Goal: Task Accomplishment & Management: Complete application form

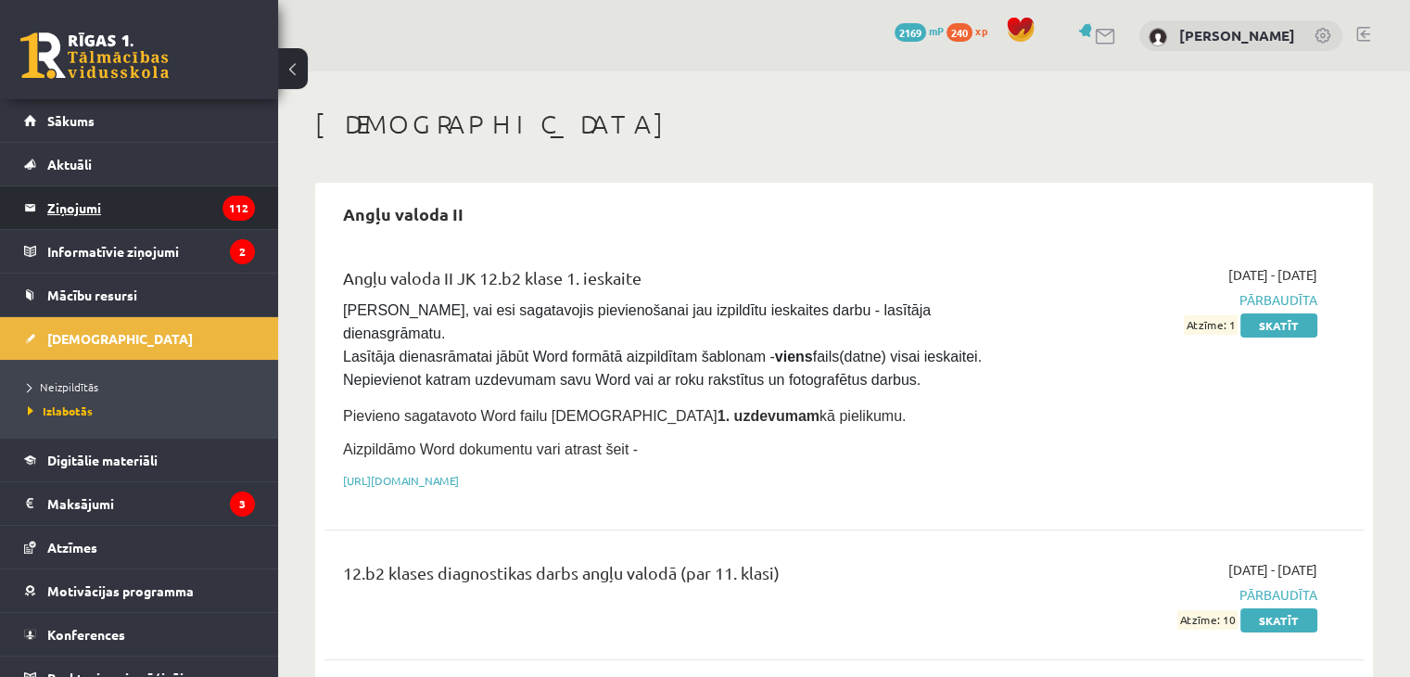
click at [87, 216] on legend "Ziņojumi 112" at bounding box center [151, 207] width 208 height 43
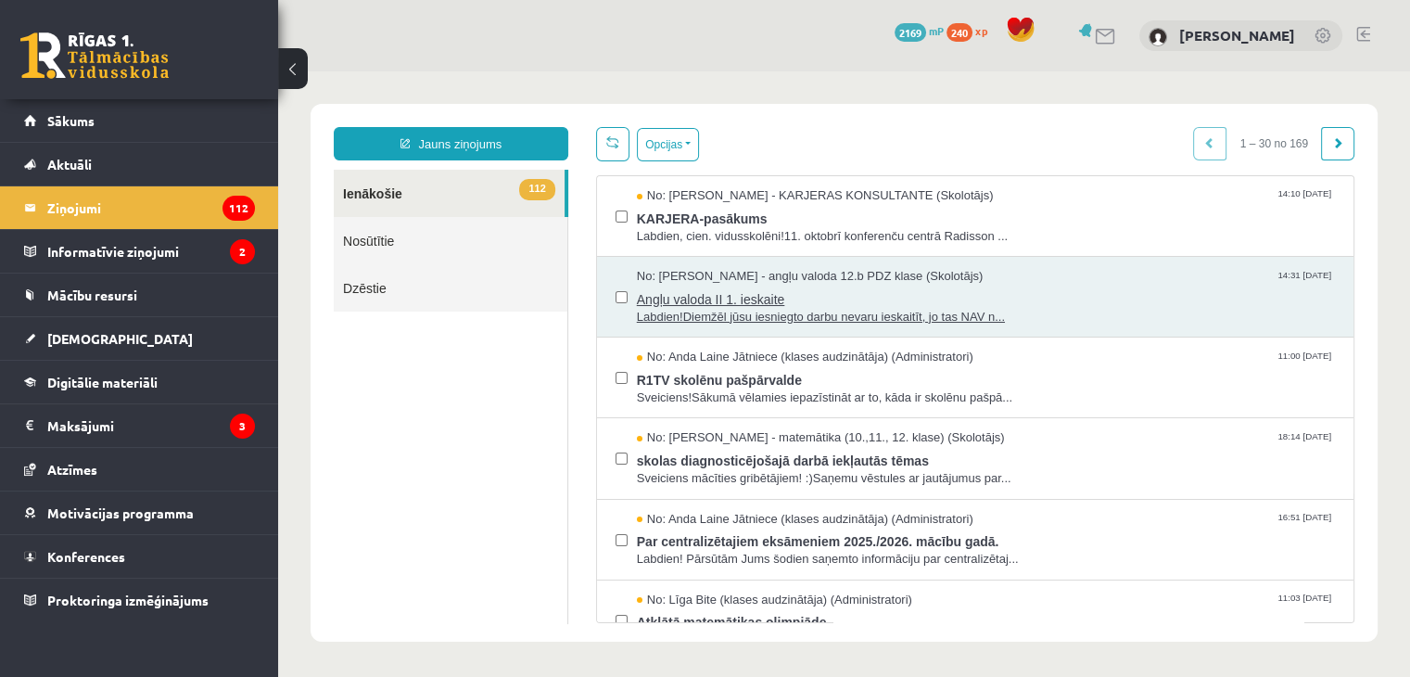
click at [732, 290] on span "Angļu valoda II 1. ieskaite" at bounding box center [986, 297] width 698 height 23
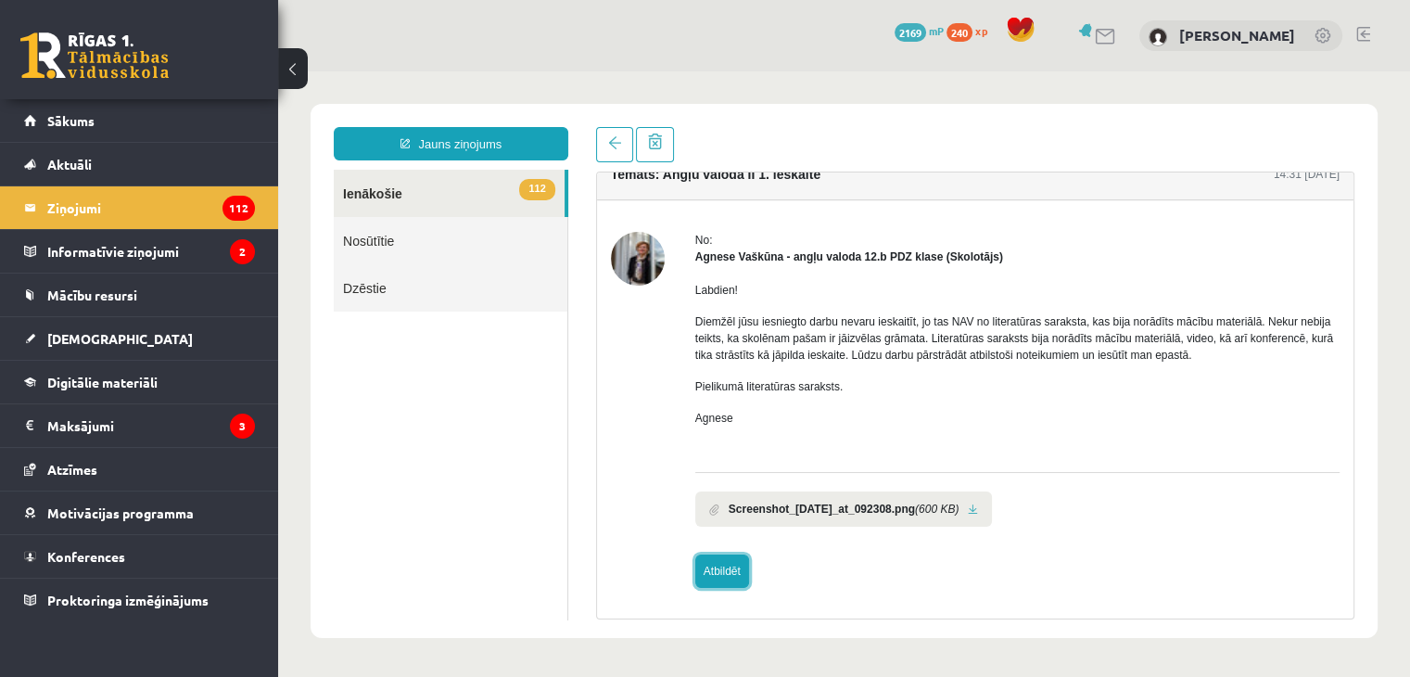
click at [731, 566] on link "Atbildēt" at bounding box center [722, 570] width 54 height 33
type input "**********"
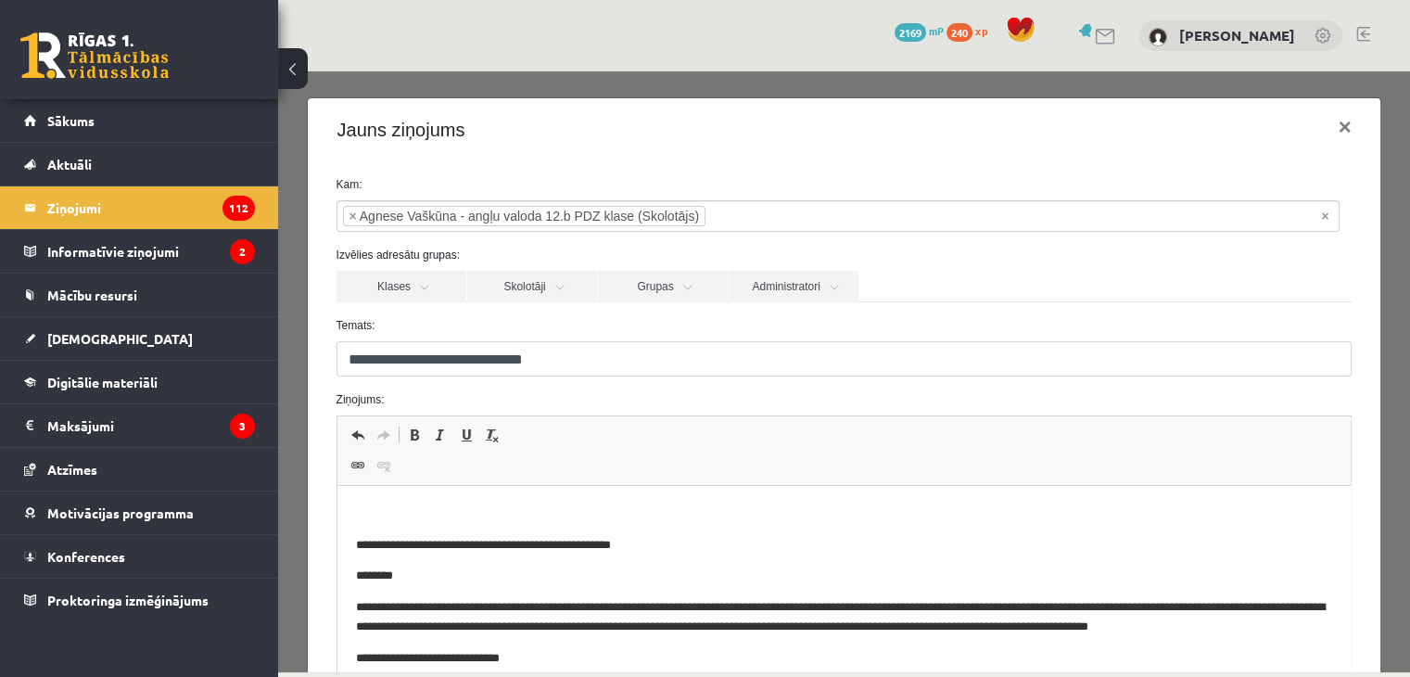
click at [529, 514] on p "Editor, wiswyg-editor-47433995684940-1760175501-749" at bounding box center [843, 513] width 977 height 19
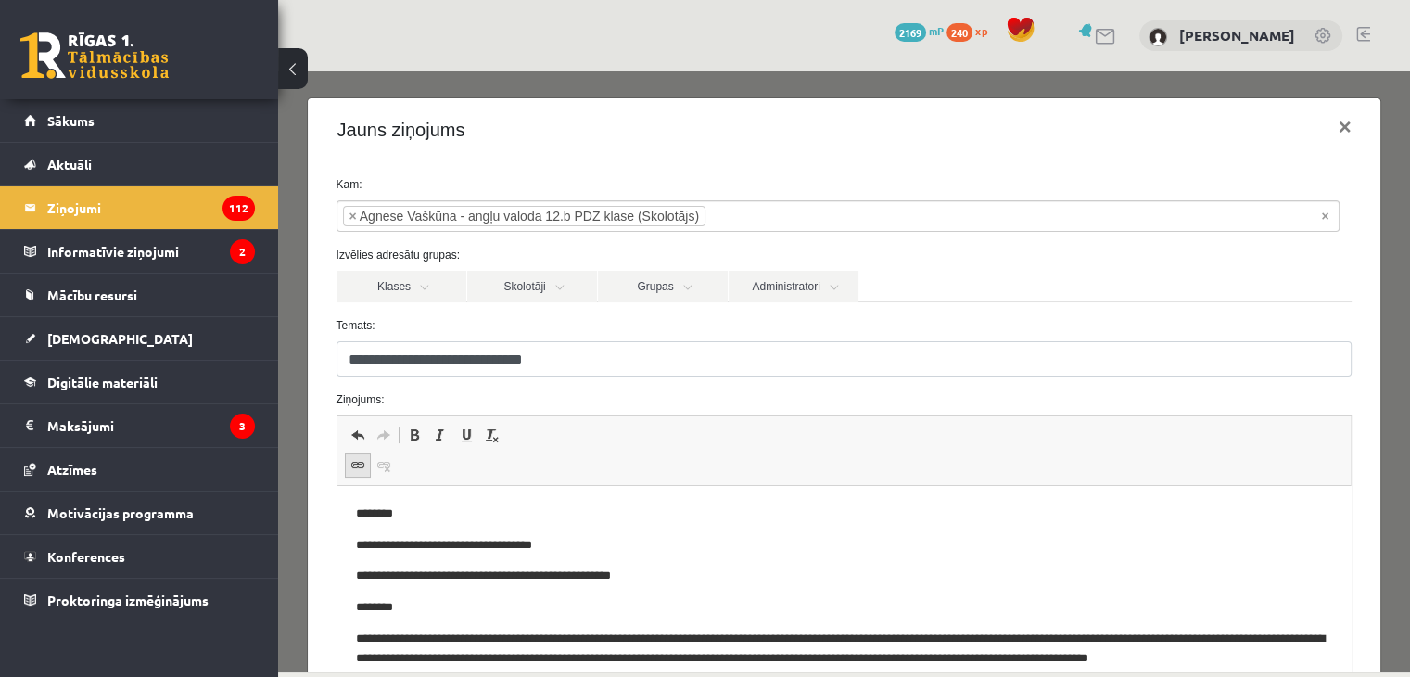
click at [352, 458] on span at bounding box center [357, 465] width 15 height 15
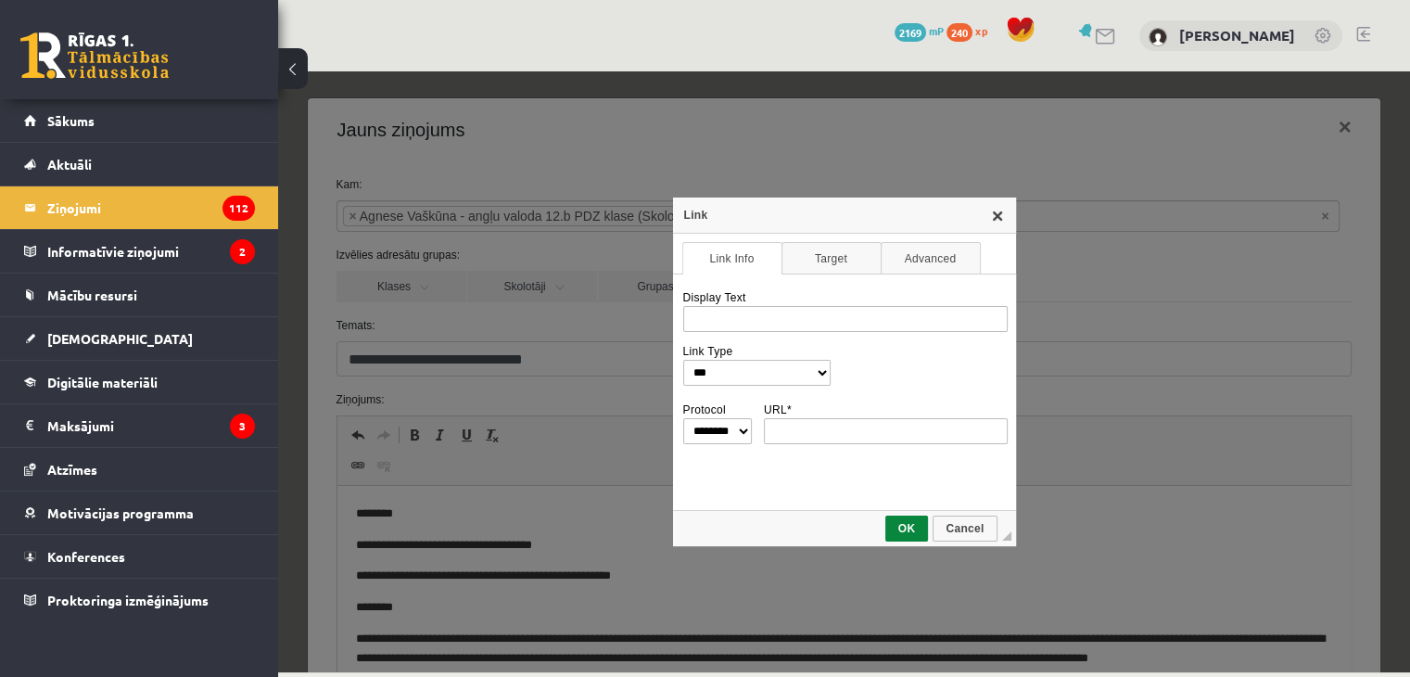
click at [996, 220] on link "X" at bounding box center [997, 215] width 15 height 15
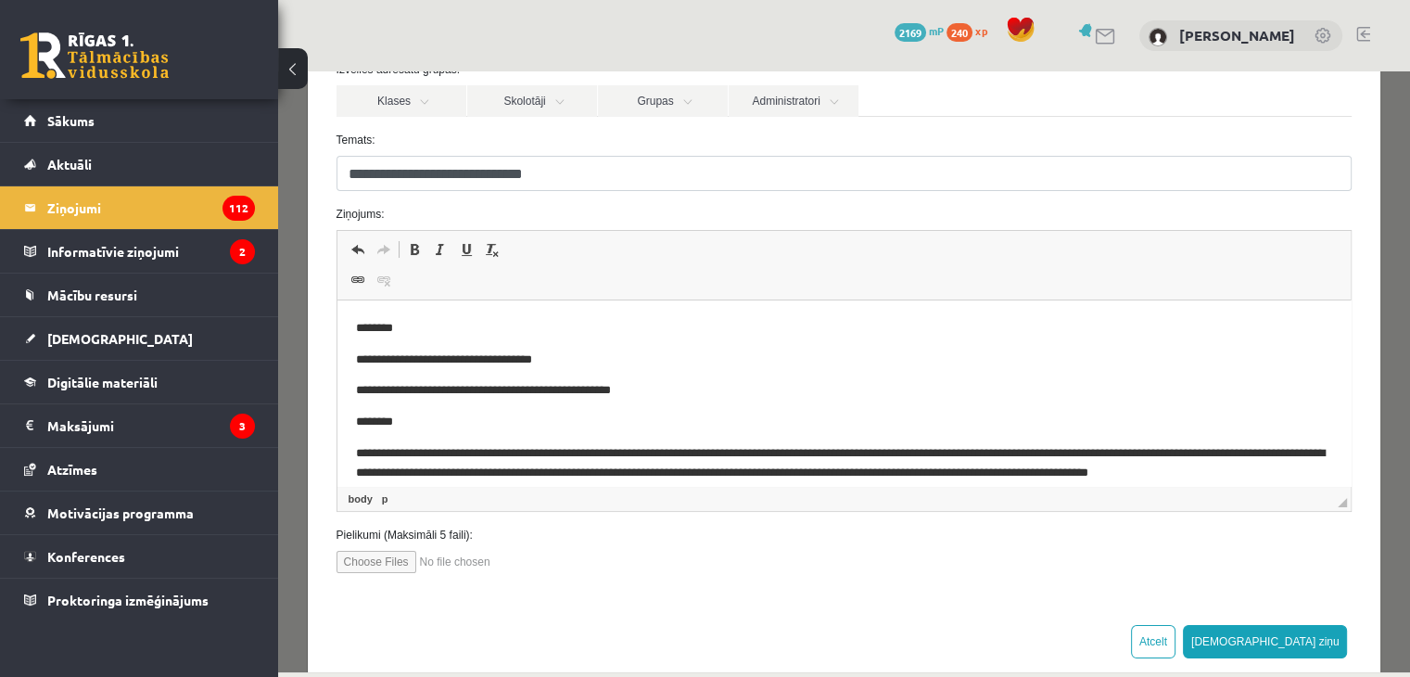
scroll to position [93, 0]
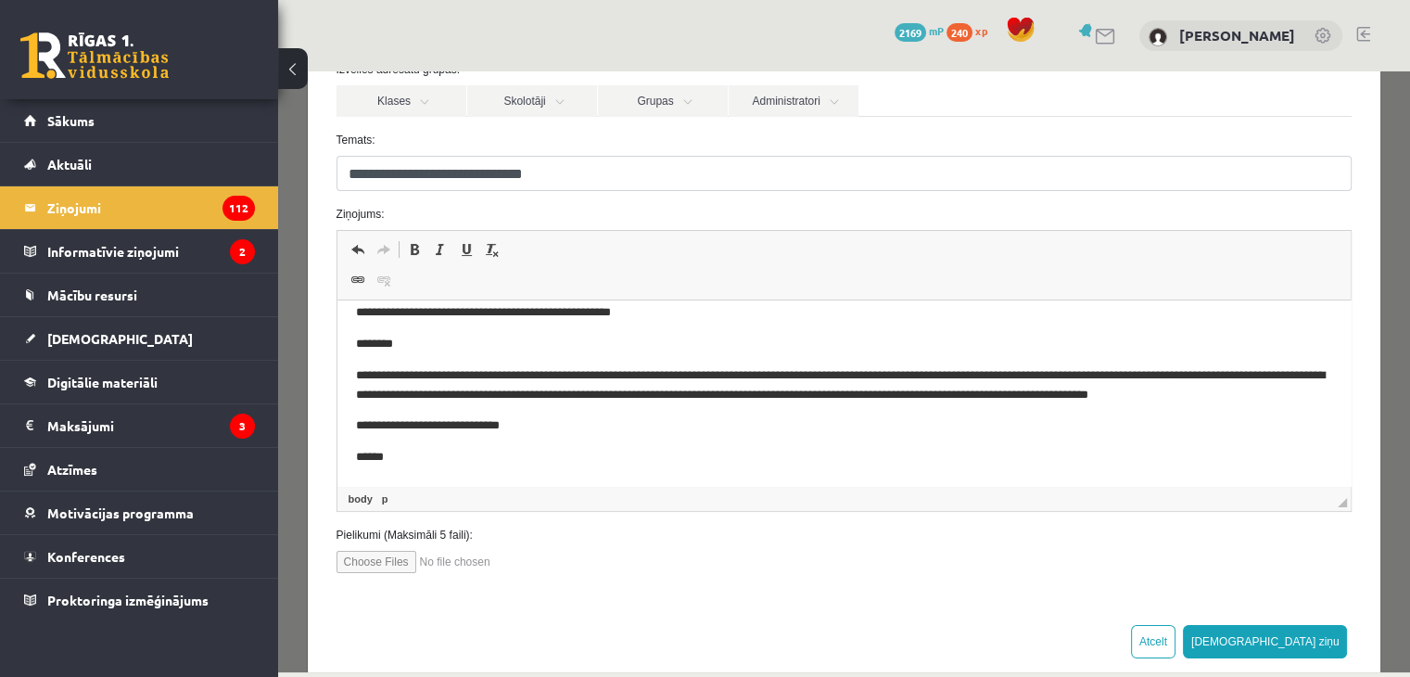
click at [359, 555] on input "file" at bounding box center [442, 562] width 210 height 22
type input "**********"
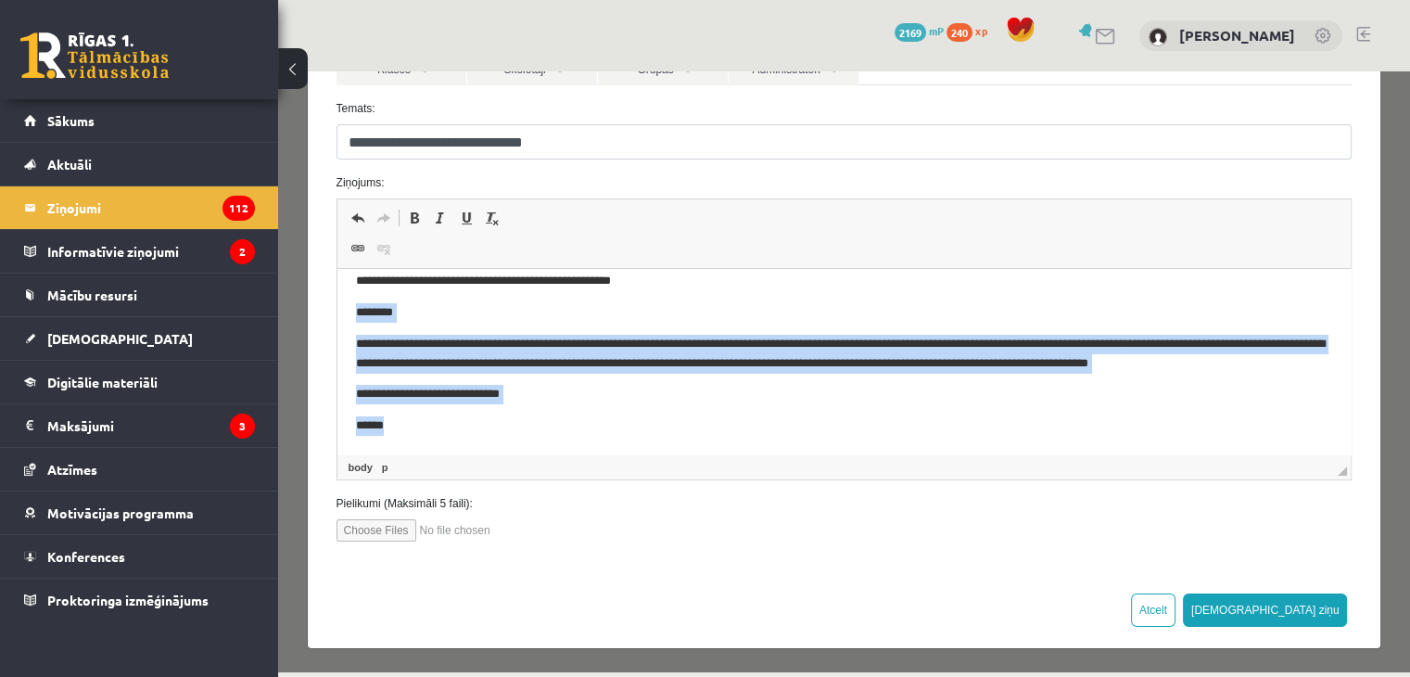
drag, startPoint x: 418, startPoint y: 434, endPoint x: 350, endPoint y: 294, distance: 155.5
click at [350, 294] on html "**********" at bounding box center [844, 322] width 1014 height 263
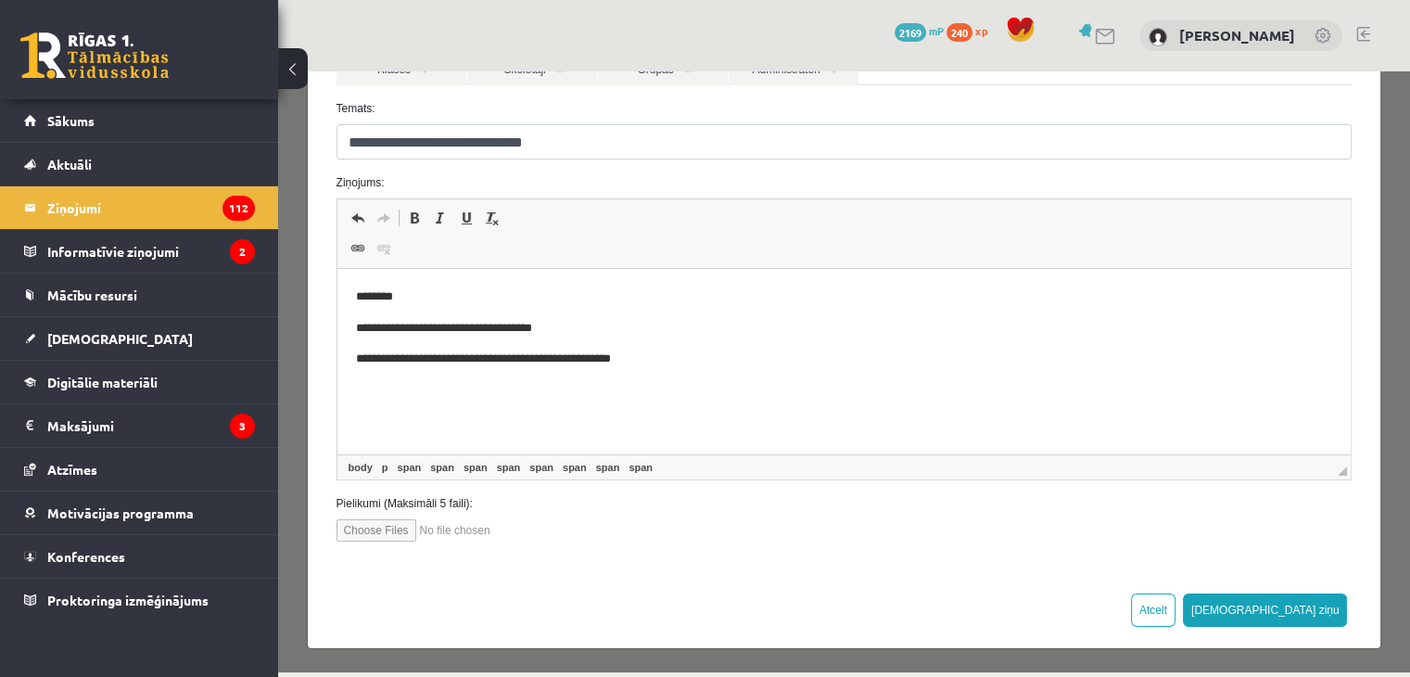
scroll to position [0, 0]
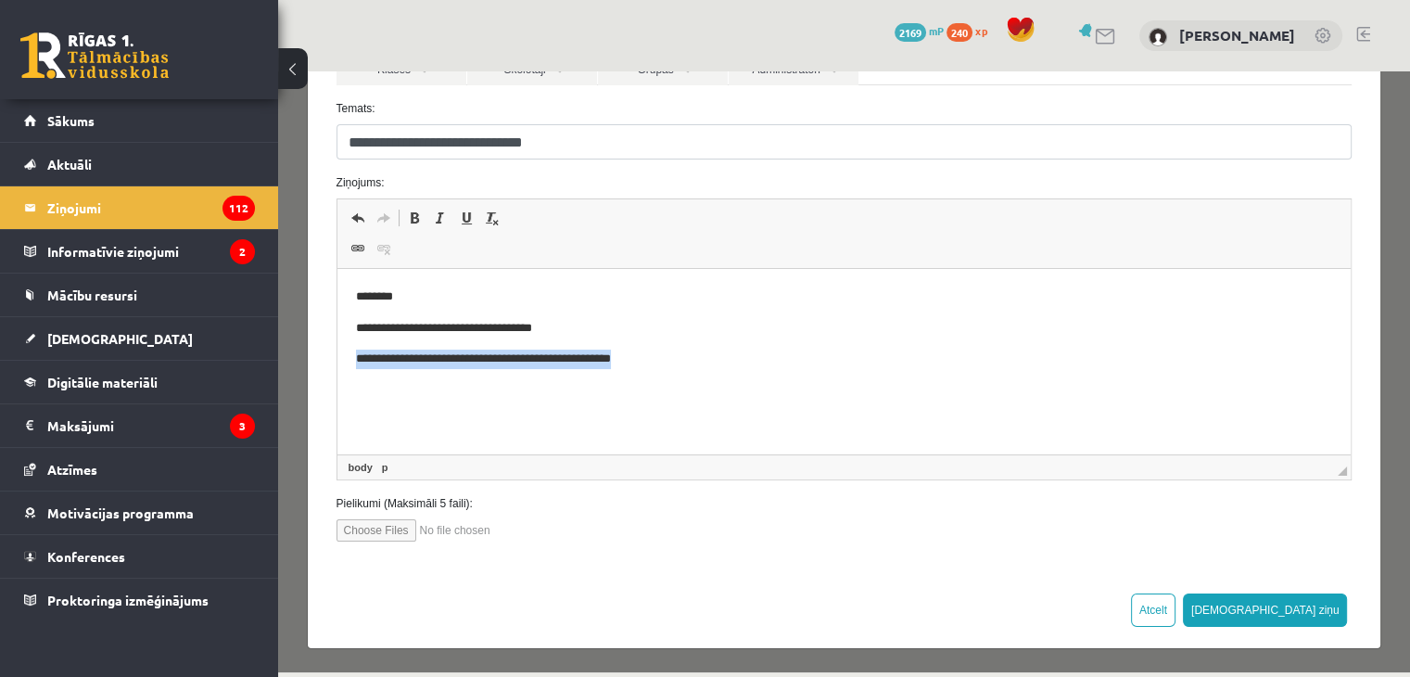
drag, startPoint x: 684, startPoint y: 365, endPoint x: 352, endPoint y: 363, distance: 331.9
click at [352, 363] on html "**********" at bounding box center [844, 344] width 1014 height 150
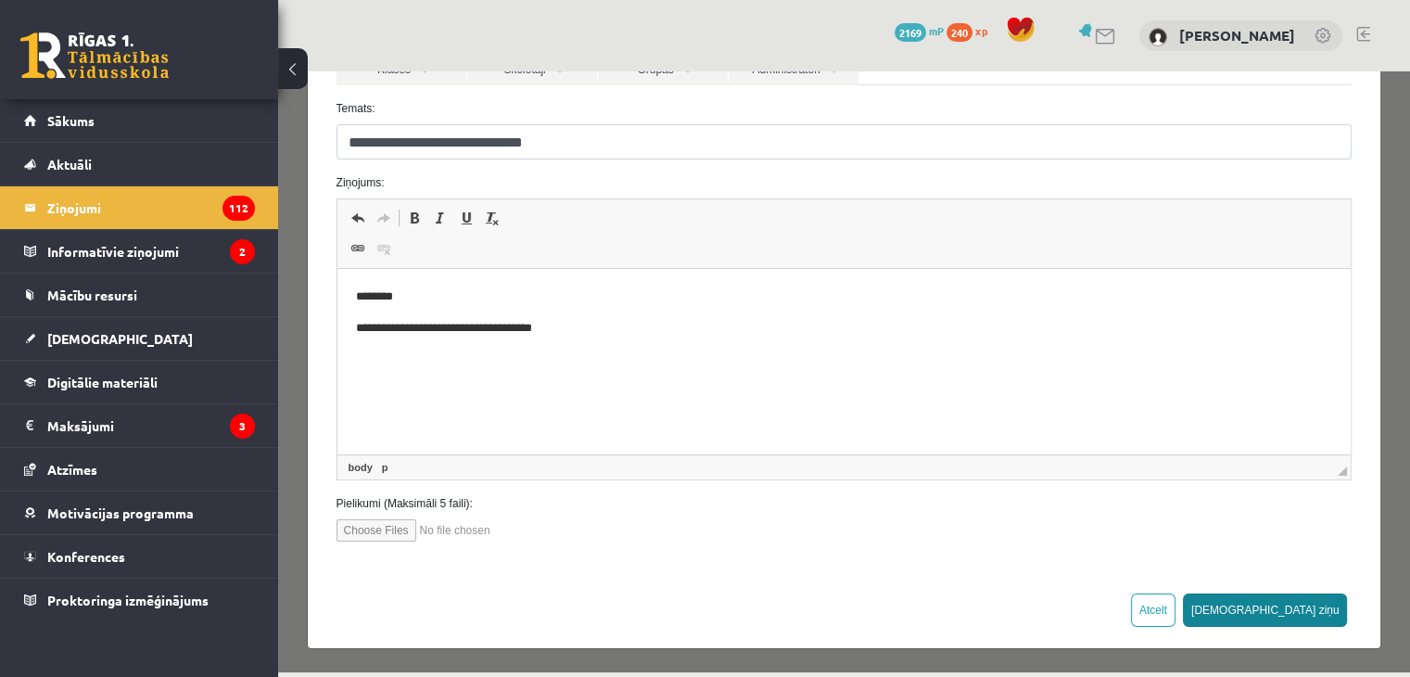
click at [1289, 601] on button "Sūtīt ziņu" at bounding box center [1265, 609] width 165 height 33
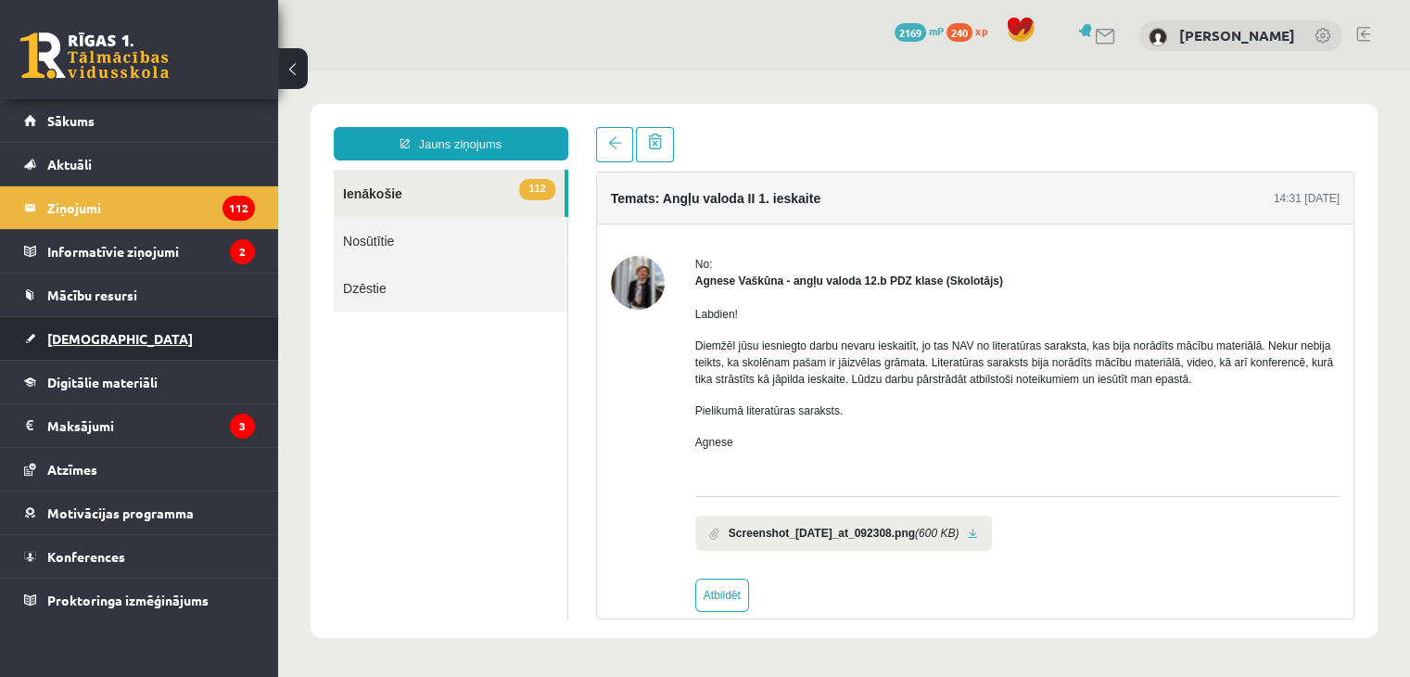
click at [67, 335] on span "[DEMOGRAPHIC_DATA]" at bounding box center [120, 338] width 146 height 17
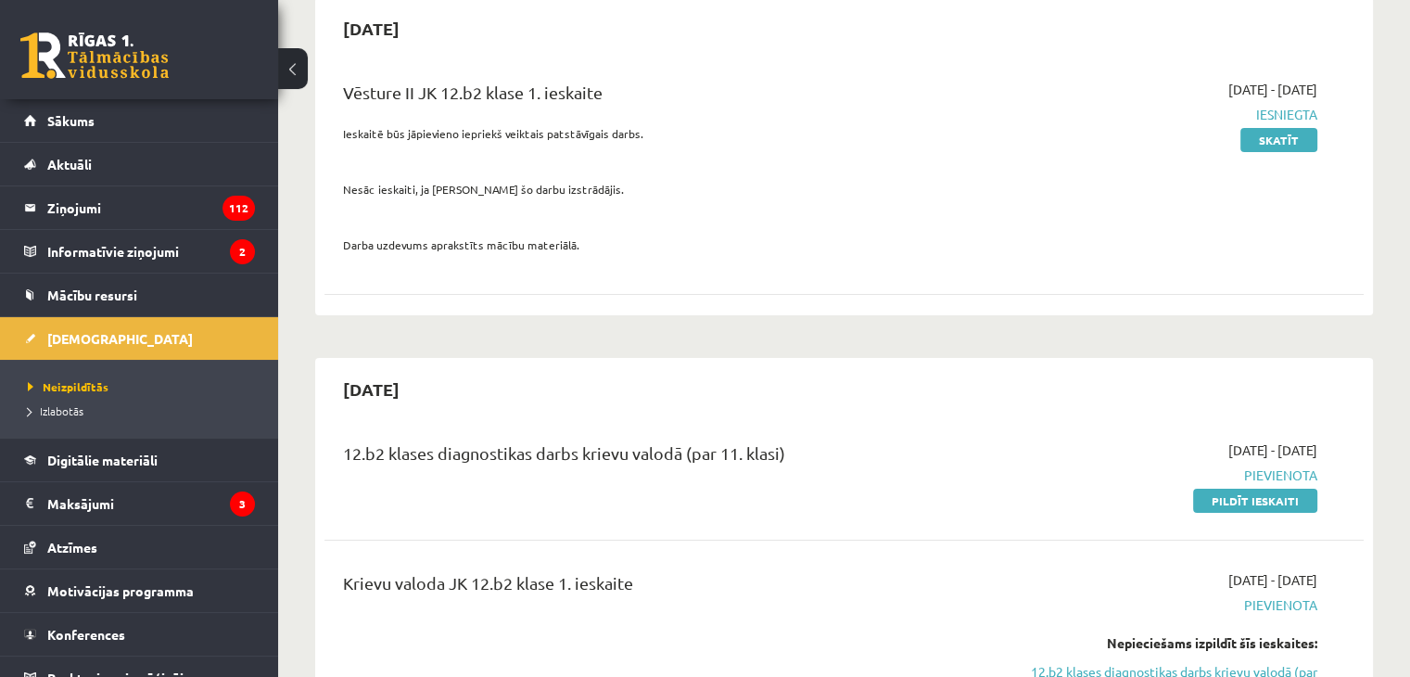
scroll to position [278, 0]
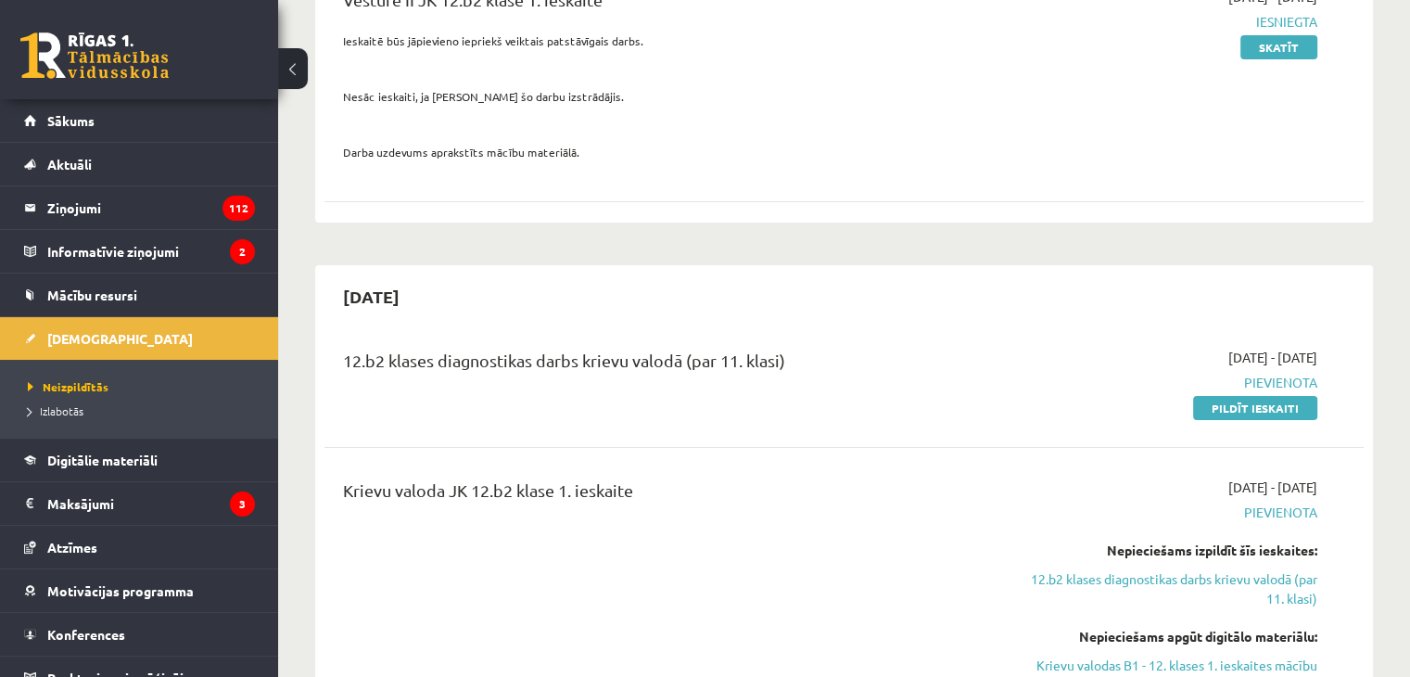
drag, startPoint x: 1219, startPoint y: 413, endPoint x: 801, endPoint y: 95, distance: 525.3
click at [1218, 413] on link "Pildīt ieskaiti" at bounding box center [1255, 408] width 124 height 24
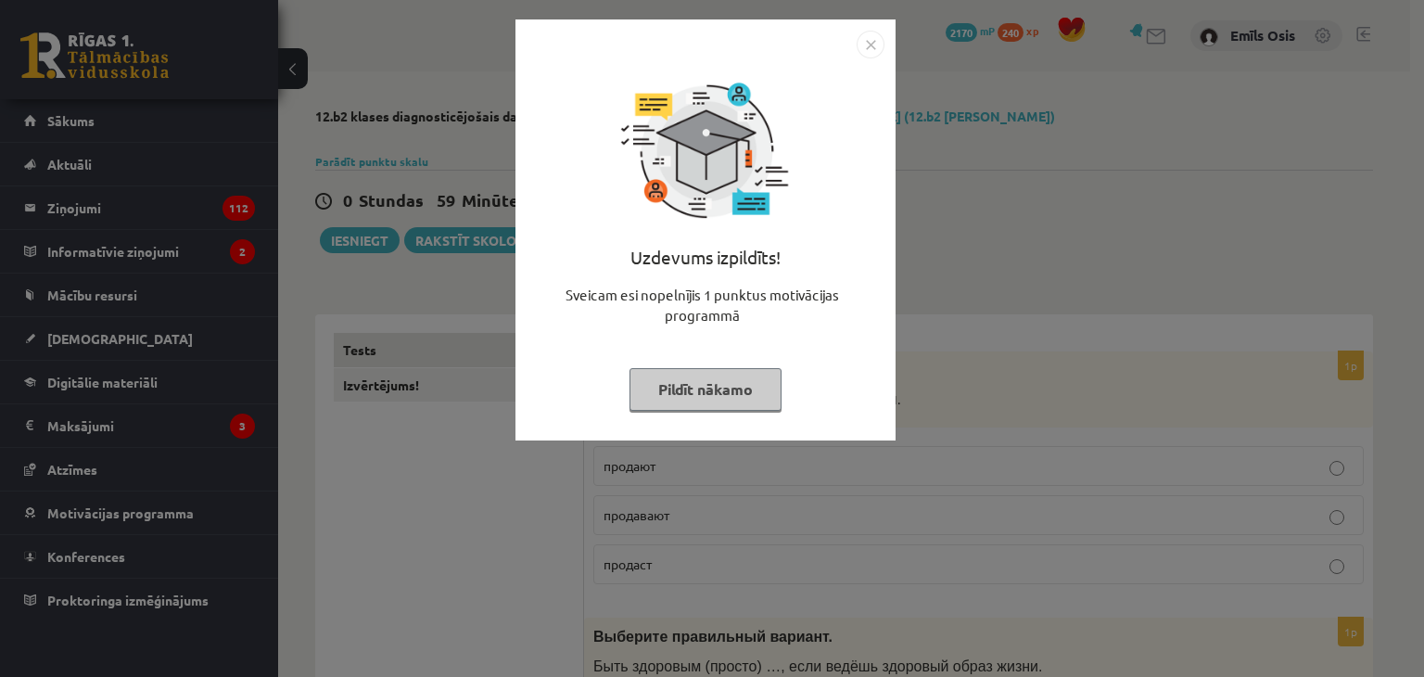
click at [864, 44] on img "Close" at bounding box center [871, 45] width 28 height 28
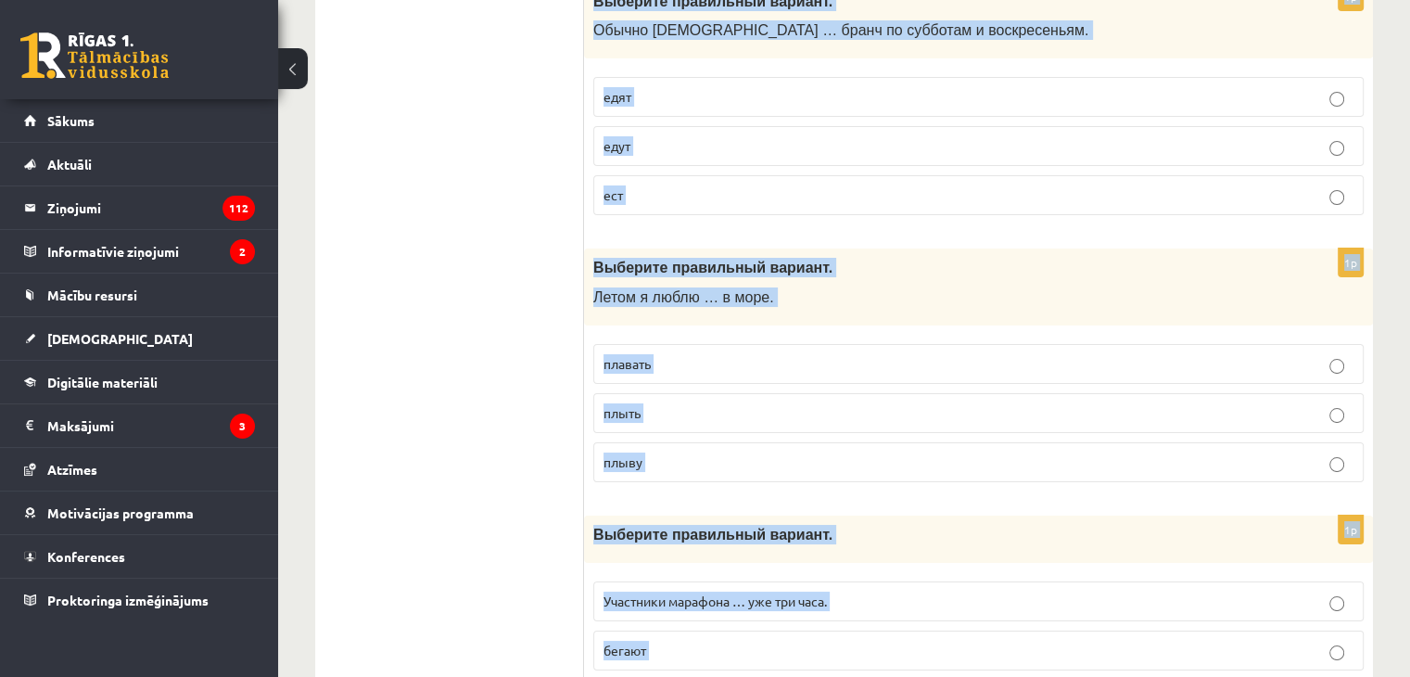
scroll to position [7280, 0]
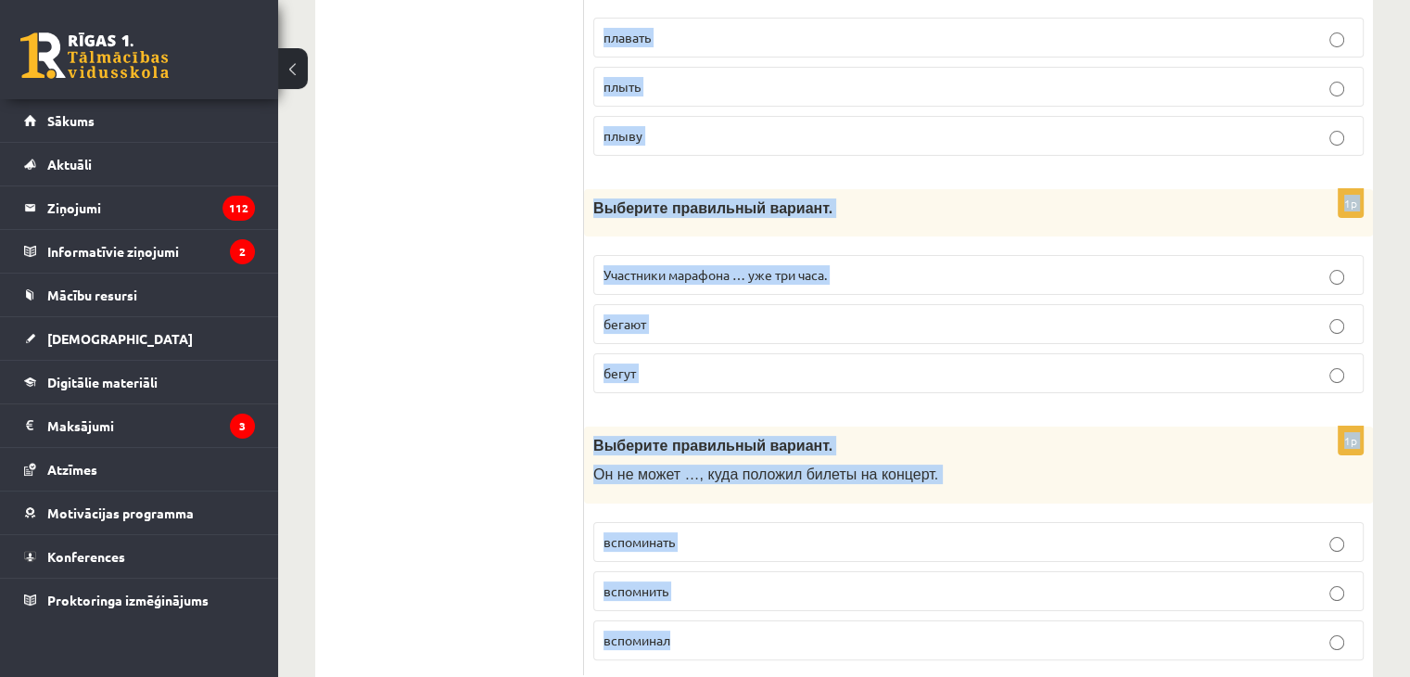
drag, startPoint x: 595, startPoint y: 183, endPoint x: 1197, endPoint y: 588, distance: 725.4
copy form "Выберите правильный вариант. В этом магазине … свежие овощи и фрукты. продают п…"
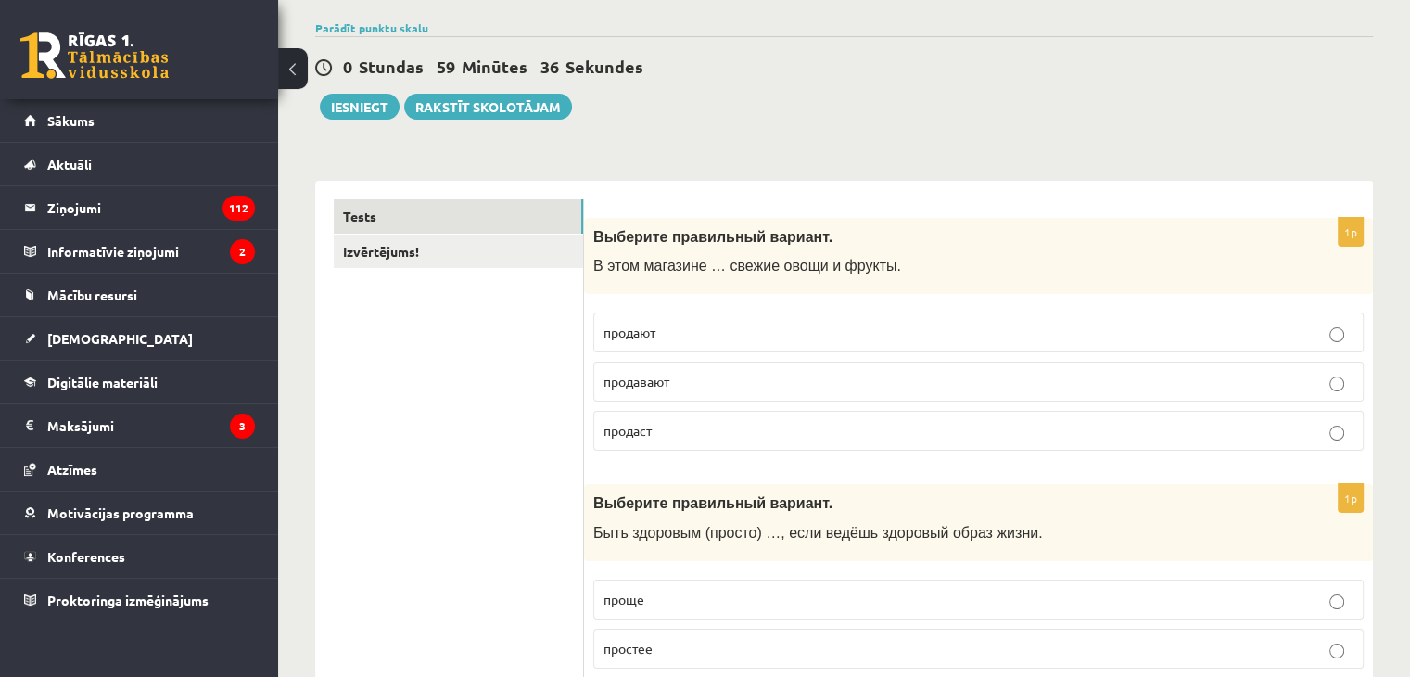
scroll to position [0, 0]
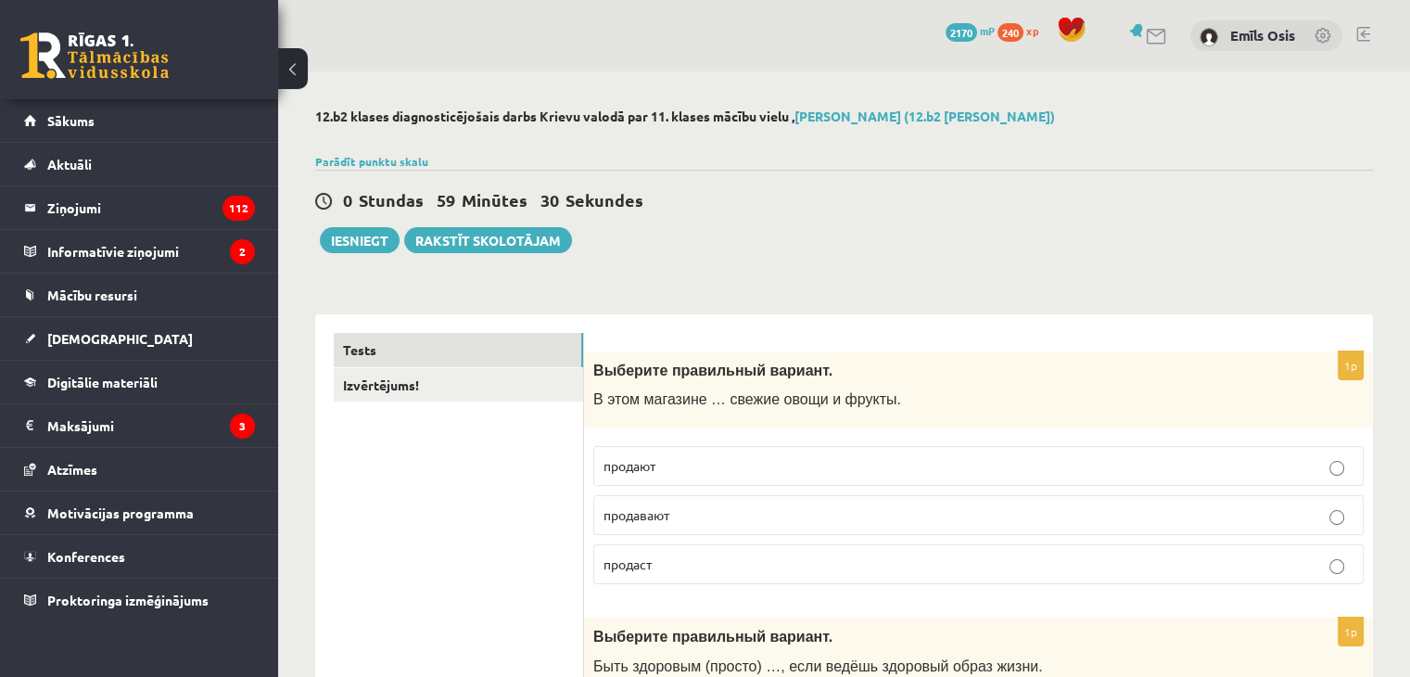
drag, startPoint x: 649, startPoint y: 469, endPoint x: 642, endPoint y: 440, distance: 29.7
click at [651, 469] on span "продают" at bounding box center [630, 465] width 52 height 17
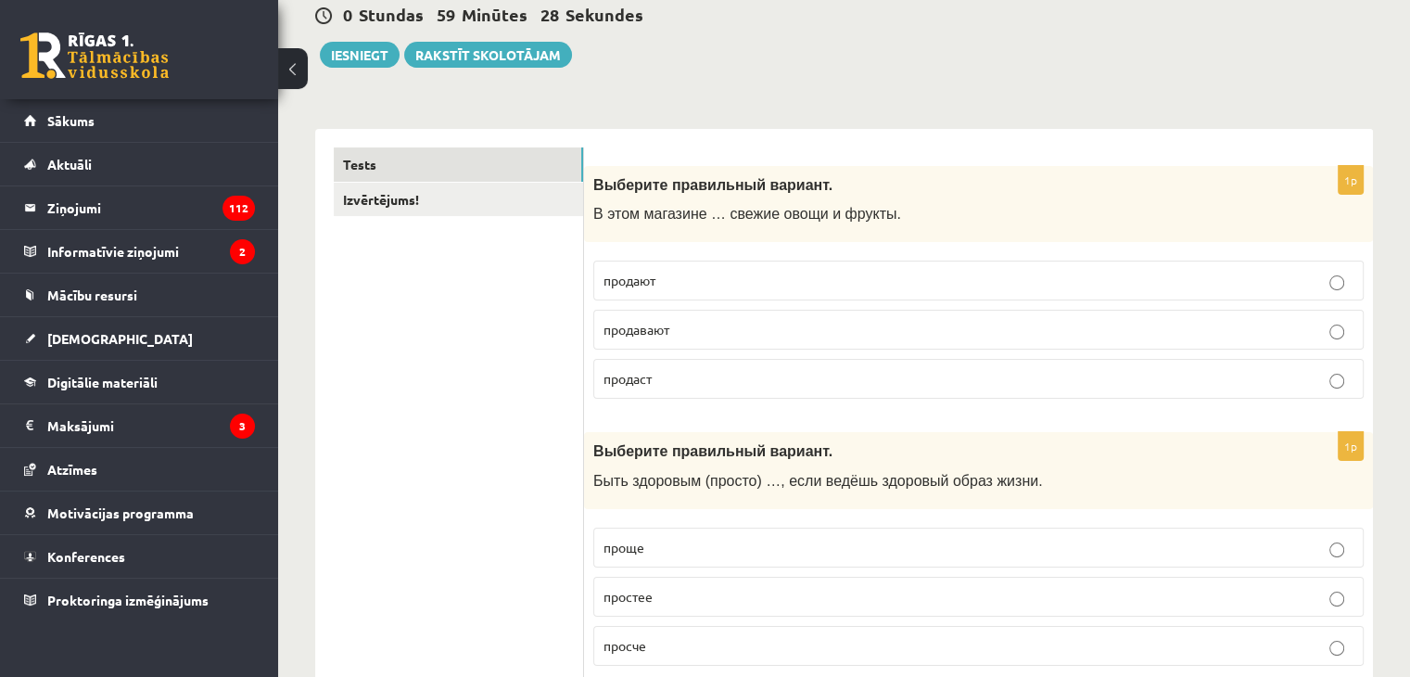
scroll to position [278, 0]
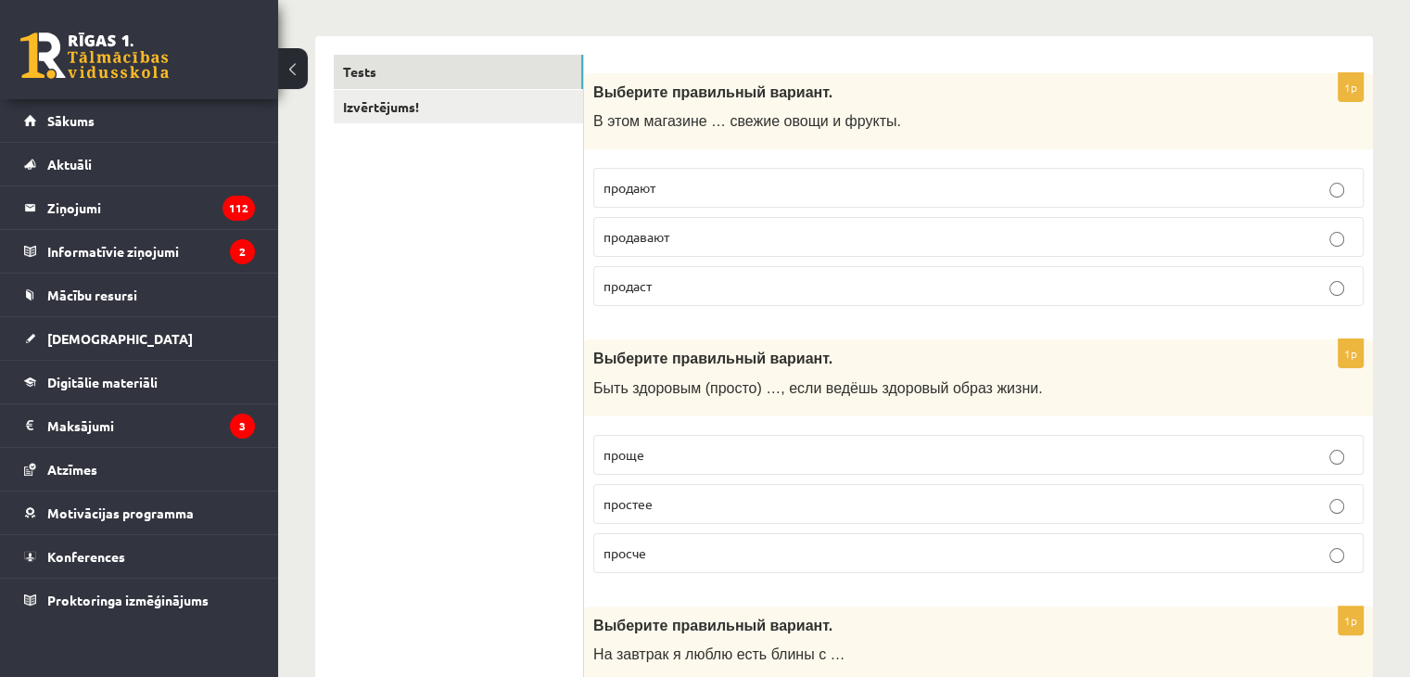
click at [666, 449] on p "проще" at bounding box center [979, 454] width 750 height 19
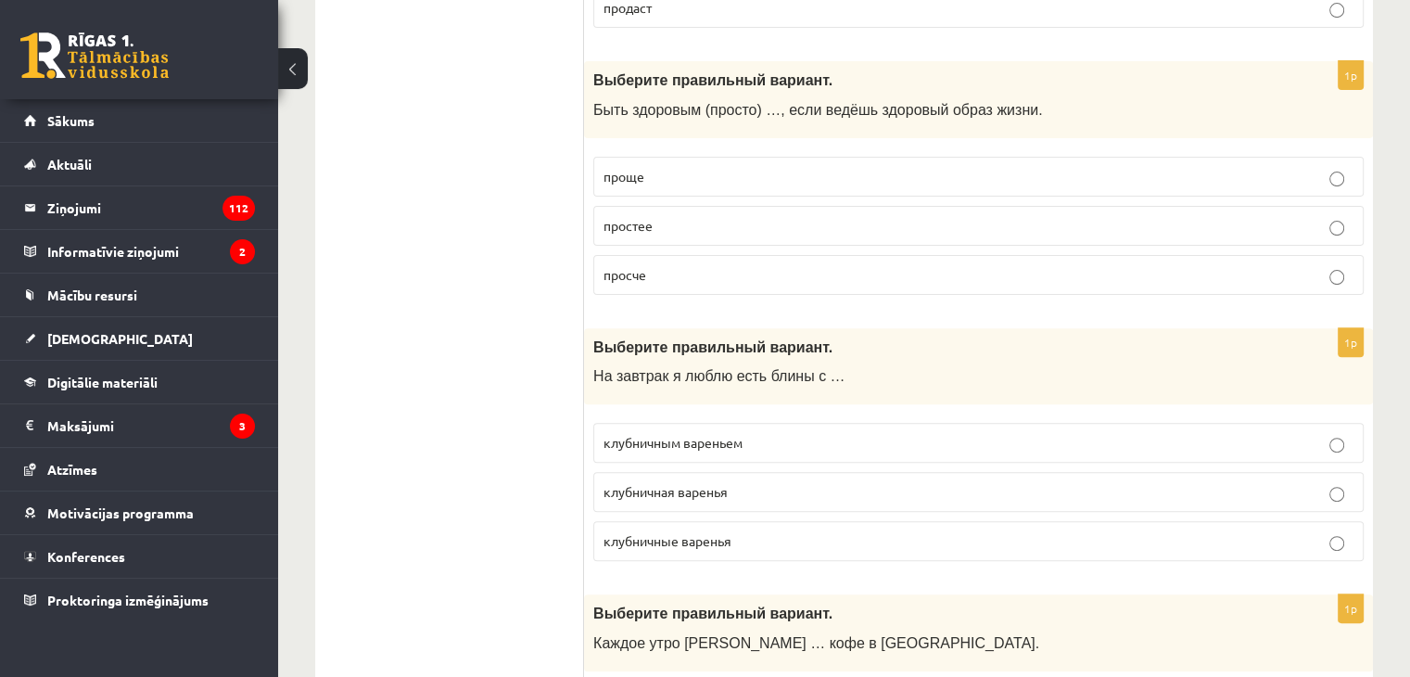
scroll to position [649, 0]
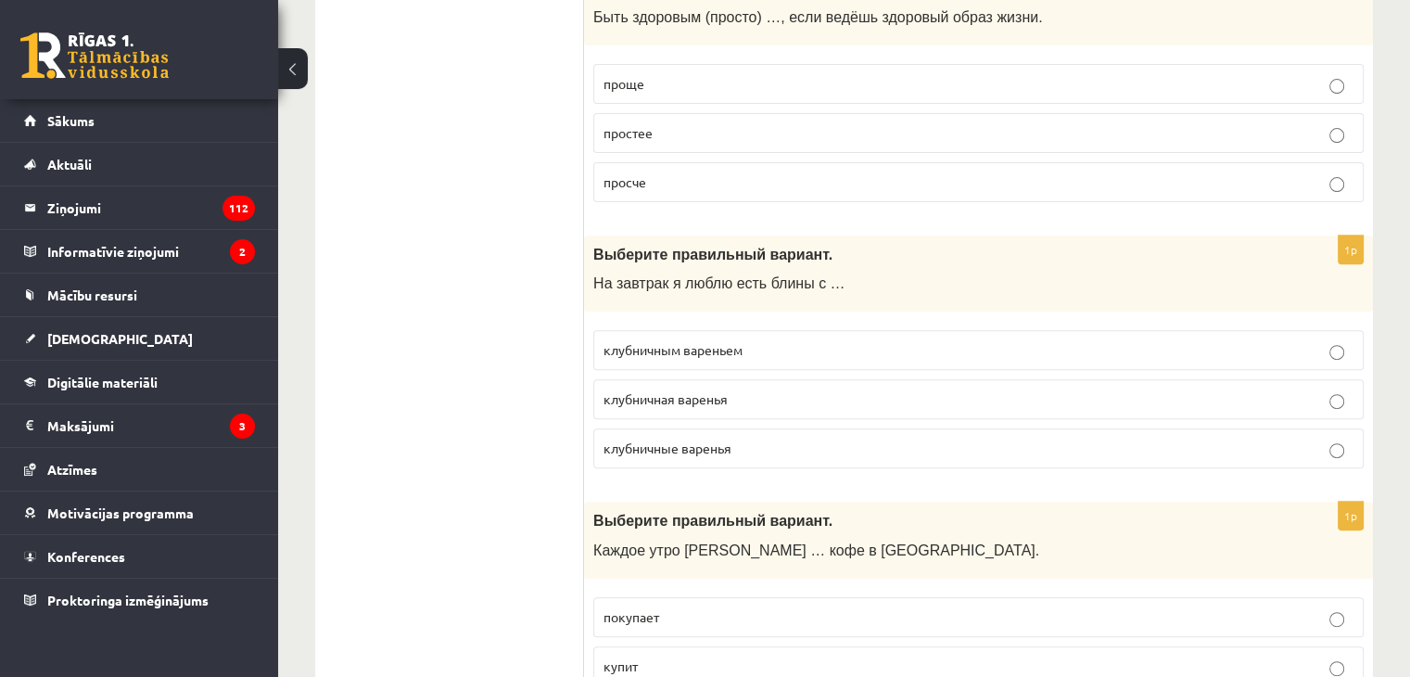
drag, startPoint x: 754, startPoint y: 356, endPoint x: 745, endPoint y: 350, distance: 10.6
click at [753, 353] on p "клубничным вареньем" at bounding box center [979, 349] width 750 height 19
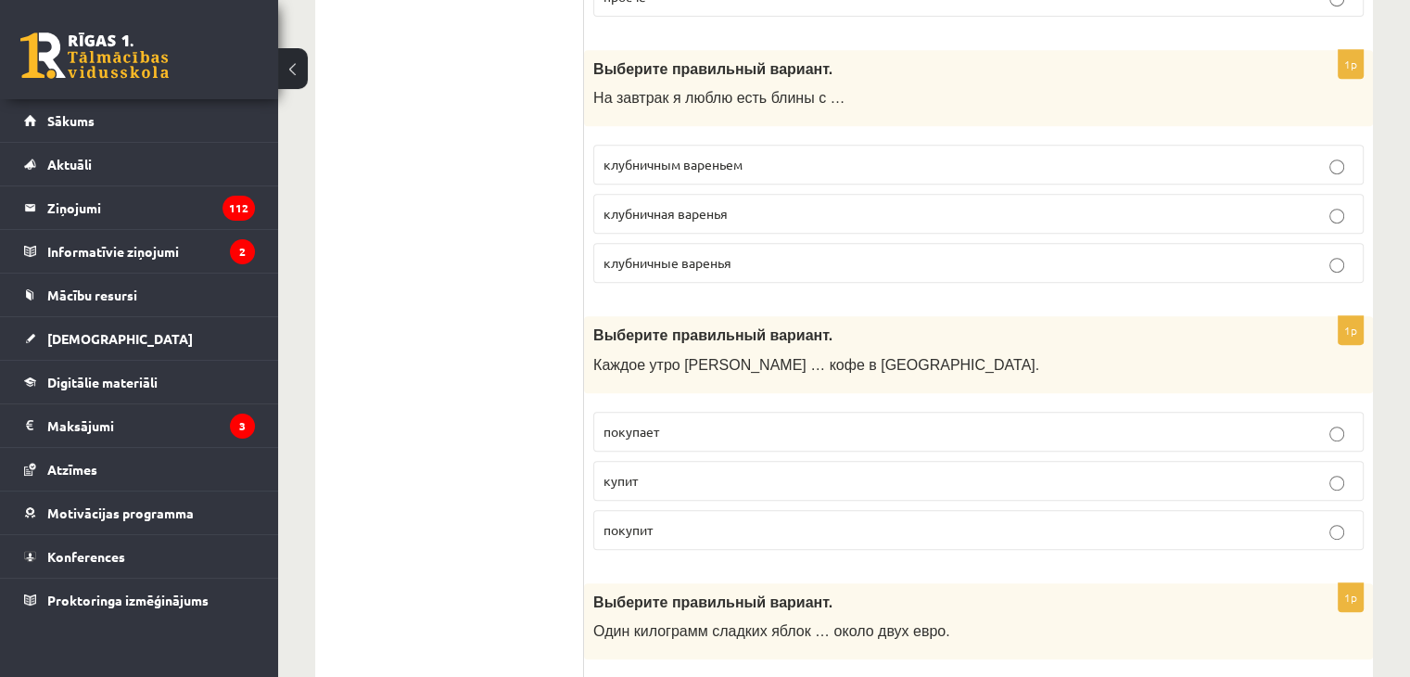
click at [671, 431] on p "покупает" at bounding box center [979, 431] width 750 height 19
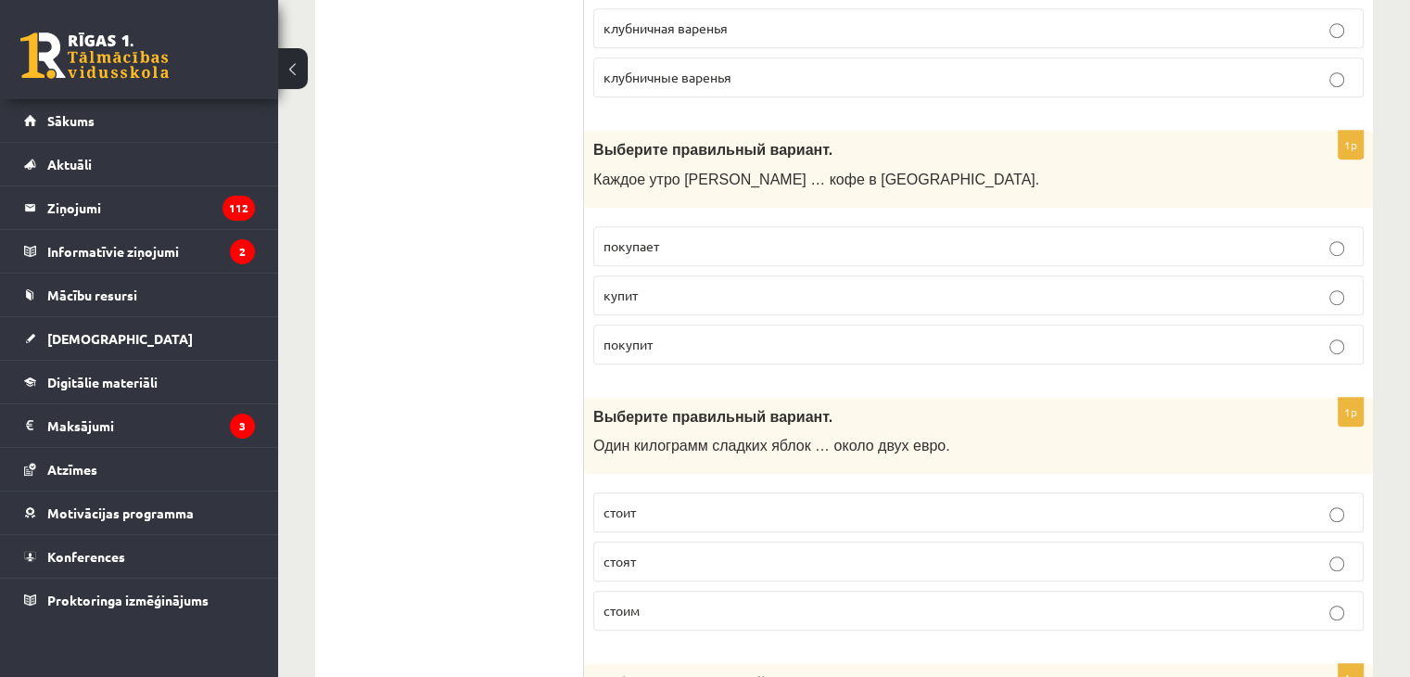
click at [632, 509] on span "стоит" at bounding box center [620, 511] width 32 height 17
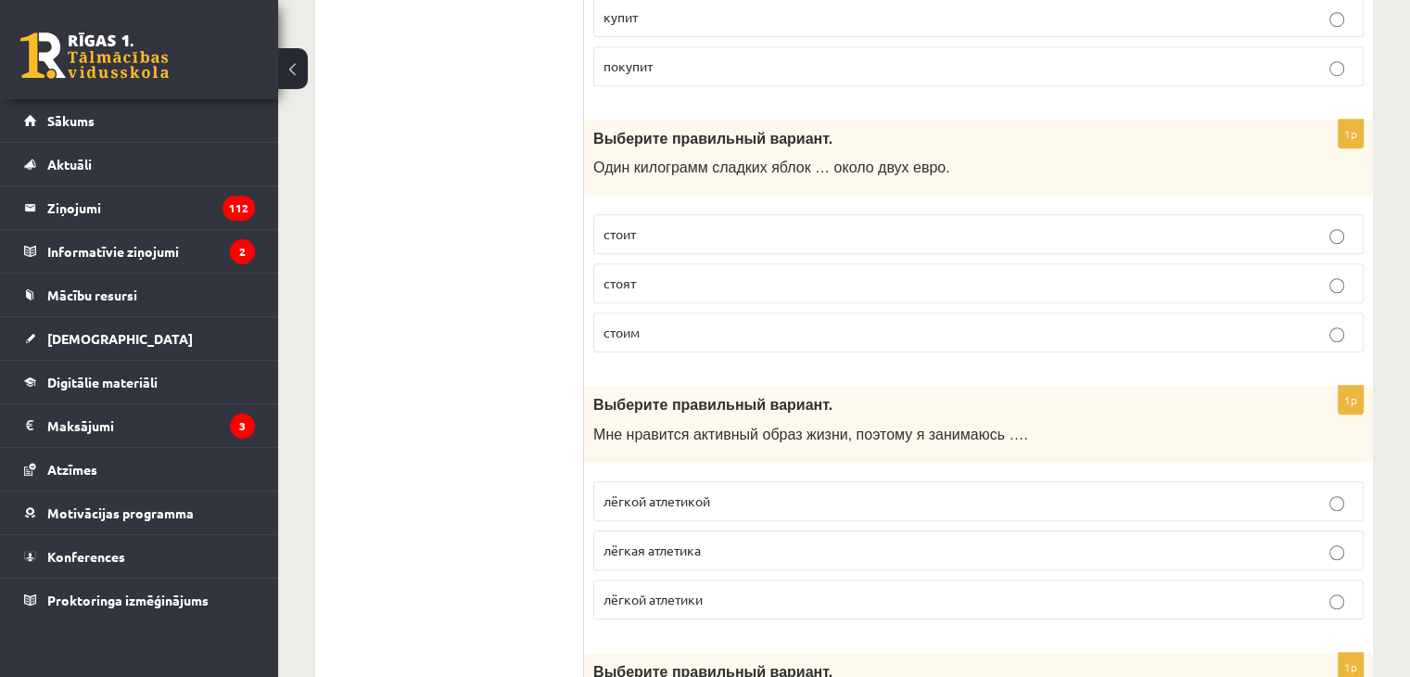
scroll to position [1391, 0]
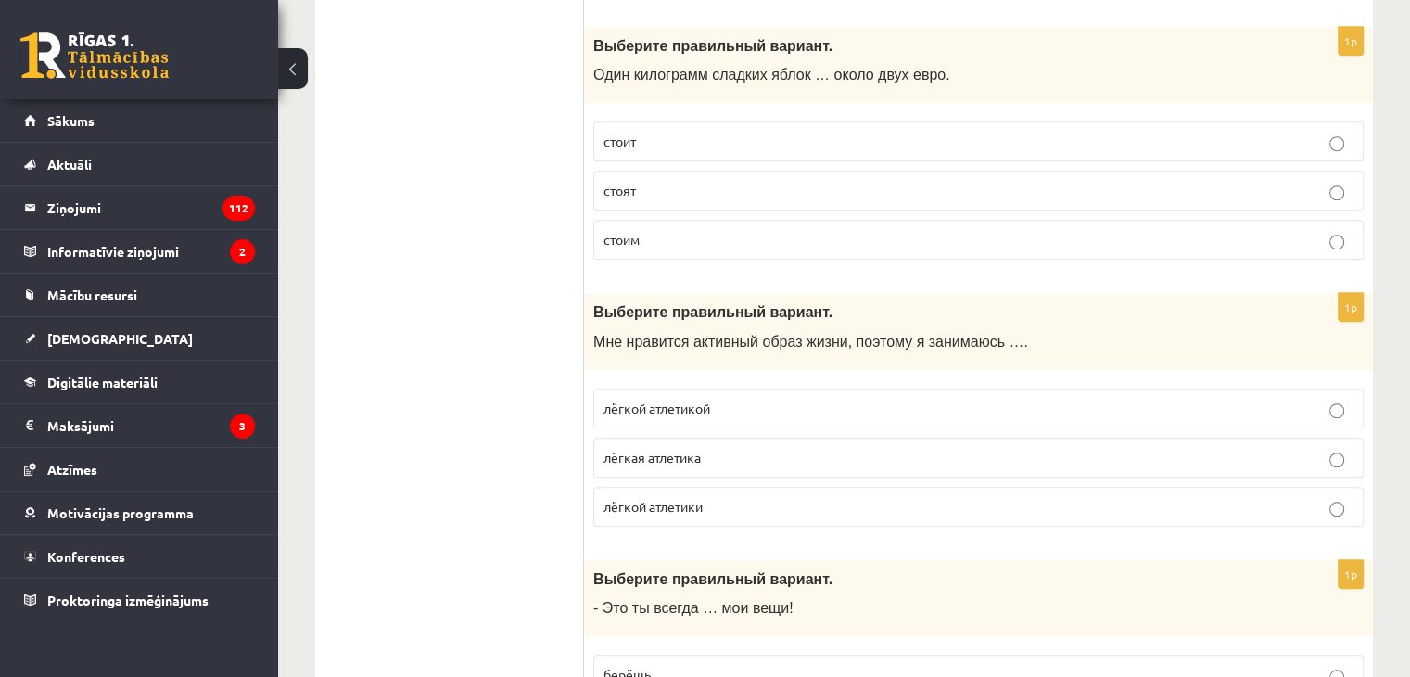
drag, startPoint x: 641, startPoint y: 407, endPoint x: 644, endPoint y: 439, distance: 31.7
click at [641, 406] on p "лёгкой атлетикой" at bounding box center [979, 408] width 750 height 19
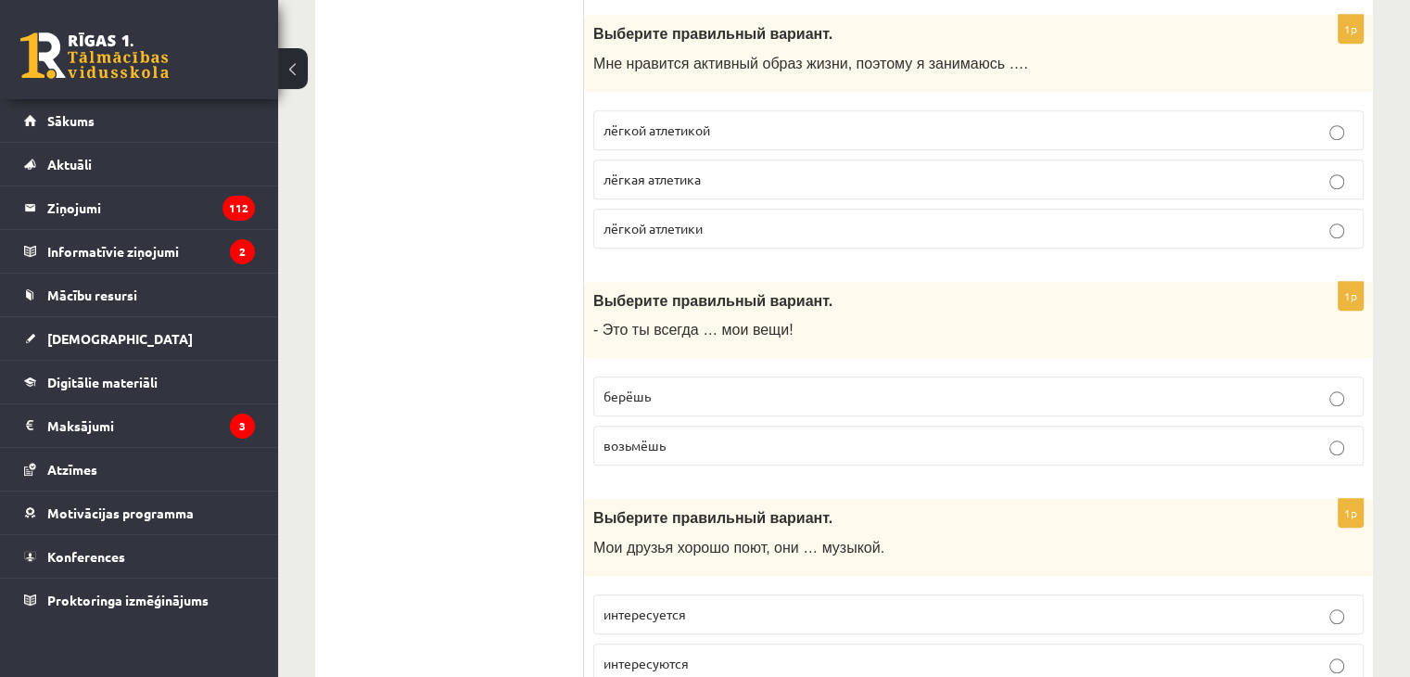
click at [638, 388] on span "берёшь" at bounding box center [627, 396] width 47 height 17
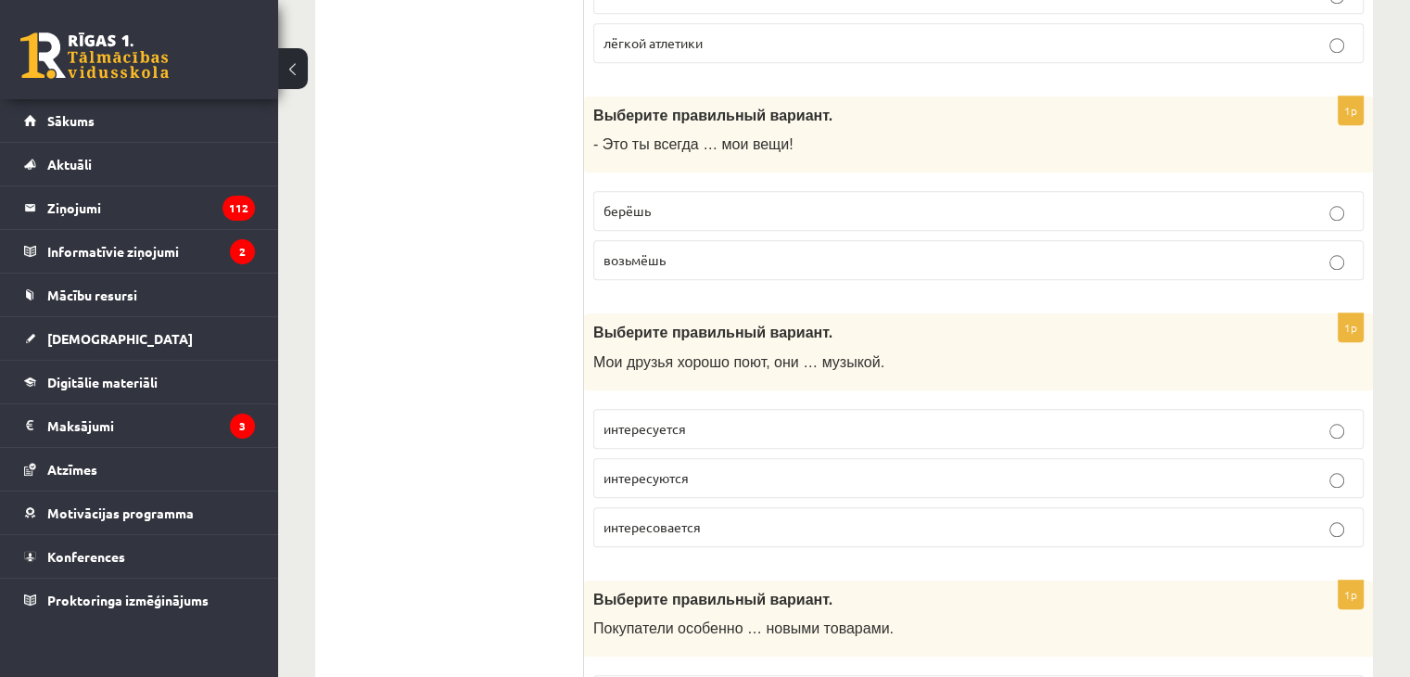
scroll to position [1947, 0]
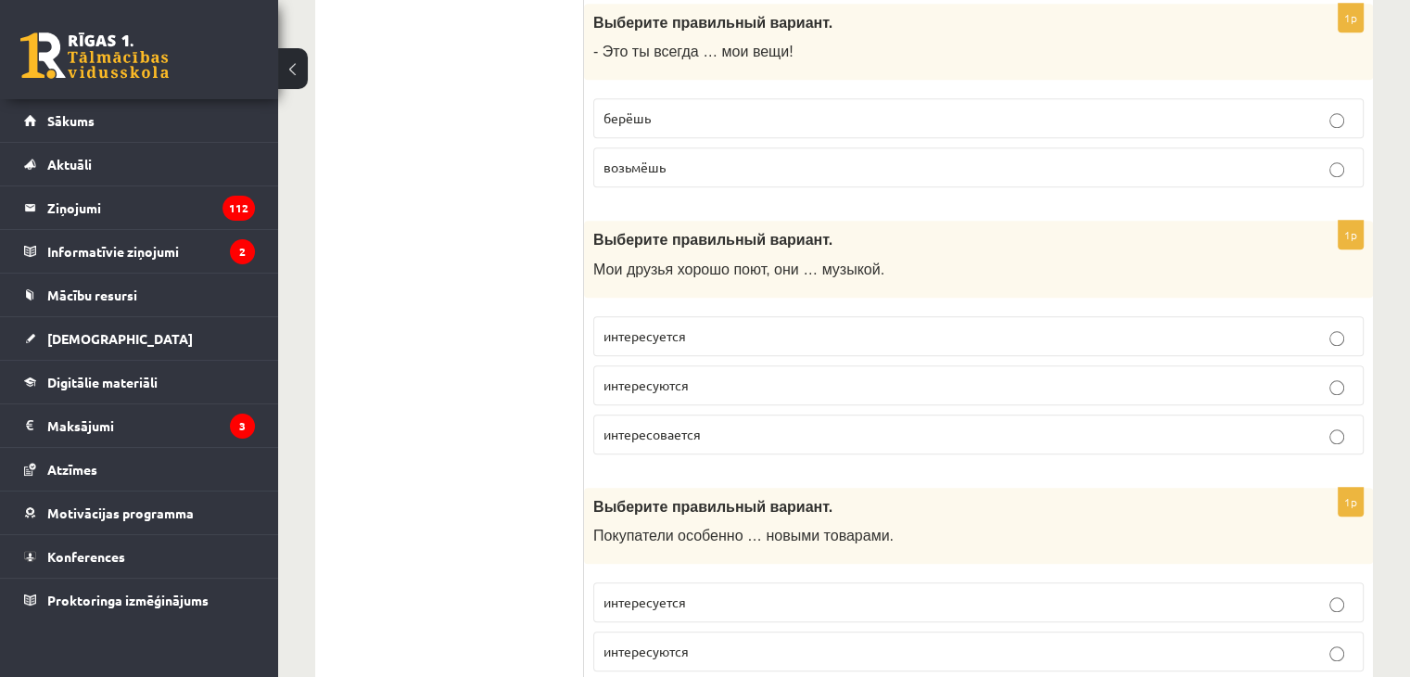
click at [719, 379] on p "интересуются" at bounding box center [979, 384] width 750 height 19
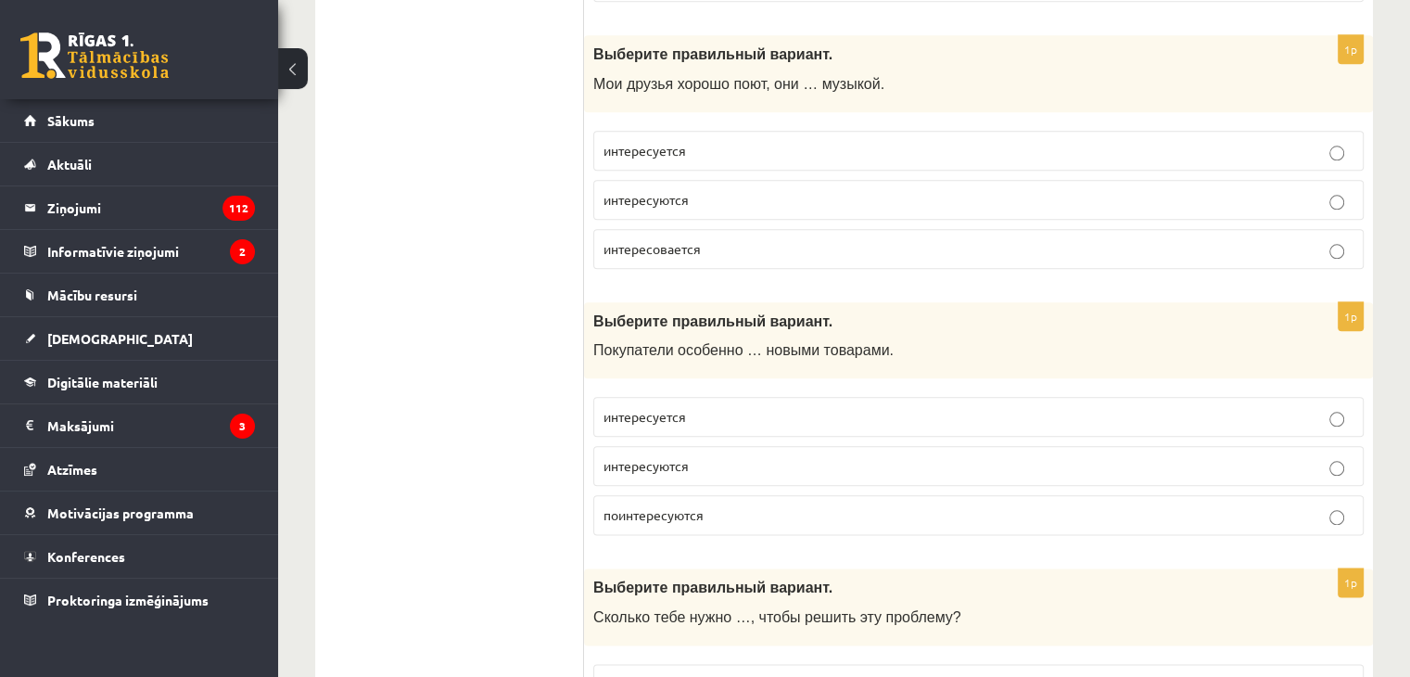
scroll to position [2225, 0]
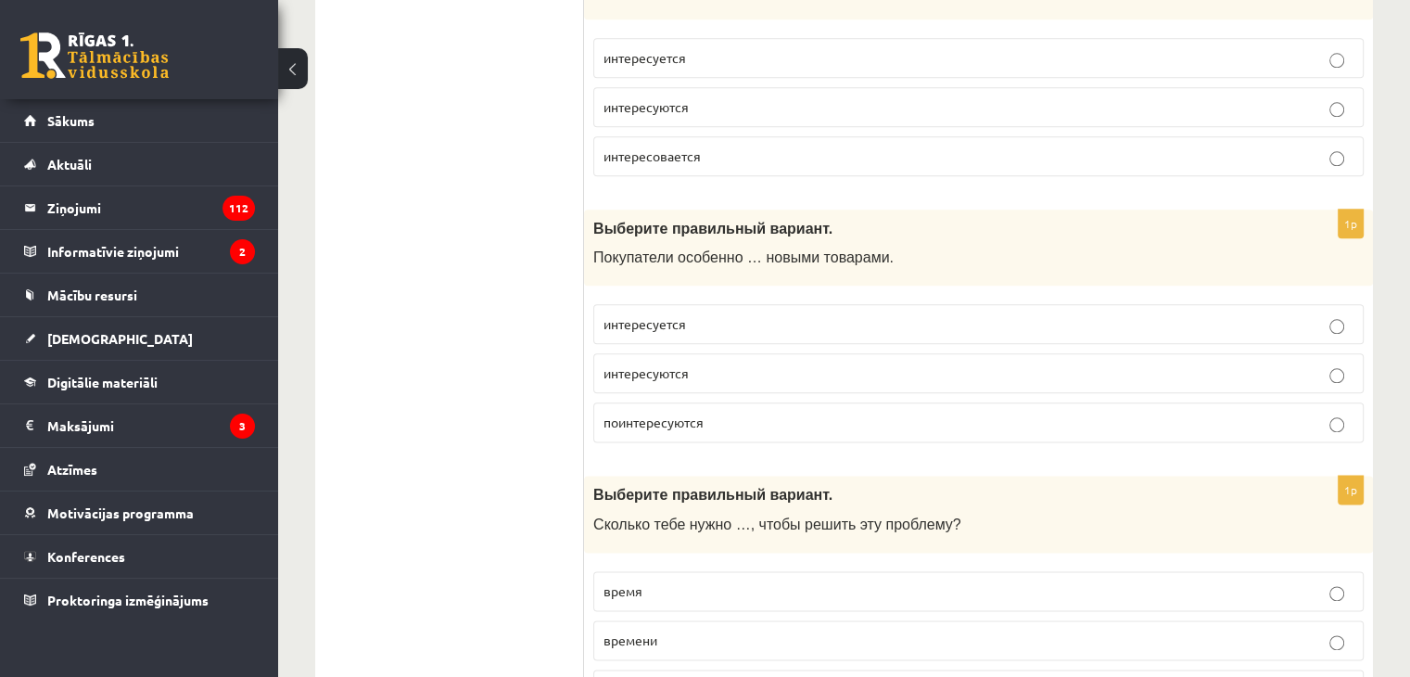
click at [724, 368] on p "интересуются" at bounding box center [979, 372] width 750 height 19
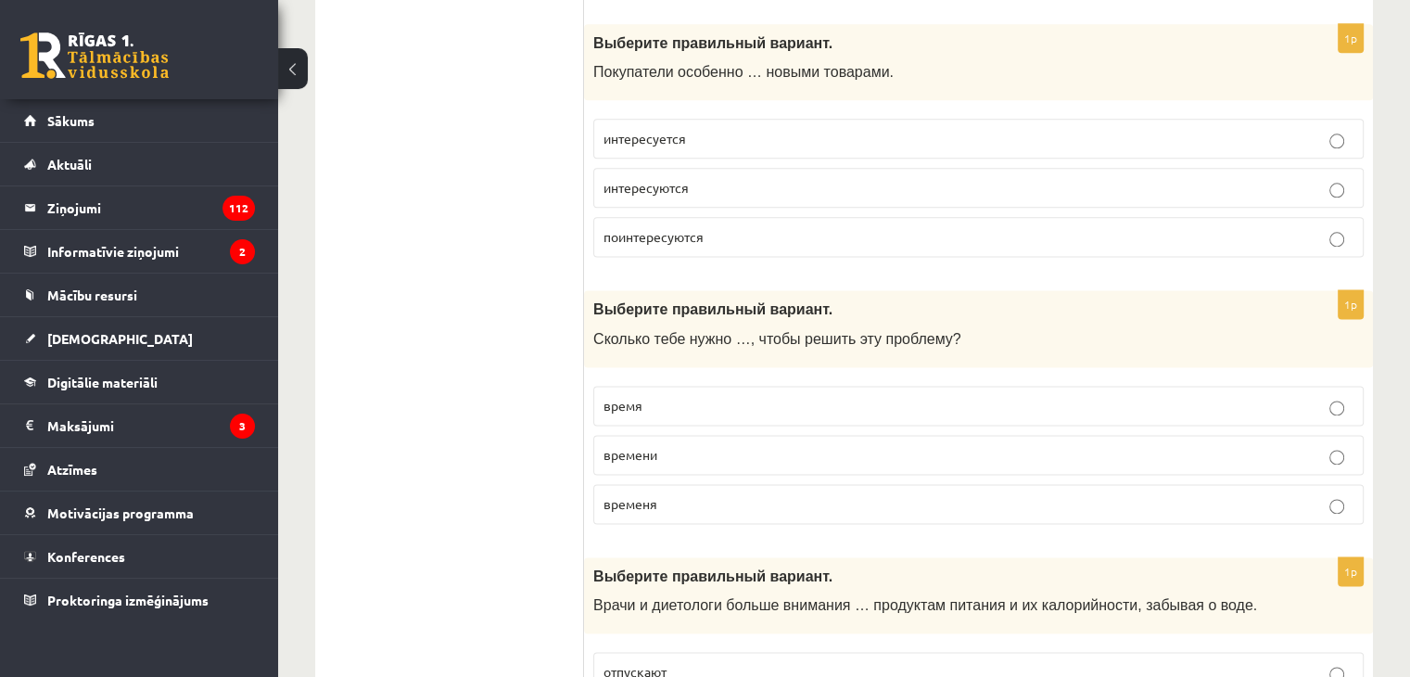
click at [705, 446] on p "времени" at bounding box center [979, 454] width 750 height 19
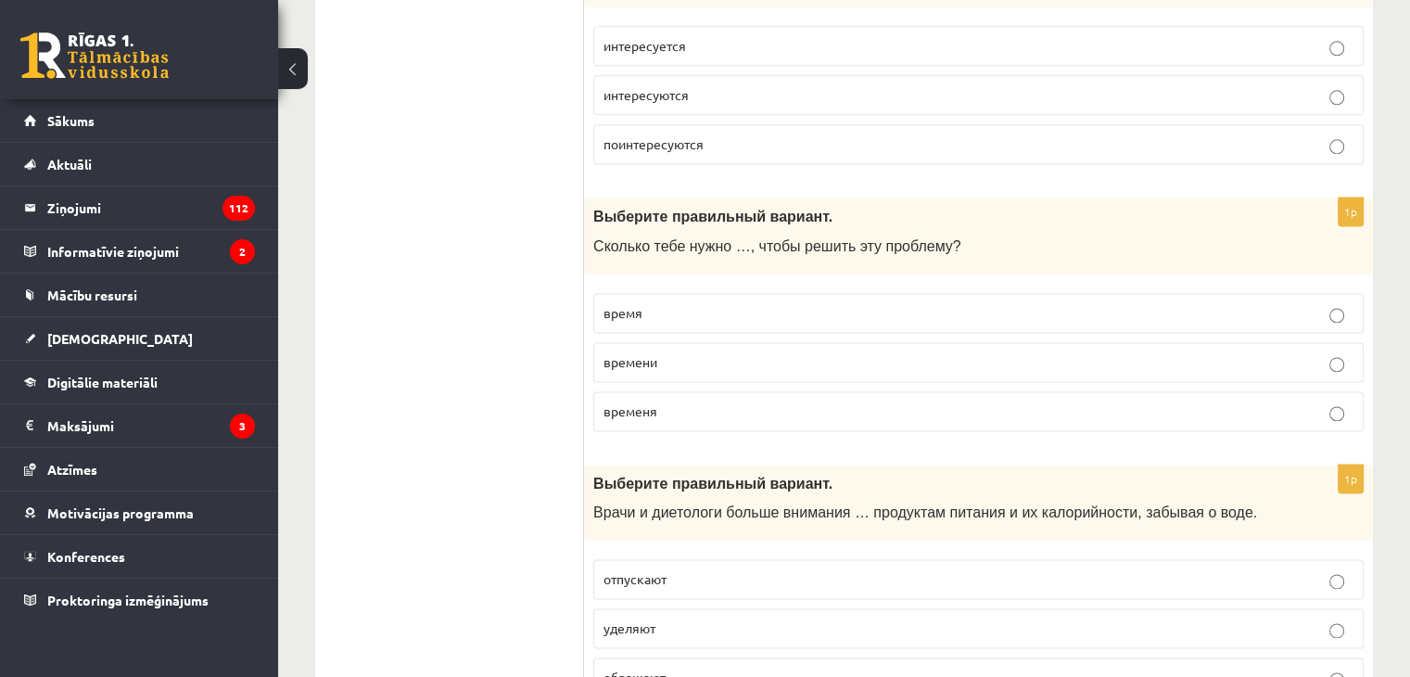
scroll to position [2596, 0]
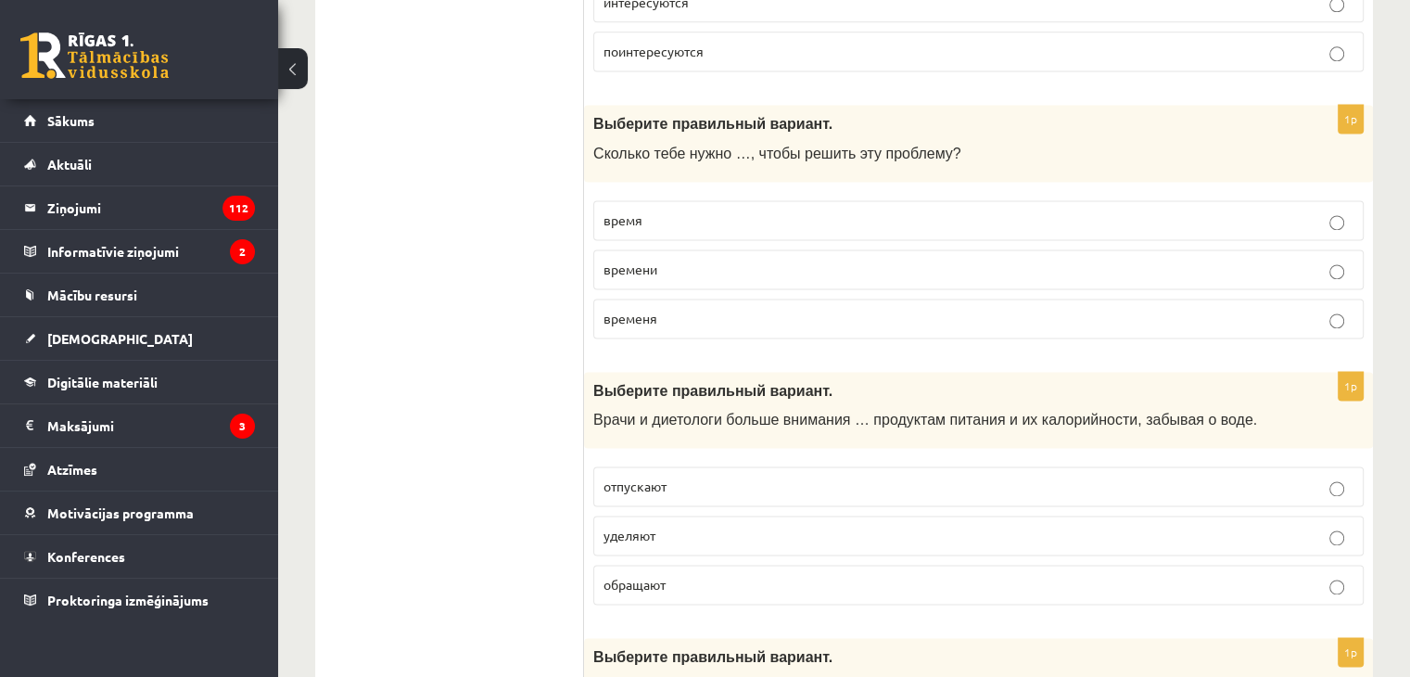
click at [668, 530] on p "уделяют" at bounding box center [979, 535] width 750 height 19
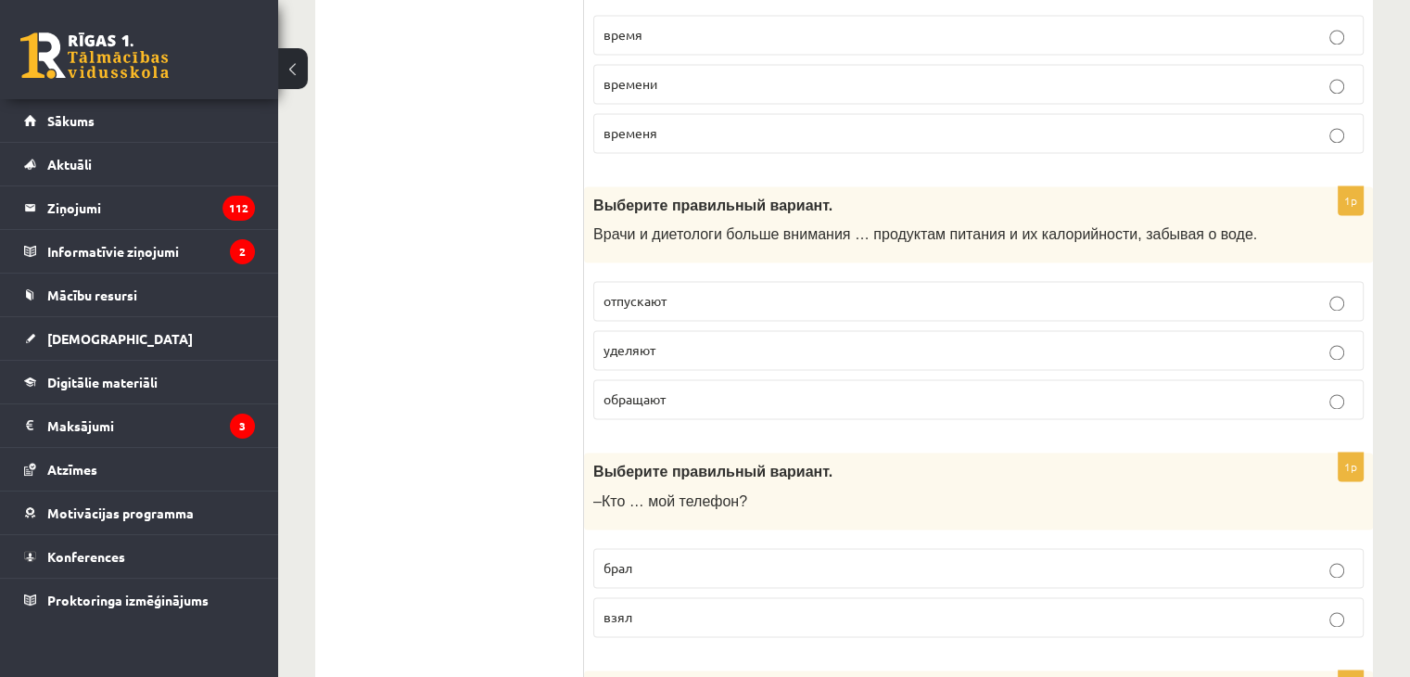
scroll to position [2874, 0]
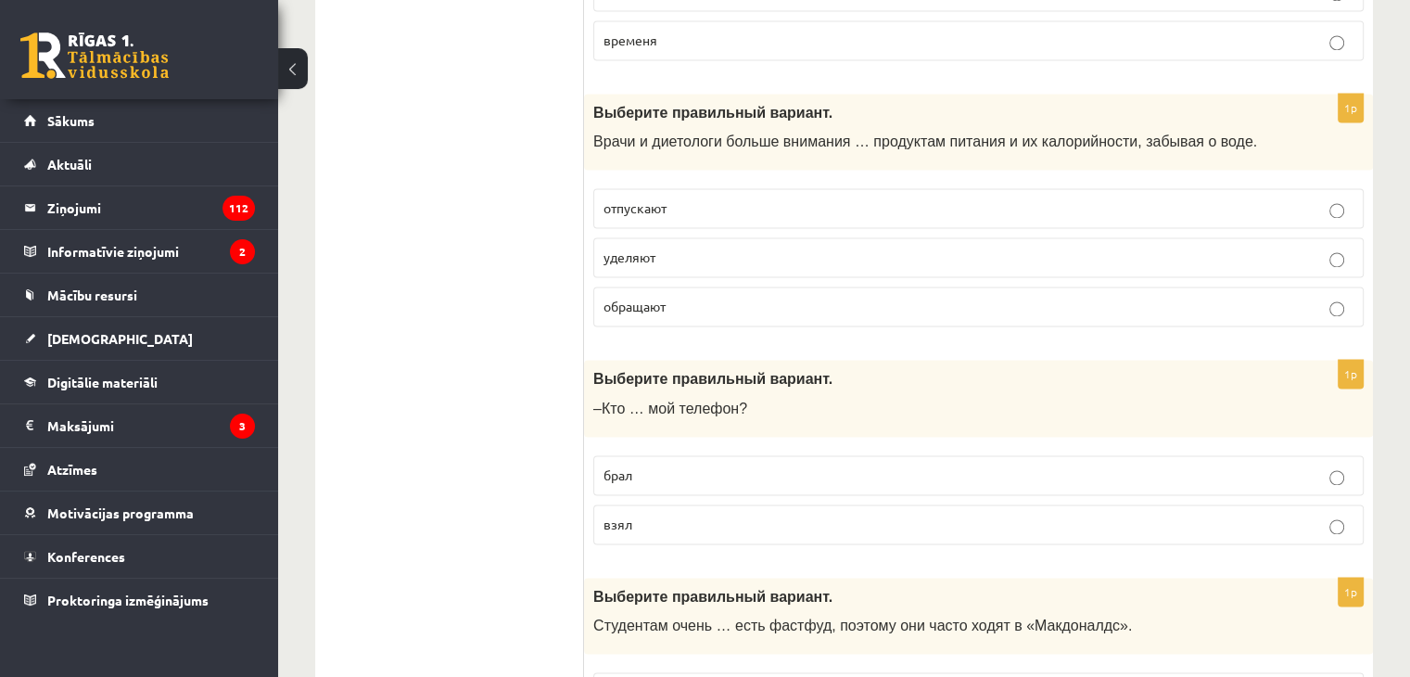
click at [678, 515] on p "взял" at bounding box center [979, 524] width 750 height 19
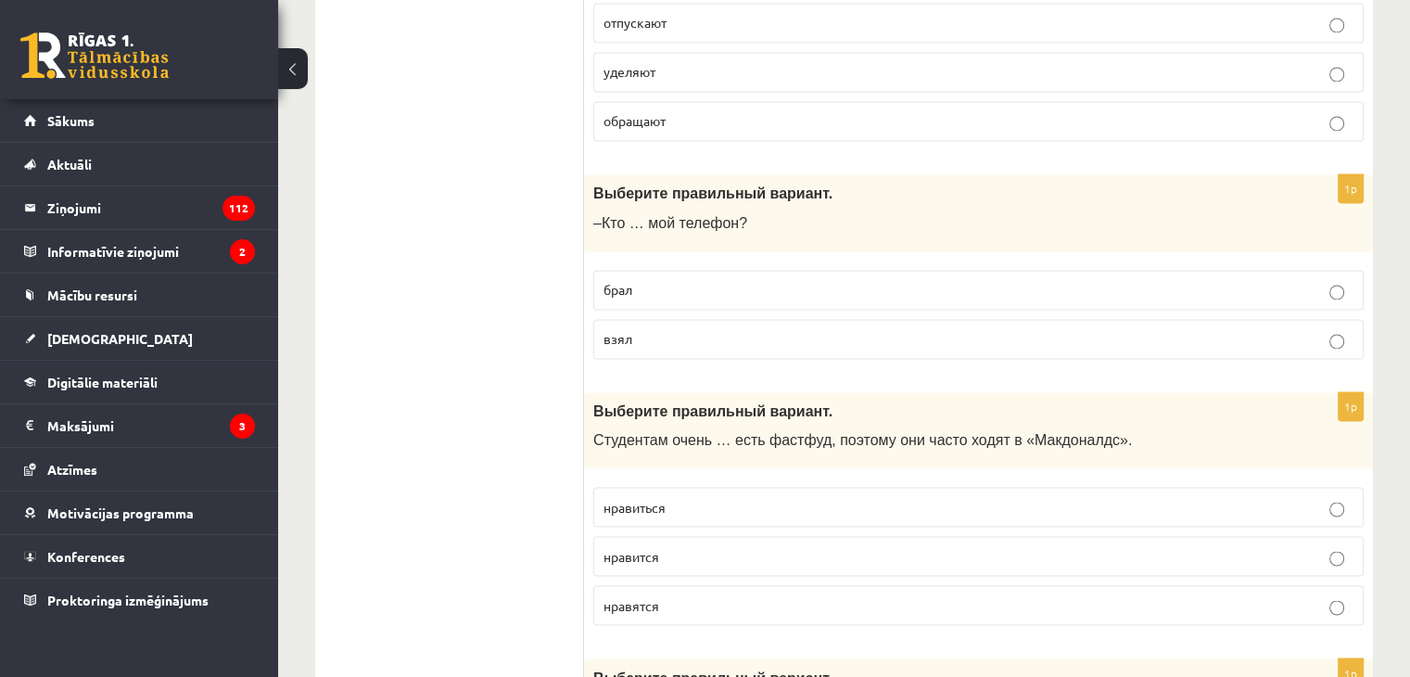
scroll to position [3152, 0]
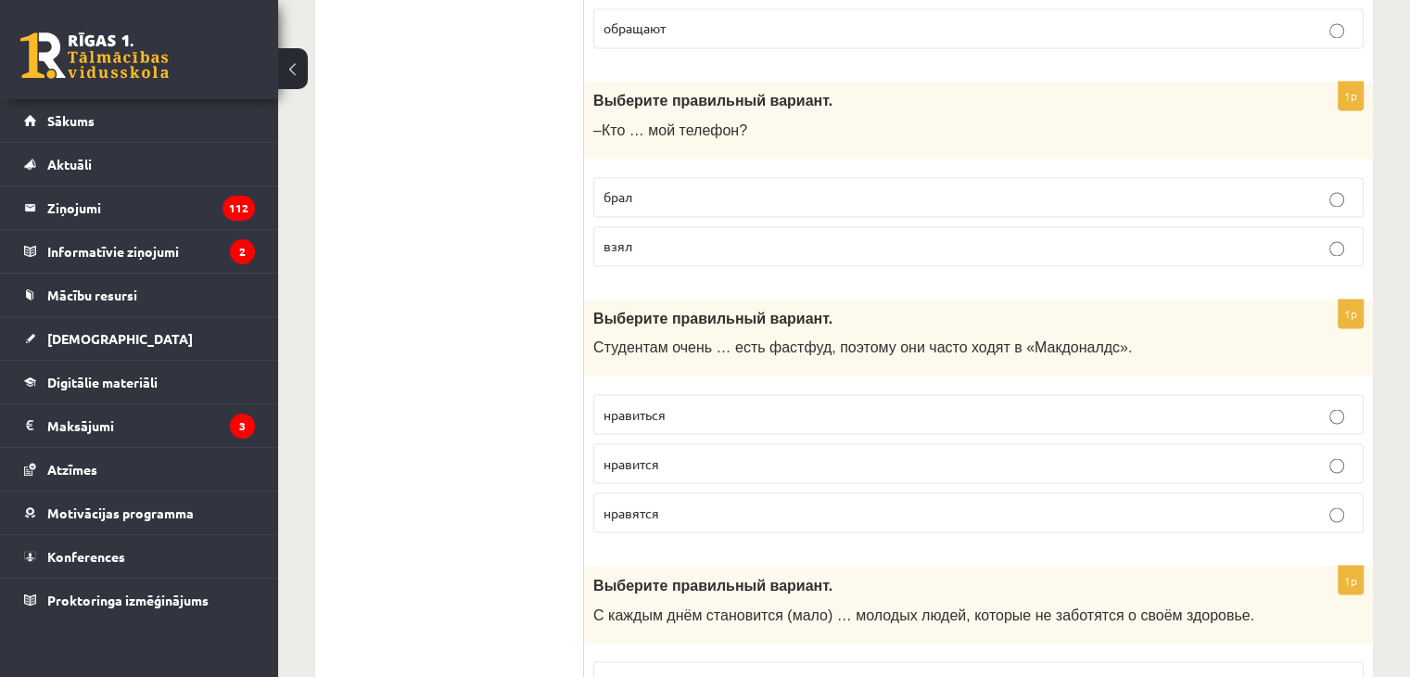
click at [653, 456] on p "нравится" at bounding box center [979, 462] width 750 height 19
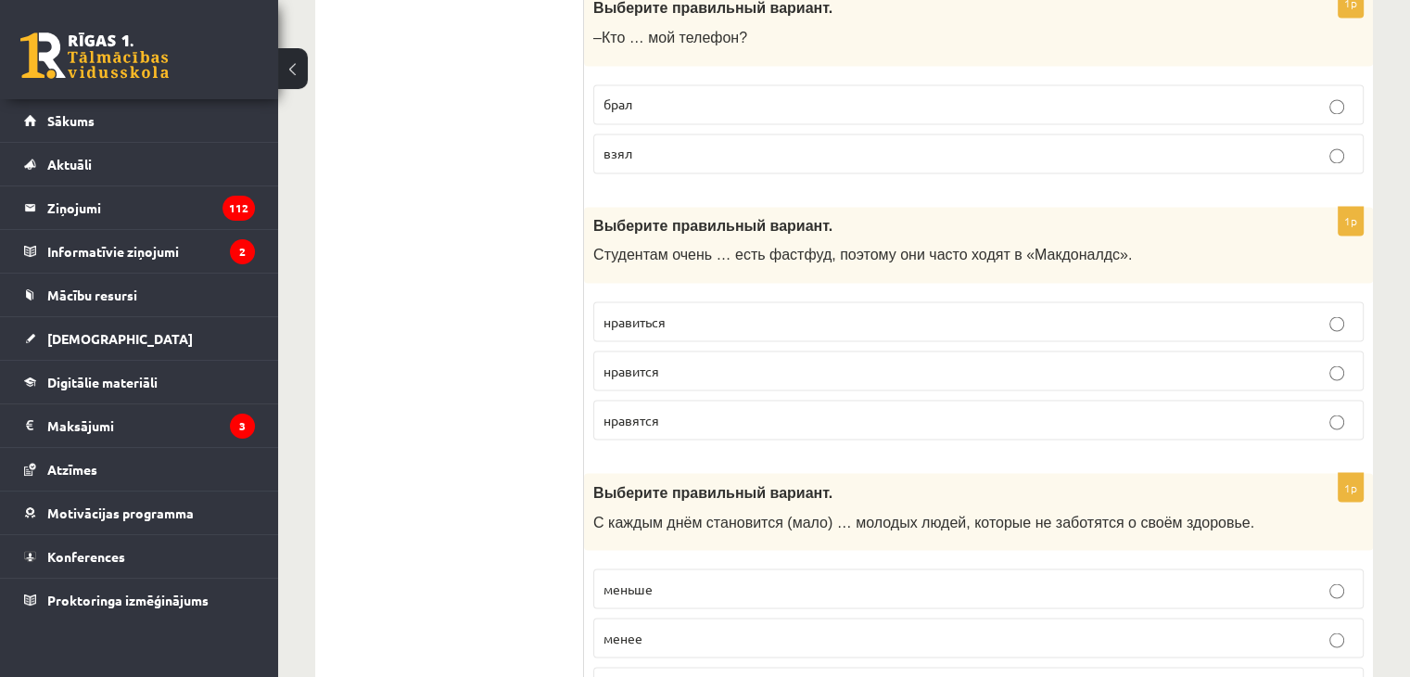
scroll to position [3338, 0]
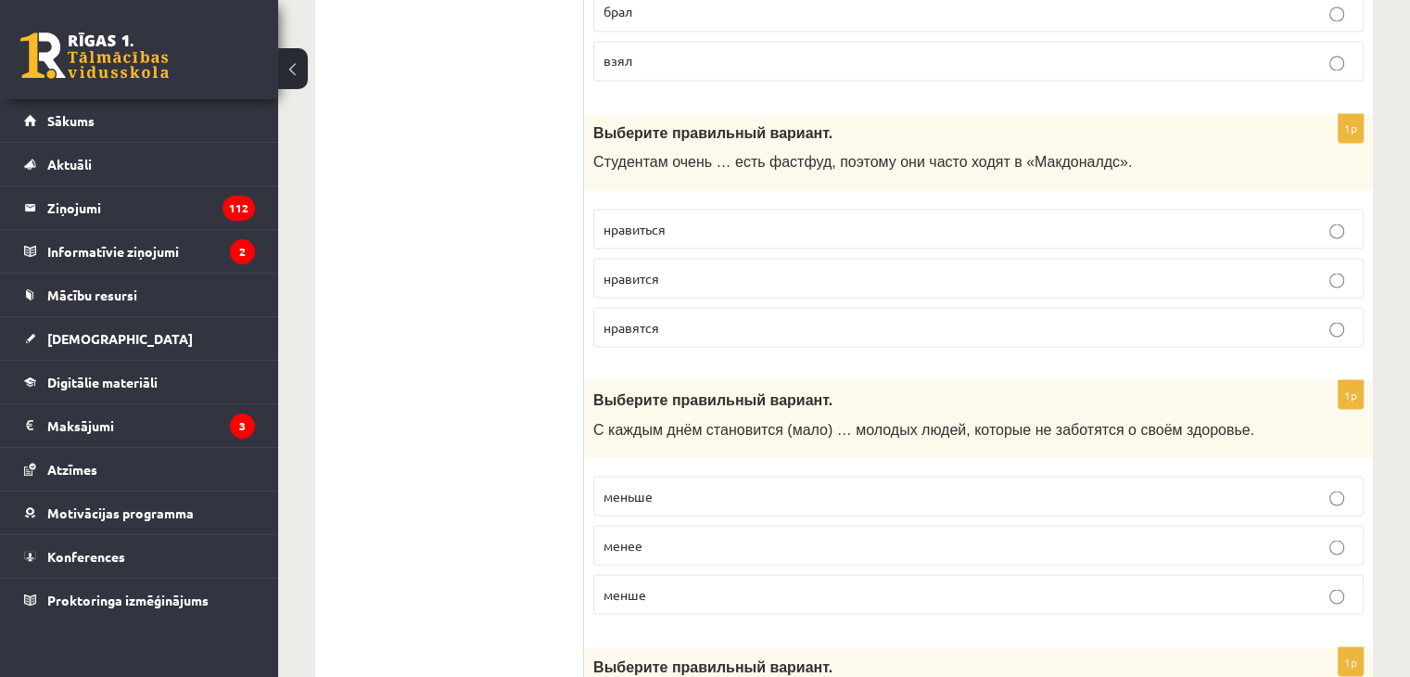
click at [705, 487] on p "меньше" at bounding box center [979, 495] width 750 height 19
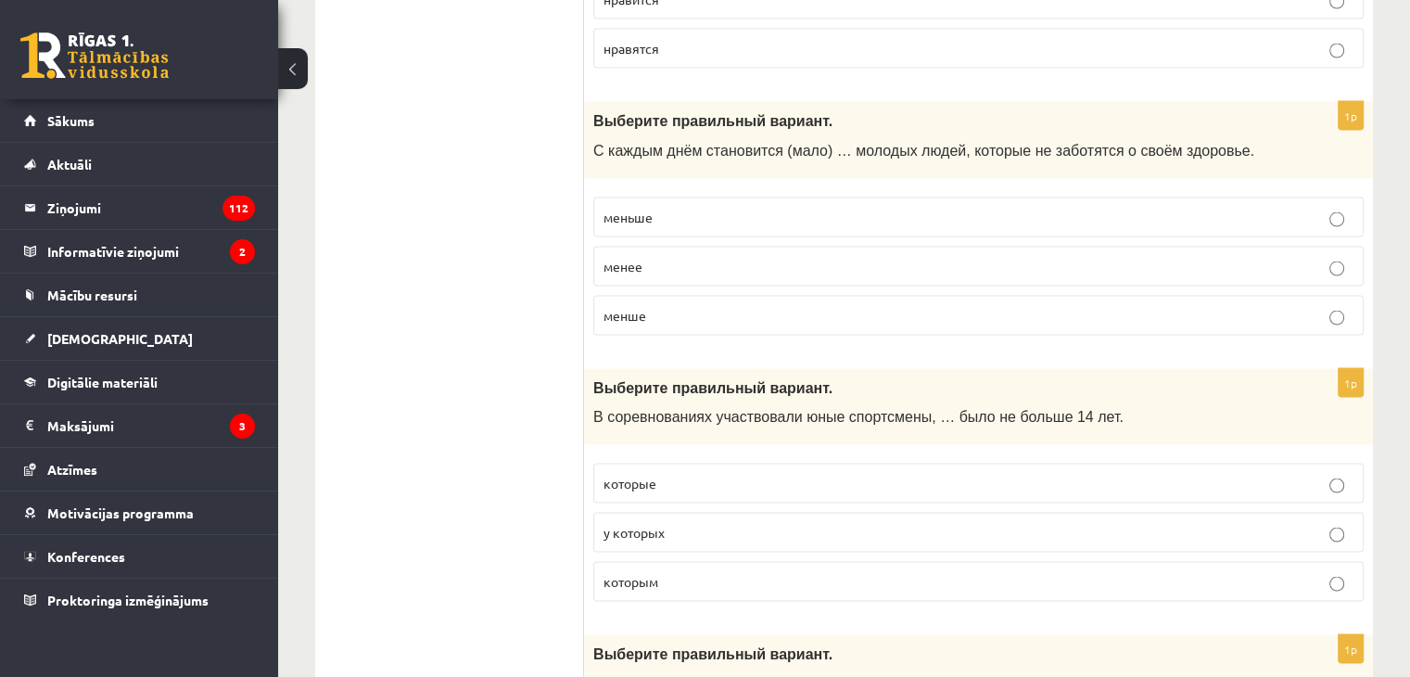
scroll to position [3708, 0]
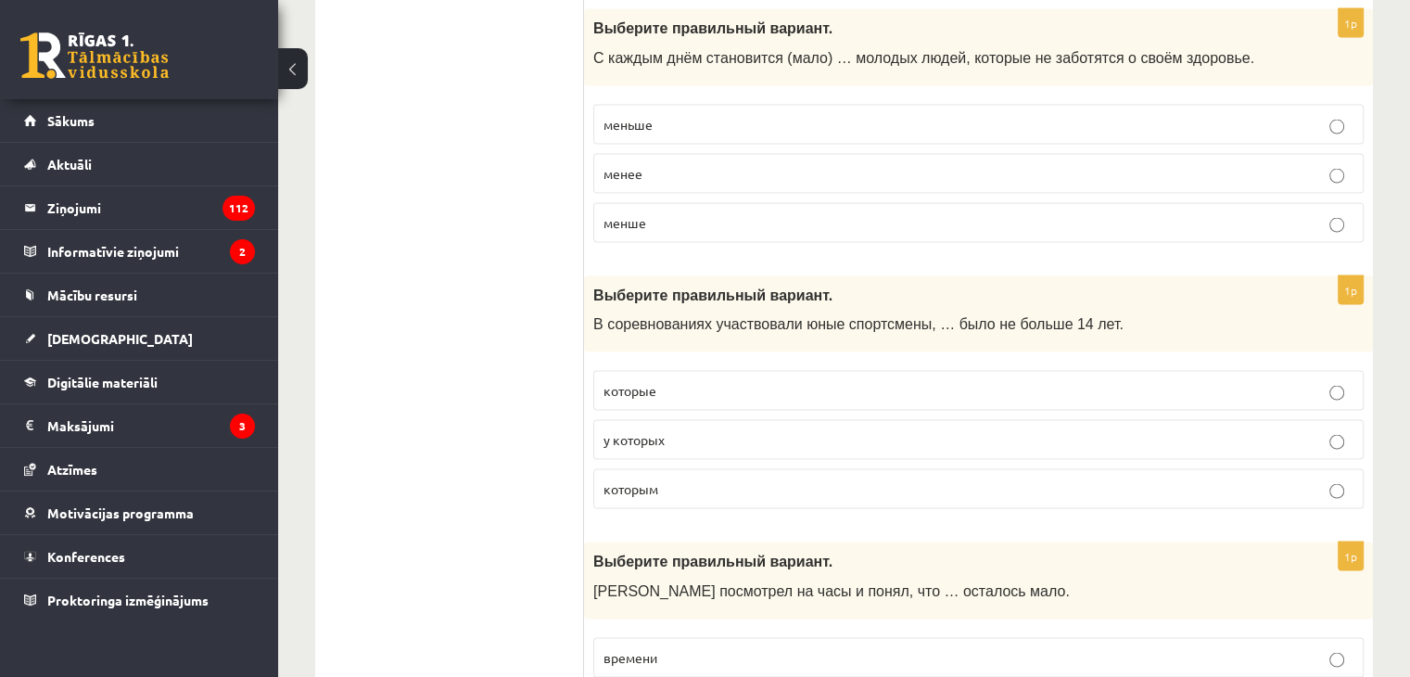
click at [673, 381] on p "которые" at bounding box center [979, 390] width 750 height 19
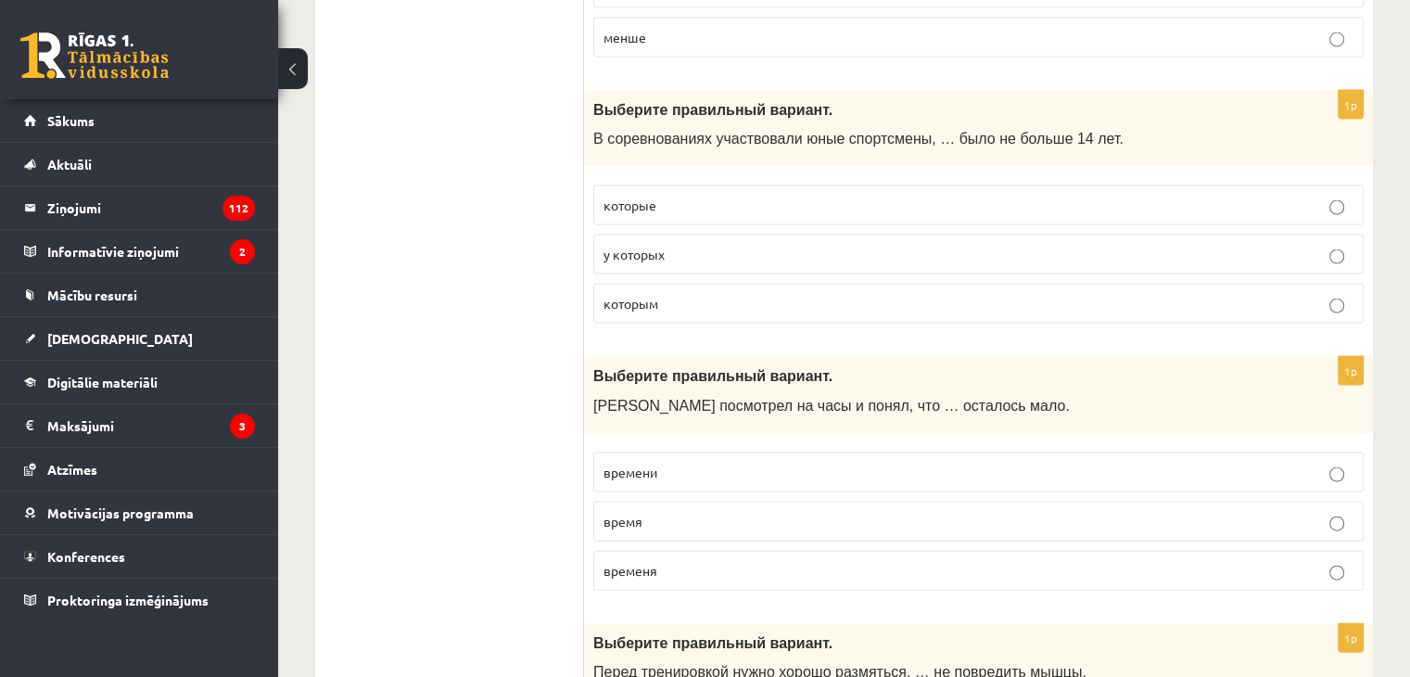
scroll to position [4079, 0]
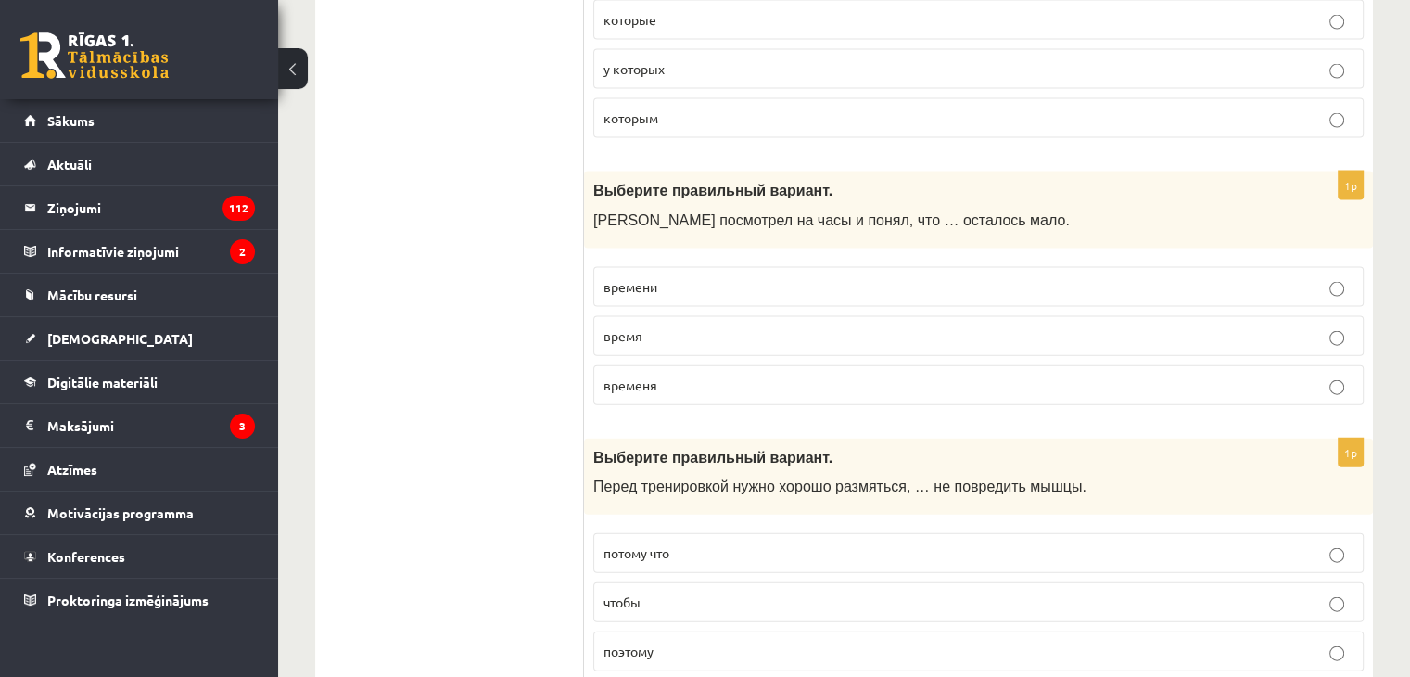
click at [612, 281] on label "времени" at bounding box center [978, 287] width 770 height 40
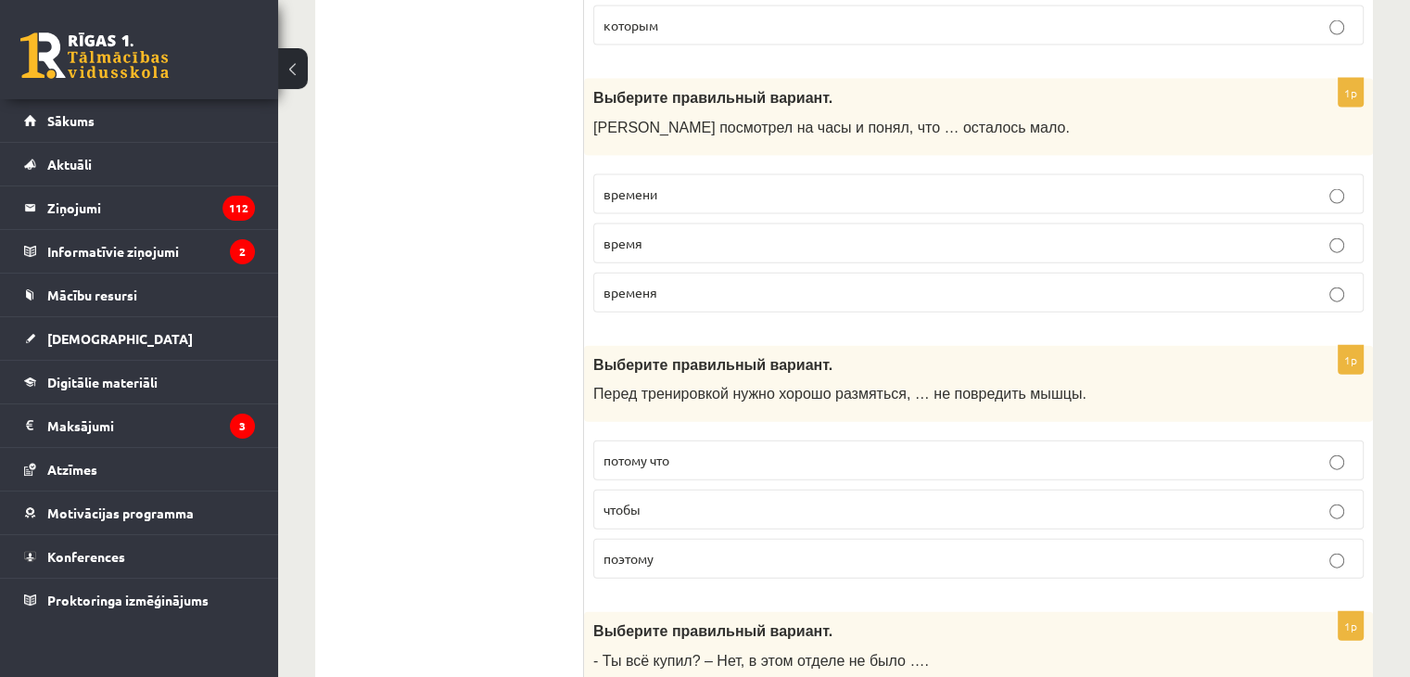
scroll to position [4265, 0]
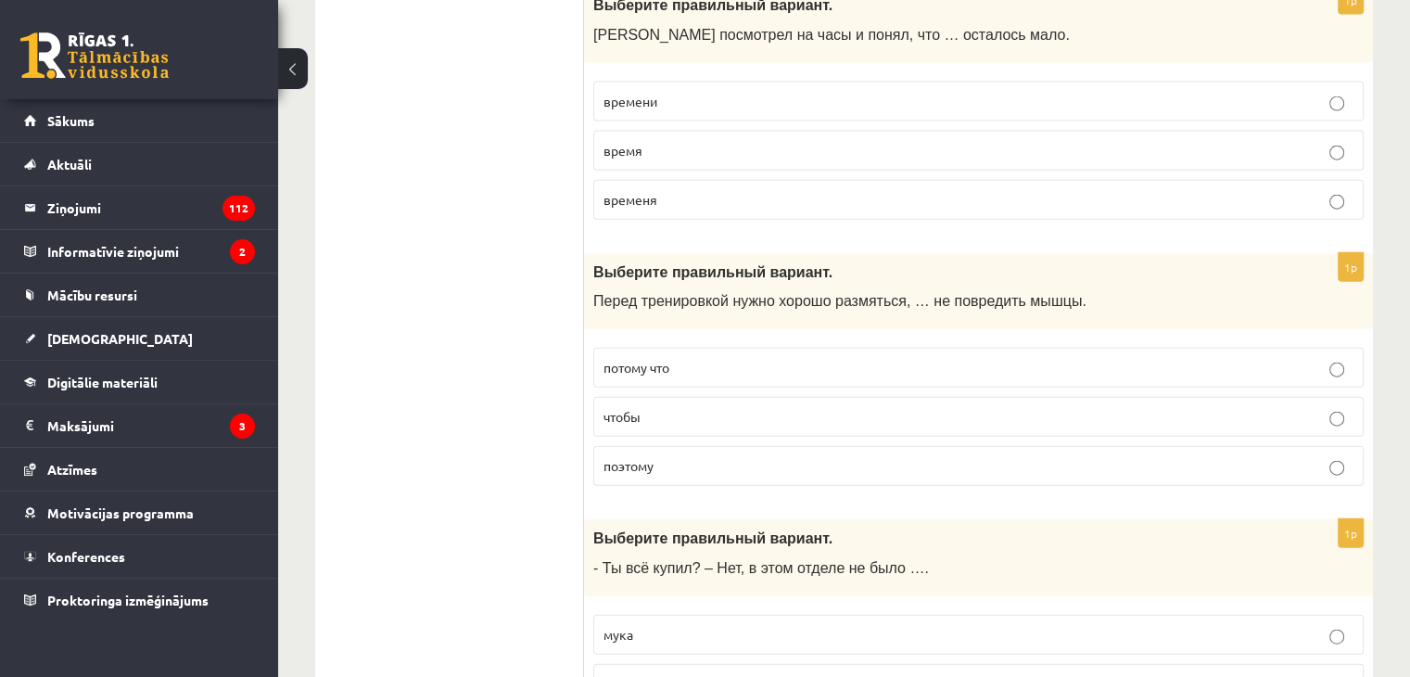
click at [623, 408] on span "чтобы" at bounding box center [622, 416] width 37 height 17
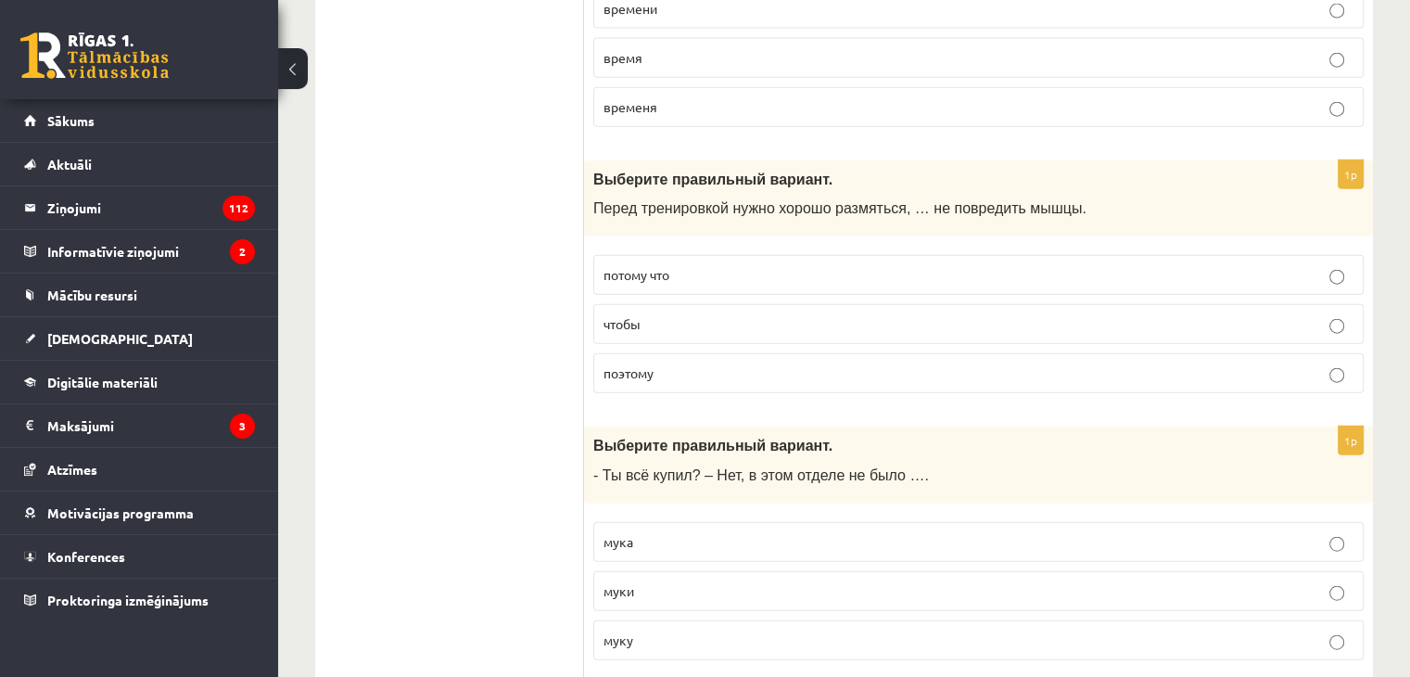
click at [656, 581] on p "муки" at bounding box center [979, 590] width 750 height 19
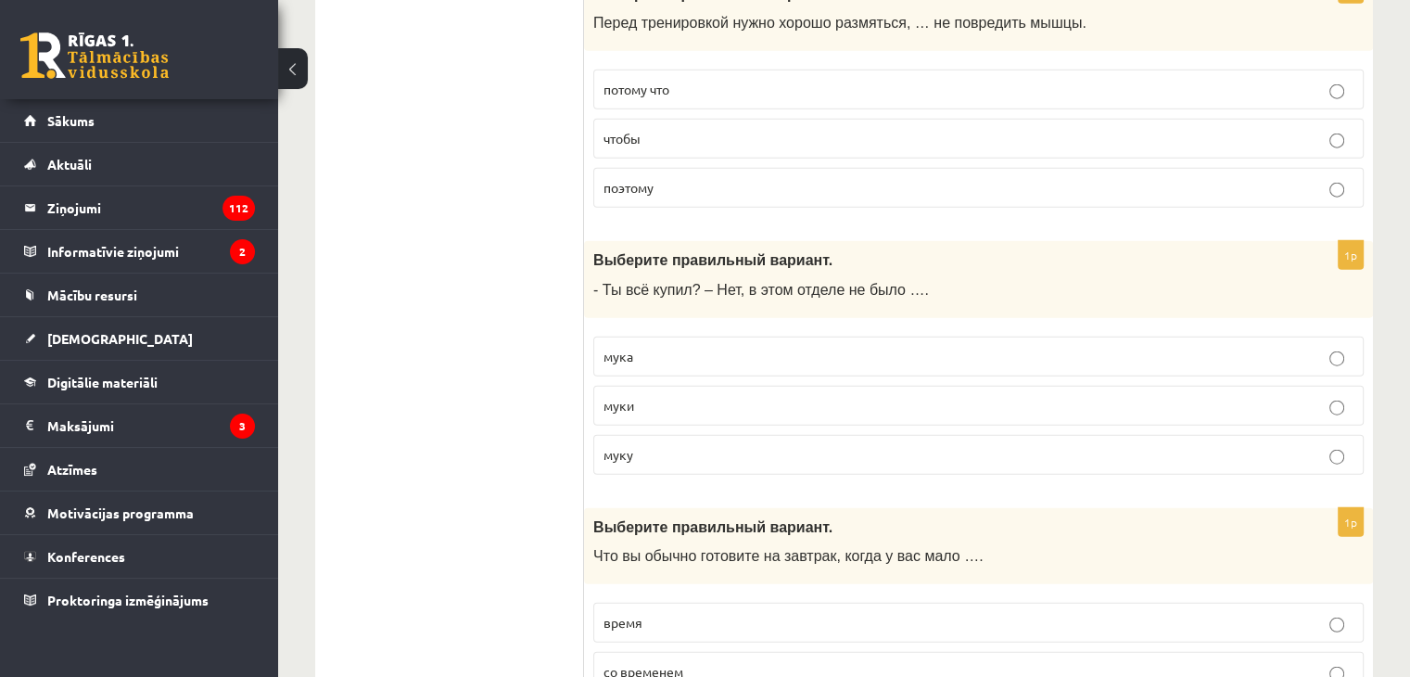
scroll to position [4636, 0]
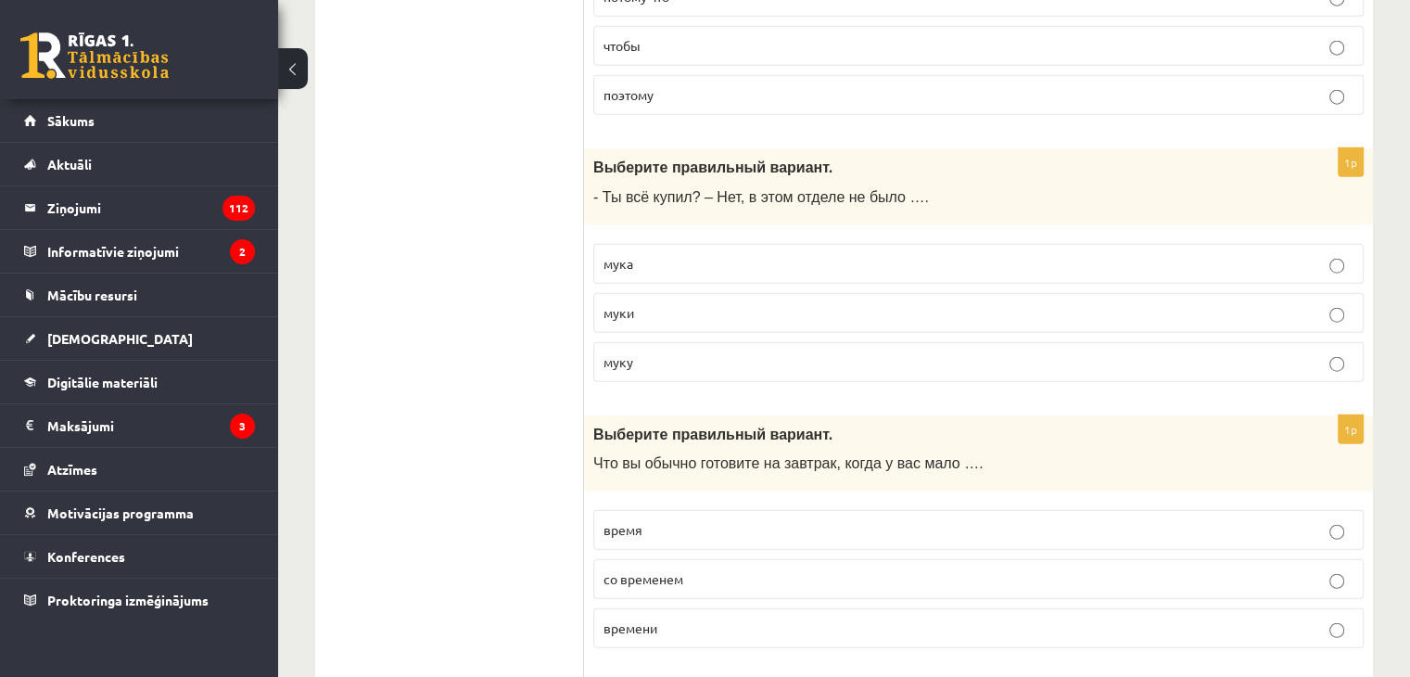
click at [703, 618] on p "времени" at bounding box center [979, 627] width 750 height 19
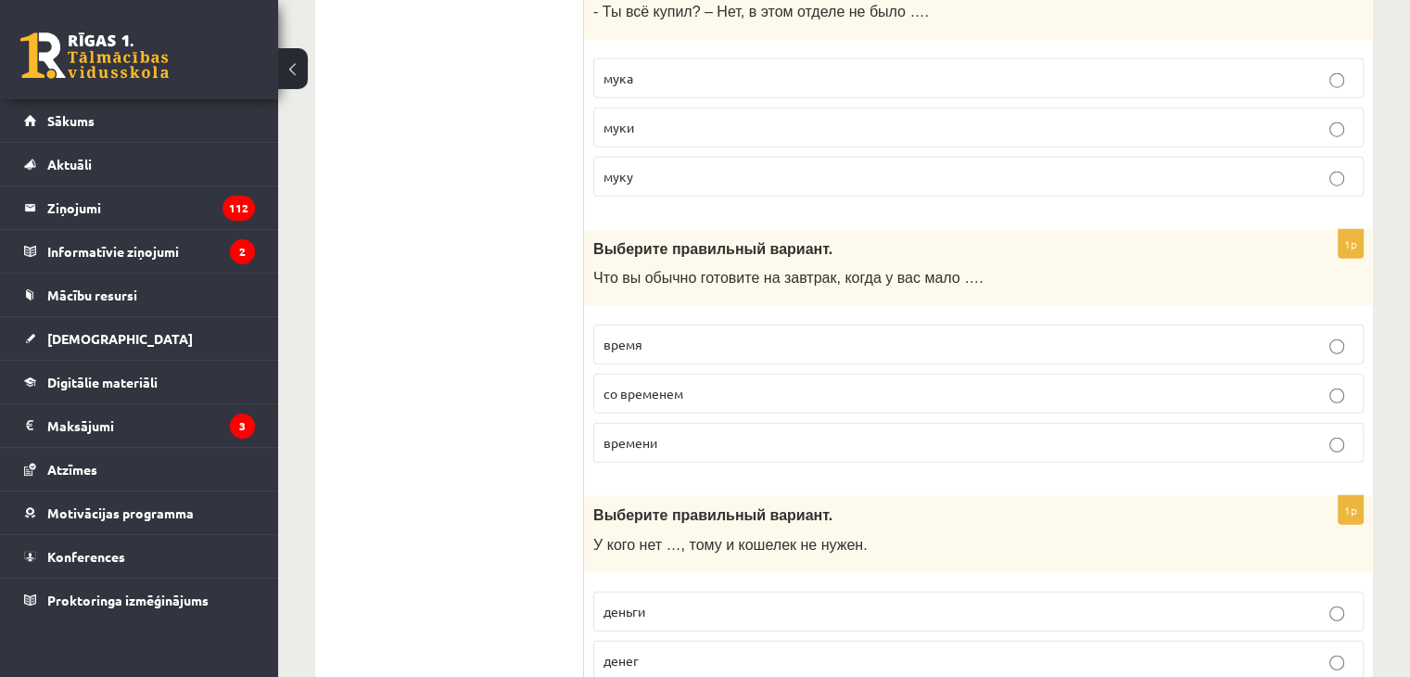
scroll to position [4914, 0]
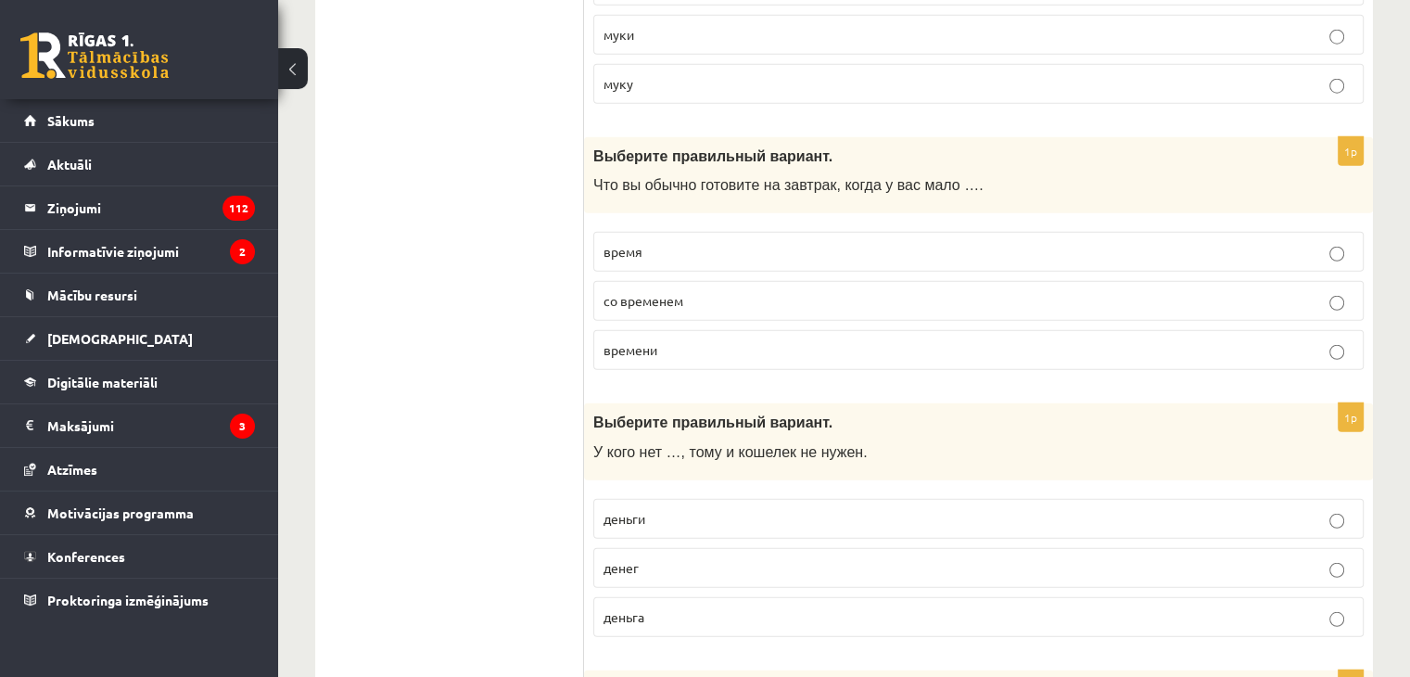
click at [646, 558] on p "денег" at bounding box center [979, 567] width 750 height 19
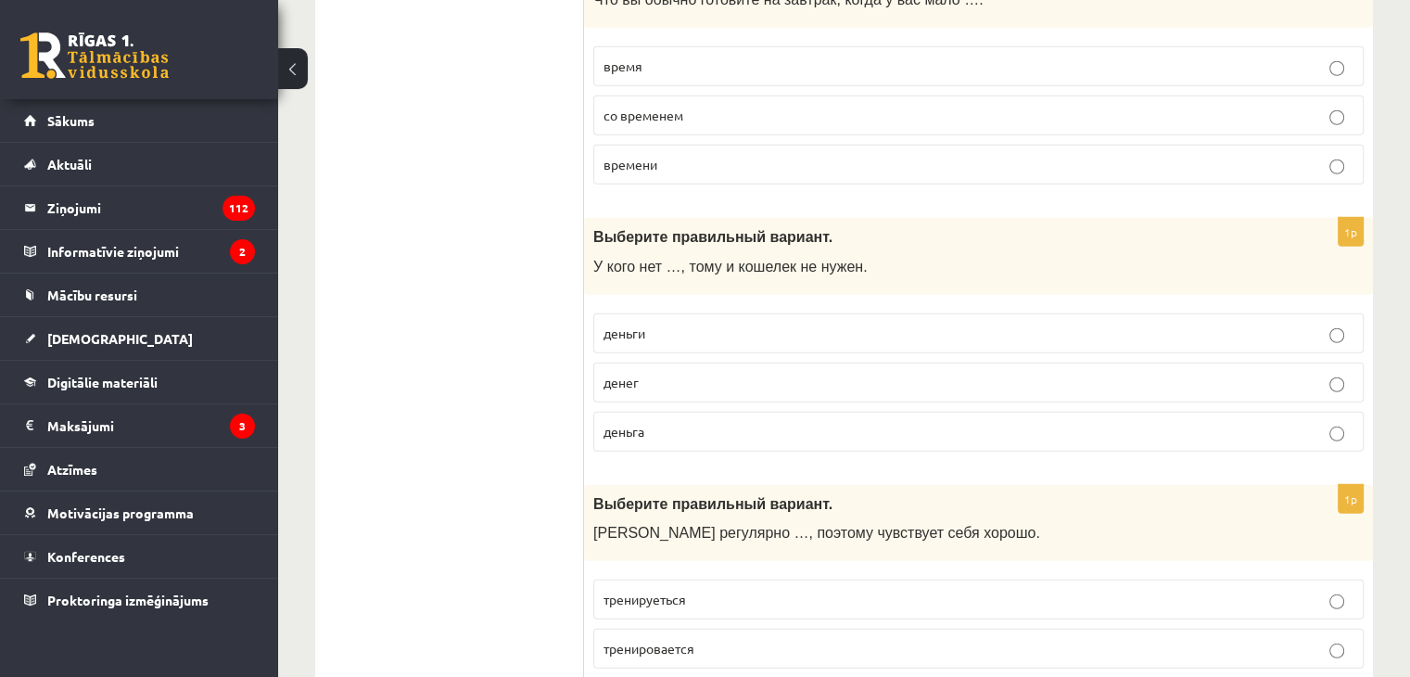
scroll to position [5192, 0]
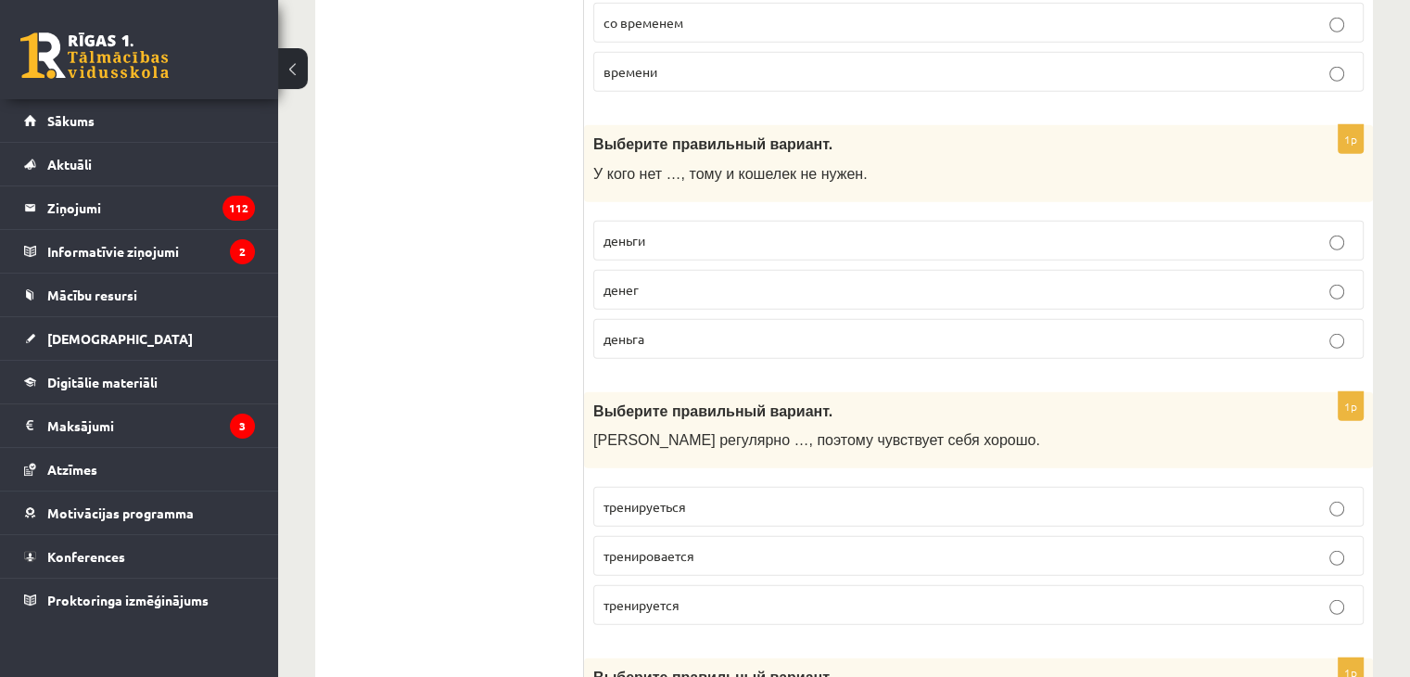
click at [662, 596] on span "тренируется" at bounding box center [642, 604] width 76 height 17
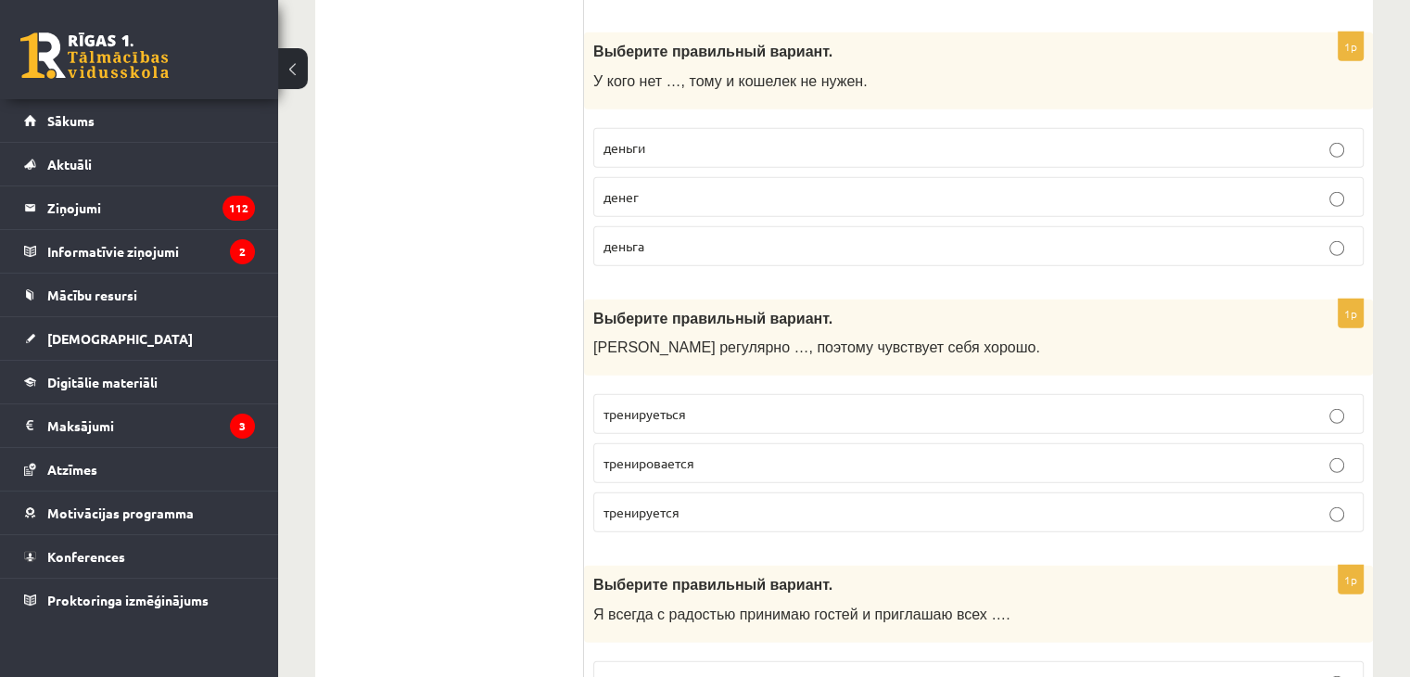
scroll to position [5377, 0]
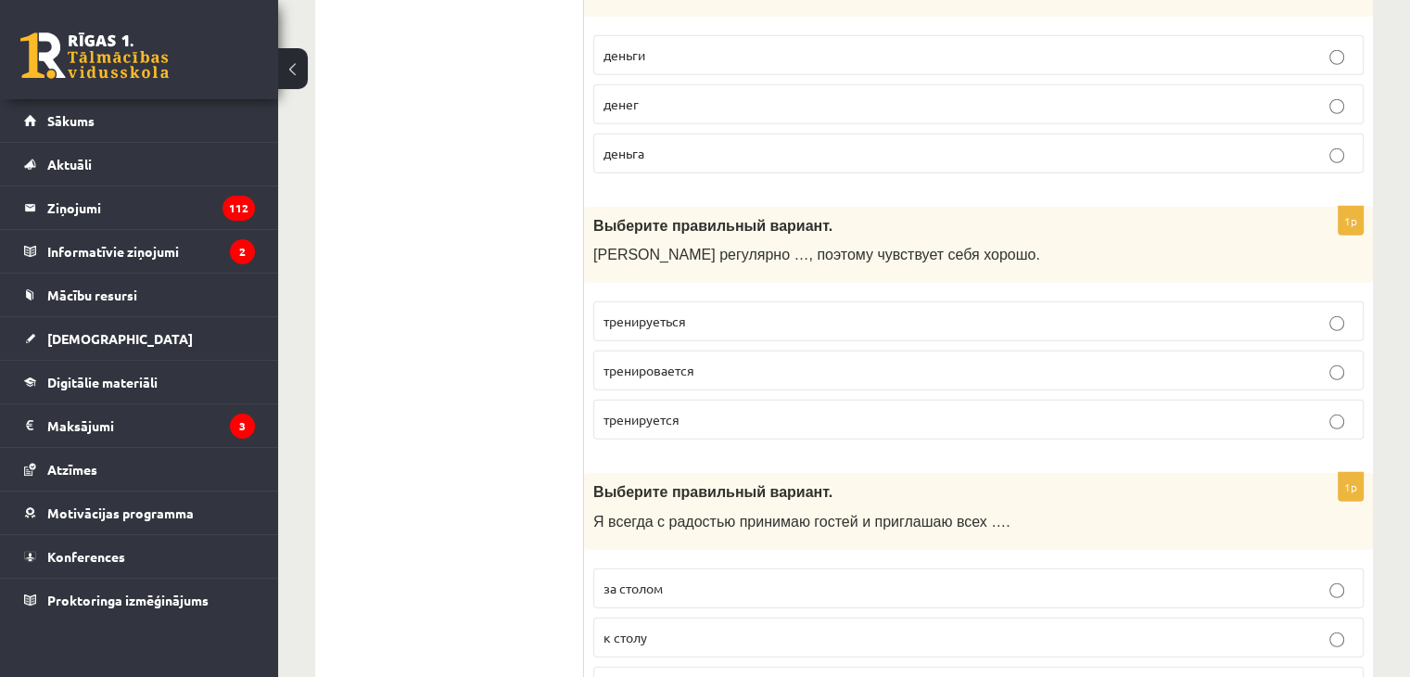
click at [688, 628] on p "к столу" at bounding box center [979, 637] width 750 height 19
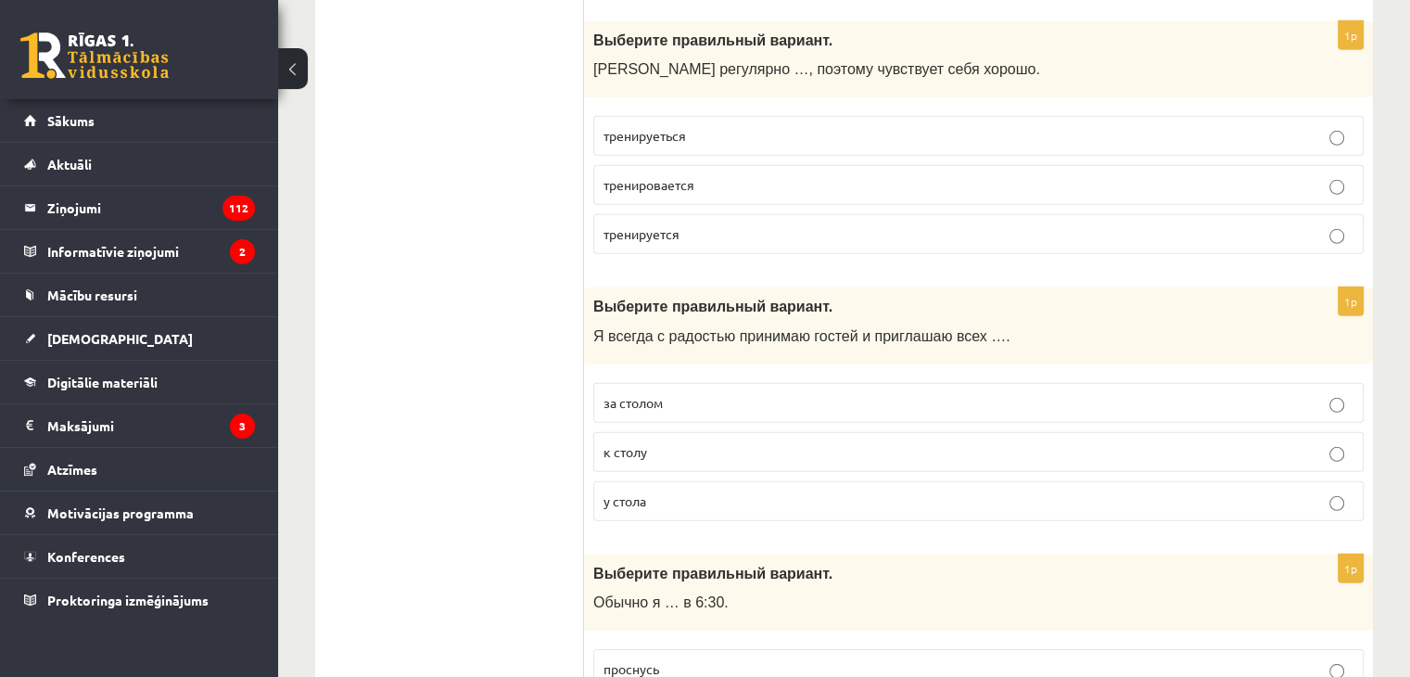
scroll to position [5748, 0]
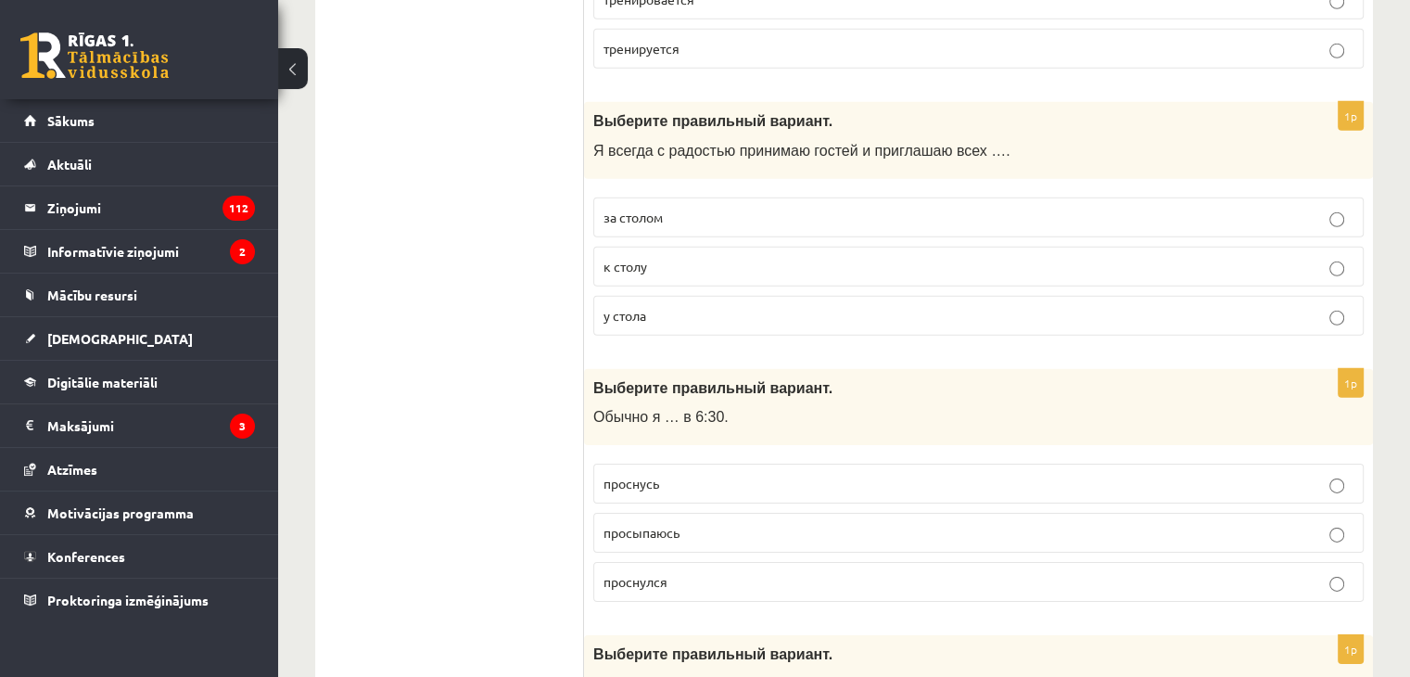
click at [712, 516] on label "просыпаюсь" at bounding box center [978, 533] width 770 height 40
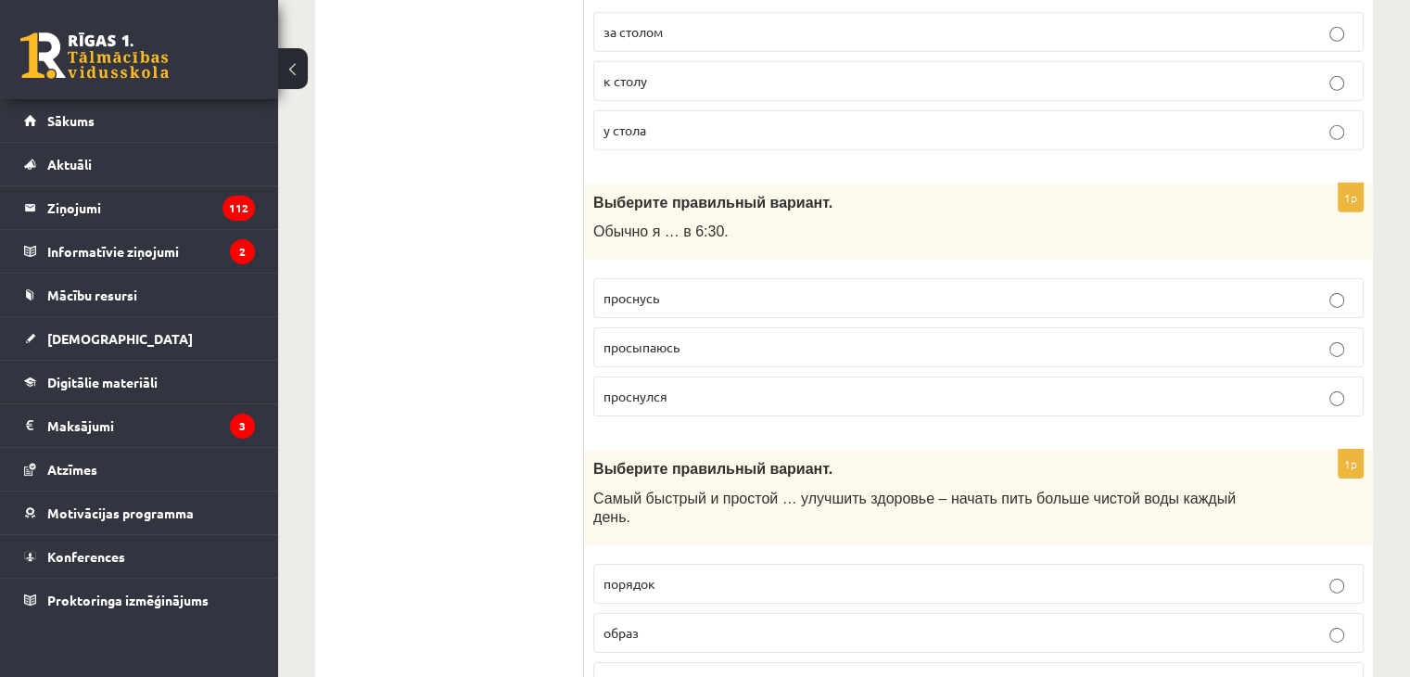
scroll to position [6119, 0]
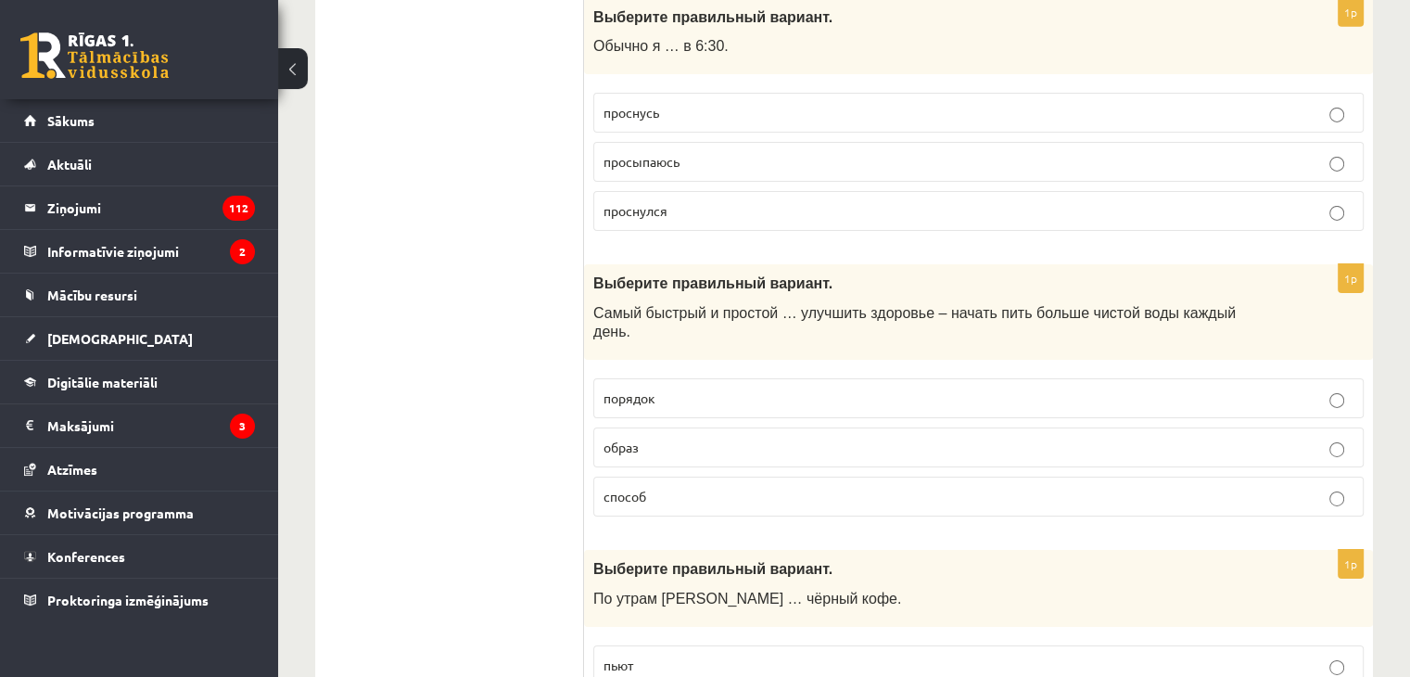
click at [680, 487] on p "способ" at bounding box center [979, 496] width 750 height 19
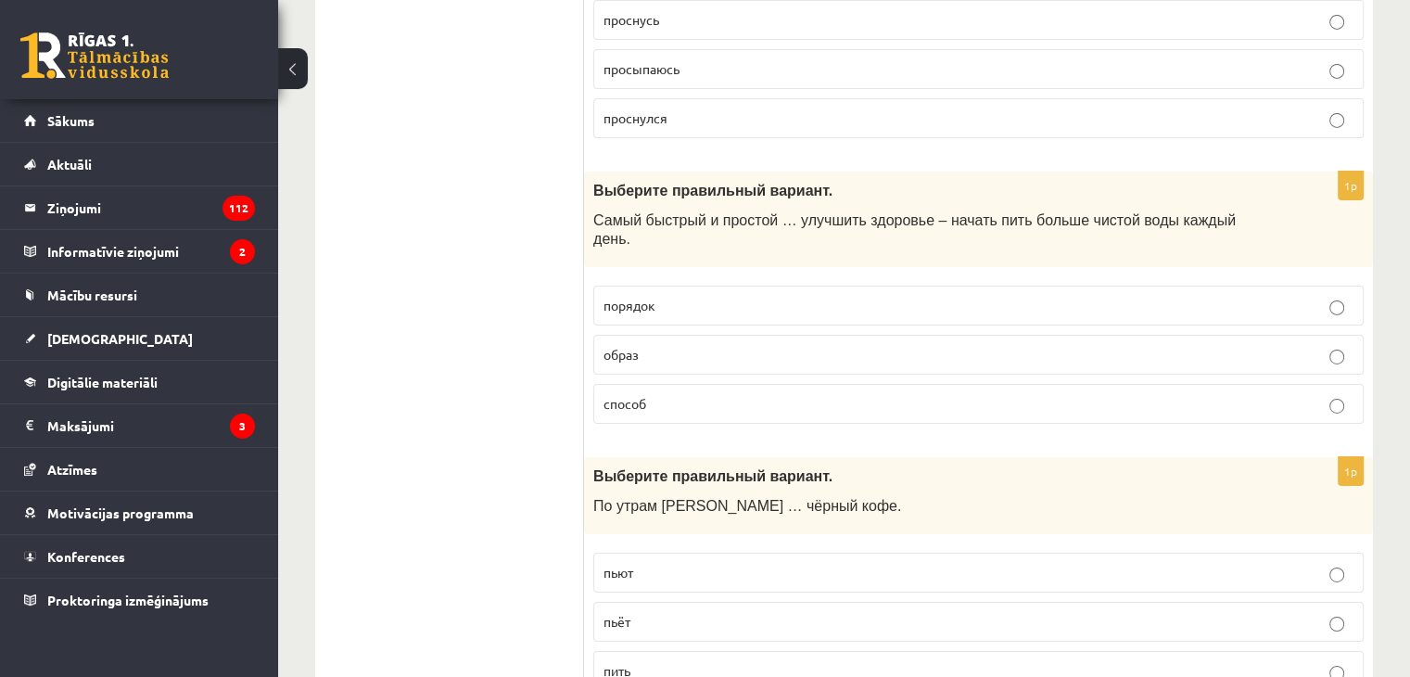
scroll to position [6304, 0]
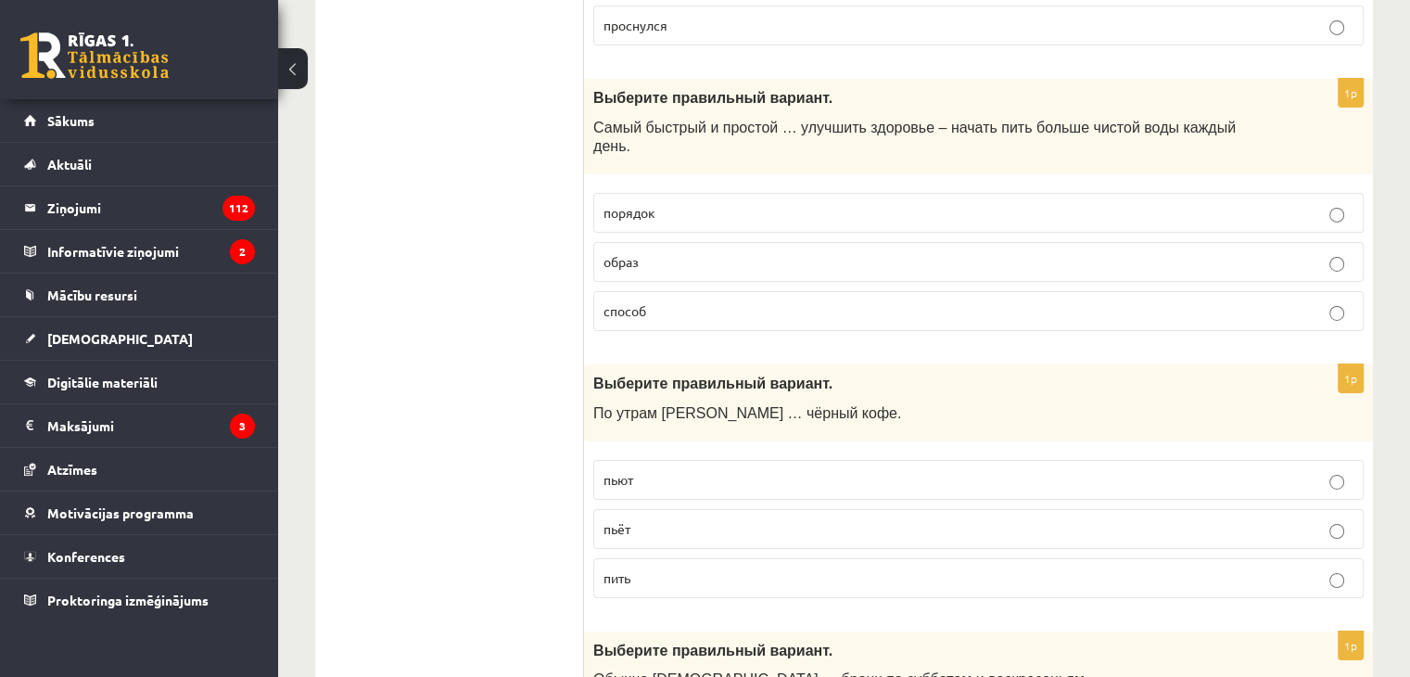
click at [642, 519] on p "пьёт" at bounding box center [979, 528] width 750 height 19
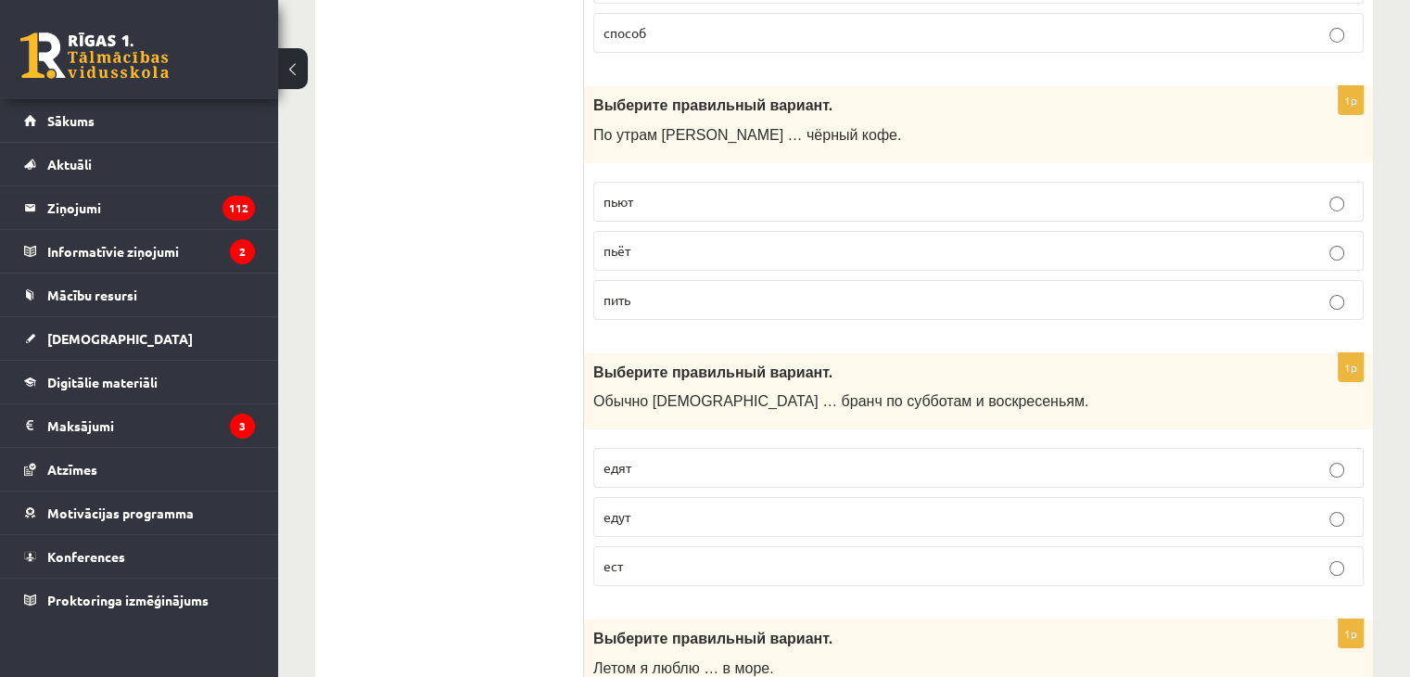
click at [660, 458] on p "едят" at bounding box center [979, 467] width 750 height 19
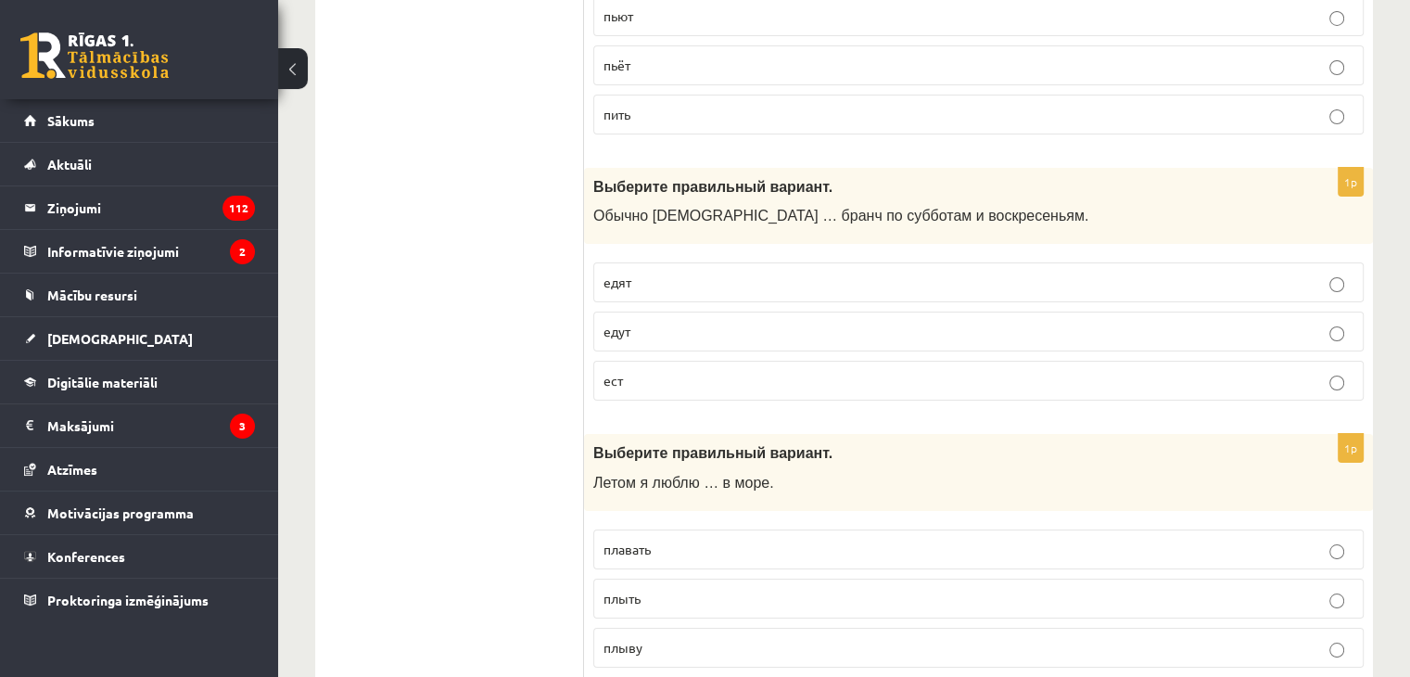
click at [664, 529] on label "плавать" at bounding box center [978, 549] width 770 height 40
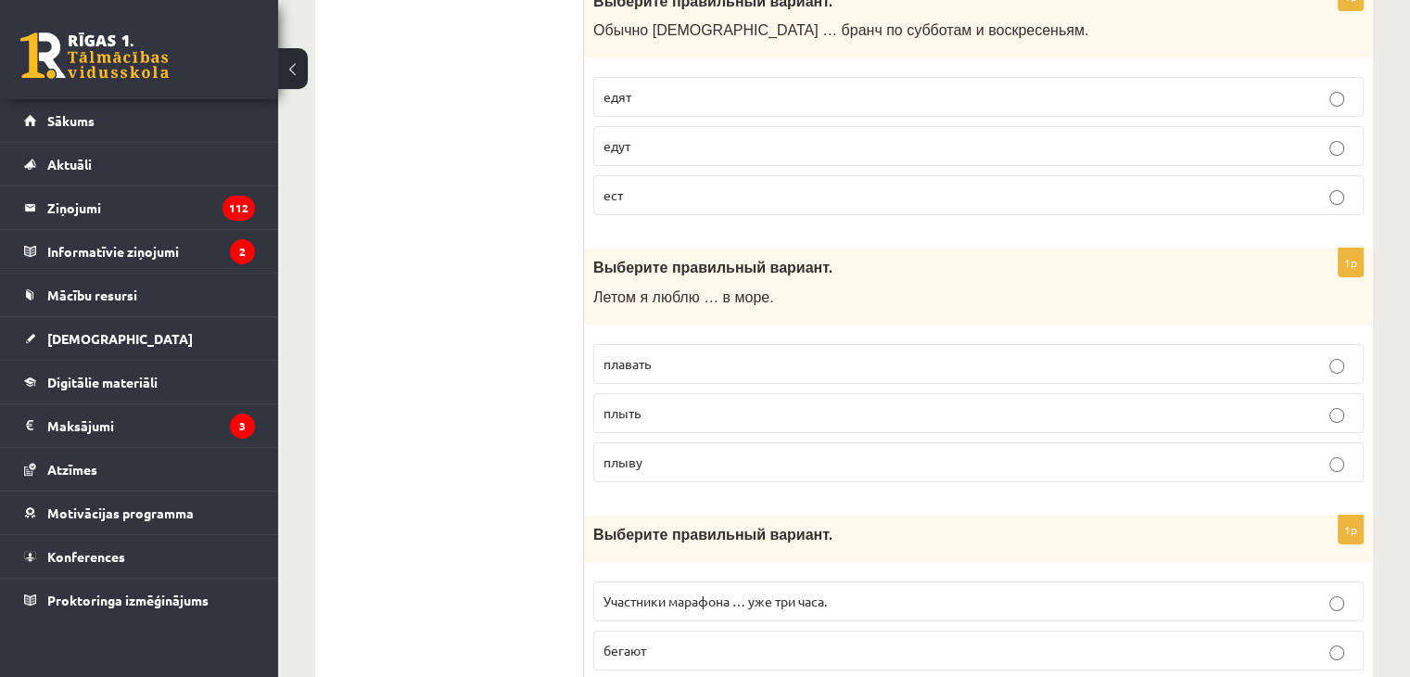
scroll to position [7139, 0]
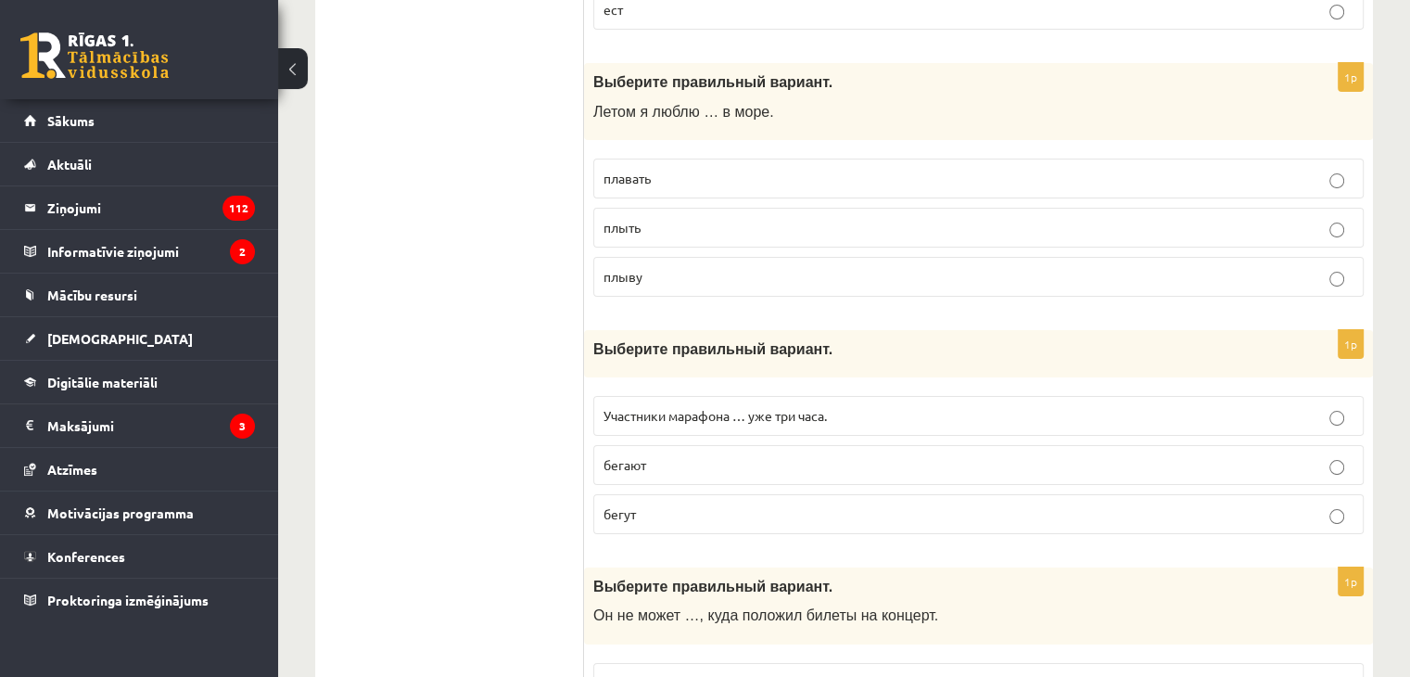
click at [664, 504] on p "бегут" at bounding box center [979, 513] width 750 height 19
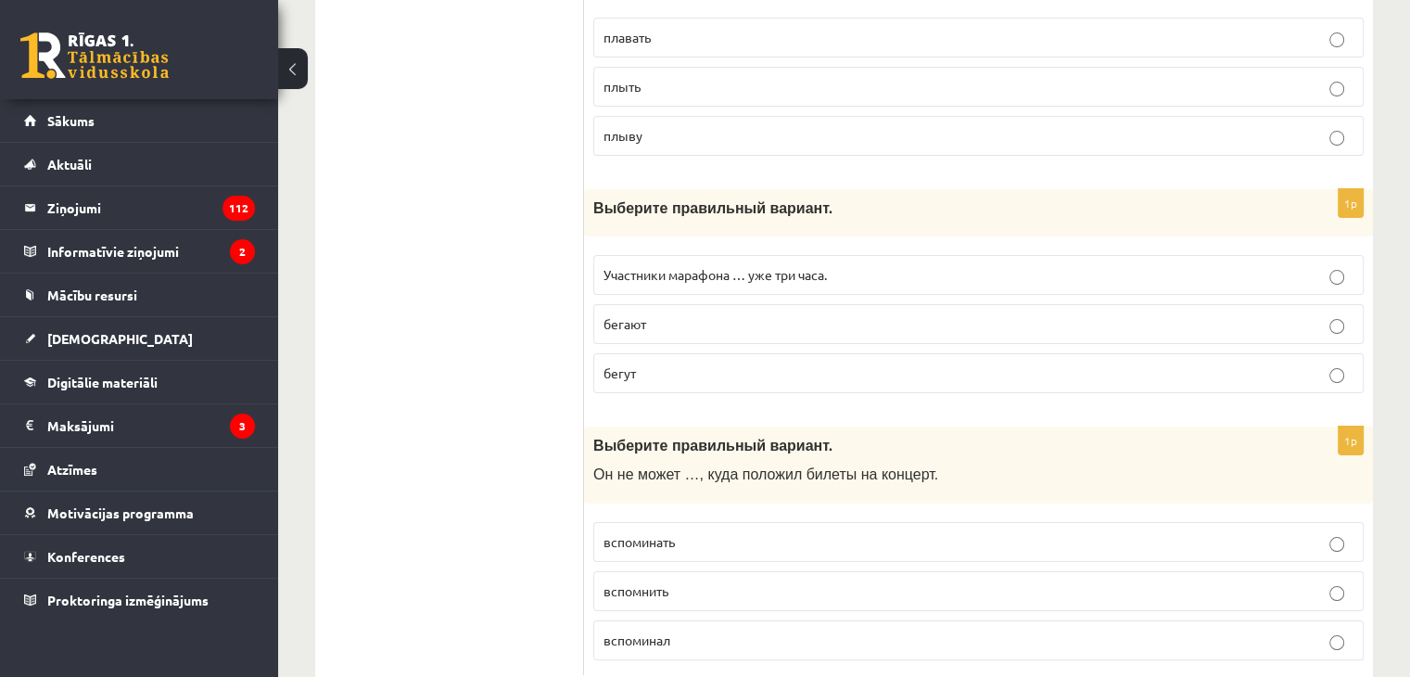
click at [612, 582] on span "вспомнить" at bounding box center [636, 590] width 65 height 17
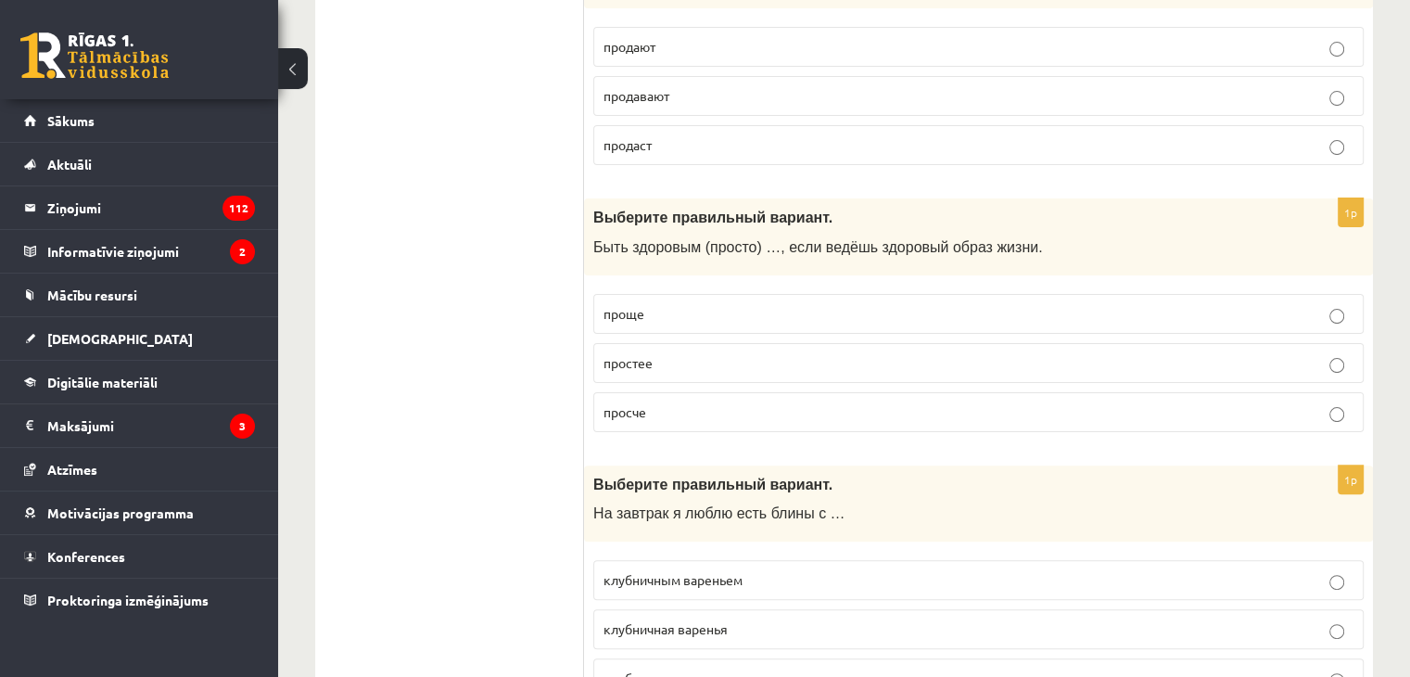
scroll to position [141, 0]
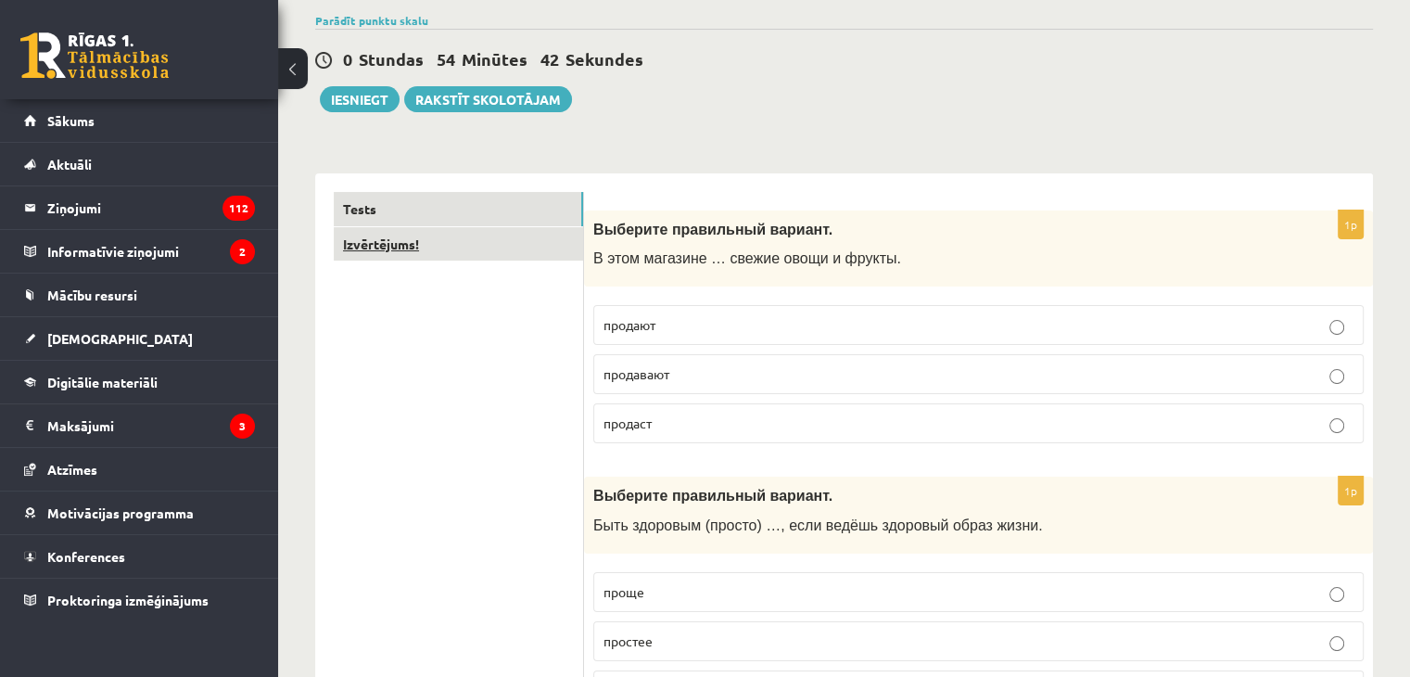
click at [402, 240] on link "Izvērtējums!" at bounding box center [458, 244] width 249 height 34
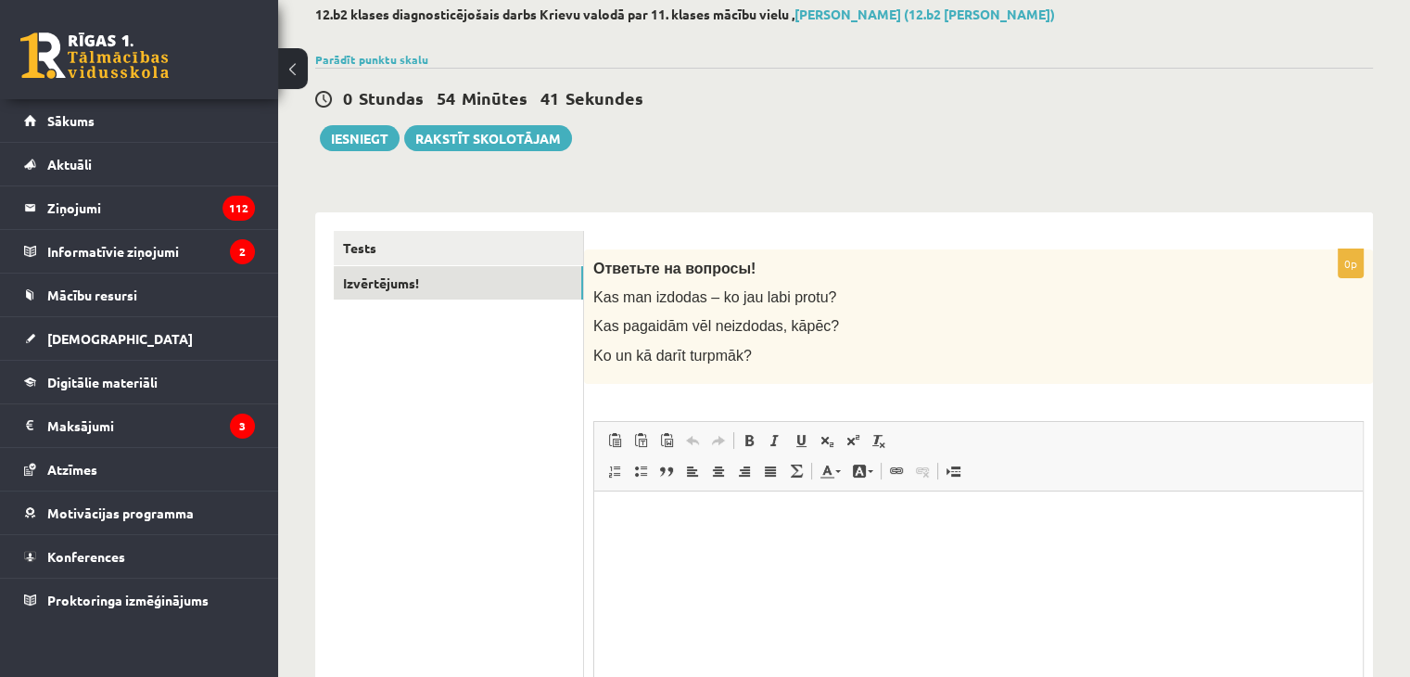
scroll to position [0, 0]
drag, startPoint x: 593, startPoint y: 263, endPoint x: 569, endPoint y: 226, distance: 44.2
click at [571, 226] on div "**********" at bounding box center [844, 518] width 1058 height 613
click at [726, 541] on html at bounding box center [978, 518] width 769 height 57
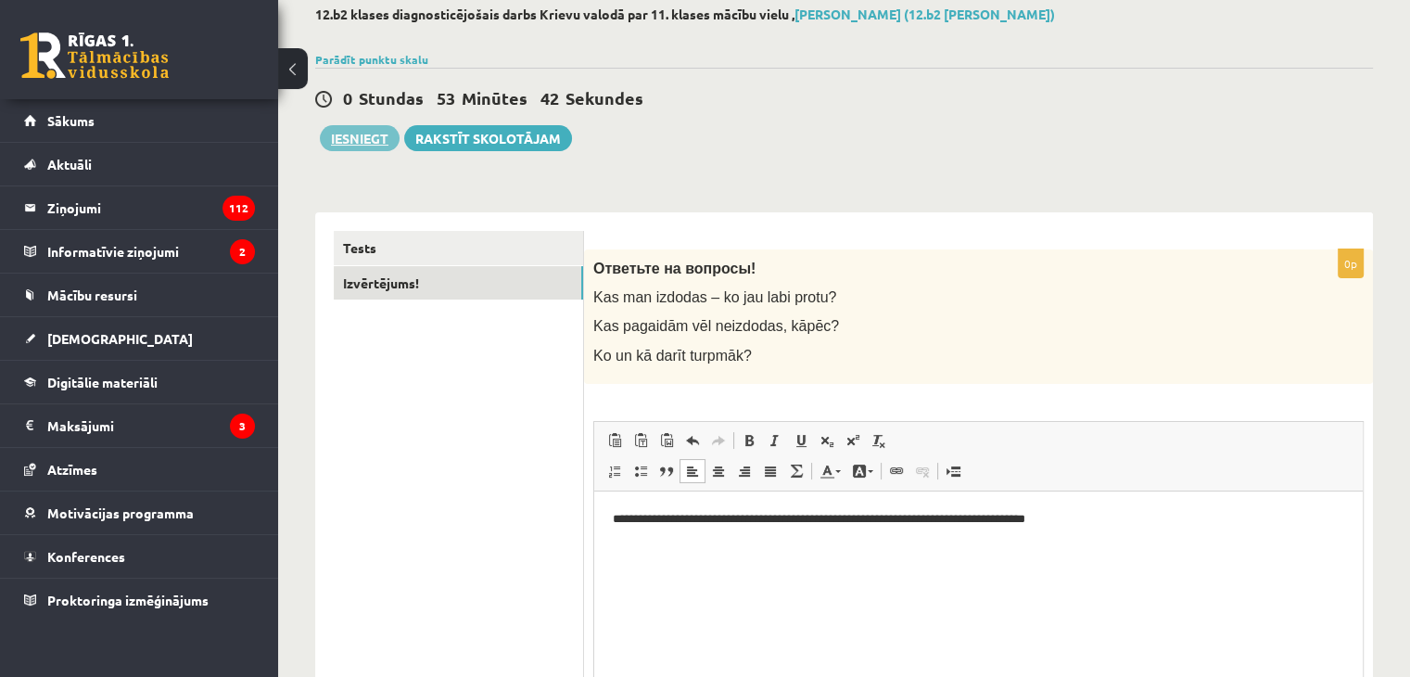
click at [375, 135] on button "Iesniegt" at bounding box center [360, 138] width 80 height 26
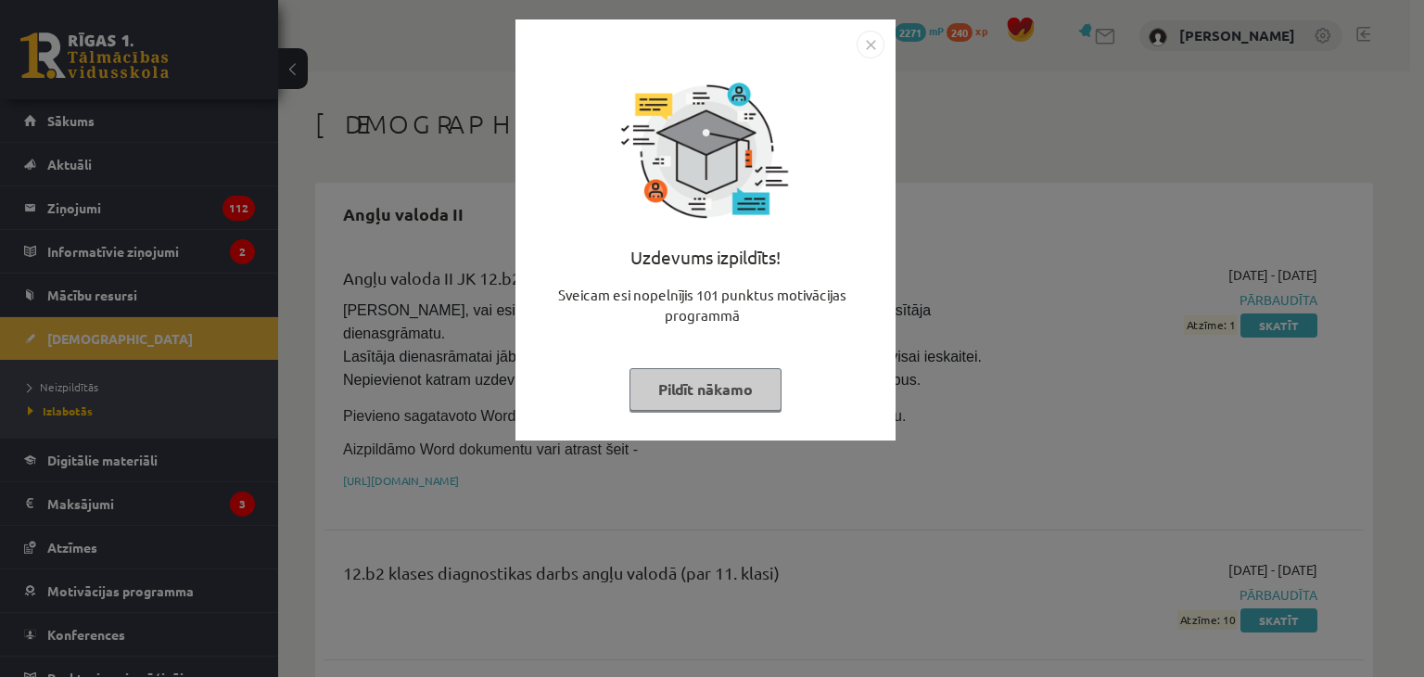
click at [871, 49] on img "Close" at bounding box center [871, 45] width 28 height 28
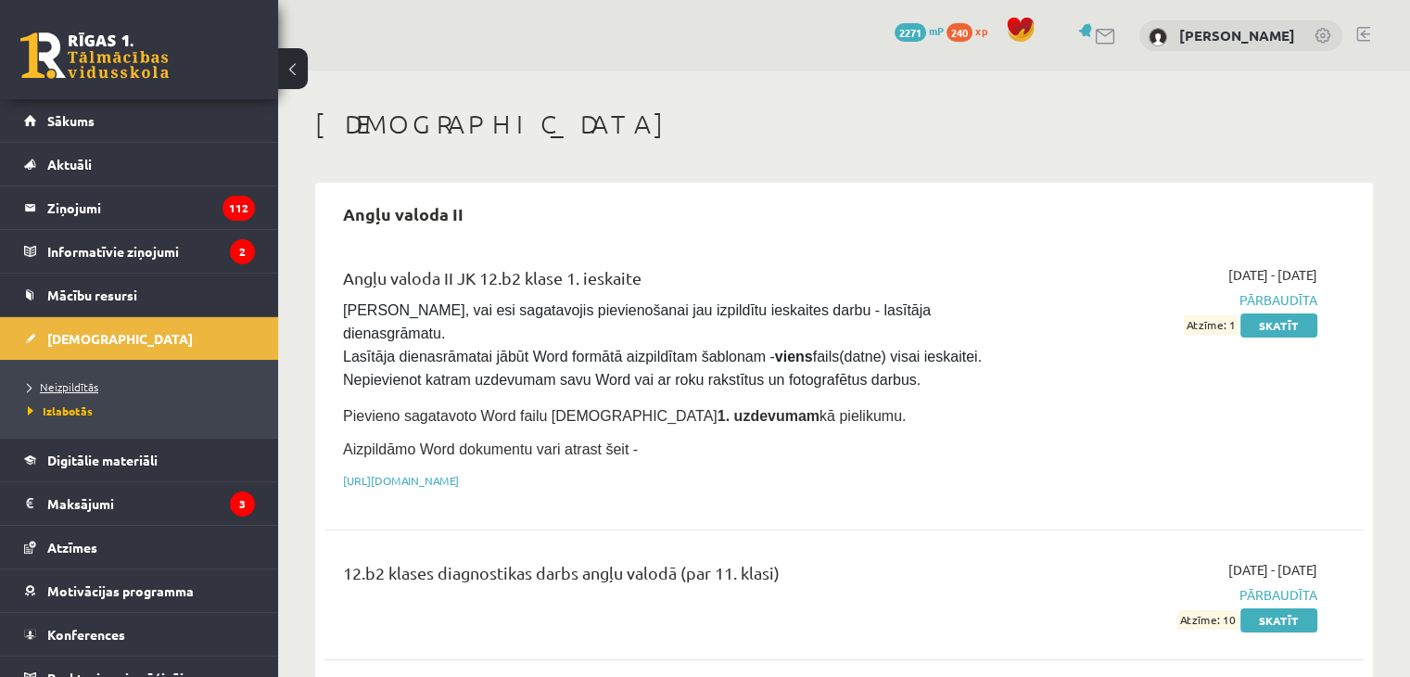
click at [58, 379] on span "Neizpildītās" at bounding box center [63, 386] width 70 height 15
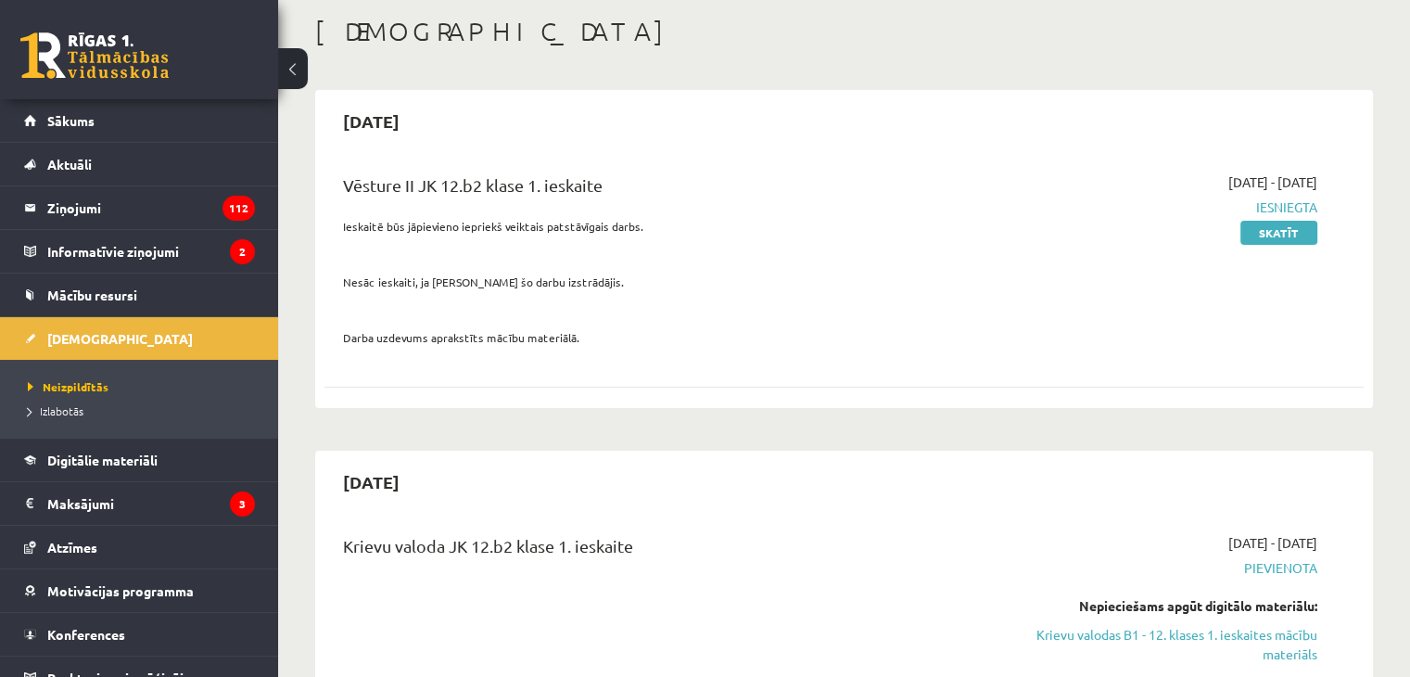
scroll to position [278, 0]
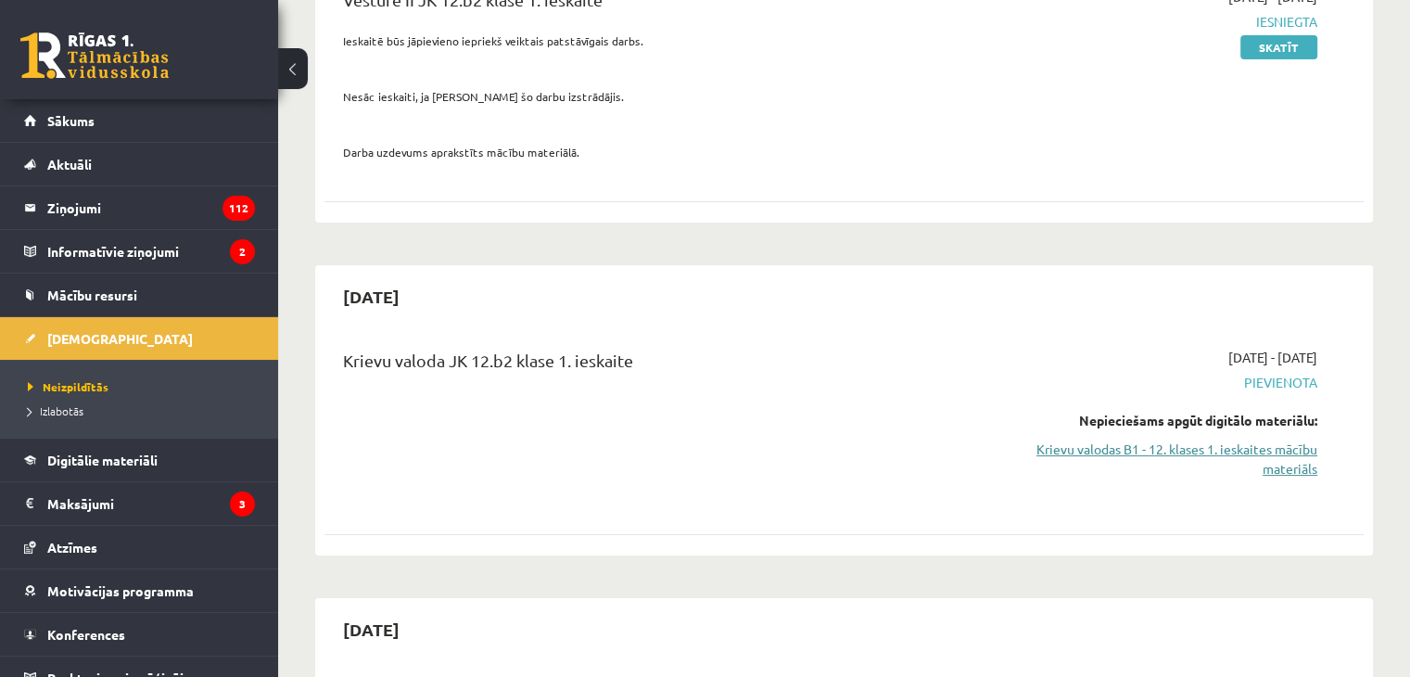
click at [1194, 449] on link "Krievu valodas B1 - 12. klases 1. ieskaites mācību materiāls" at bounding box center [1164, 458] width 306 height 39
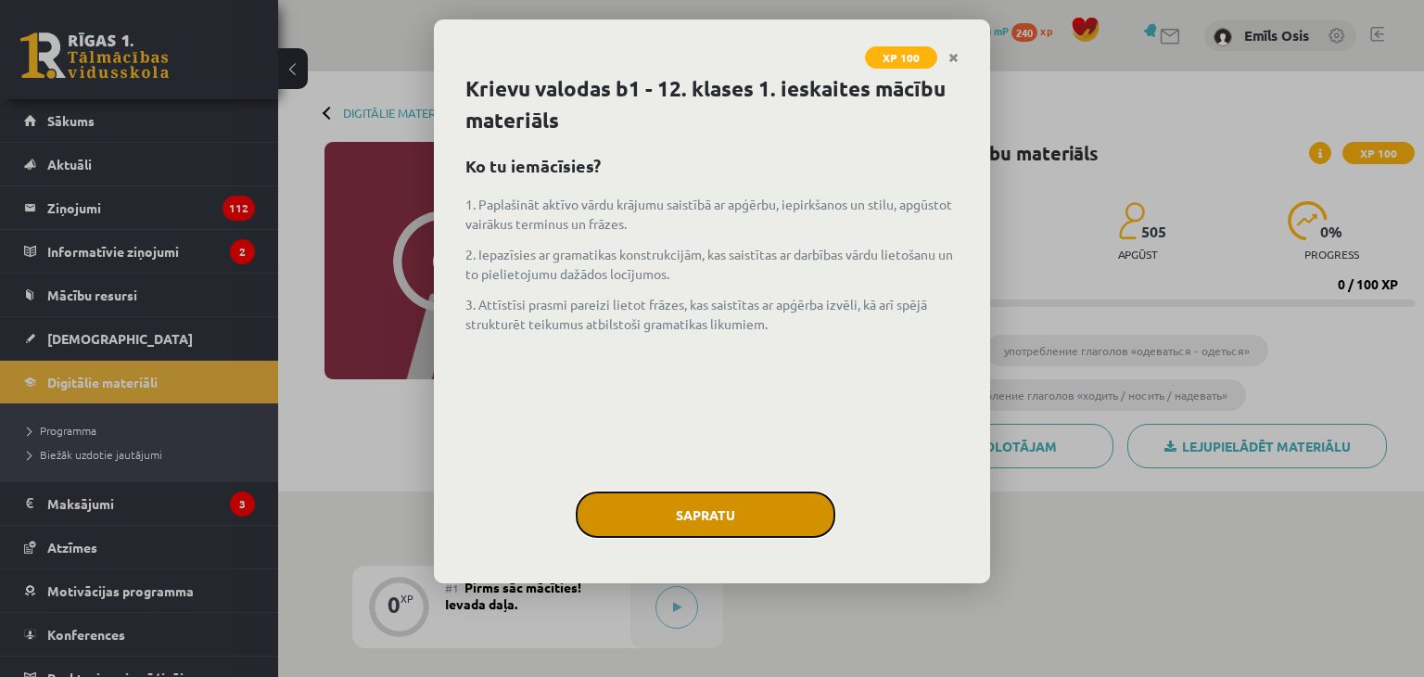
click at [785, 508] on button "Sapratu" at bounding box center [706, 514] width 260 height 46
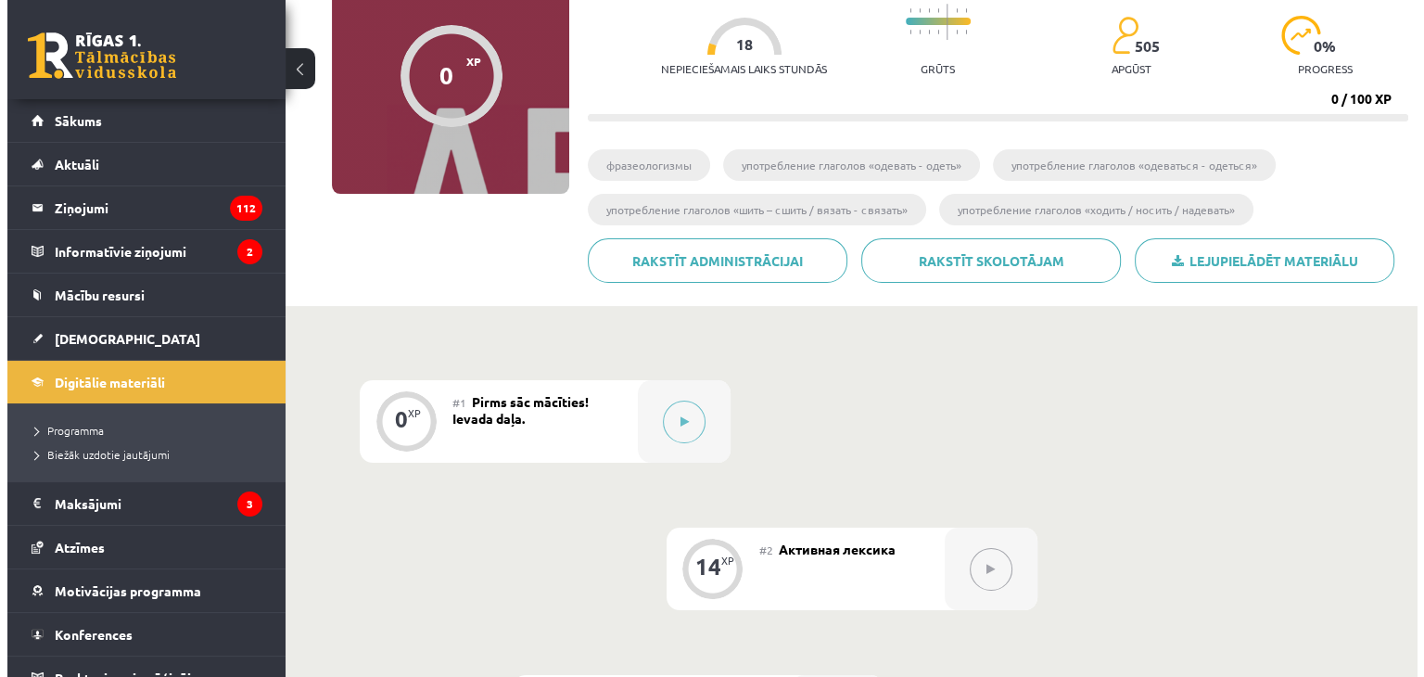
scroll to position [371, 0]
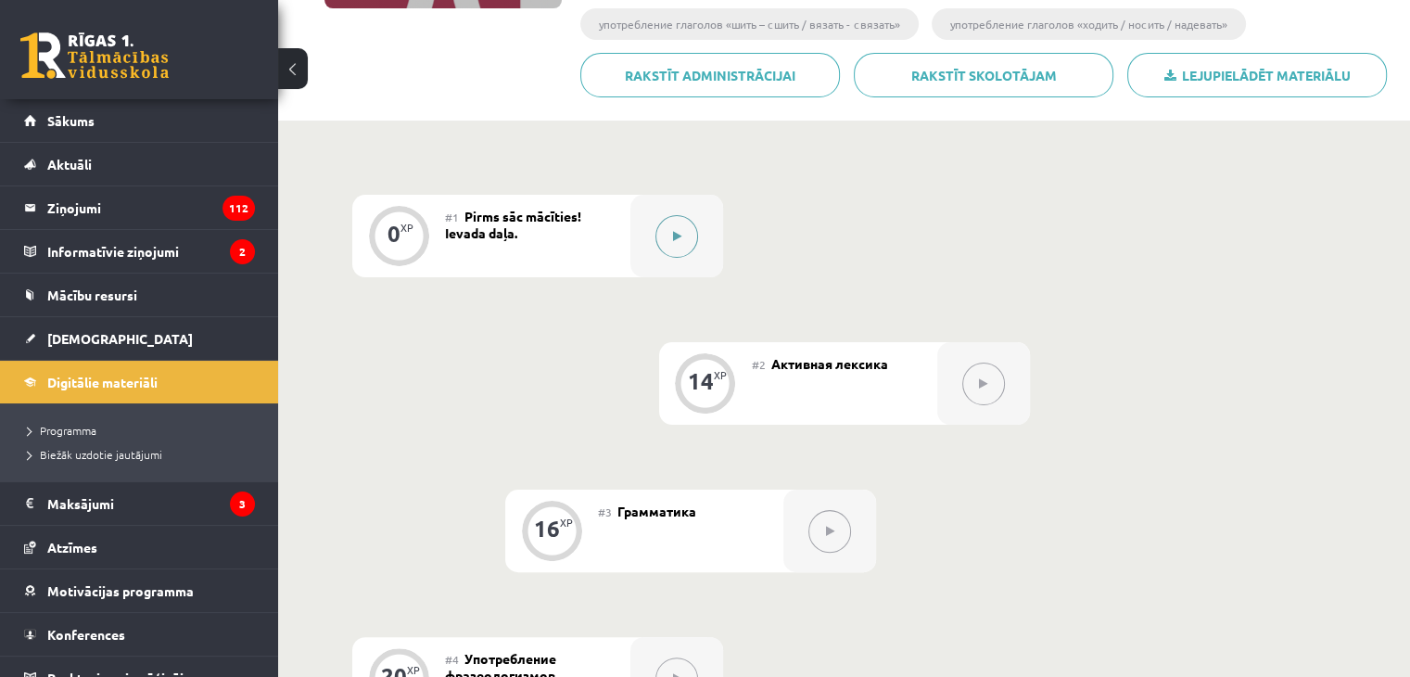
click at [683, 242] on button at bounding box center [676, 236] width 43 height 43
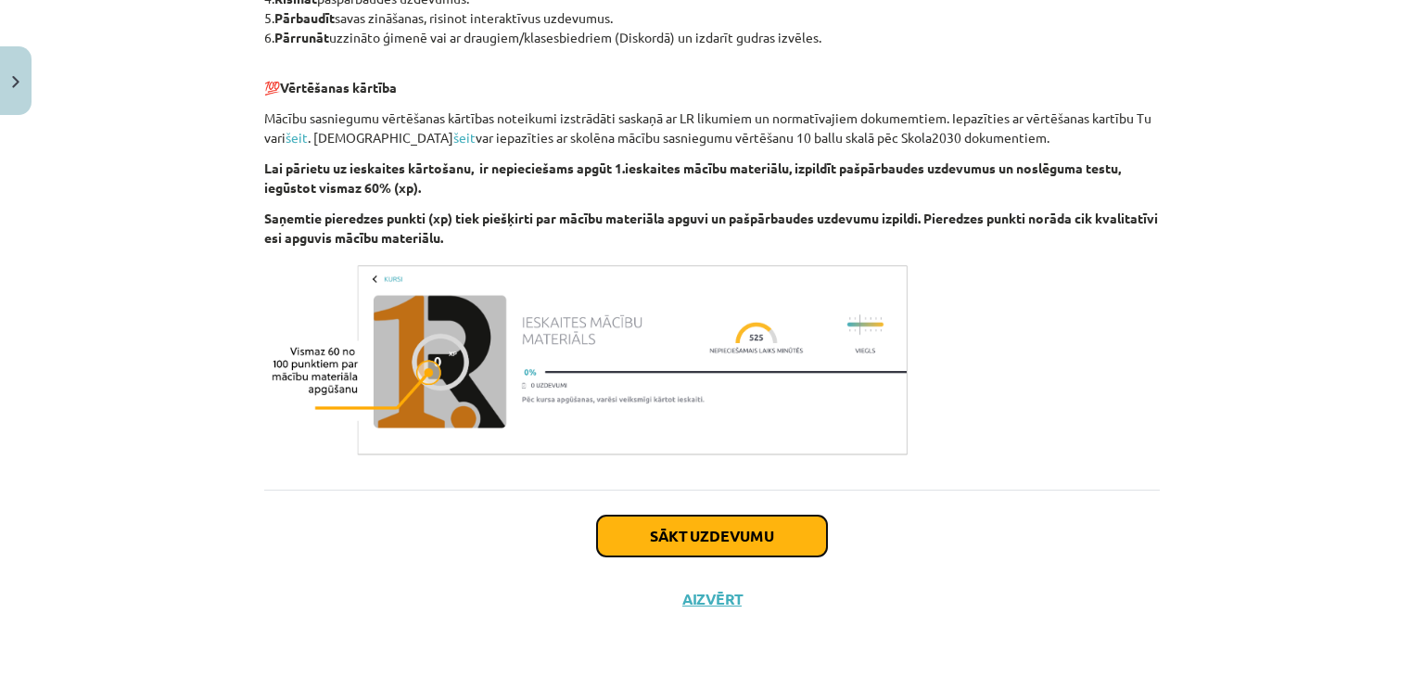
click at [744, 527] on button "Sākt uzdevumu" at bounding box center [712, 535] width 230 height 41
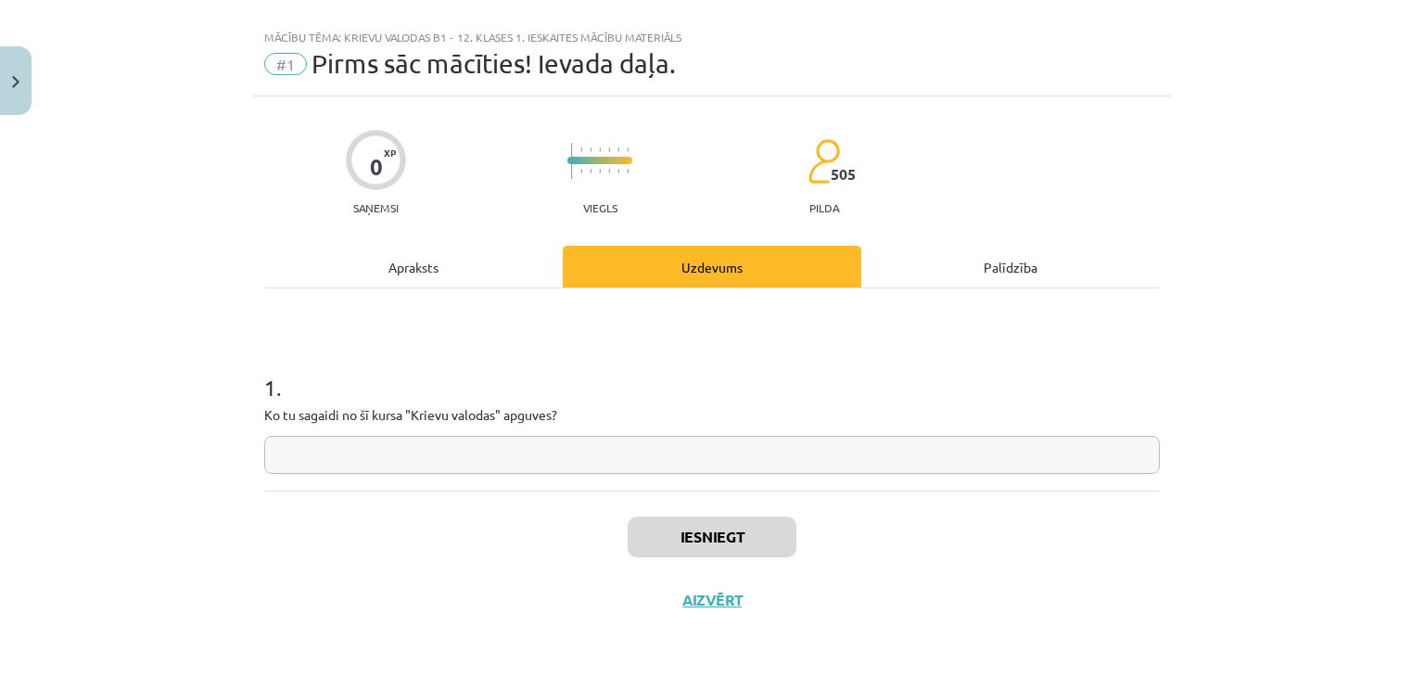
click at [471, 459] on input "text" at bounding box center [712, 455] width 896 height 38
type input "*"
click at [638, 525] on button "Iesniegt" at bounding box center [712, 536] width 169 height 41
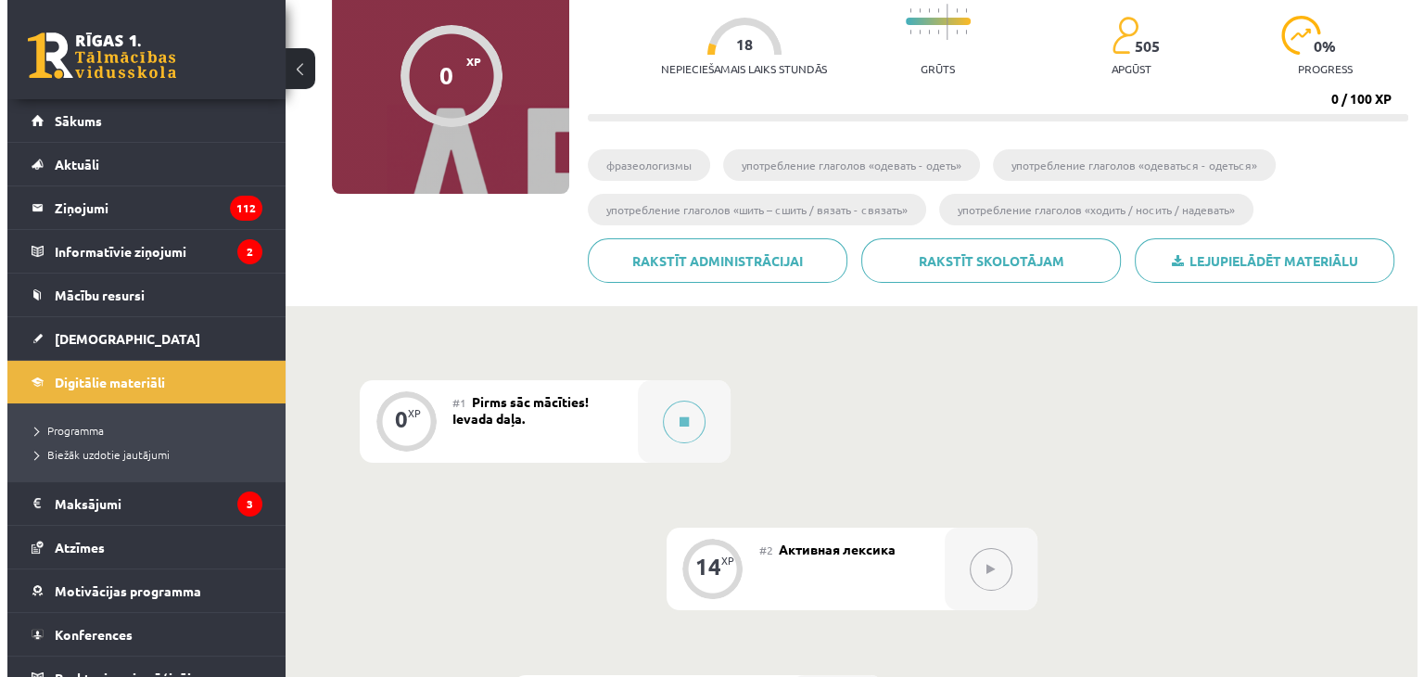
scroll to position [278, 0]
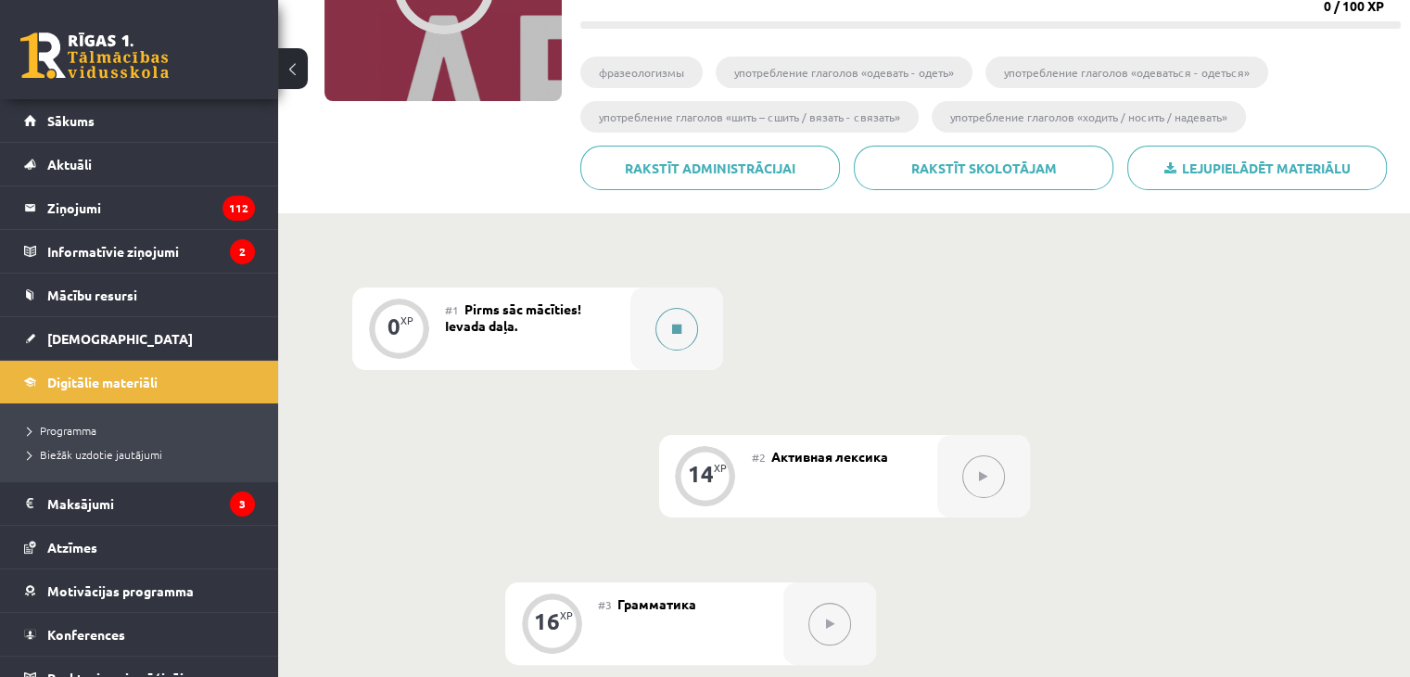
click at [679, 335] on button at bounding box center [676, 329] width 43 height 43
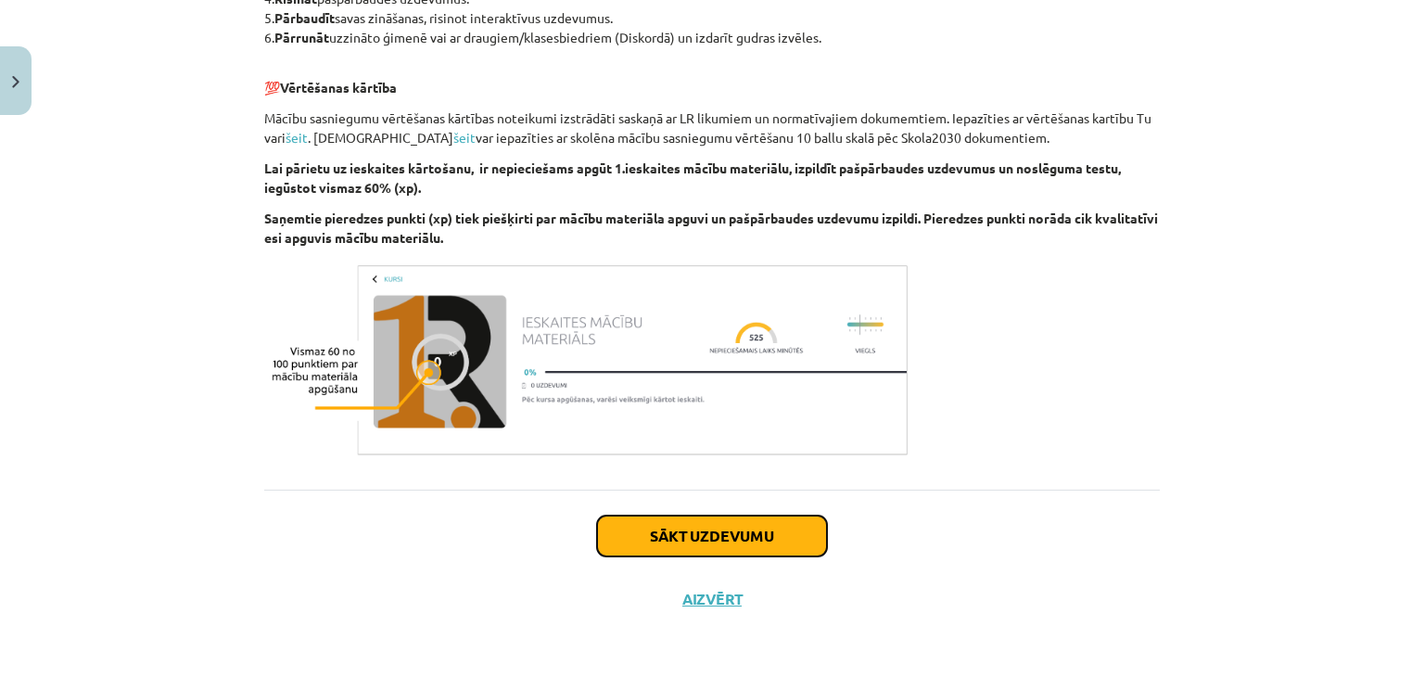
click at [738, 523] on button "Sākt uzdevumu" at bounding box center [712, 535] width 230 height 41
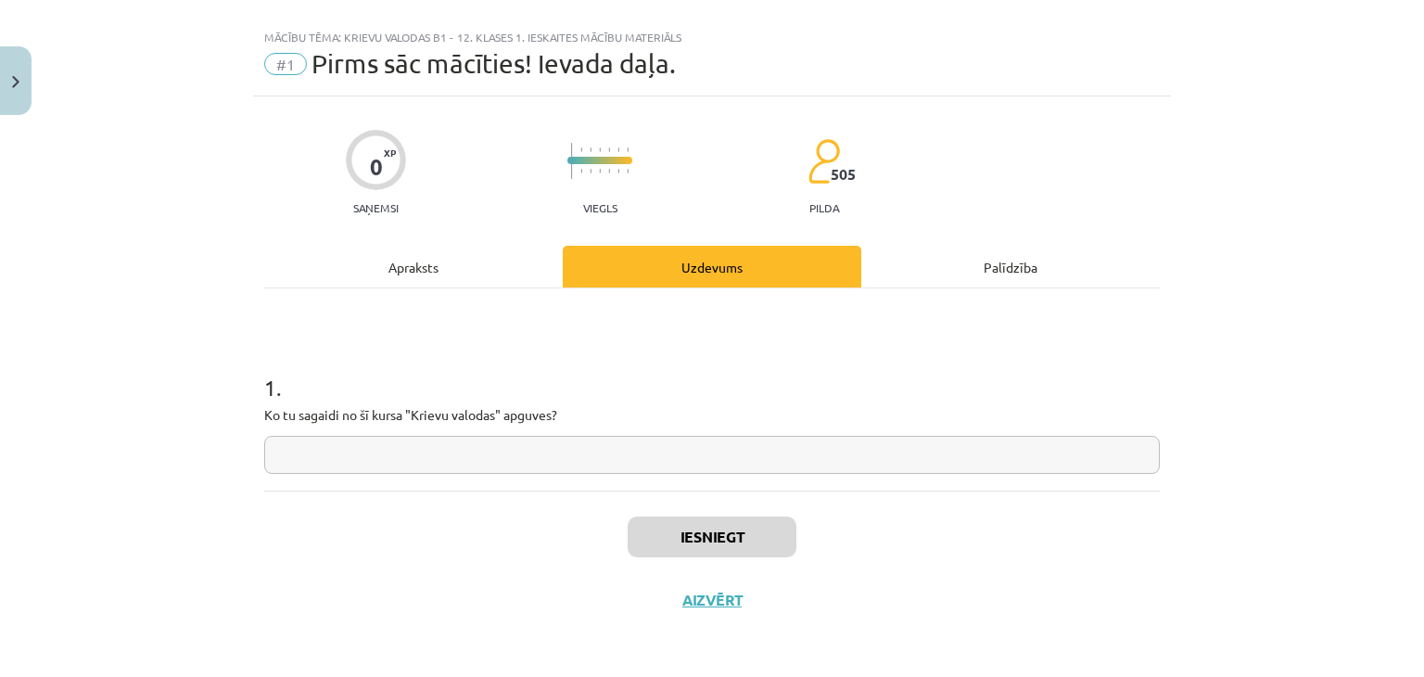
click at [479, 455] on input "text" at bounding box center [712, 455] width 896 height 38
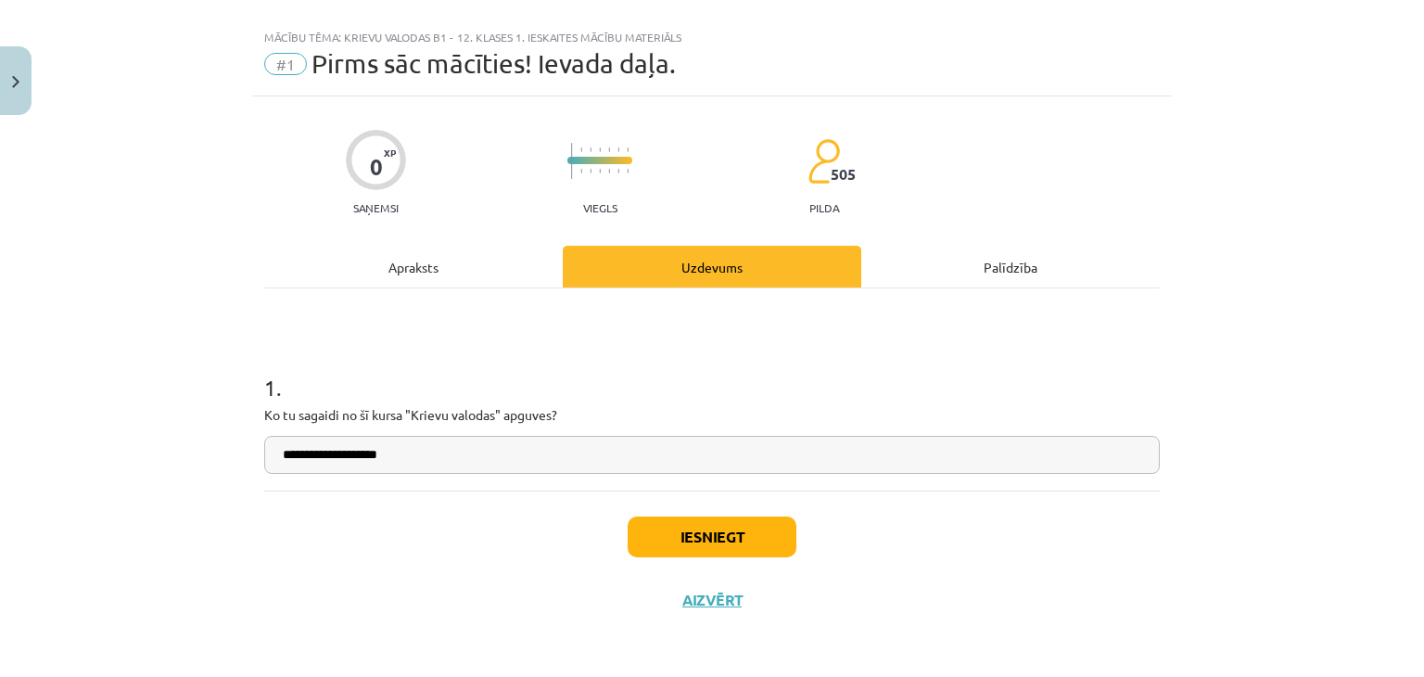
type input "**********"
click at [731, 539] on button "Iesniegt" at bounding box center [712, 536] width 169 height 41
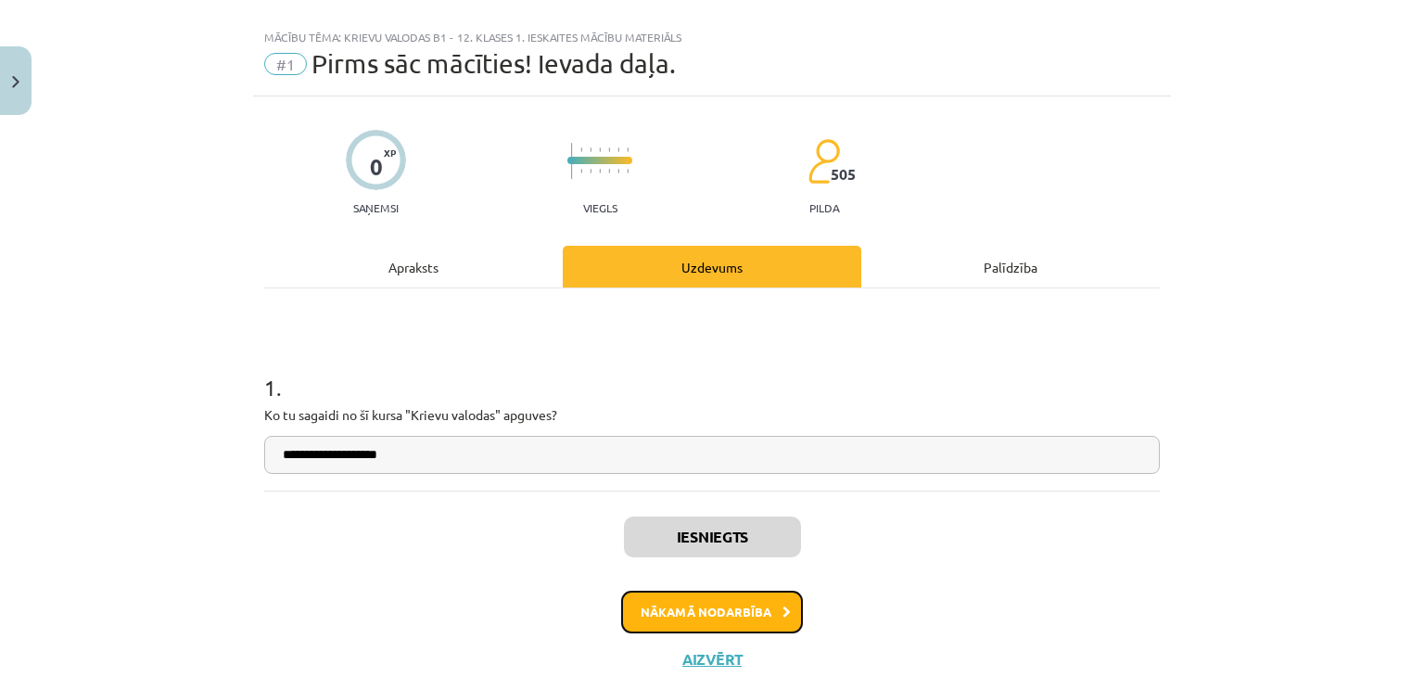
click at [731, 618] on button "Nākamā nodarbība" at bounding box center [712, 612] width 182 height 43
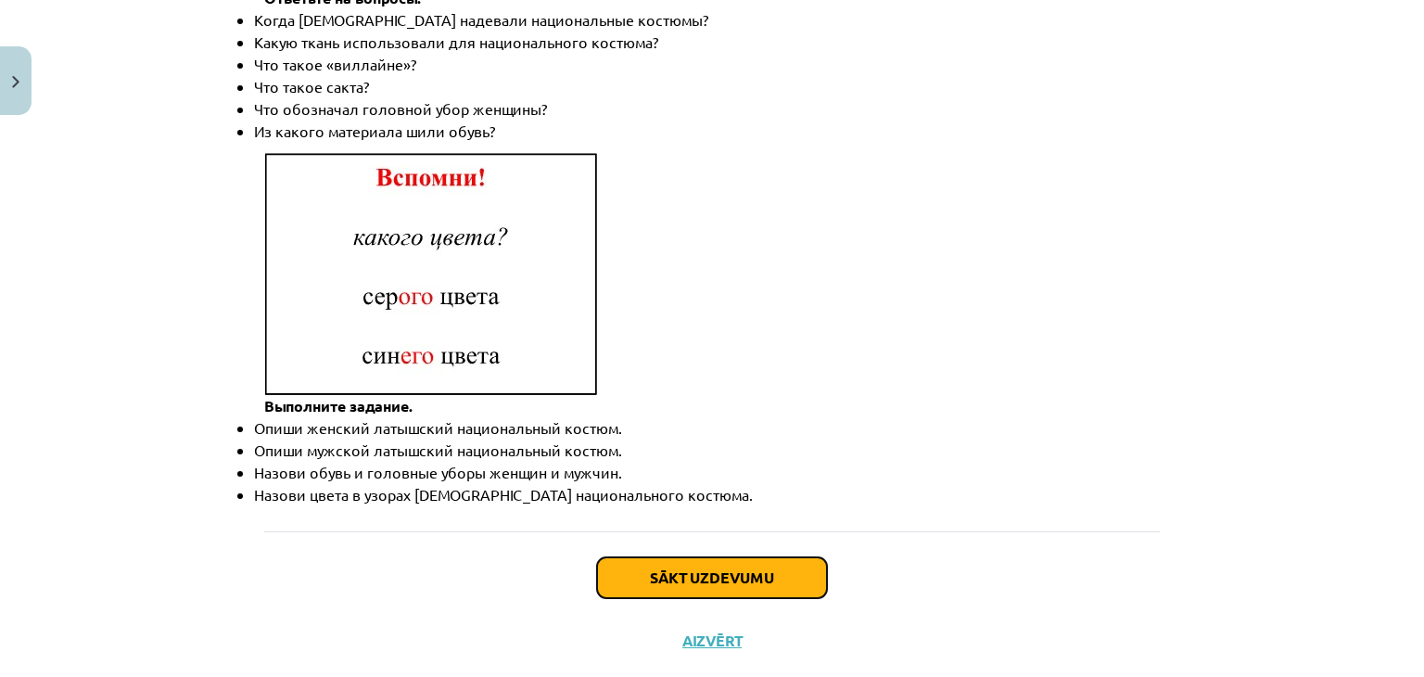
click at [804, 557] on button "Sākt uzdevumu" at bounding box center [712, 577] width 230 height 41
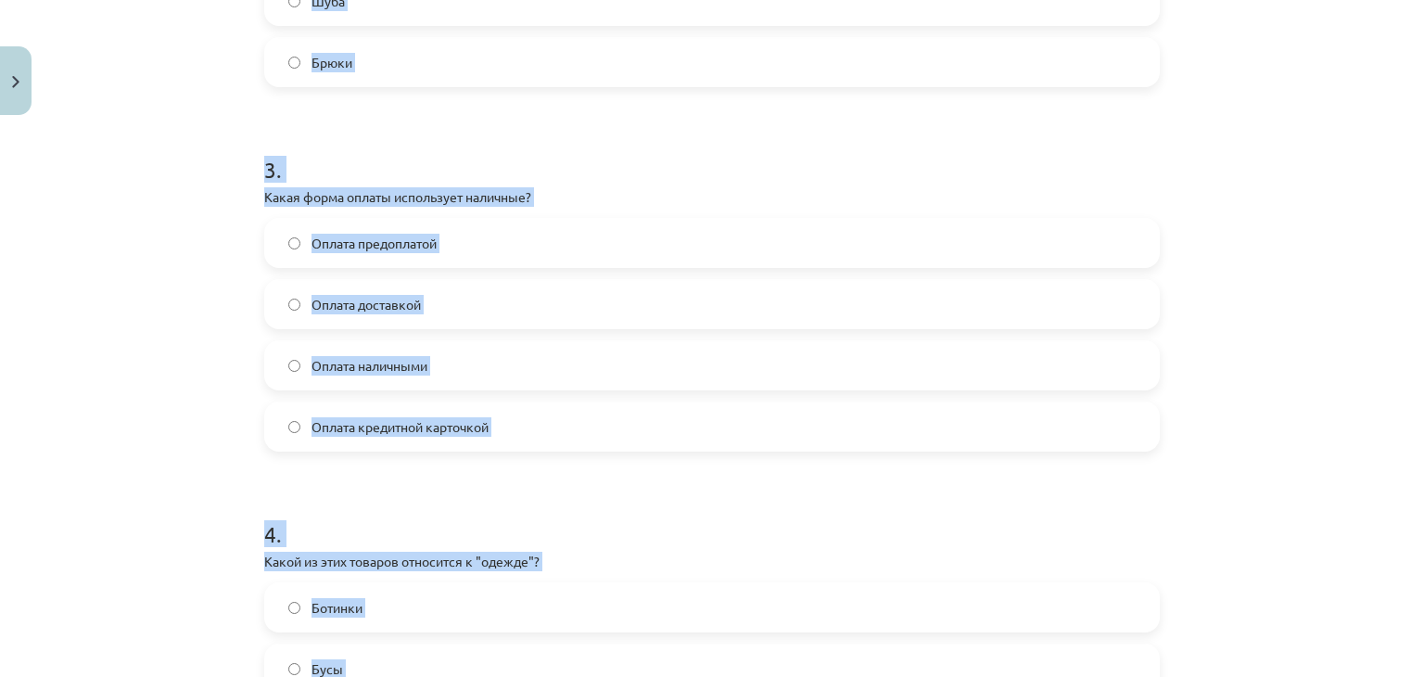
scroll to position [1328, 0]
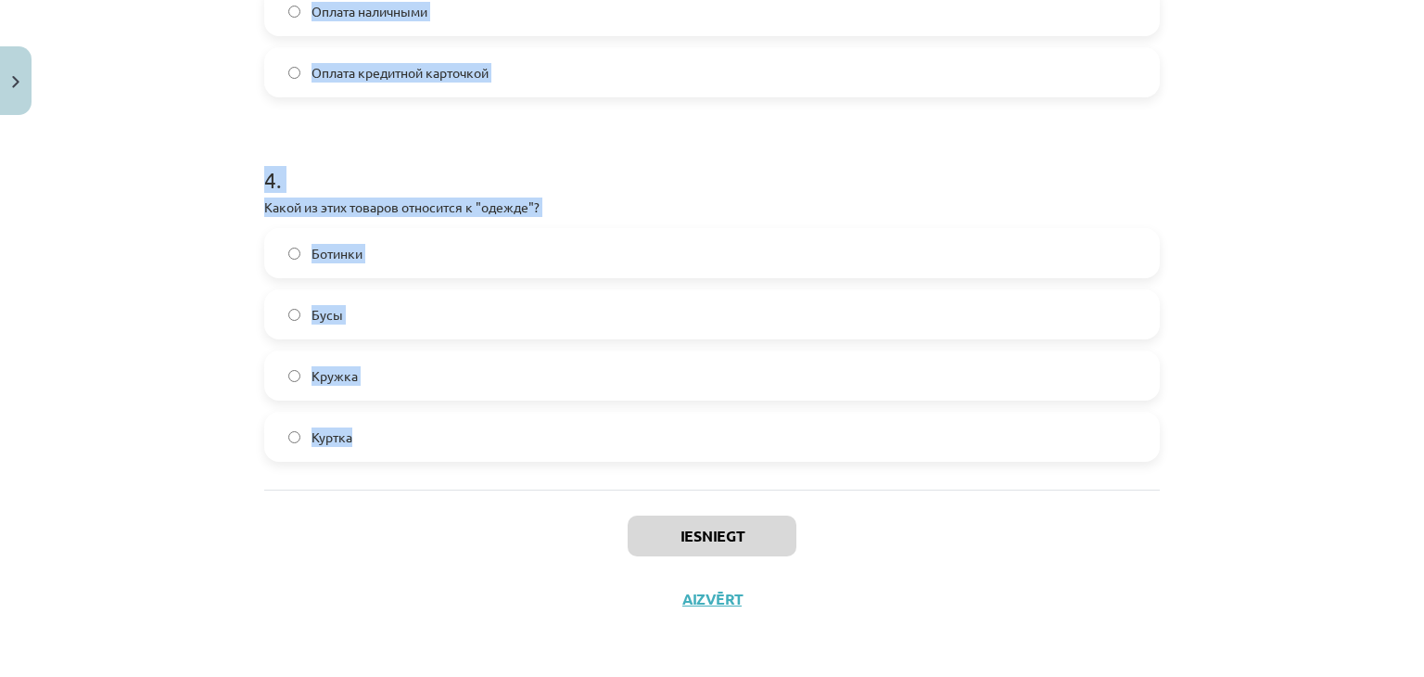
drag, startPoint x: 255, startPoint y: 366, endPoint x: 454, endPoint y: 439, distance: 212.0
copy form "1 . Что означает слово "дешёвый"? Стоит мало денег Легко доступен Стоит много д…"
drag, startPoint x: 141, startPoint y: 338, endPoint x: 156, endPoint y: 328, distance: 18.0
click at [144, 338] on div "Mācību tēma: Krievu valodas b1 - 12. klases 1. ieskaites mācību materiāls #2 Ак…" at bounding box center [712, 338] width 1424 height 677
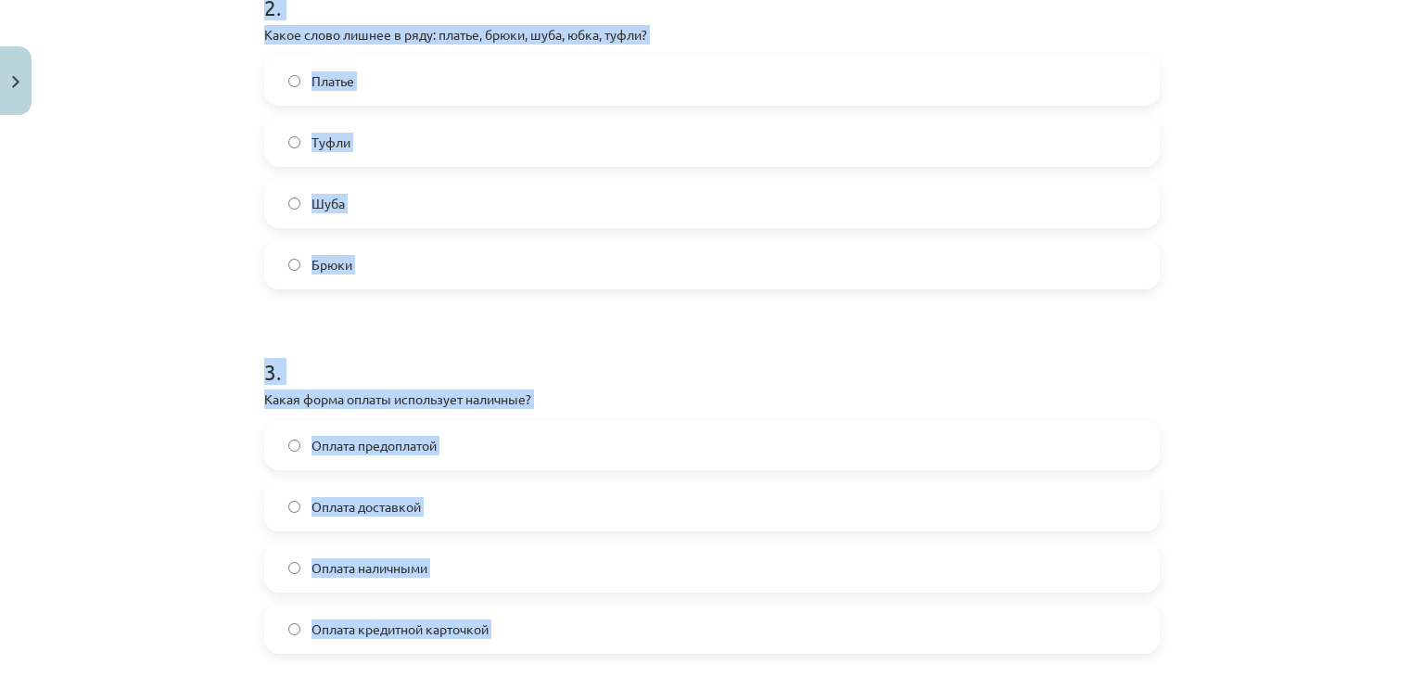
scroll to position [308, 0]
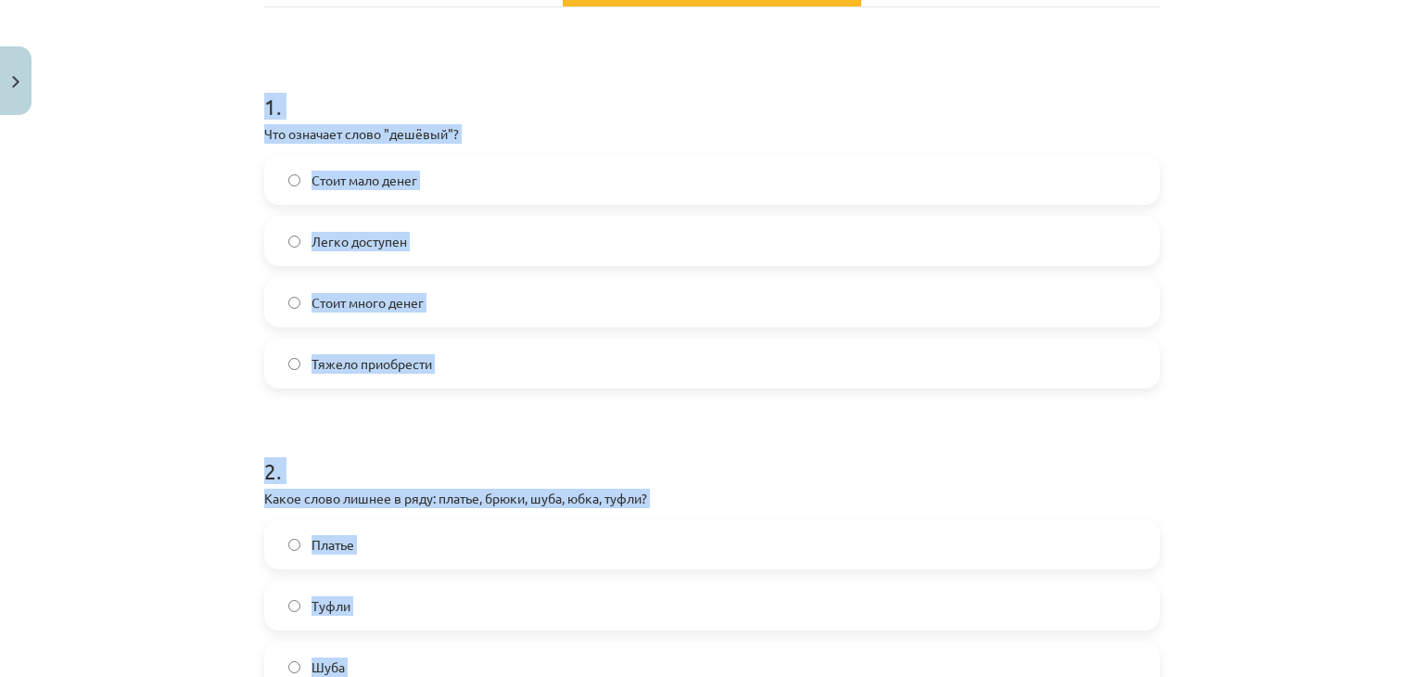
click at [167, 253] on div "Mācību tēma: Krievu valodas b1 - 12. klases 1. ieskaites mācību materiāls #2 Ак…" at bounding box center [712, 338] width 1424 height 677
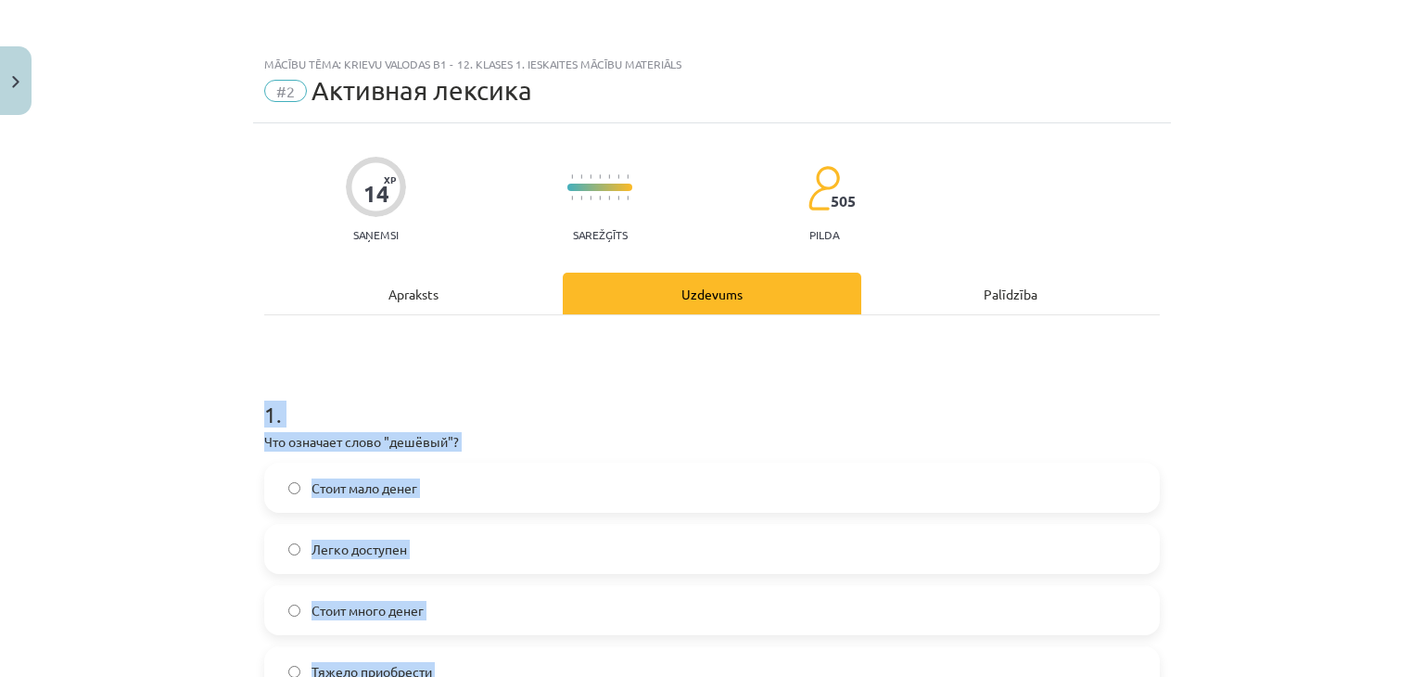
click at [430, 490] on label "Стоит мало денег" at bounding box center [712, 487] width 892 height 46
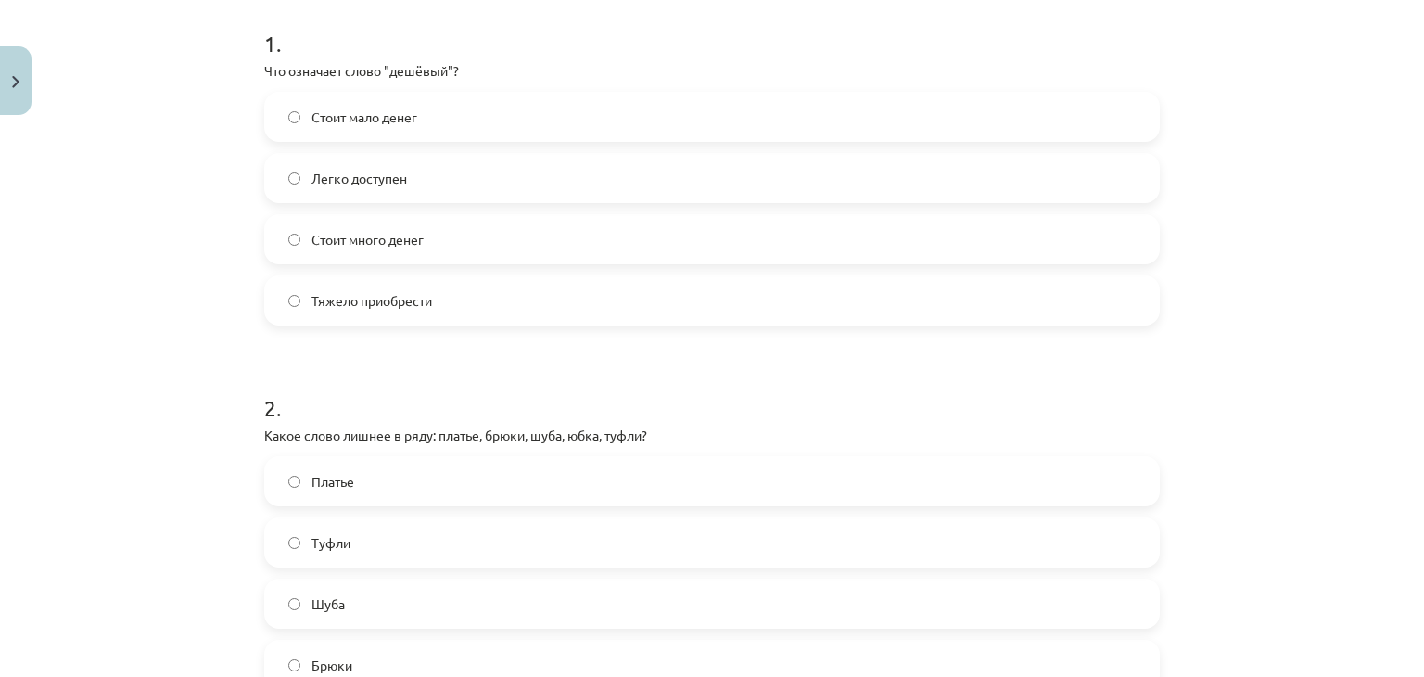
scroll to position [464, 0]
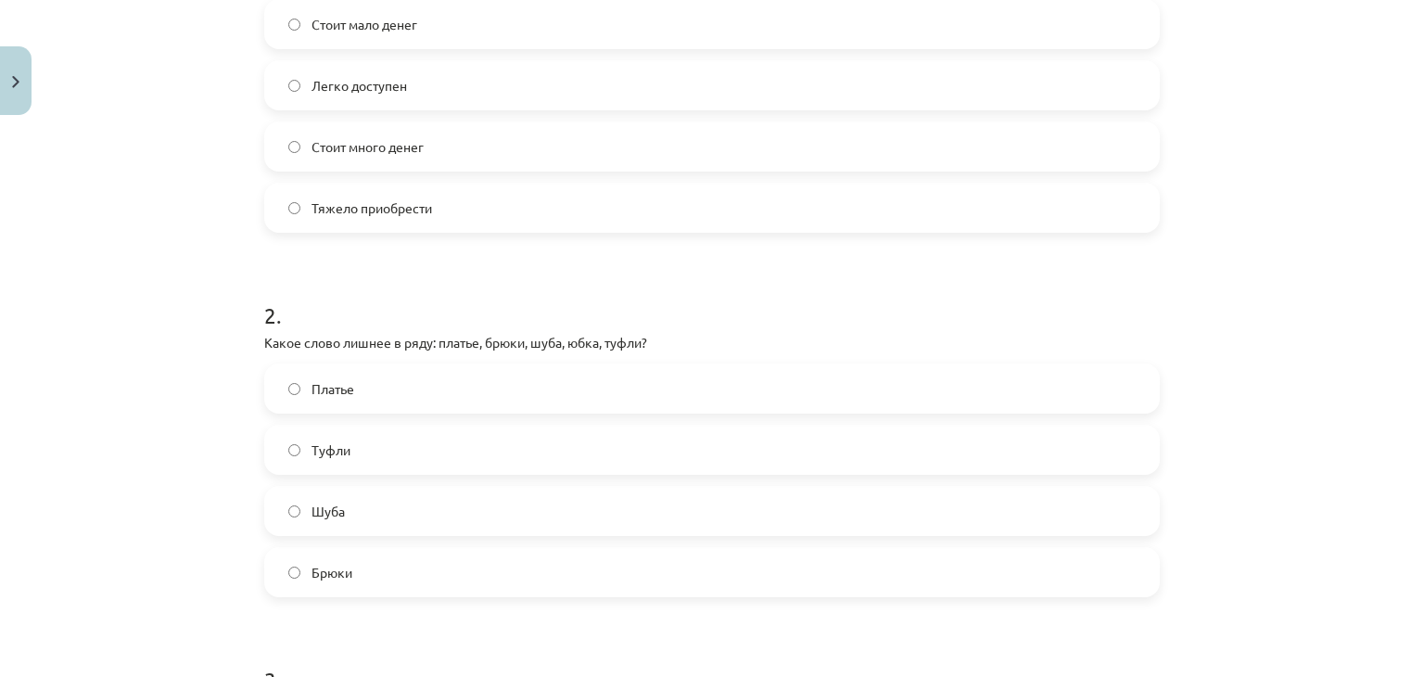
click at [421, 454] on label "Туфли" at bounding box center [712, 449] width 892 height 46
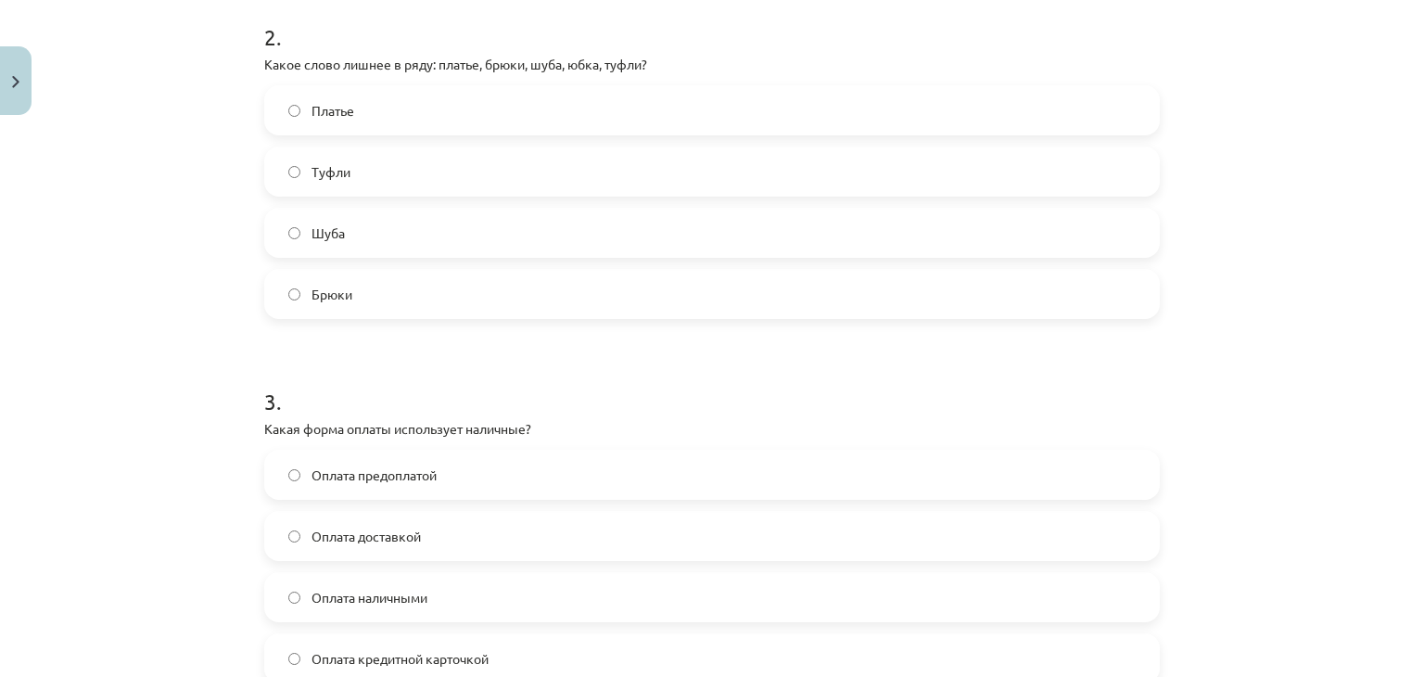
scroll to position [834, 0]
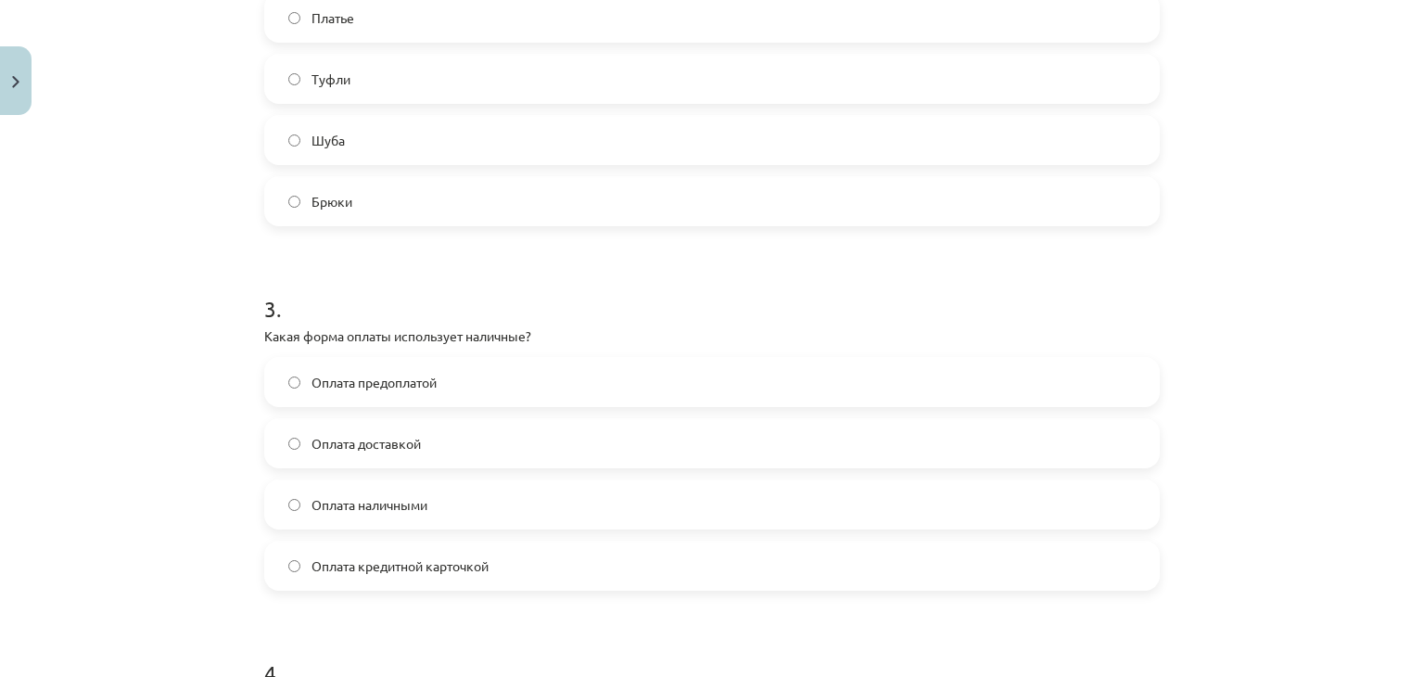
click at [425, 511] on label "Оплата наличными" at bounding box center [712, 504] width 892 height 46
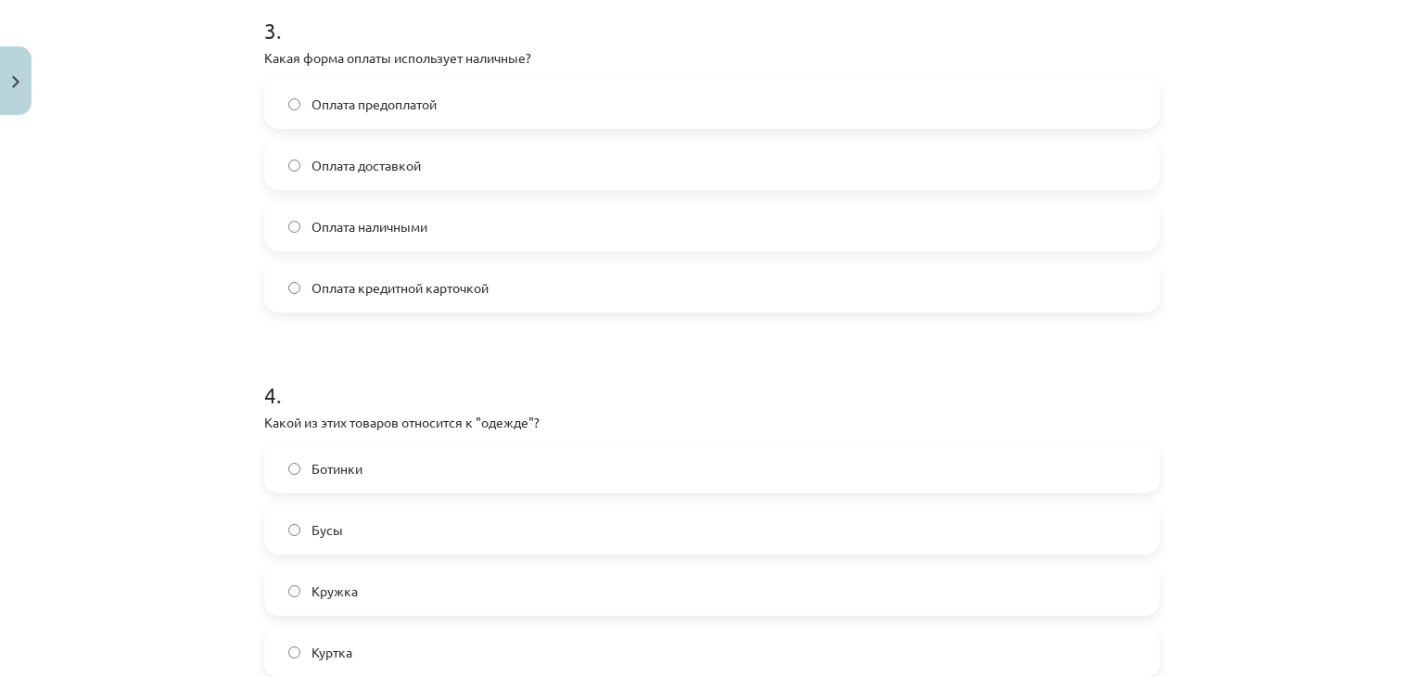
scroll to position [1298, 0]
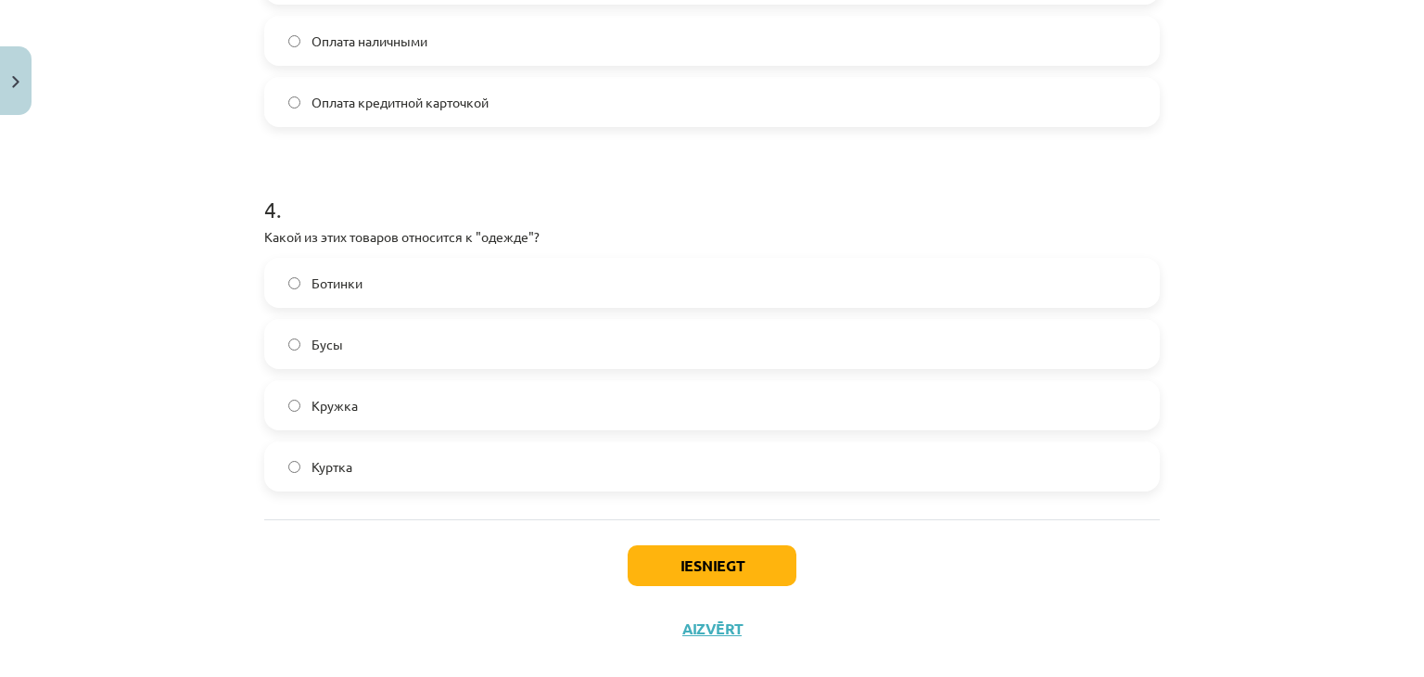
click at [386, 480] on label "Куртка" at bounding box center [712, 466] width 892 height 46
click at [676, 568] on button "Iesniegt" at bounding box center [712, 565] width 169 height 41
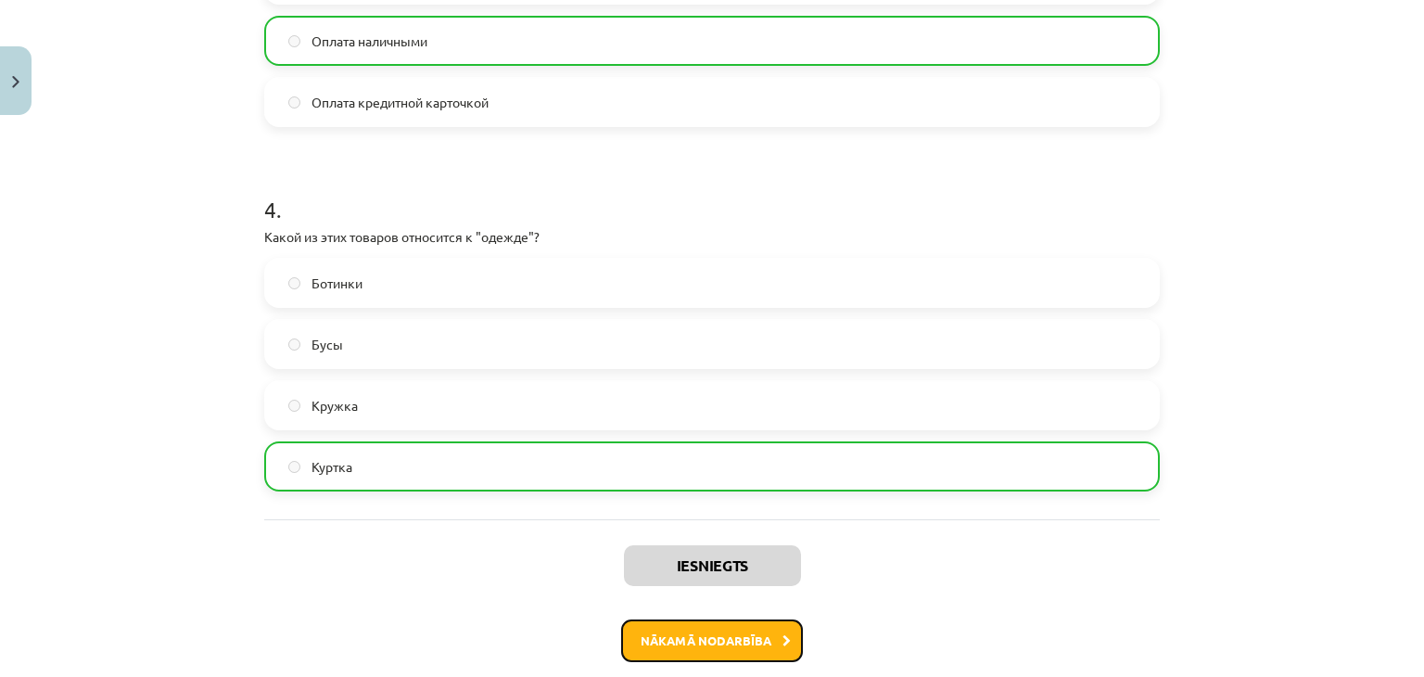
click at [732, 639] on button "Nākamā nodarbība" at bounding box center [712, 640] width 182 height 43
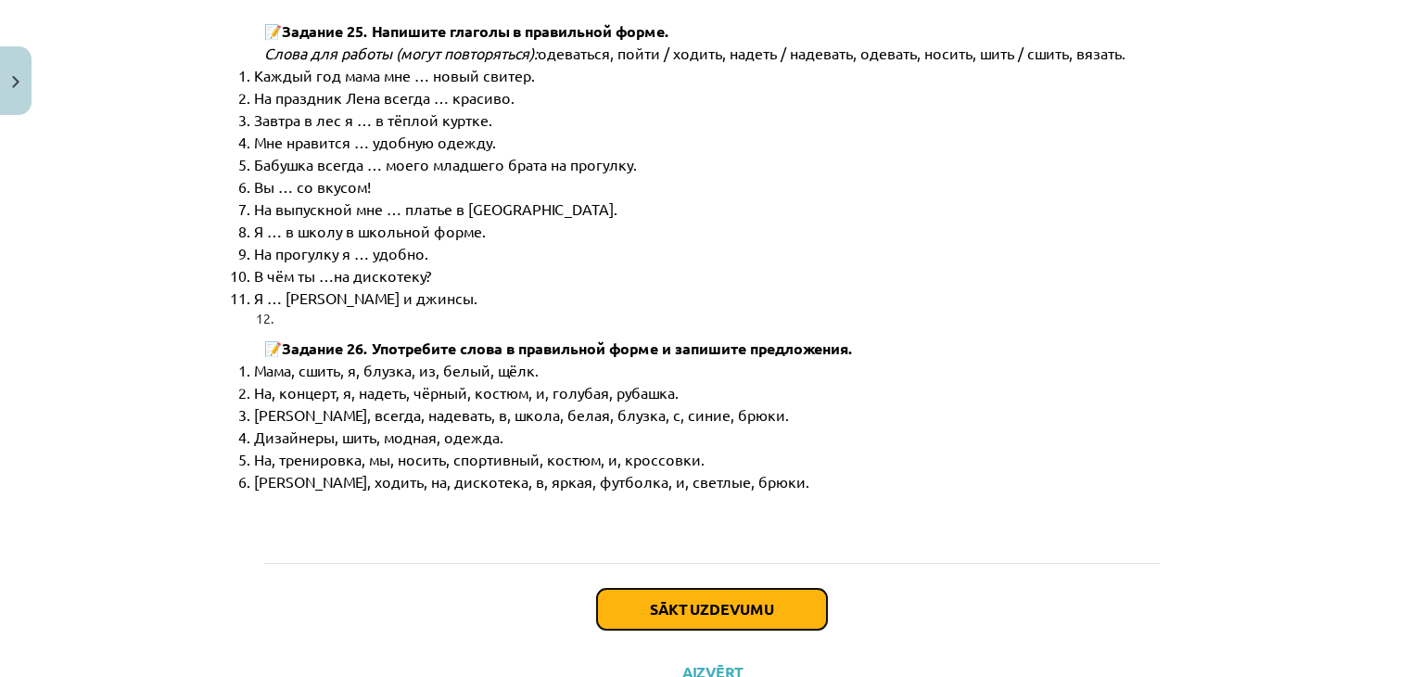
click at [731, 589] on button "Sākt uzdevumu" at bounding box center [712, 609] width 230 height 41
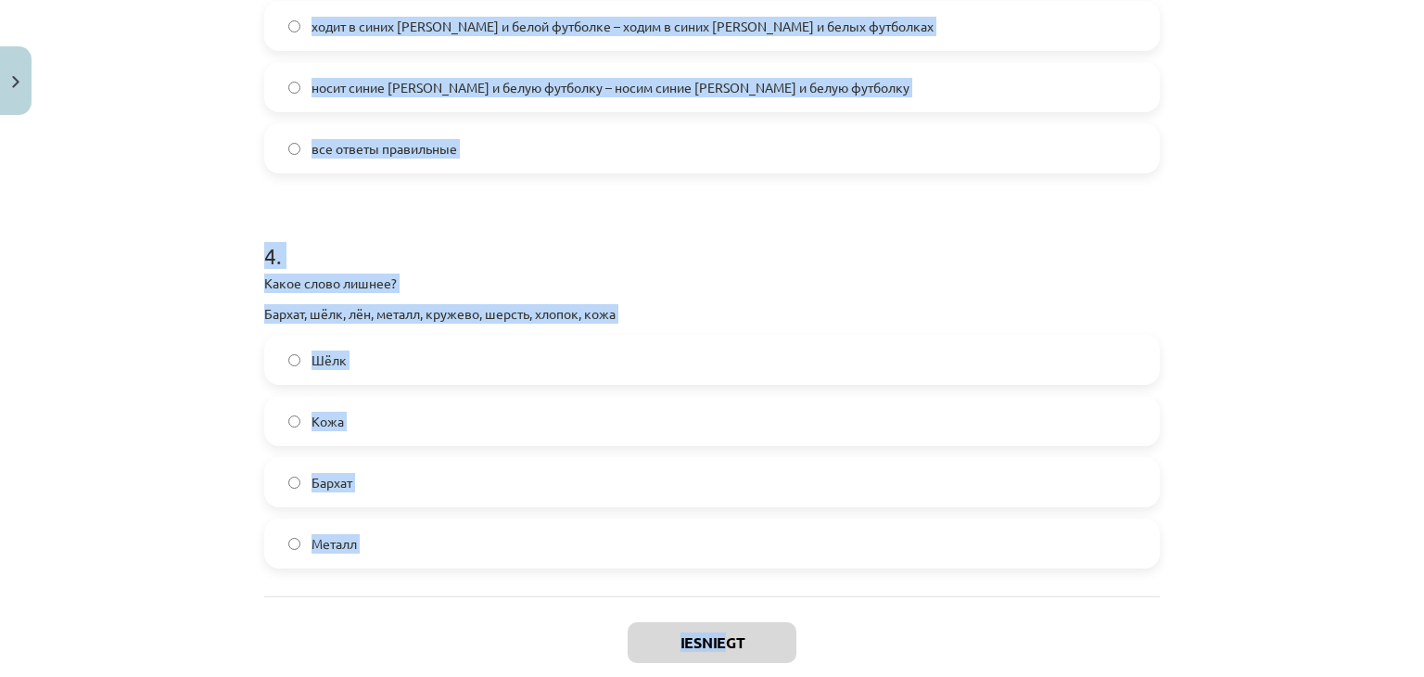
scroll to position [1265, 0]
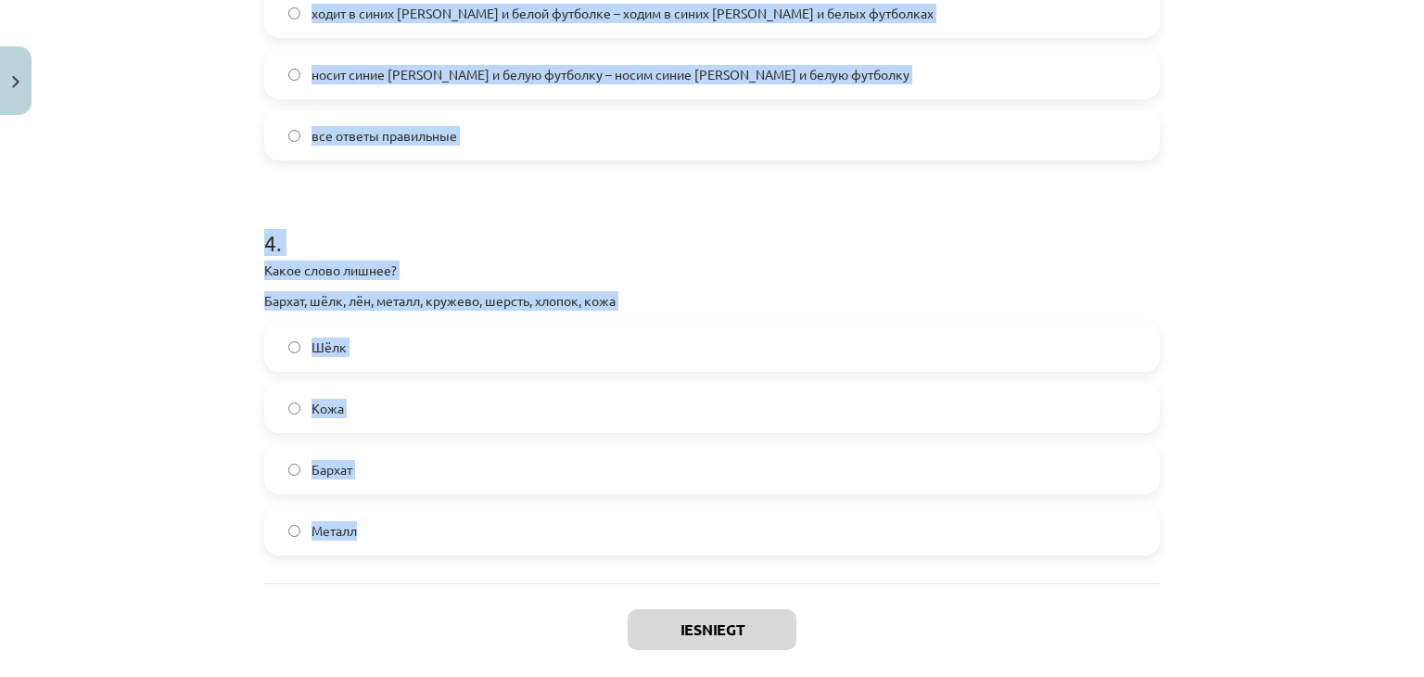
drag, startPoint x: 254, startPoint y: 365, endPoint x: 594, endPoint y: 403, distance: 342.4
copy form "1 . На работу Янис … чёрный костюм. одет надевает носить ходит 2 . В школу мы .…"
click at [108, 327] on div "Mācību tēma: Krievu valodas b1 - 12. klases 1. ieskaites mācību materiāls #3 Гр…" at bounding box center [712, 338] width 1424 height 677
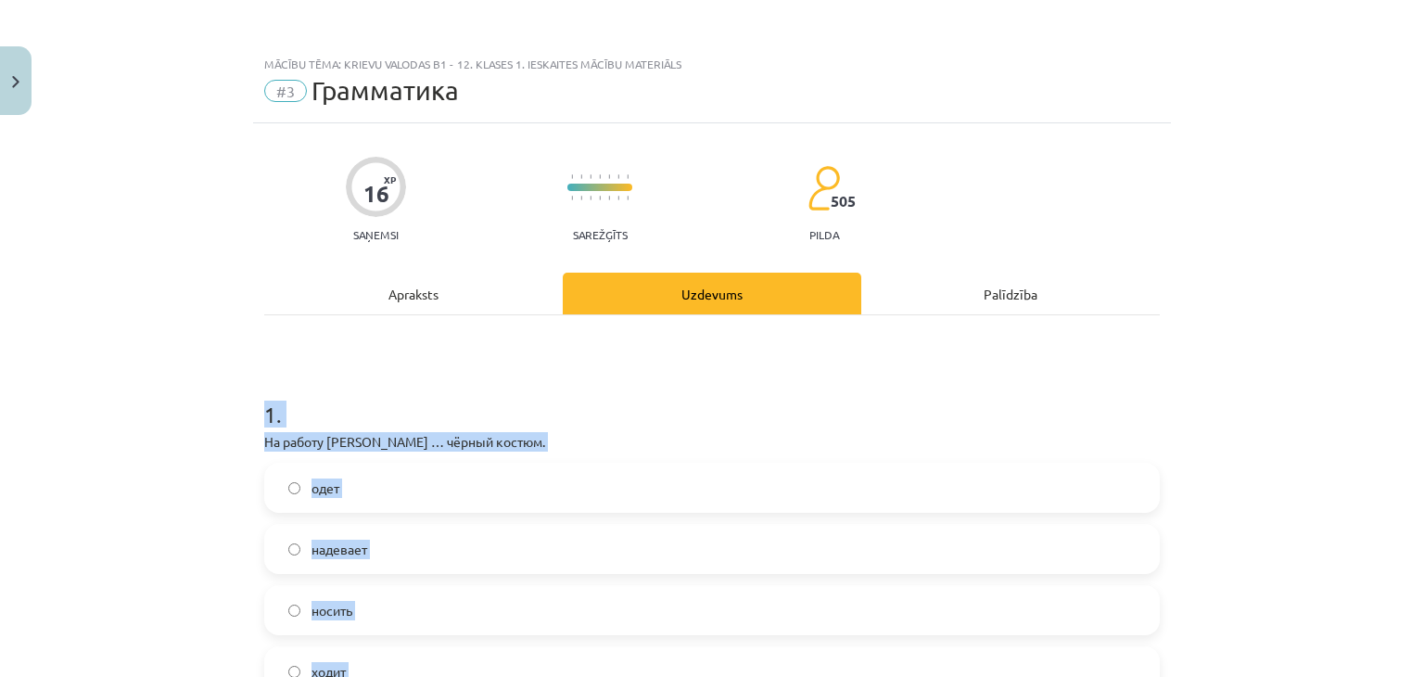
scroll to position [185, 0]
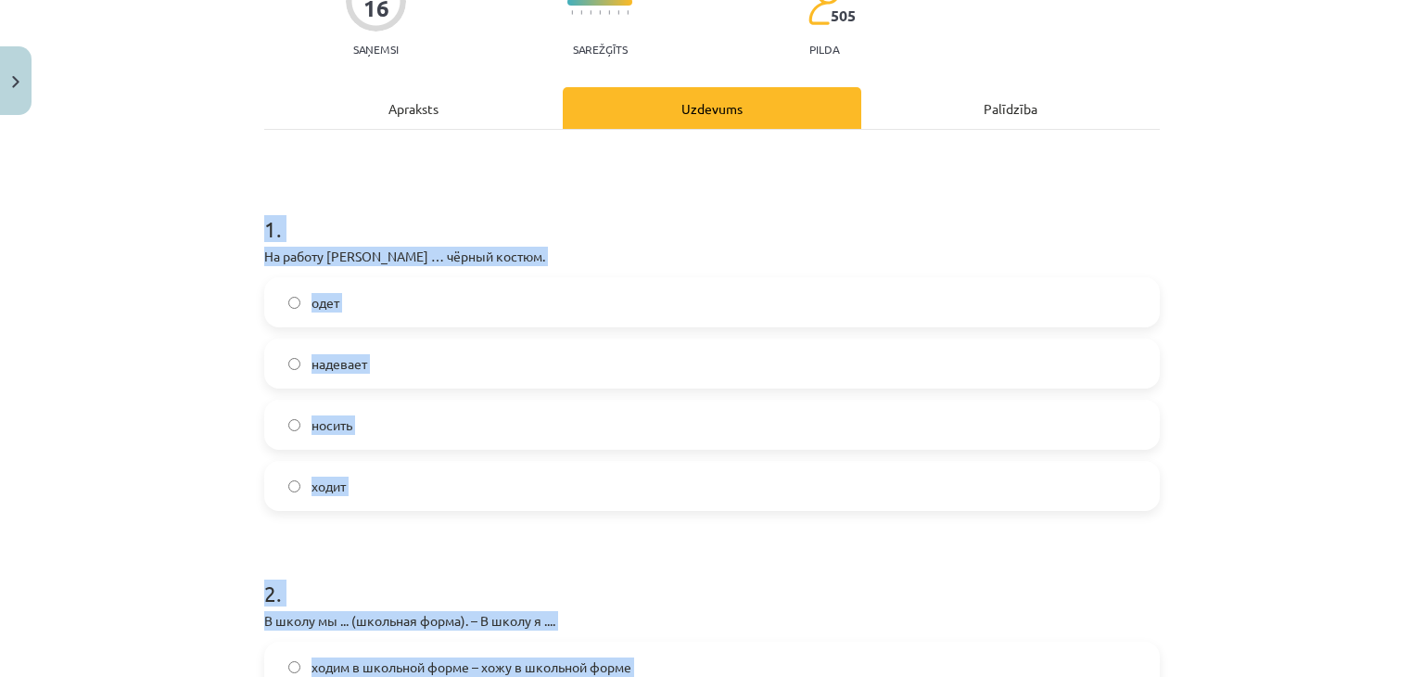
click at [376, 360] on label "надевает" at bounding box center [712, 363] width 892 height 46
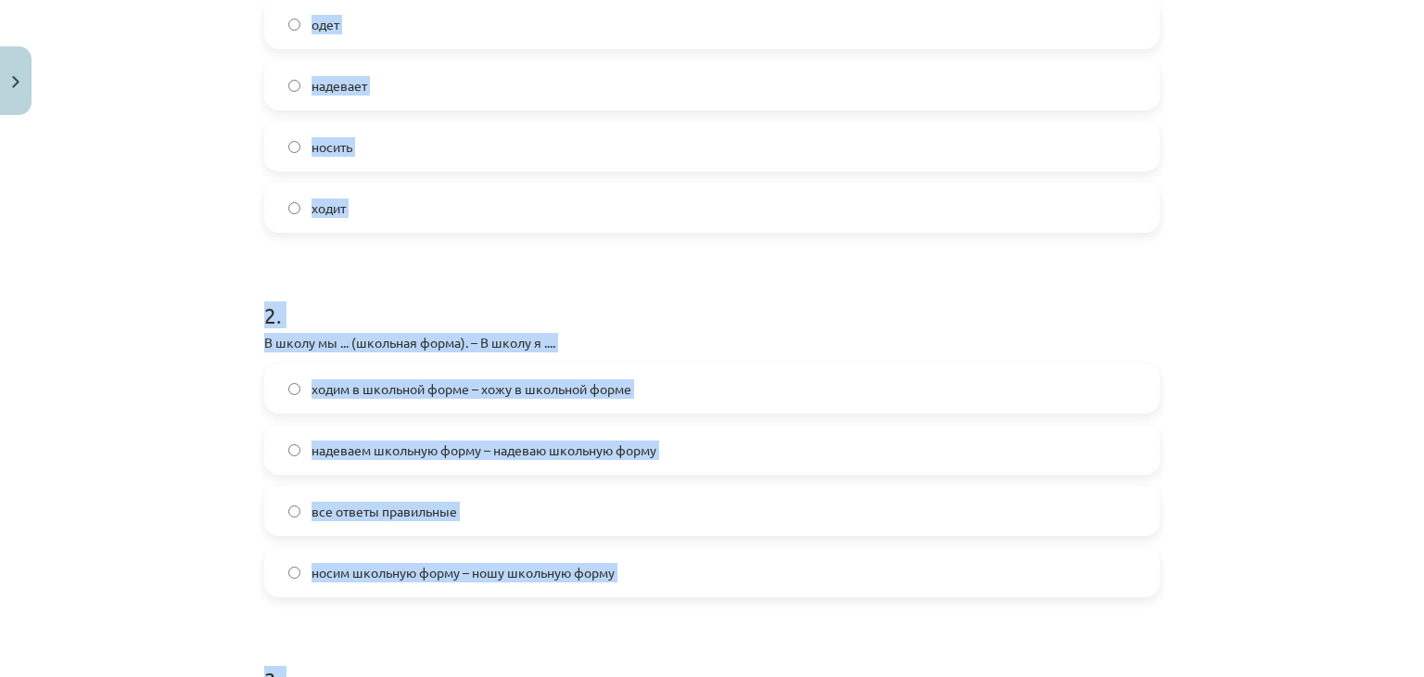
click at [274, 387] on label "ходим в школьной форме – хожу в школьной форме" at bounding box center [712, 388] width 892 height 46
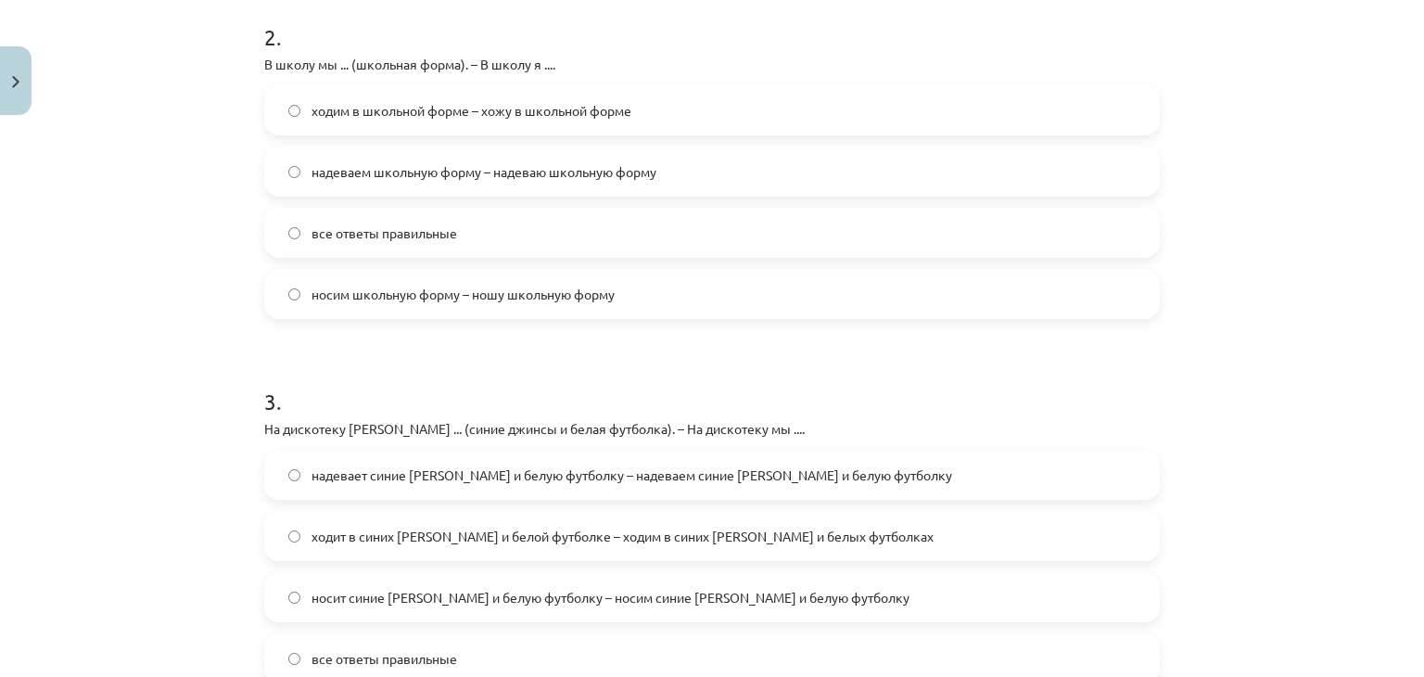
scroll to position [834, 0]
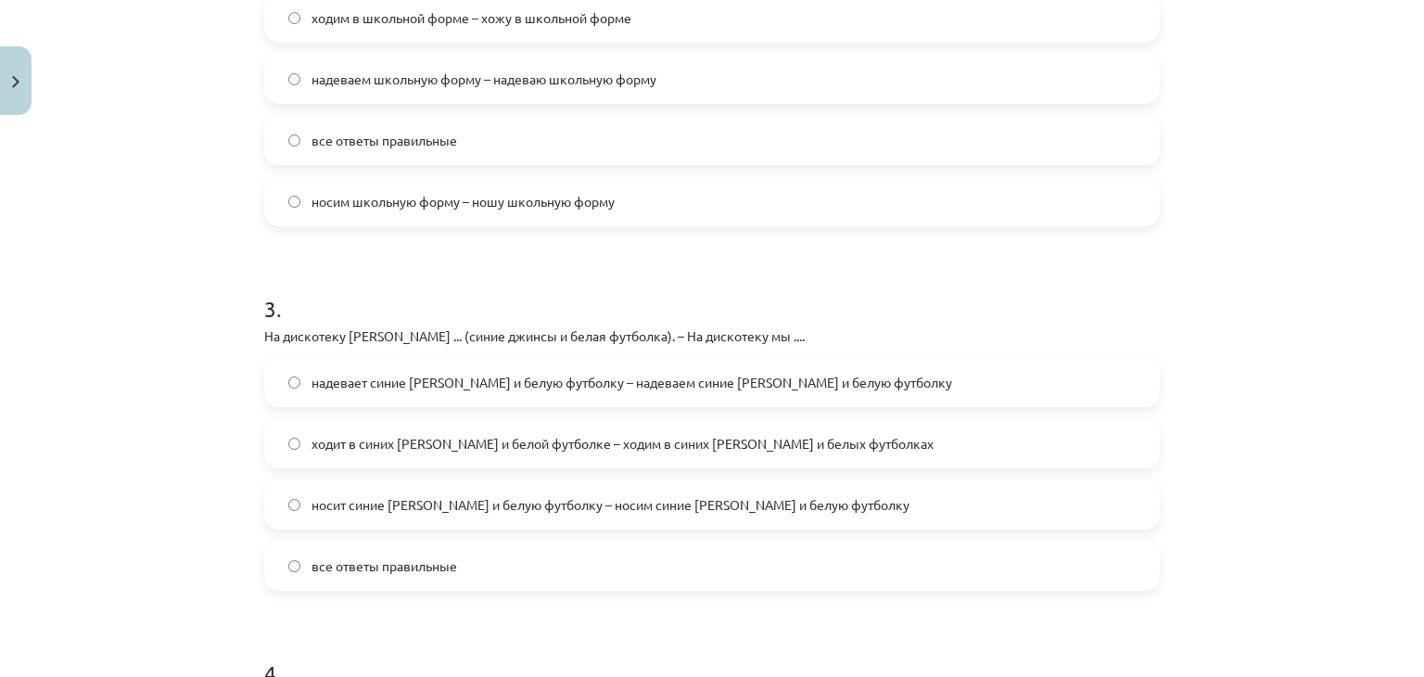
click at [278, 391] on label "надевает синие джинсы и белую футболку – надеваем синие джинсы и белую футболку" at bounding box center [712, 382] width 892 height 46
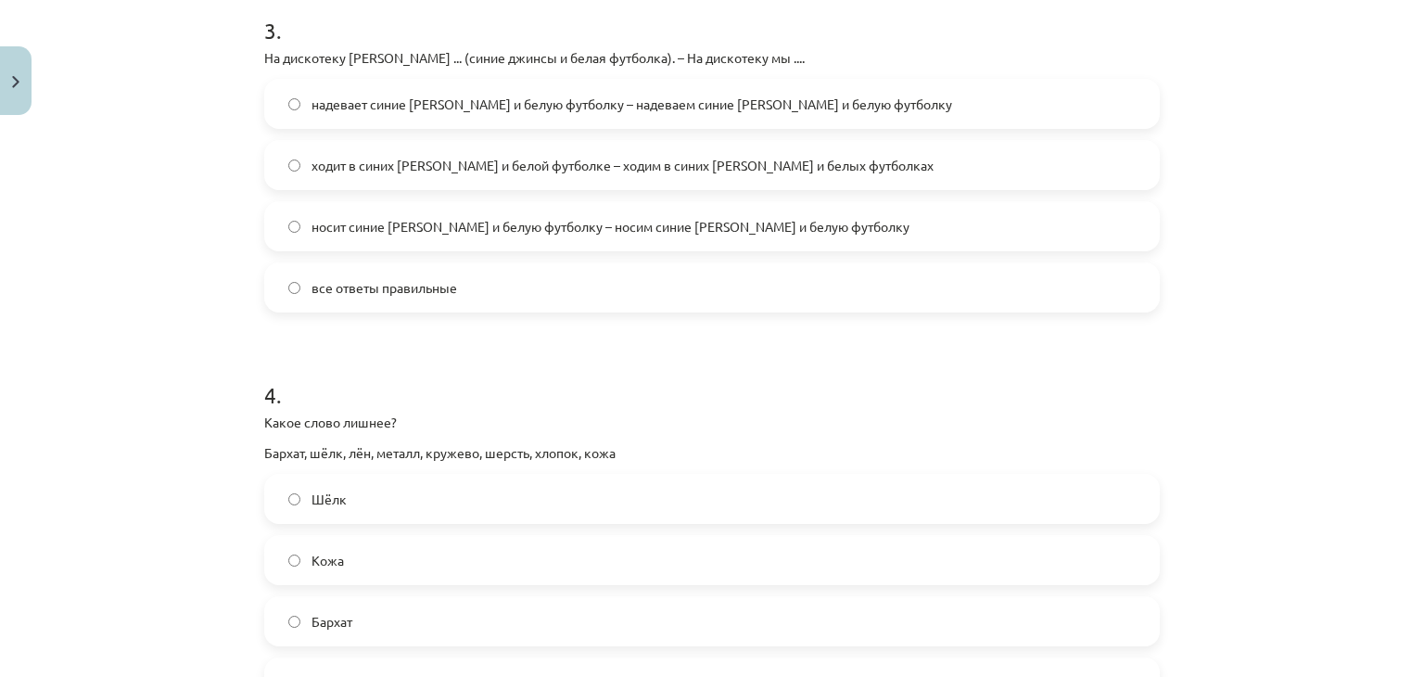
scroll to position [1205, 0]
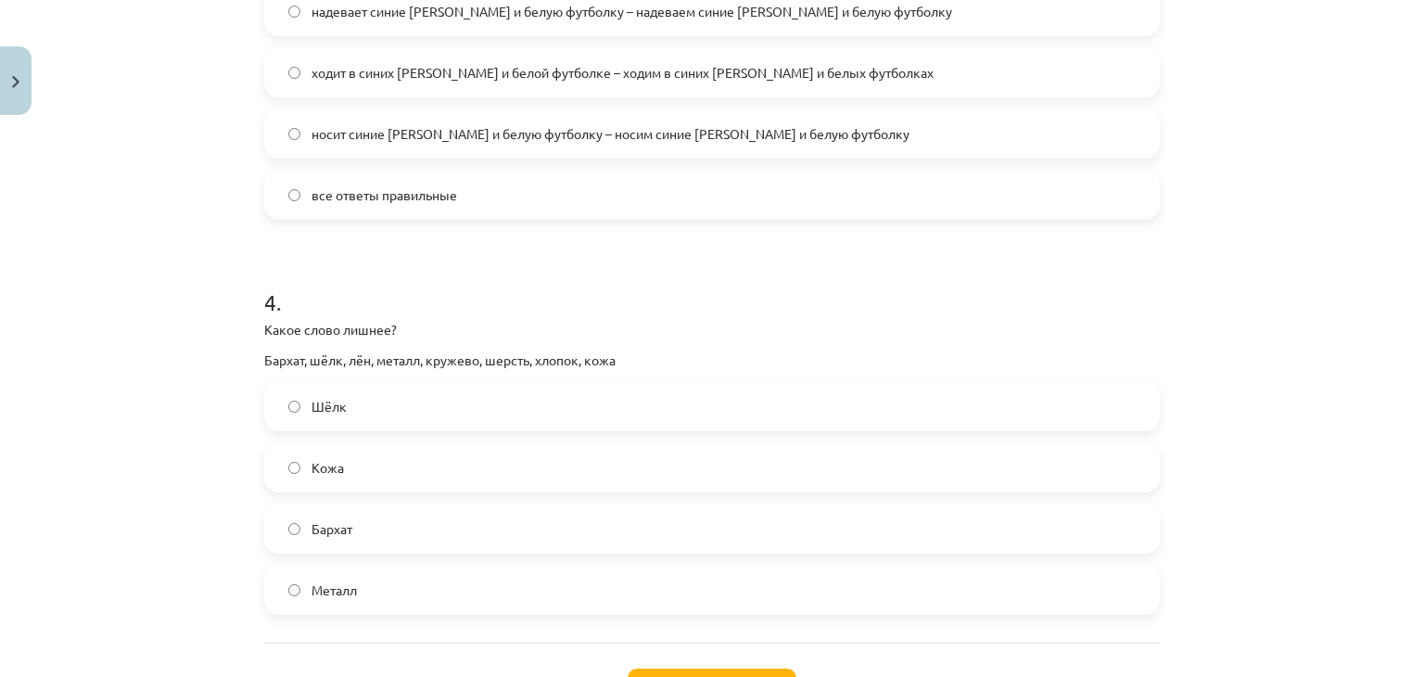
click at [326, 601] on label "Металл" at bounding box center [712, 589] width 892 height 46
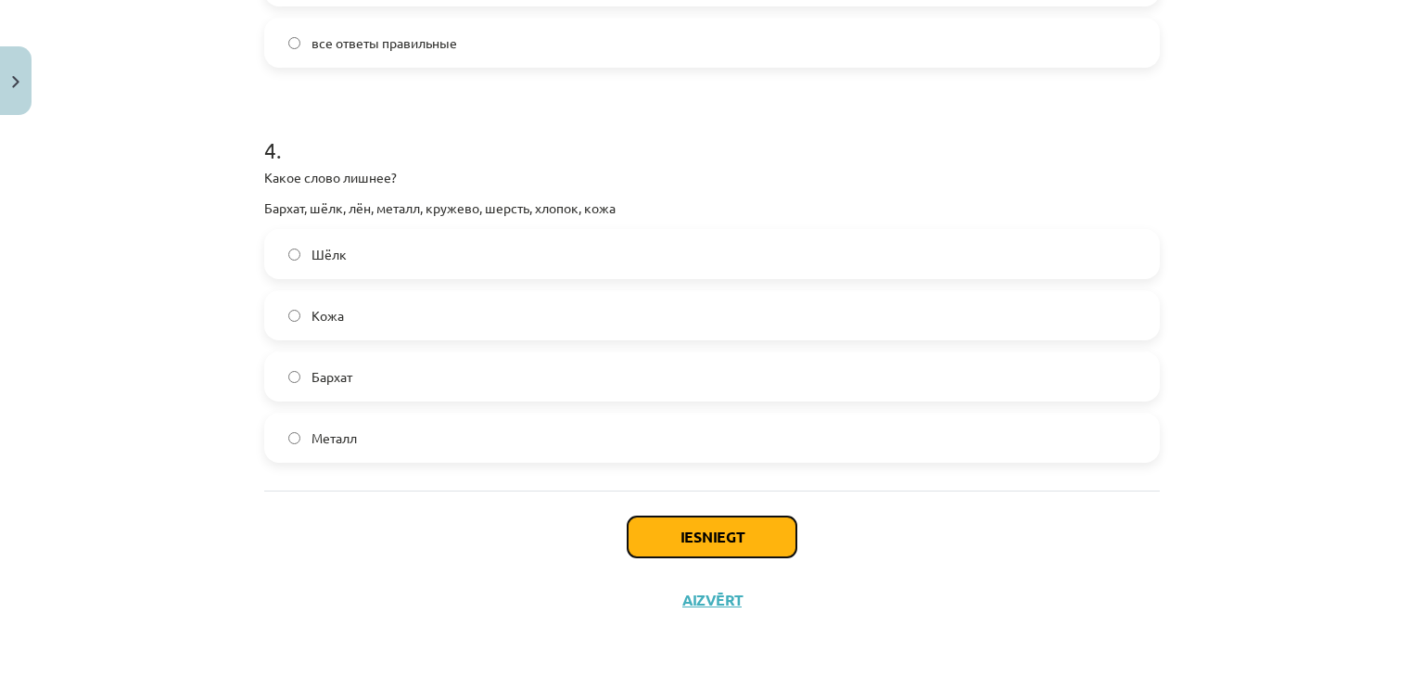
click at [710, 527] on button "Iesniegt" at bounding box center [712, 536] width 169 height 41
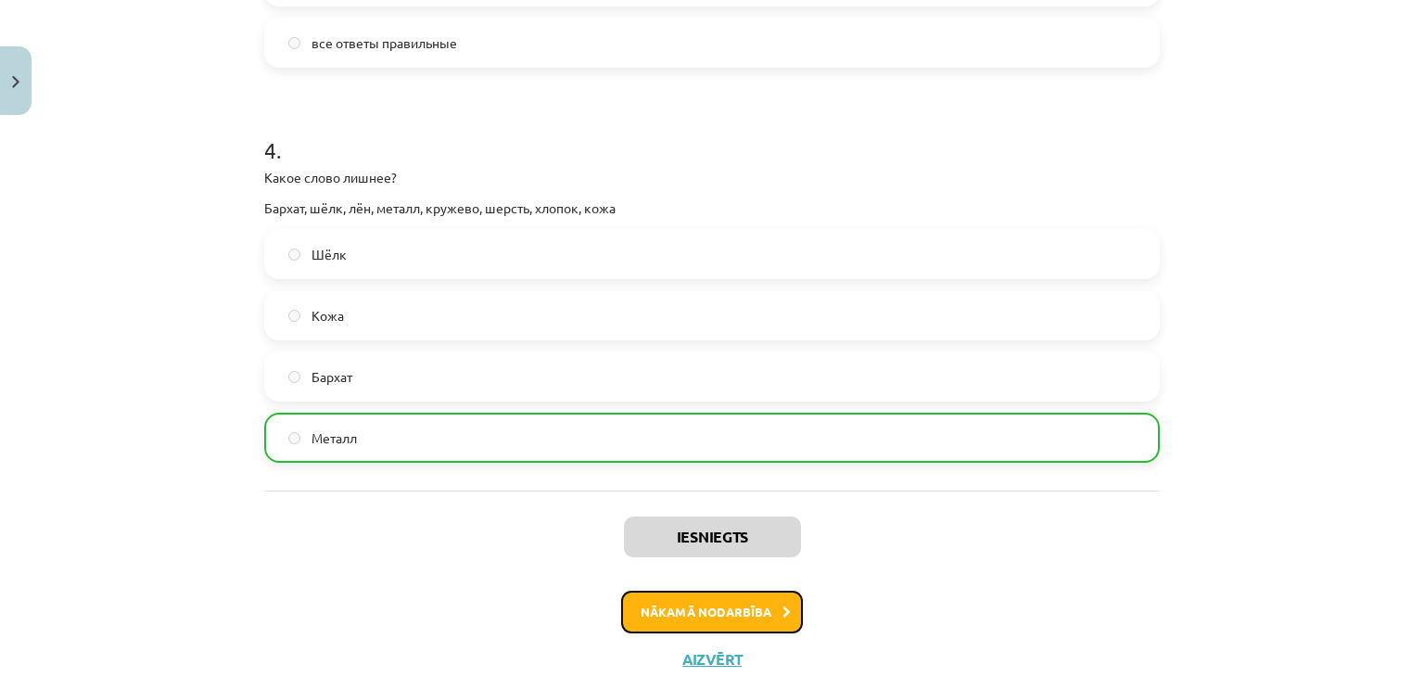
click at [708, 618] on button "Nākamā nodarbība" at bounding box center [712, 612] width 182 height 43
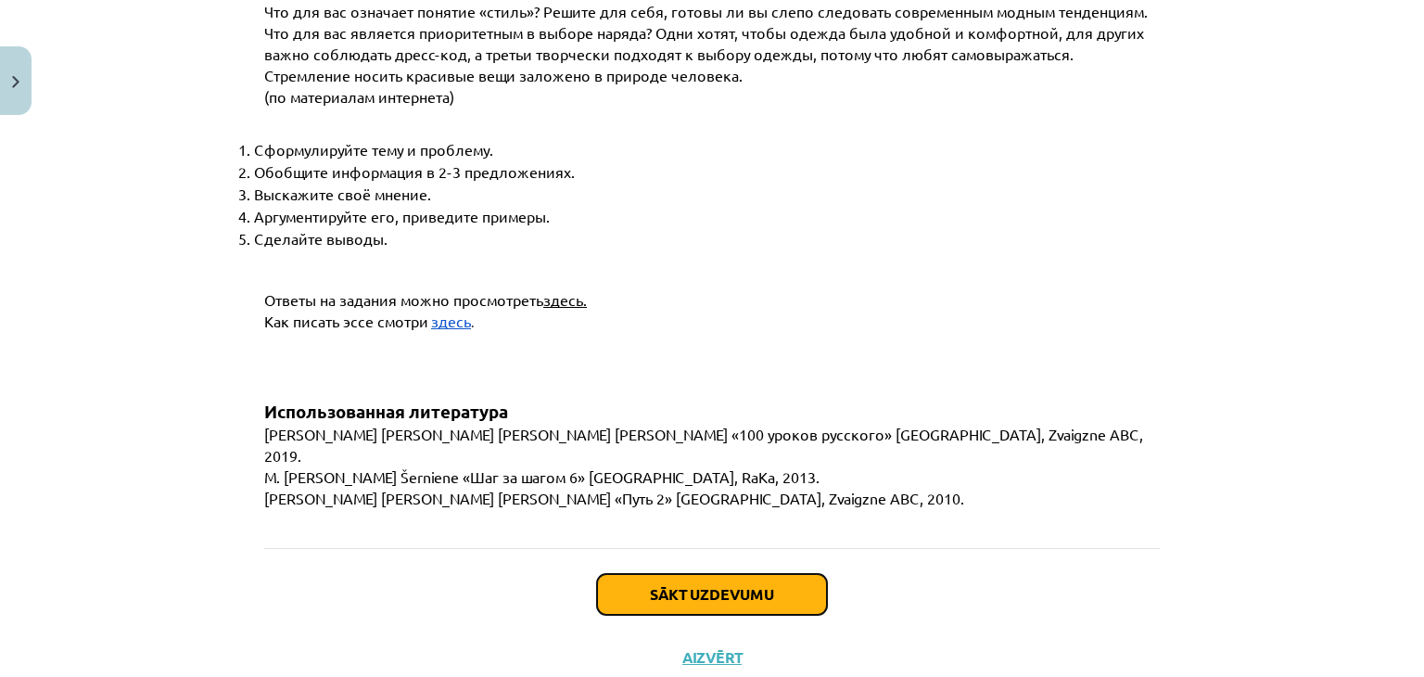
click at [664, 574] on button "Sākt uzdevumu" at bounding box center [712, 594] width 230 height 41
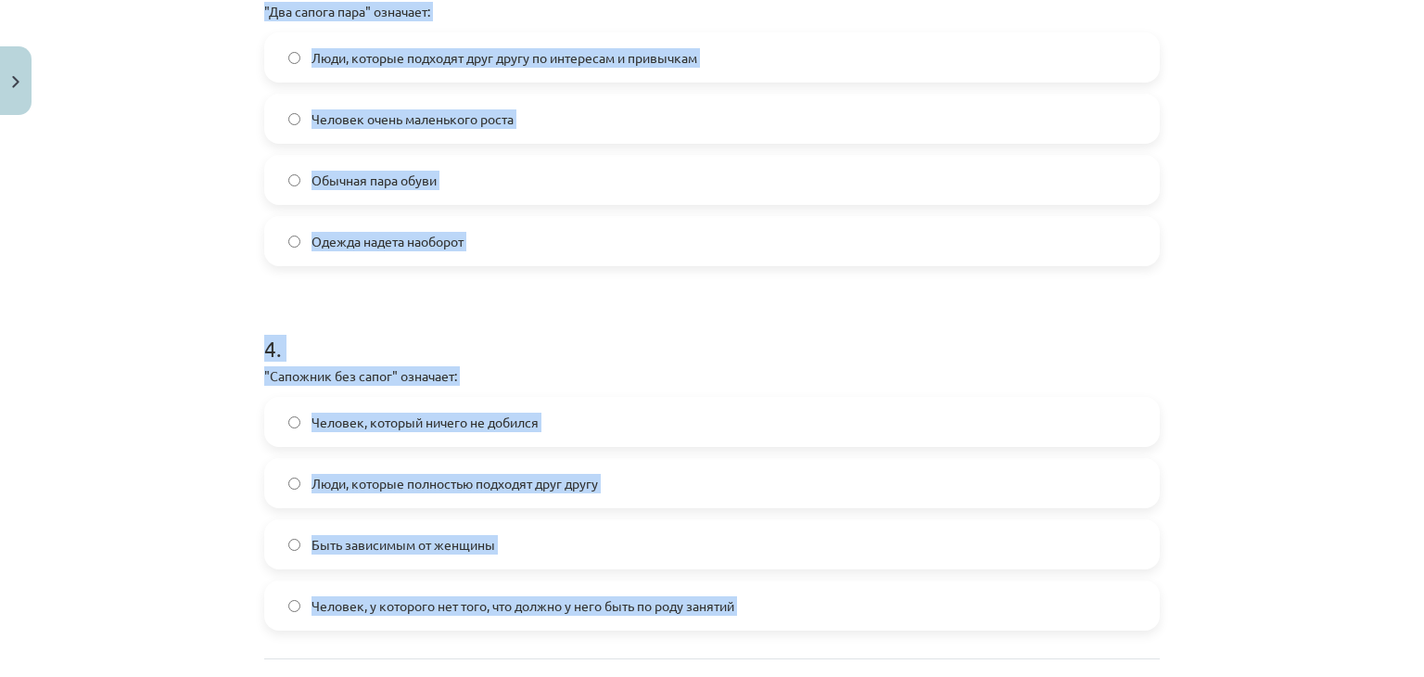
scroll to position [1328, 0]
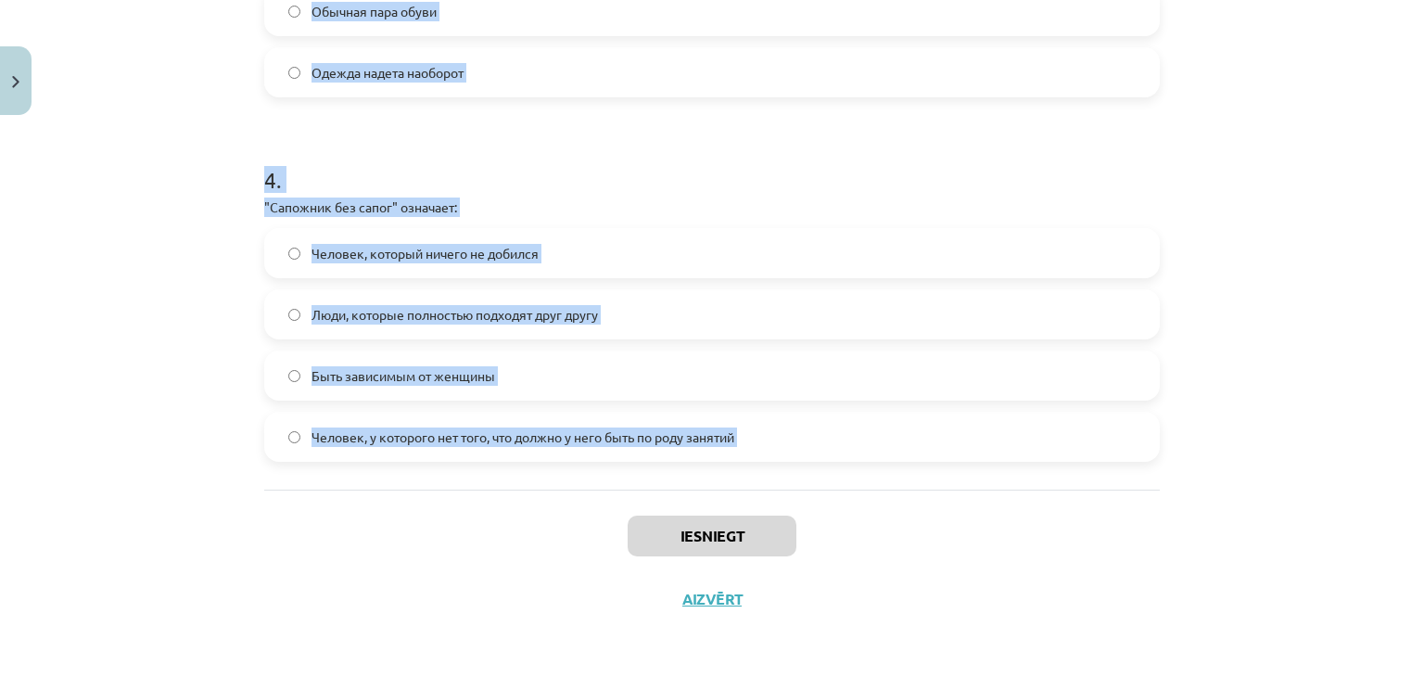
drag, startPoint x: 260, startPoint y: 361, endPoint x: 606, endPoint y: 528, distance: 384.8
copy form "1 . "Бегать за каждой юбкой" означает: Верхняя одежда, которая не согревает Чел…"
click at [116, 257] on div "Mācību tēma: Krievu valodas b1 - 12. klases 1. ieskaites mācību materiāls #4 Уп…" at bounding box center [712, 338] width 1424 height 677
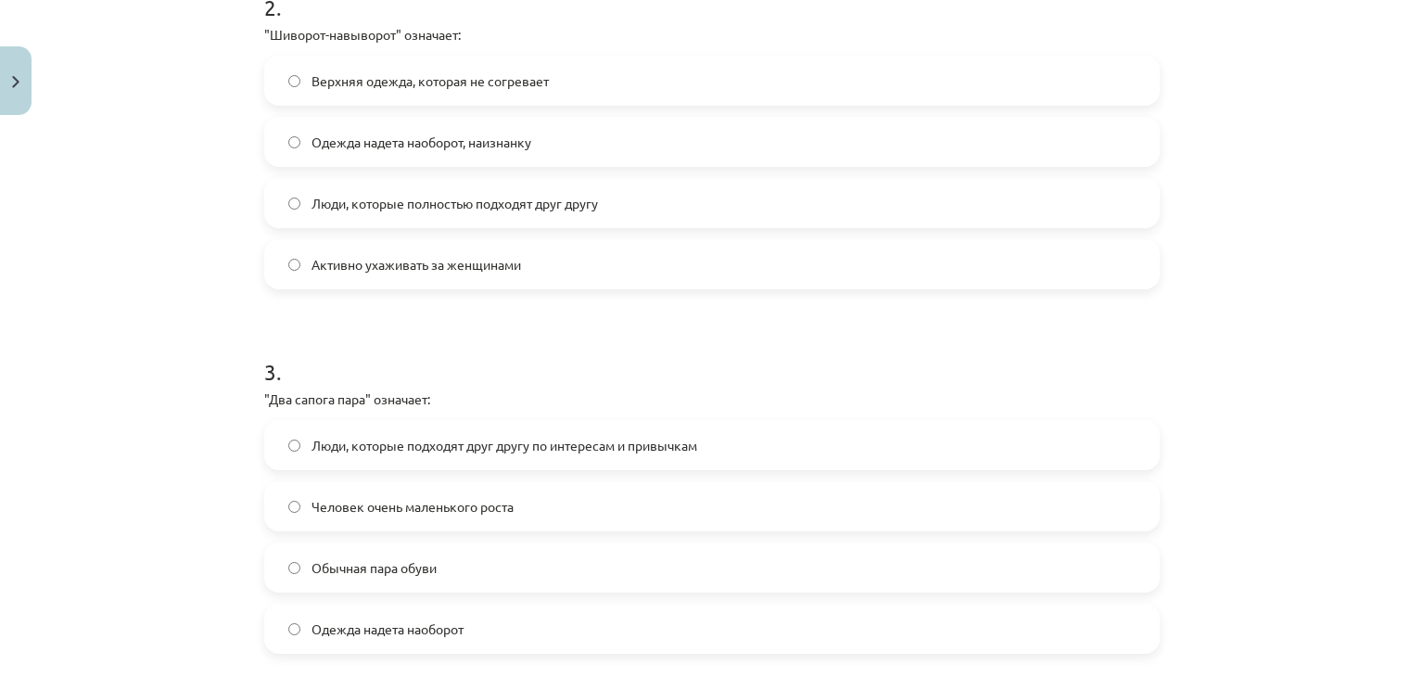
scroll to position [122, 0]
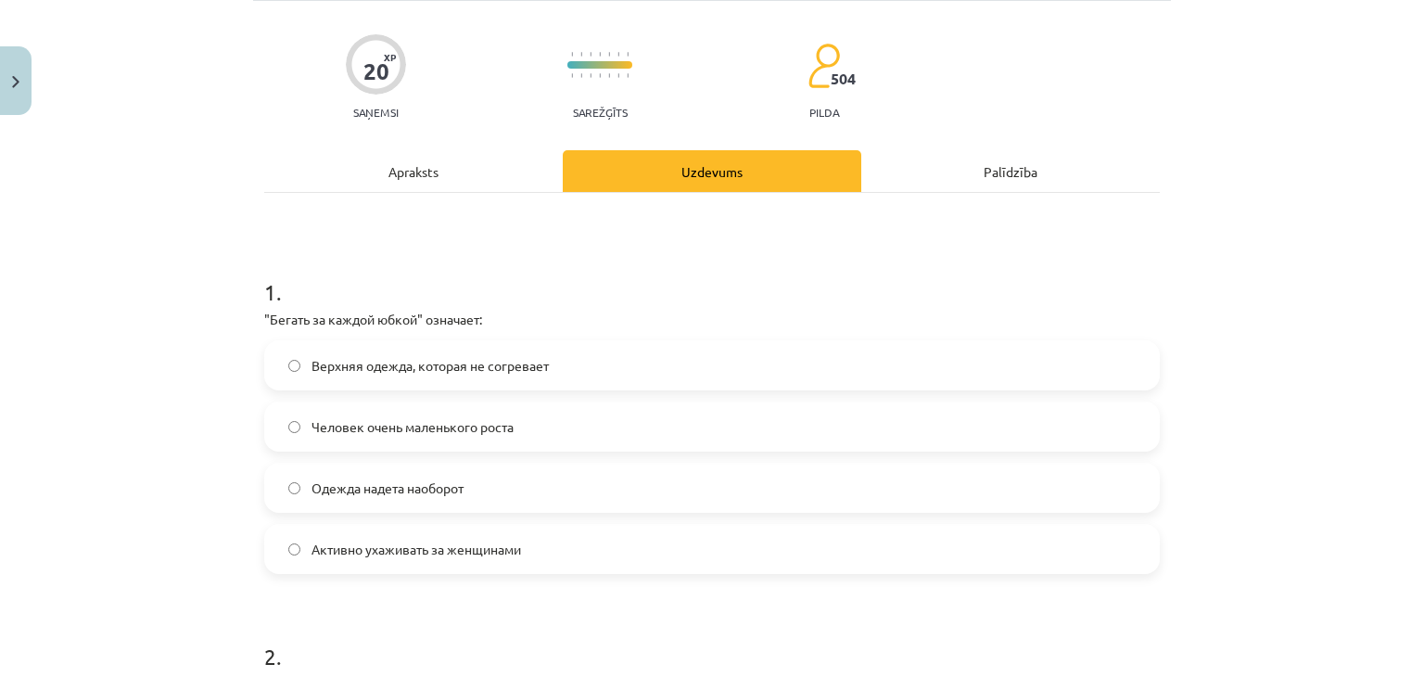
click at [312, 544] on span "Активно ухаживать за женщинами" at bounding box center [417, 549] width 210 height 19
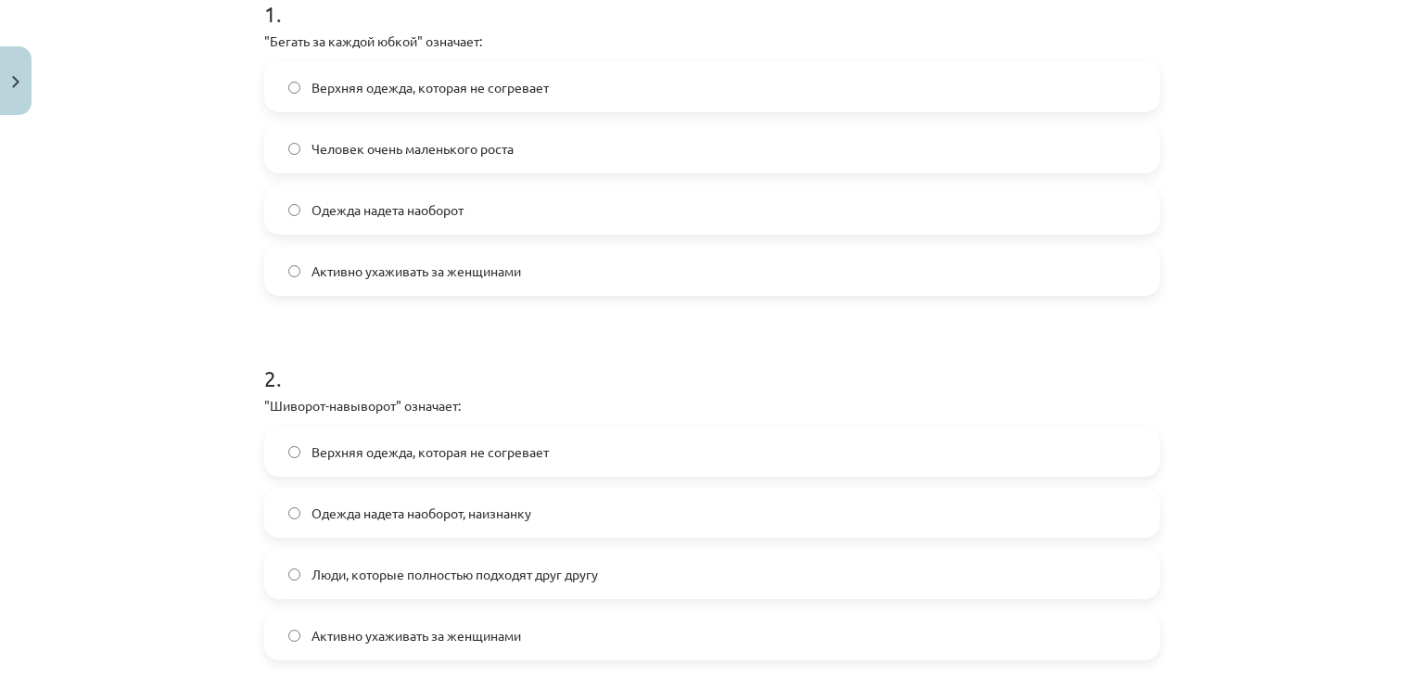
scroll to position [493, 0]
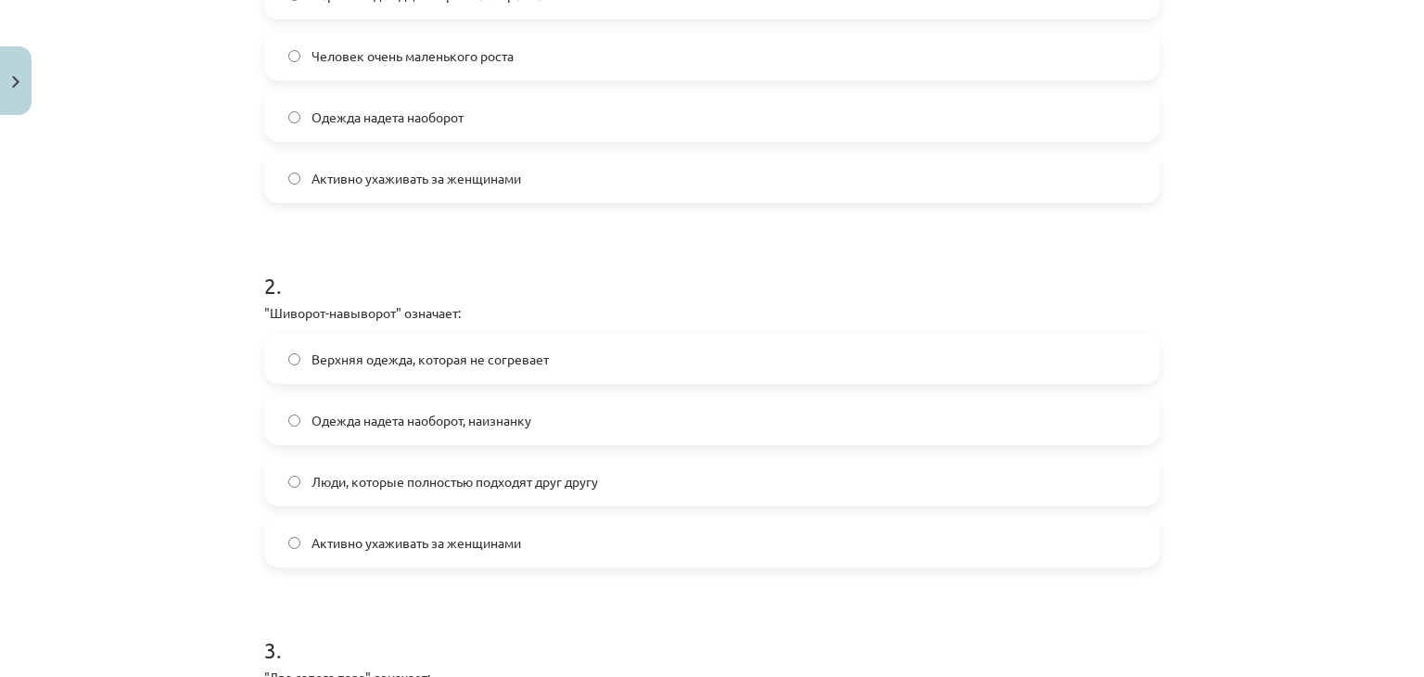
click at [293, 418] on label "Одежда надета наоборот, наизнанку" at bounding box center [712, 420] width 892 height 46
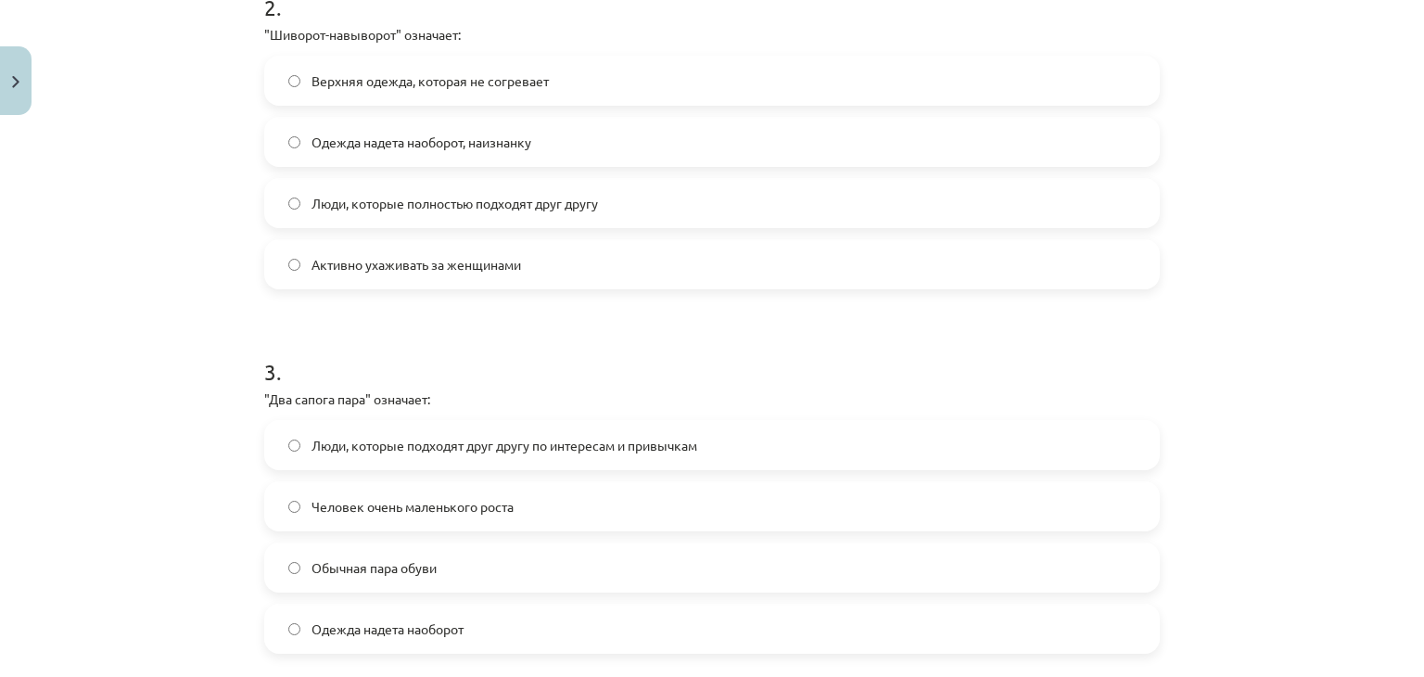
scroll to position [864, 0]
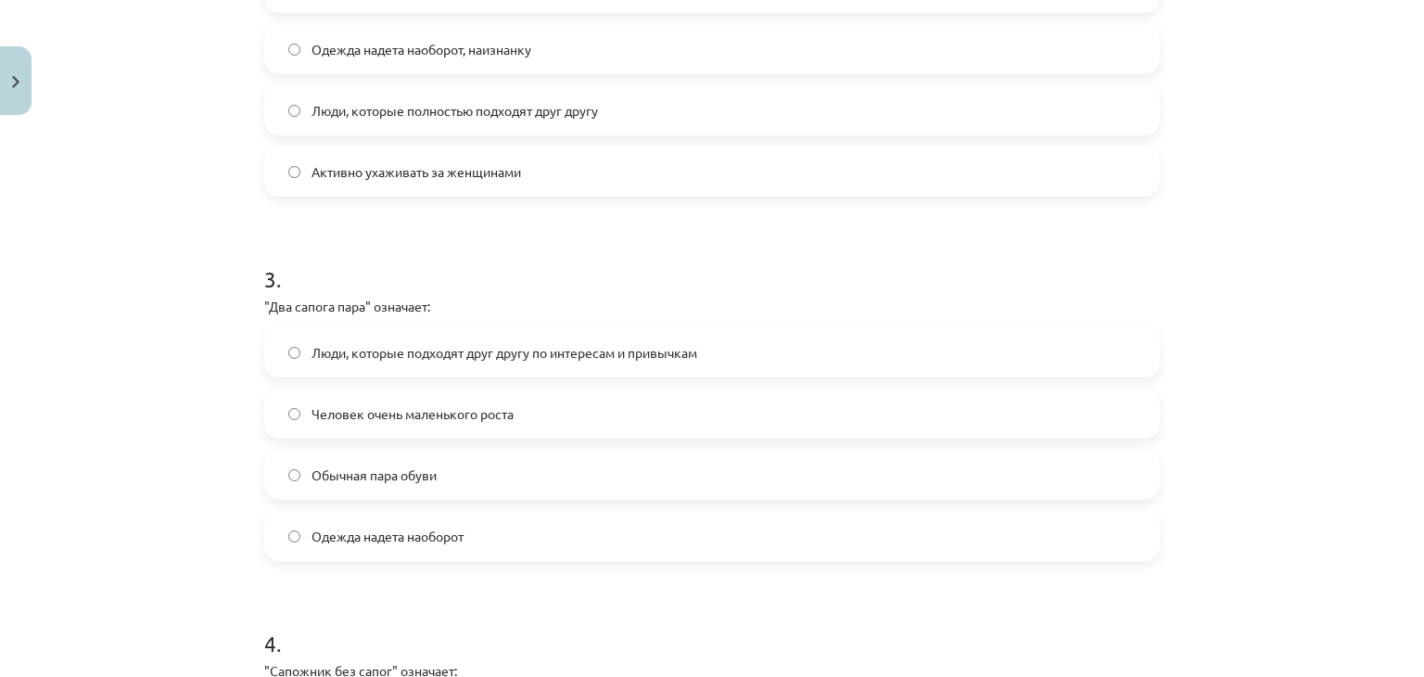
drag, startPoint x: 288, startPoint y: 334, endPoint x: 277, endPoint y: 339, distance: 12.4
click at [287, 334] on label "Люди, которые подходят друг другу по интересам и привычкам" at bounding box center [712, 352] width 892 height 46
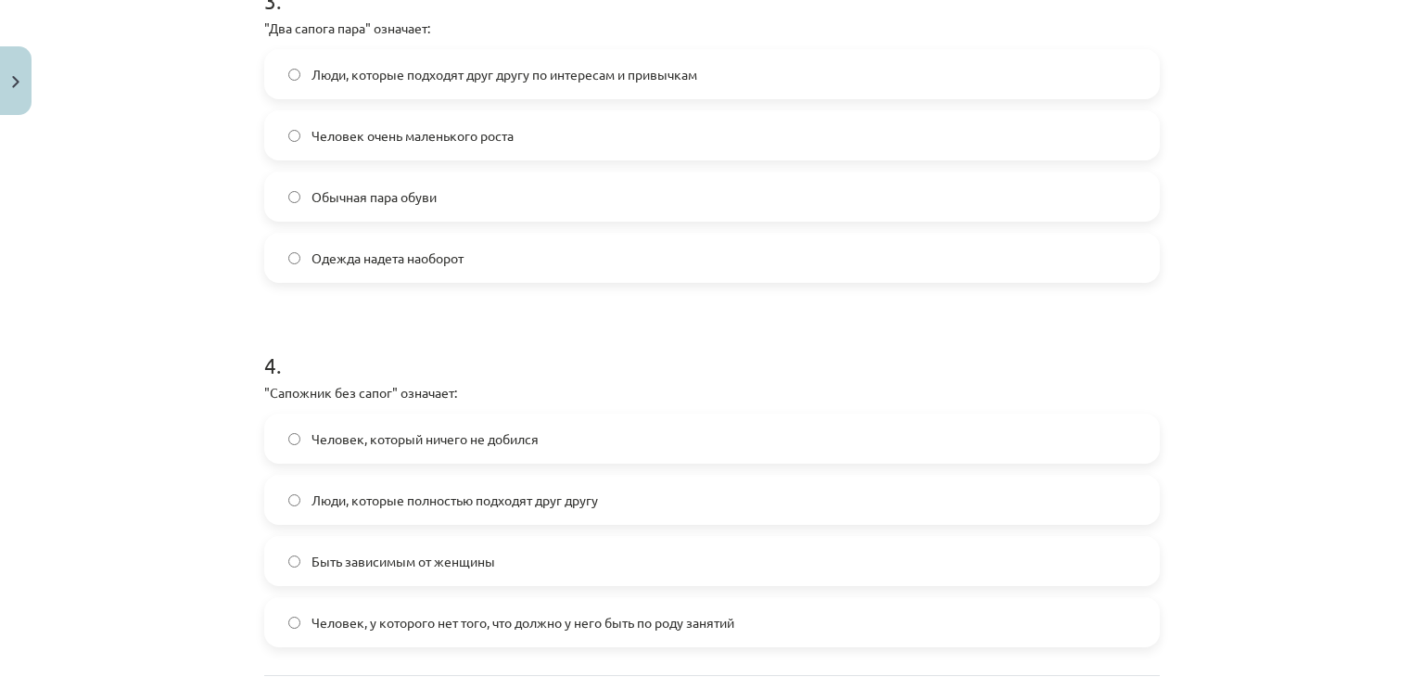
scroll to position [1235, 0]
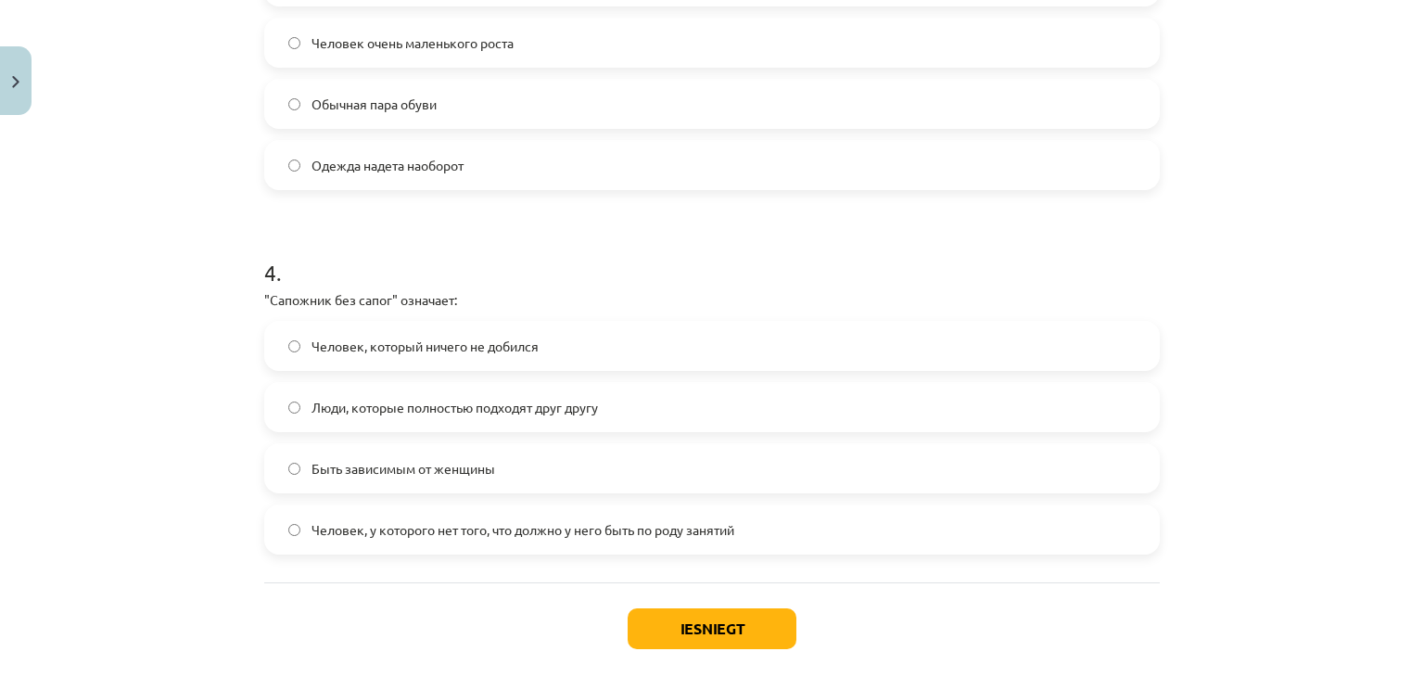
click at [386, 516] on label "Человек, у которого нет того, что должно у него быть по роду занятий" at bounding box center [712, 529] width 892 height 46
click at [716, 630] on button "Iesniegt" at bounding box center [712, 628] width 169 height 41
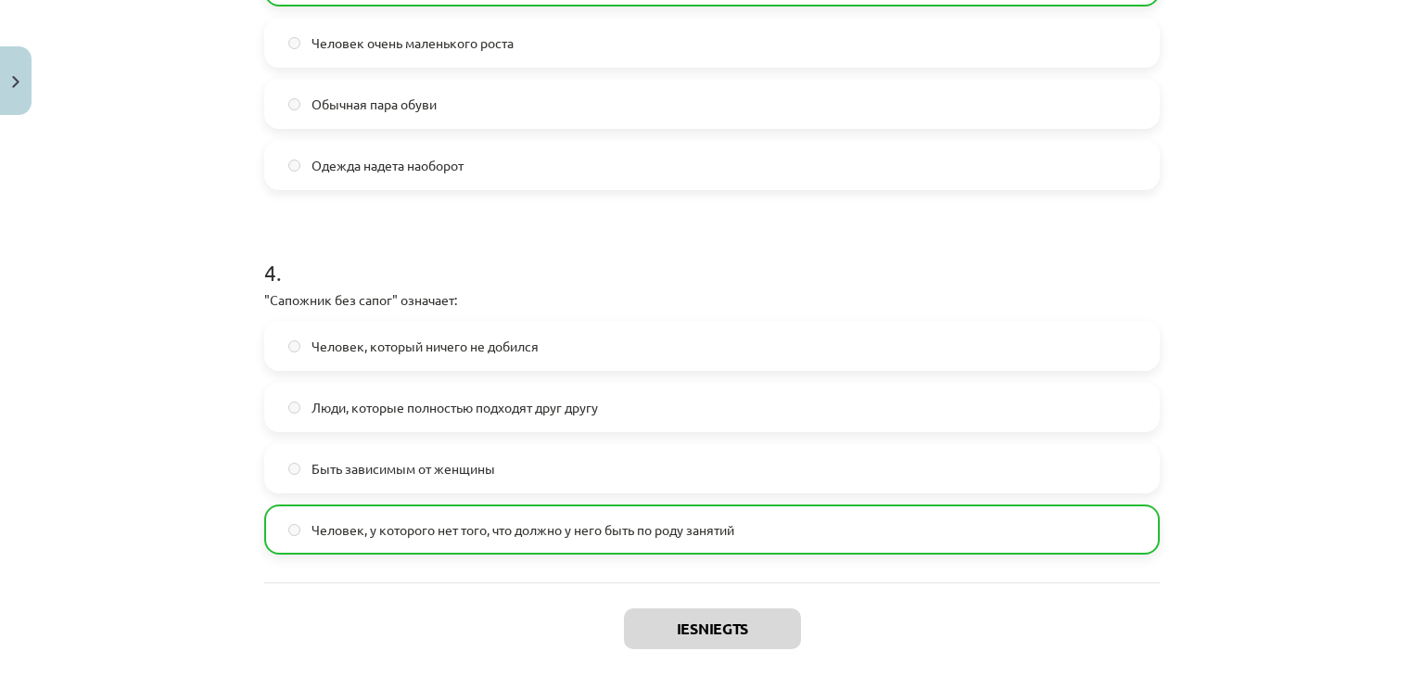
scroll to position [1328, 0]
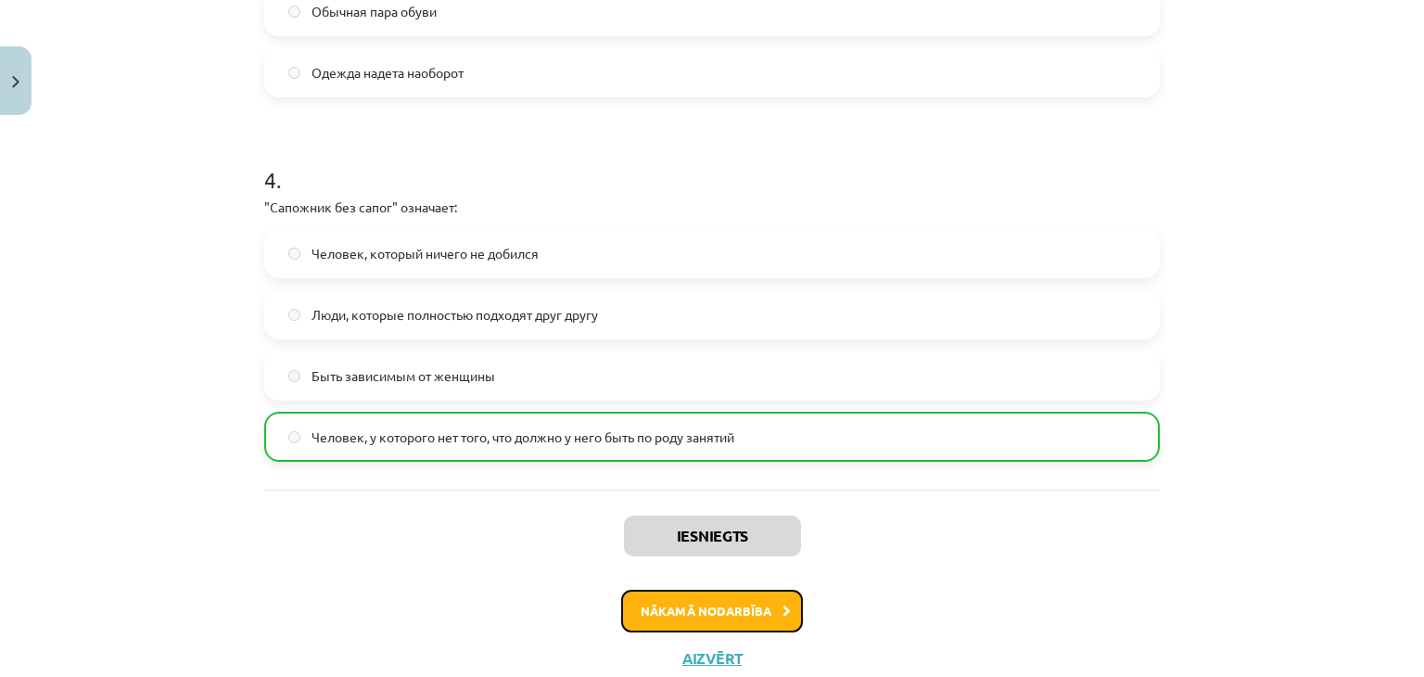
click at [679, 600] on button "Nākamā nodarbība" at bounding box center [712, 611] width 182 height 43
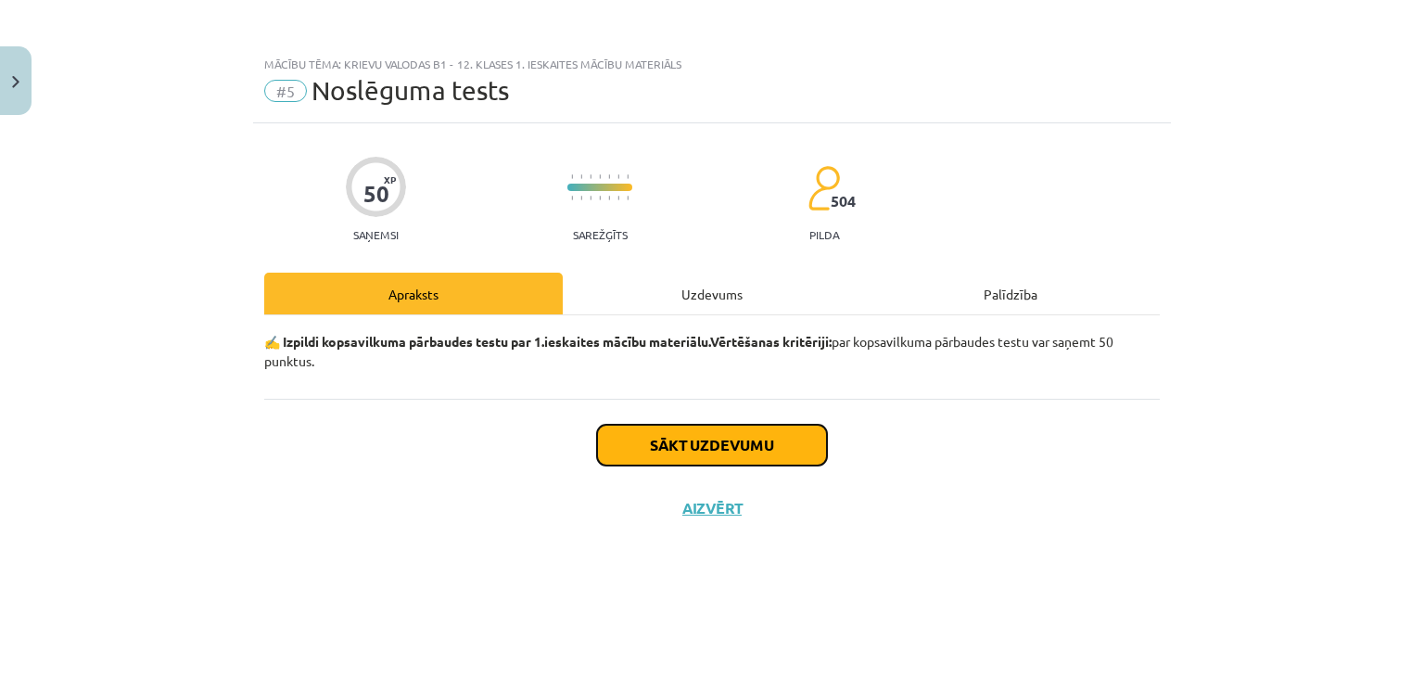
click at [731, 447] on button "Sākt uzdevumu" at bounding box center [712, 445] width 230 height 41
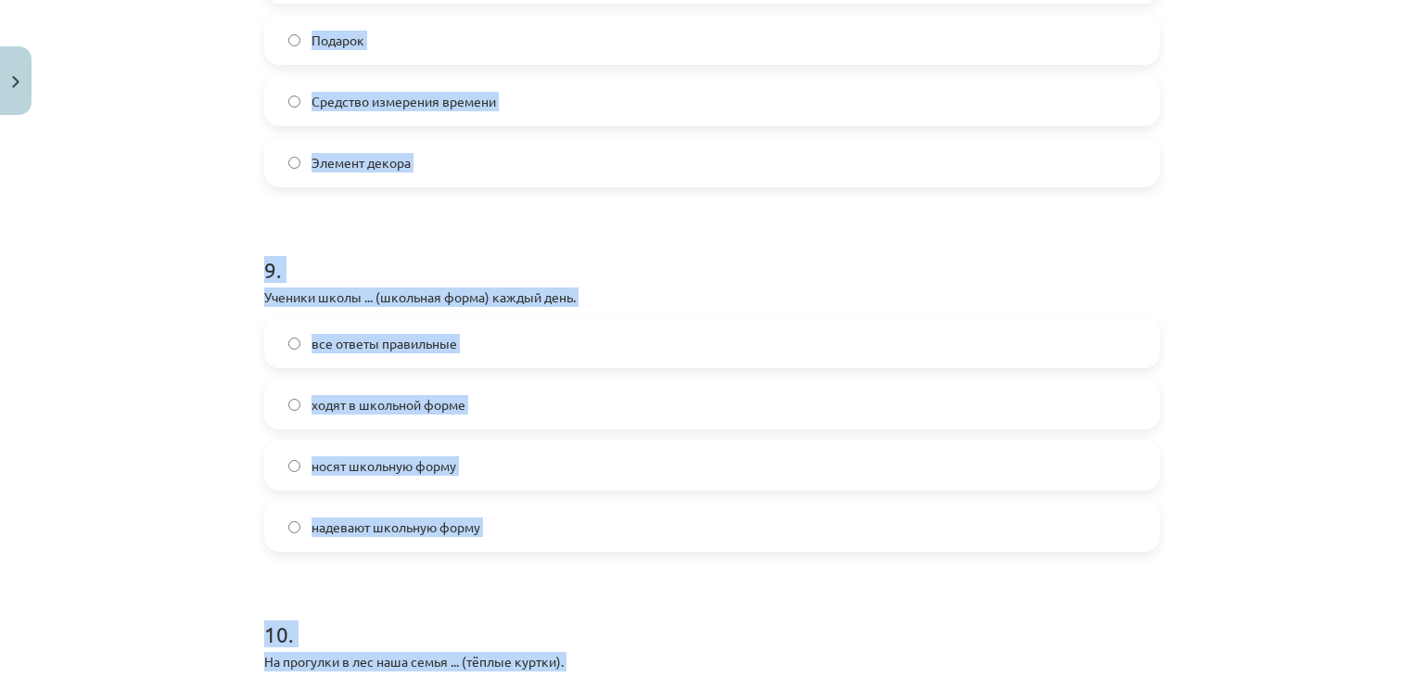
scroll to position [3513, 0]
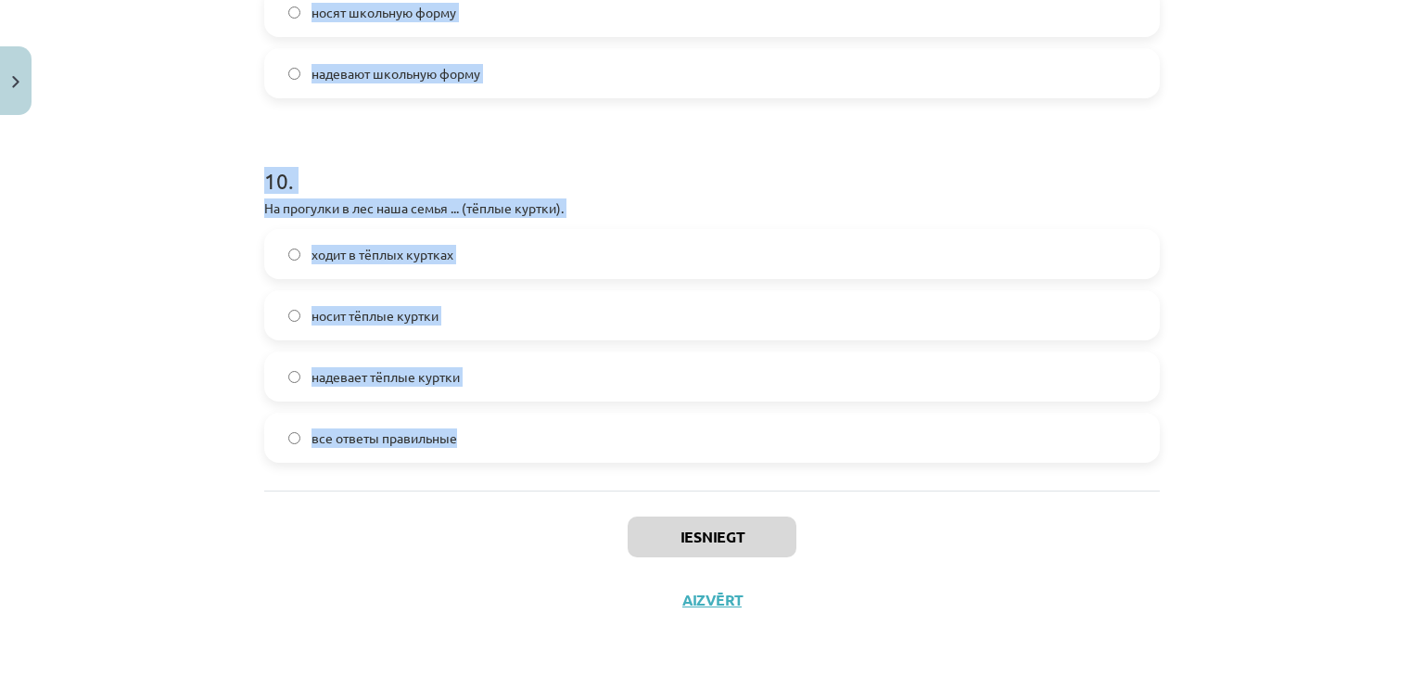
drag, startPoint x: 263, startPoint y: 413, endPoint x: 464, endPoint y: 440, distance: 203.1
copy form "1 . В дождливую погоду я ... (резиновые сапоги). ношу резиновые сапоги хожу в р…"
click at [146, 261] on div "Mācību tēma: Krievu valodas b1 - 12. klases 1. ieskaites mācību materiāls #5 No…" at bounding box center [712, 338] width 1424 height 677
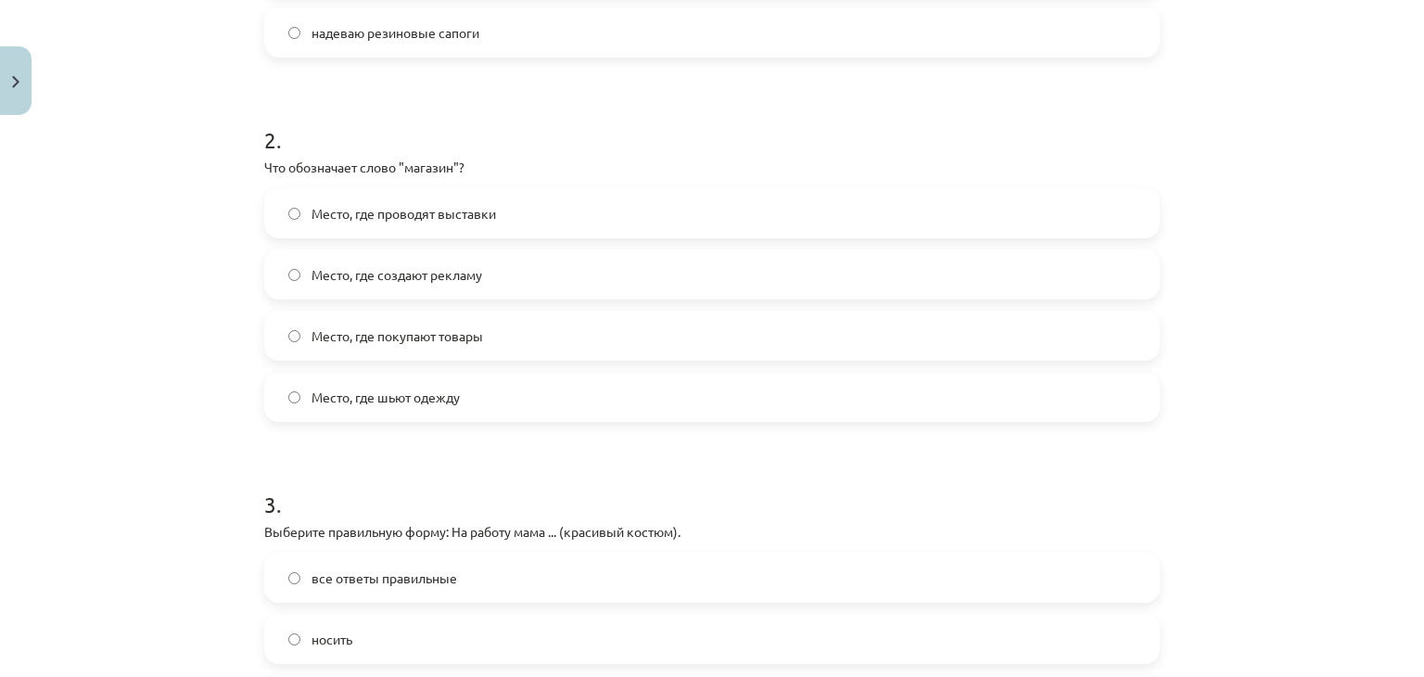
scroll to position [83, 0]
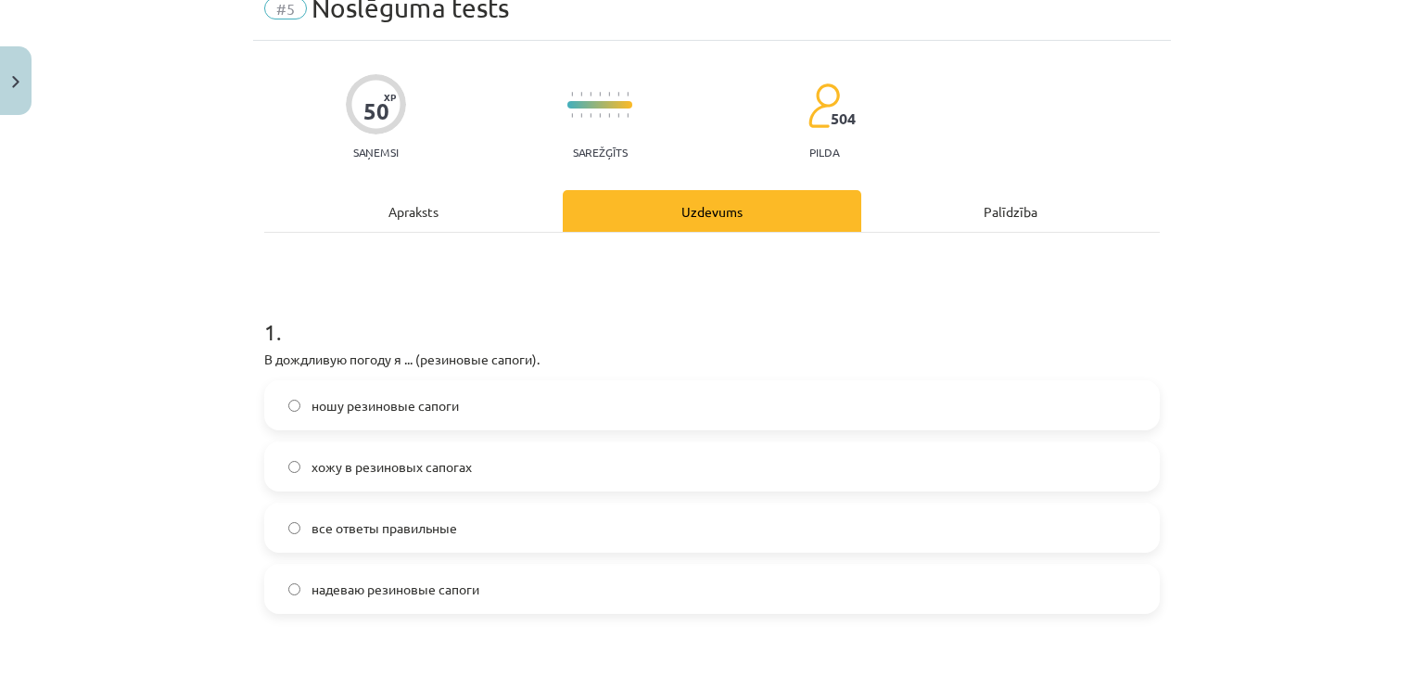
click at [332, 526] on span "все ответы правильные" at bounding box center [385, 527] width 146 height 19
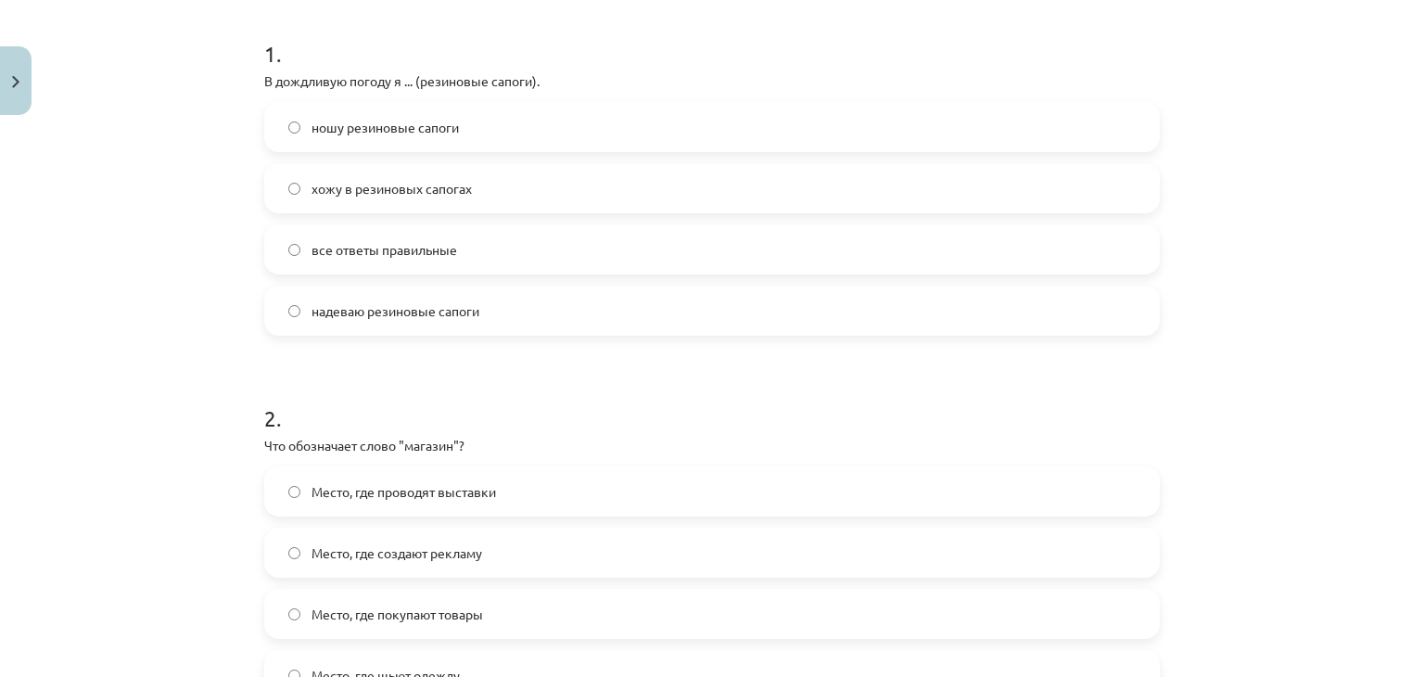
scroll to position [546, 0]
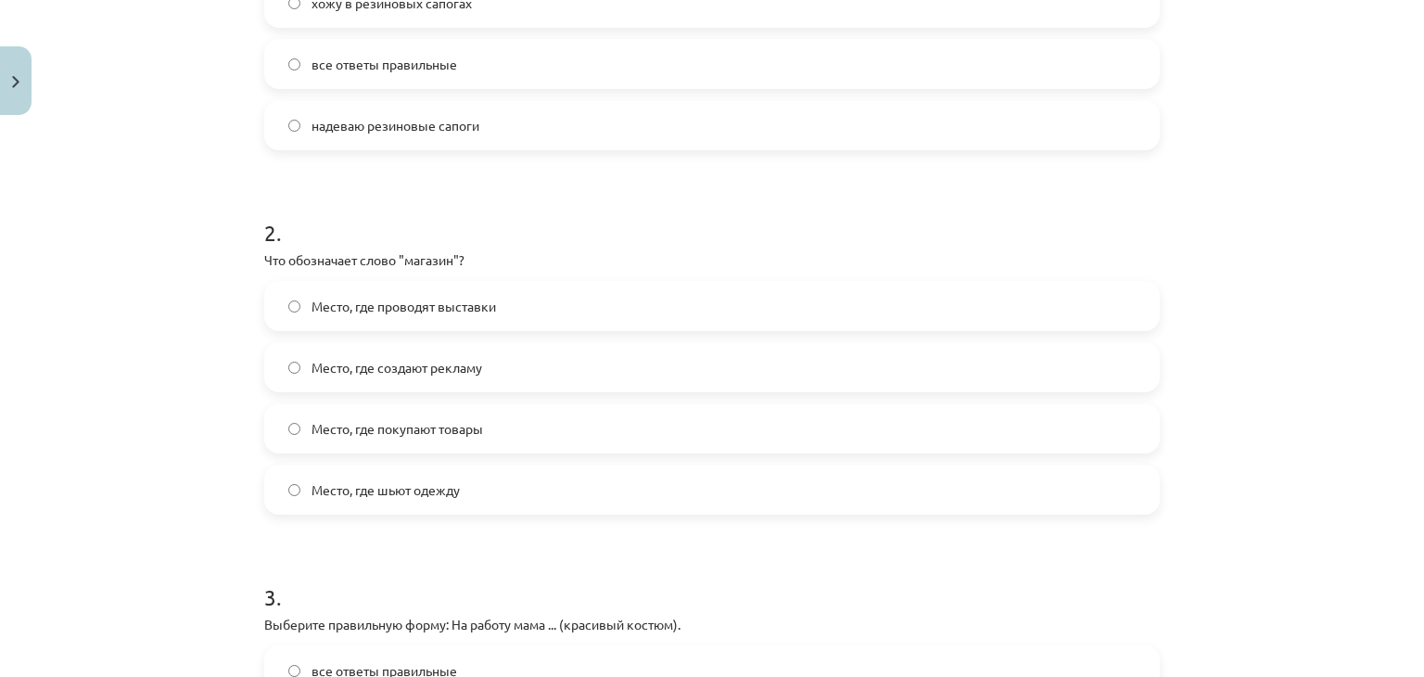
click at [414, 429] on span "Место, где покупают товары" at bounding box center [398, 428] width 172 height 19
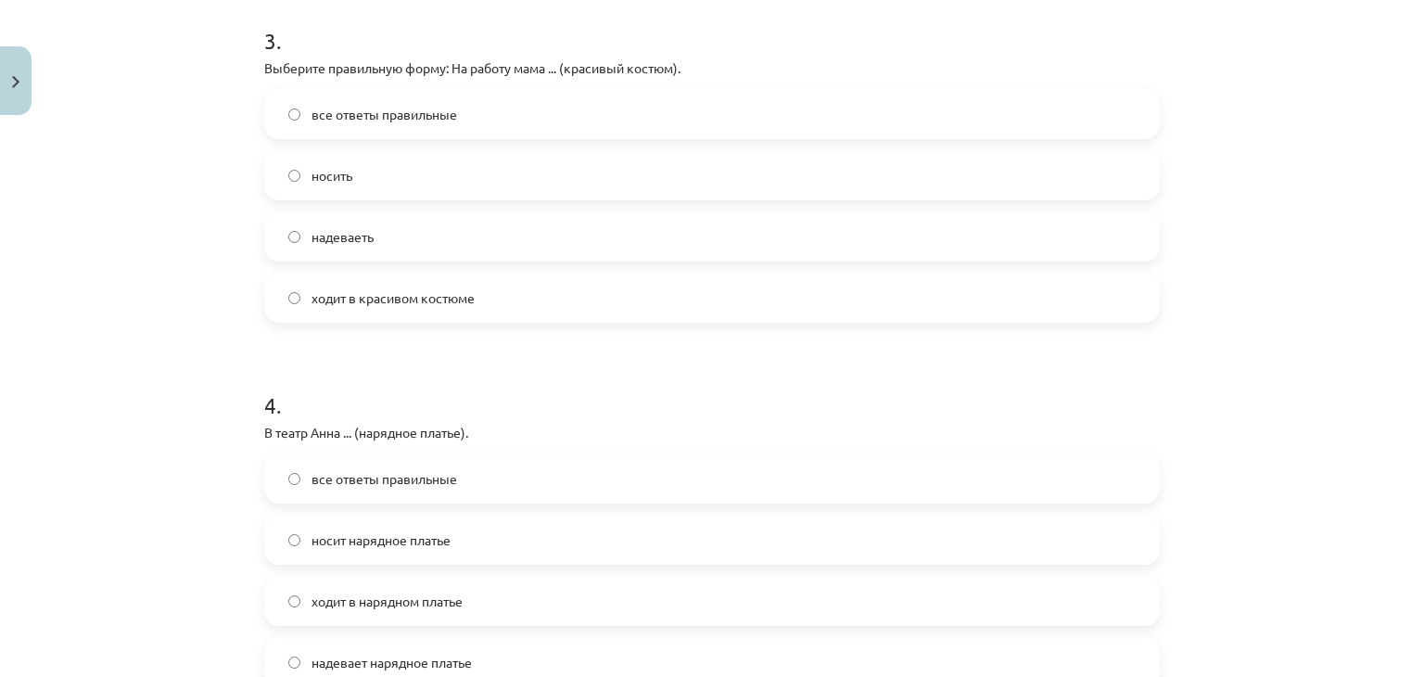
scroll to position [1288, 0]
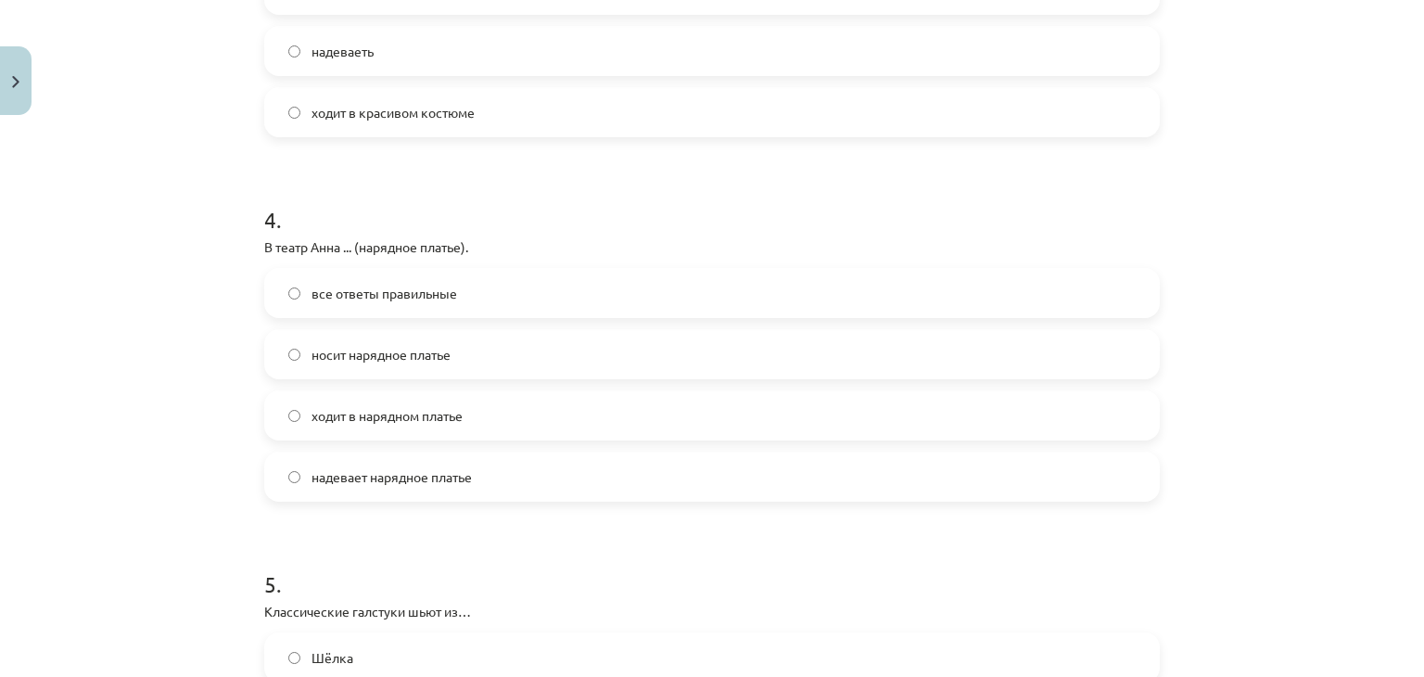
click at [364, 289] on span "все ответы правильные" at bounding box center [385, 293] width 146 height 19
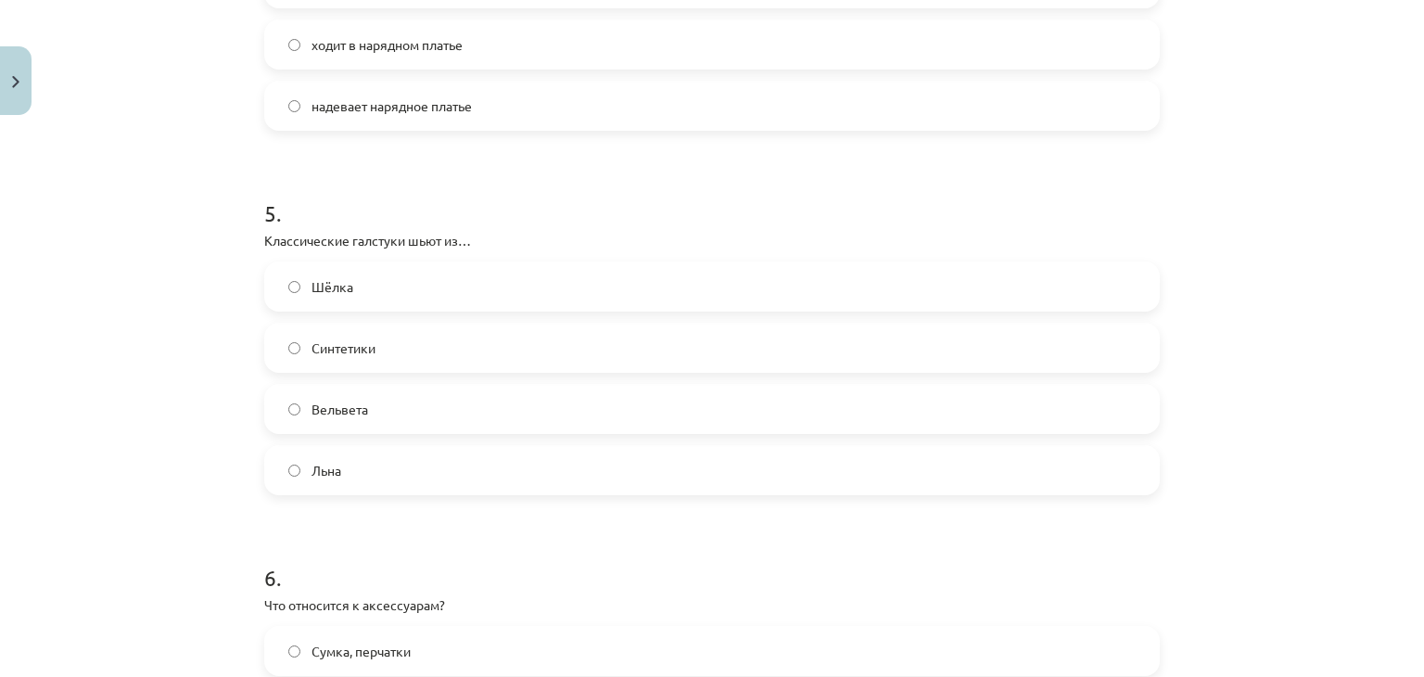
click at [273, 283] on label "Шёлка" at bounding box center [712, 286] width 892 height 46
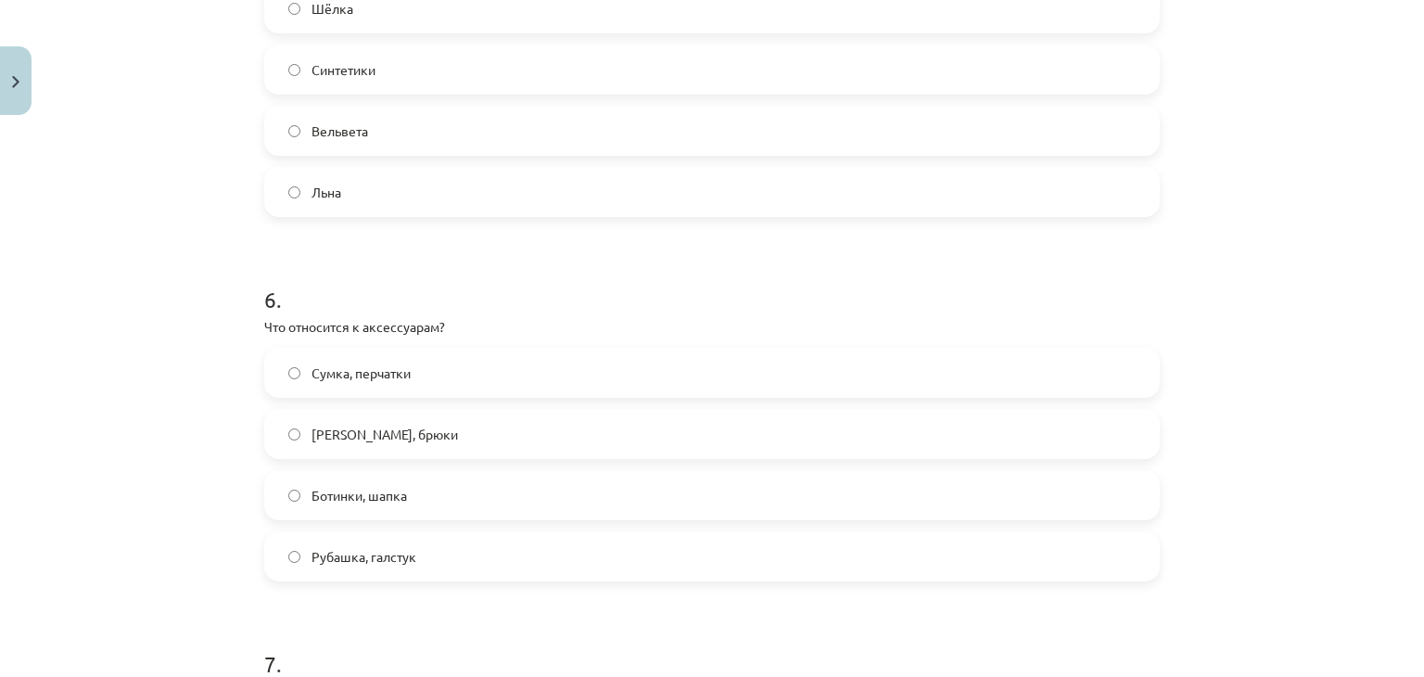
click at [312, 375] on span "Сумка, перчатки" at bounding box center [361, 372] width 99 height 19
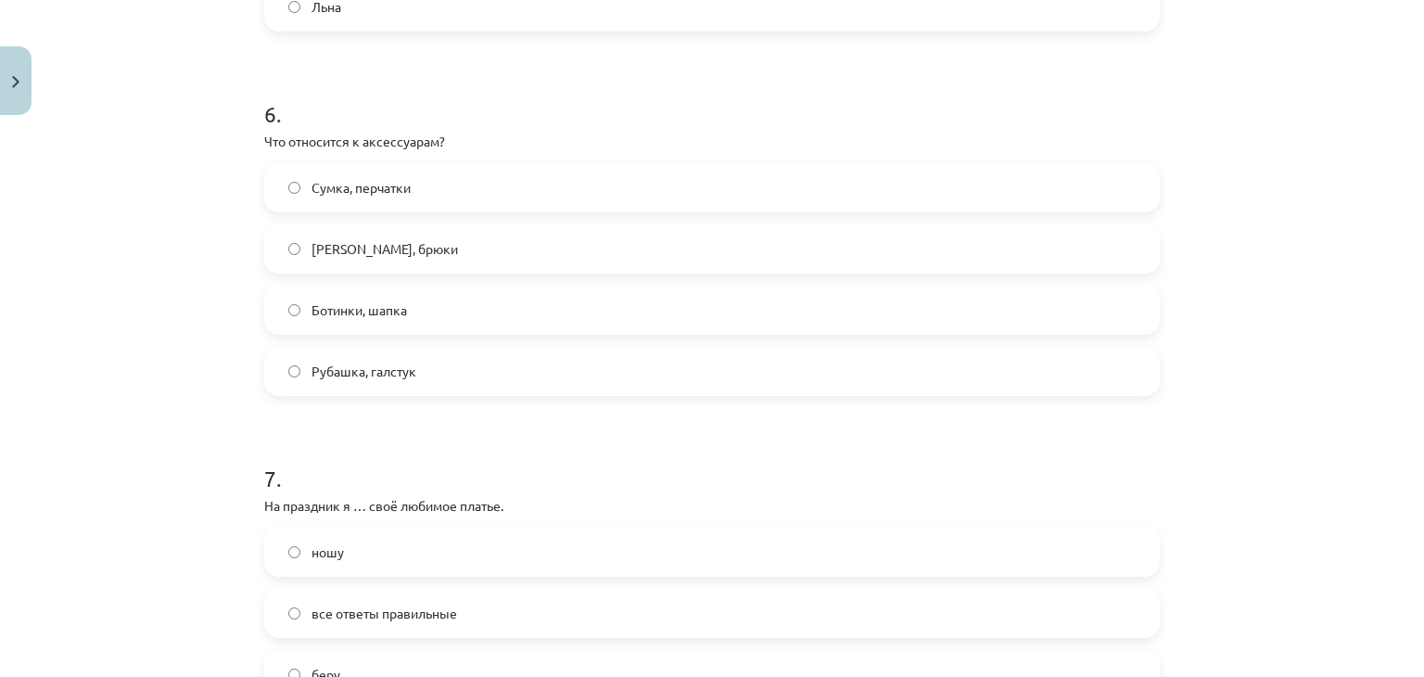
scroll to position [2308, 0]
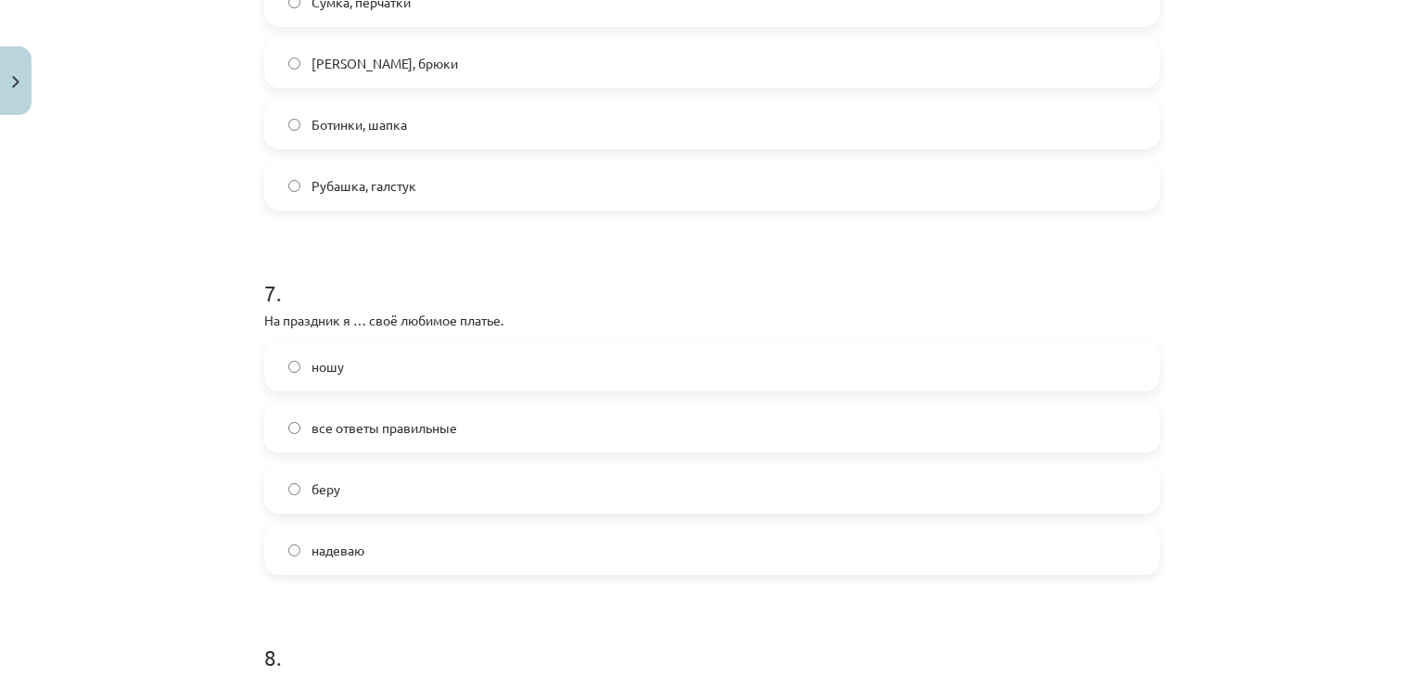
click at [299, 561] on label "надеваю" at bounding box center [712, 550] width 892 height 46
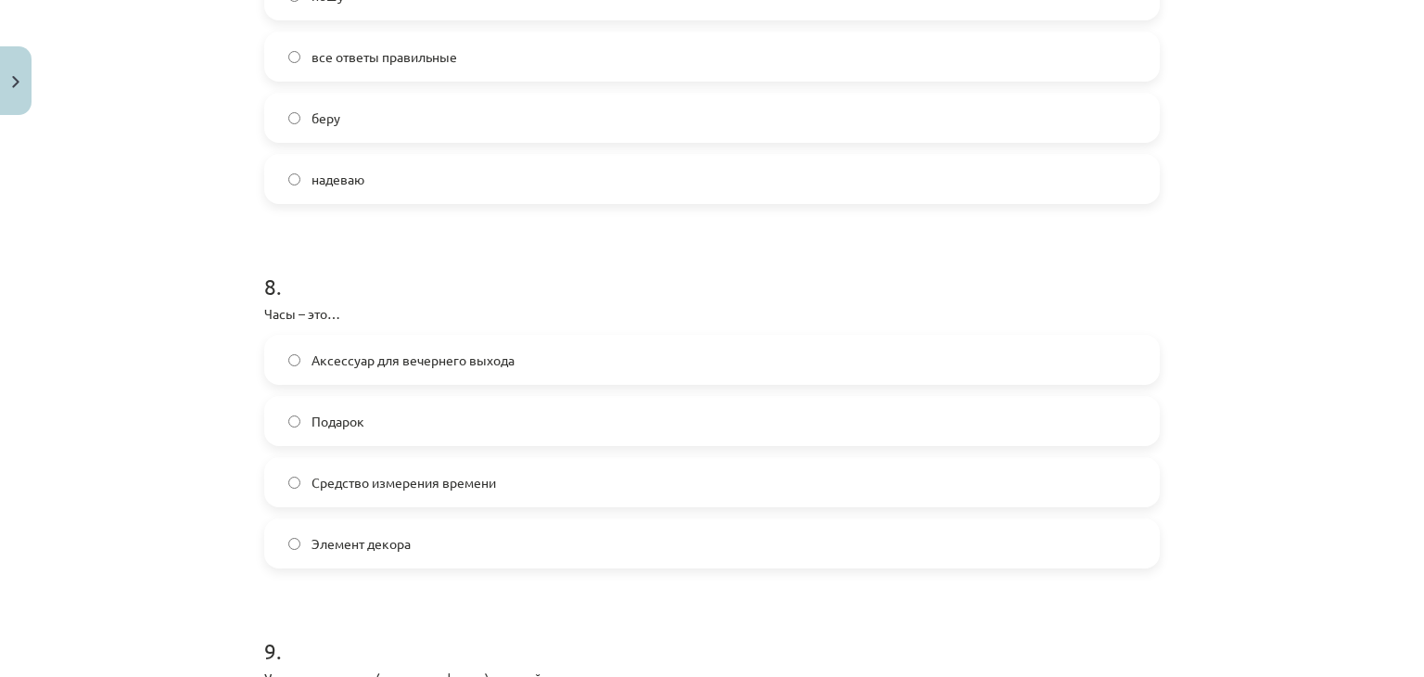
click at [300, 486] on label "Средство измерения времени" at bounding box center [712, 482] width 892 height 46
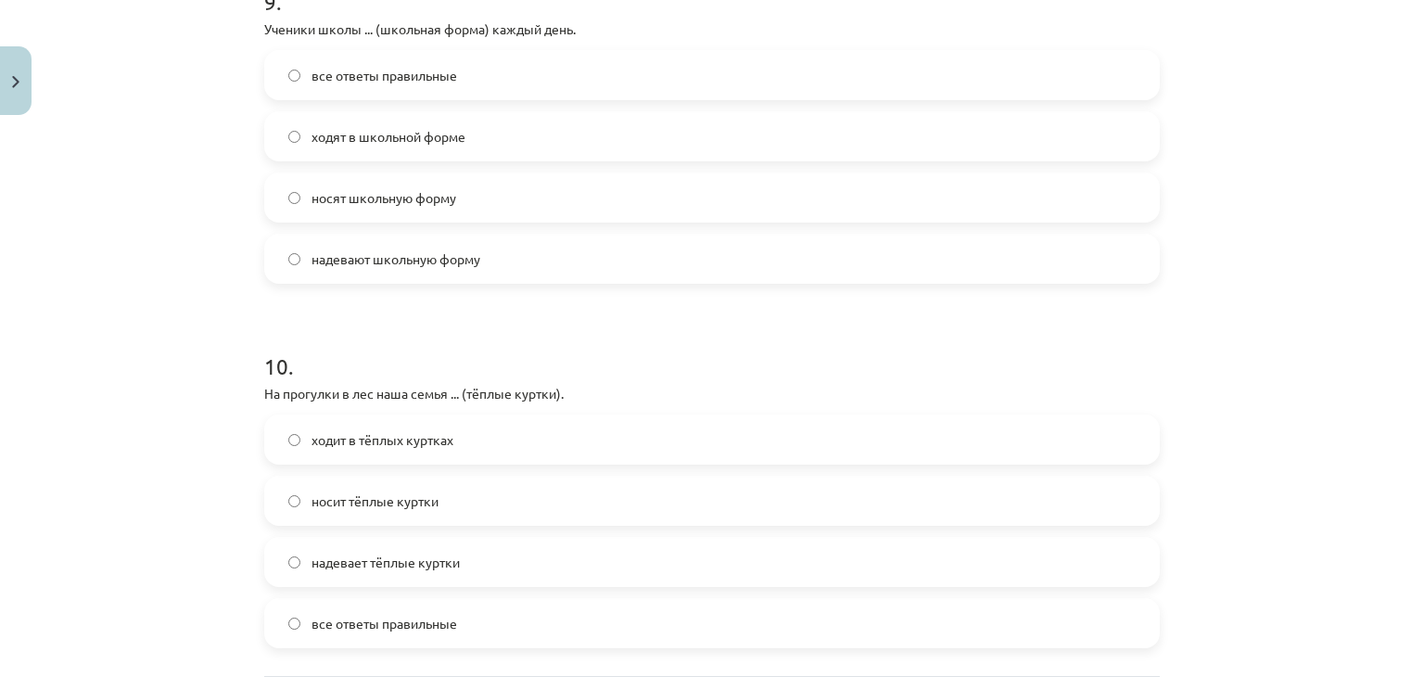
scroll to position [3420, 0]
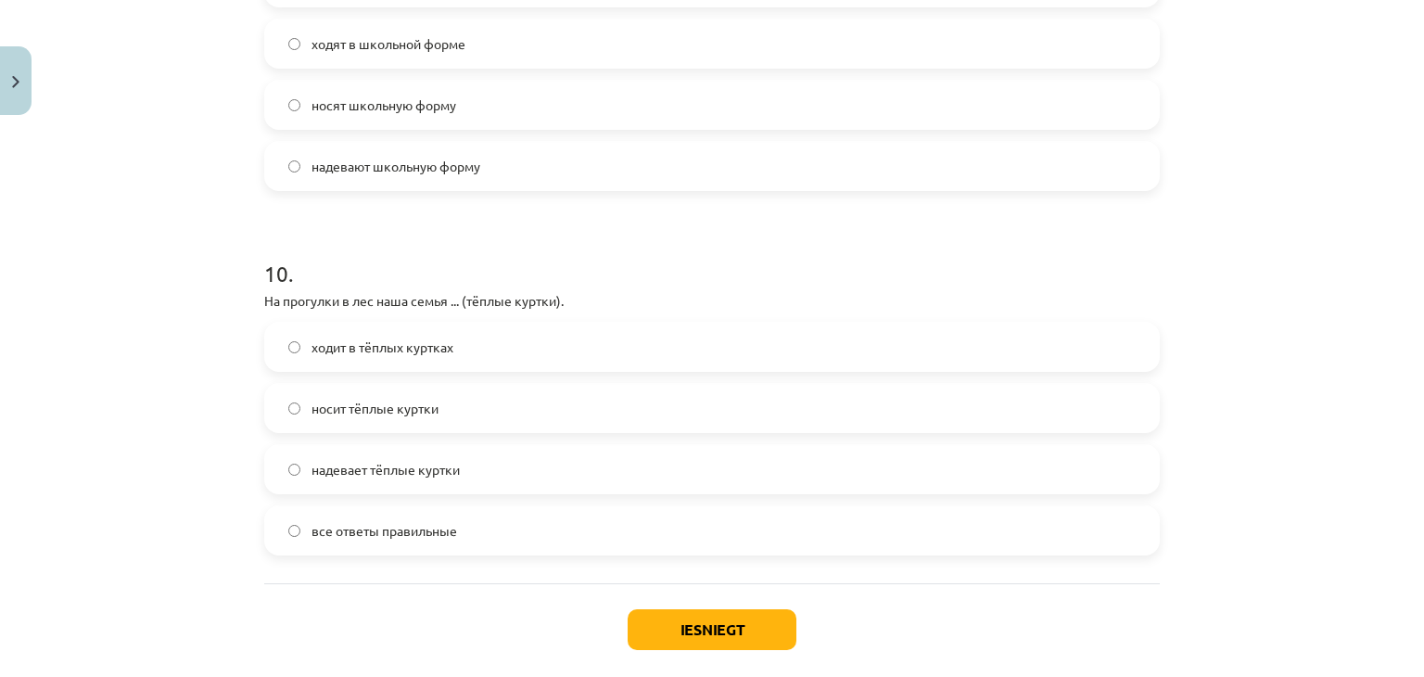
click at [318, 535] on span "все ответы правильные" at bounding box center [385, 530] width 146 height 19
click at [688, 613] on button "Iesniegt" at bounding box center [712, 629] width 169 height 41
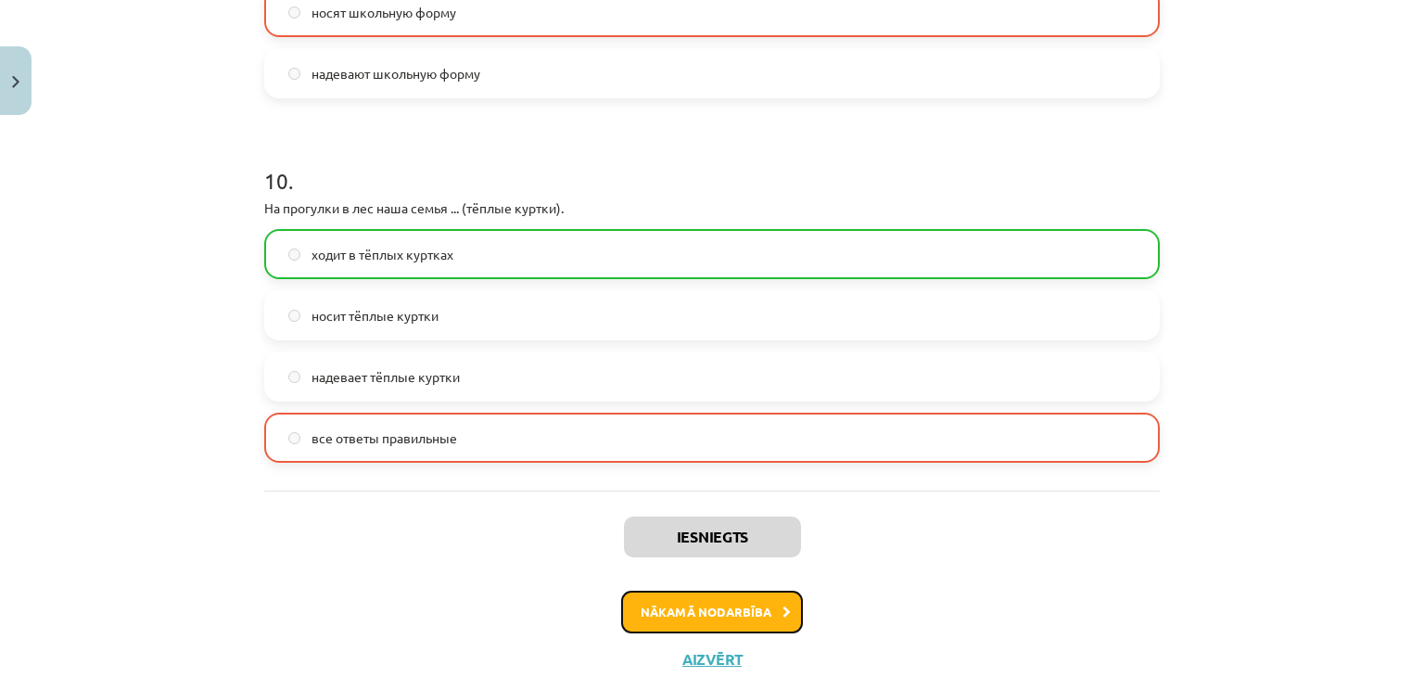
click at [755, 611] on button "Nākamā nodarbība" at bounding box center [712, 612] width 182 height 43
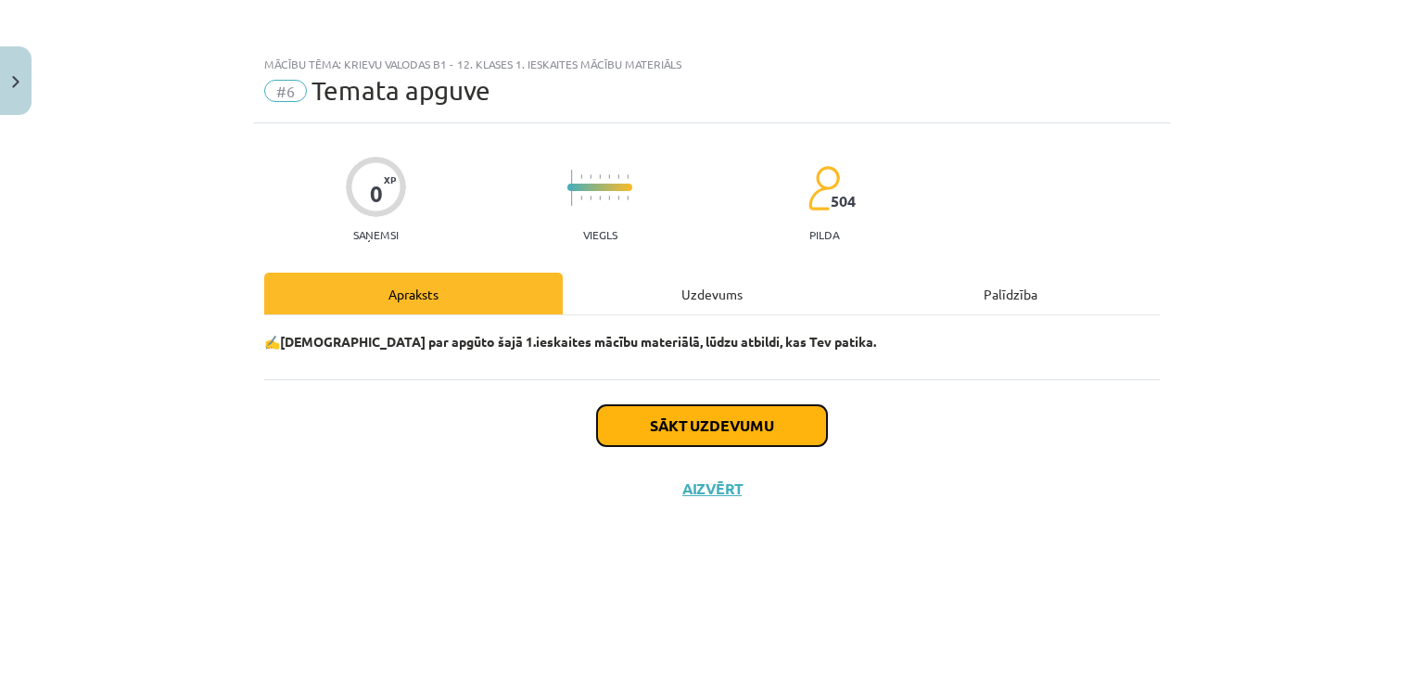
click at [749, 419] on button "Sākt uzdevumu" at bounding box center [712, 425] width 230 height 41
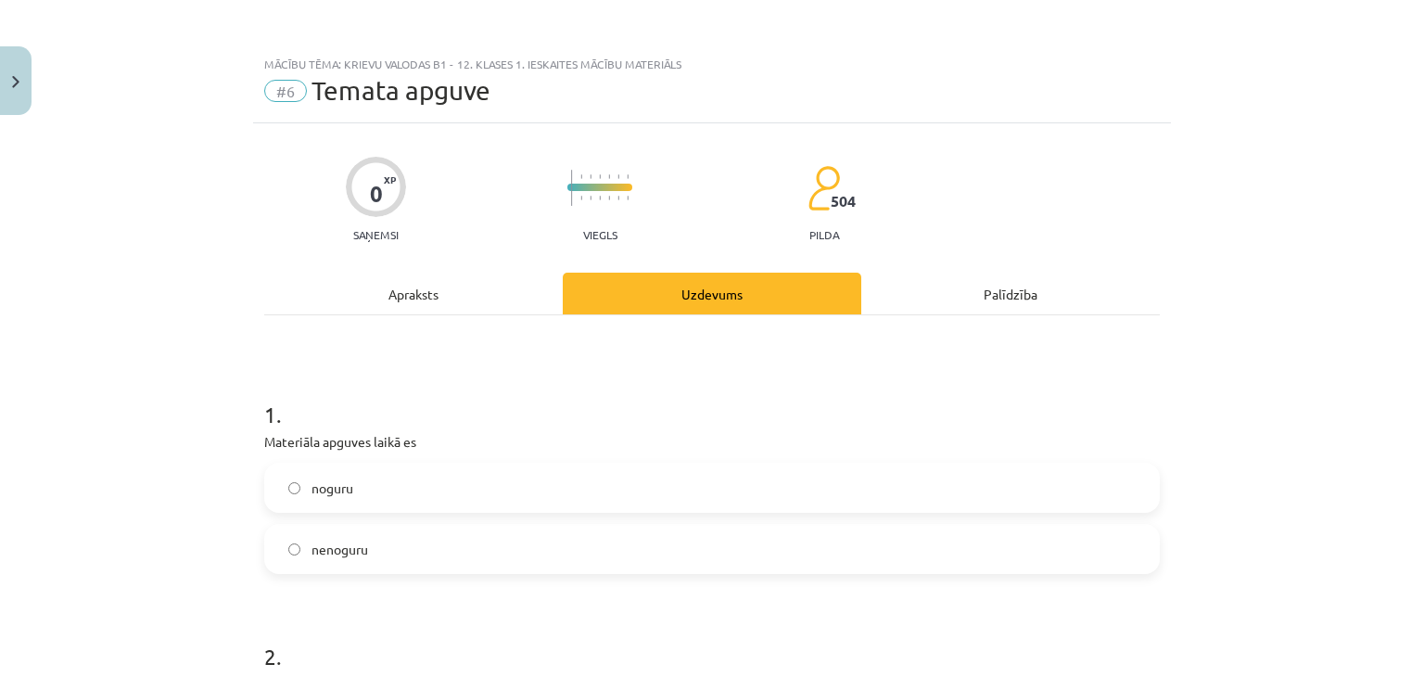
click at [363, 559] on label "nenoguru" at bounding box center [712, 549] width 892 height 46
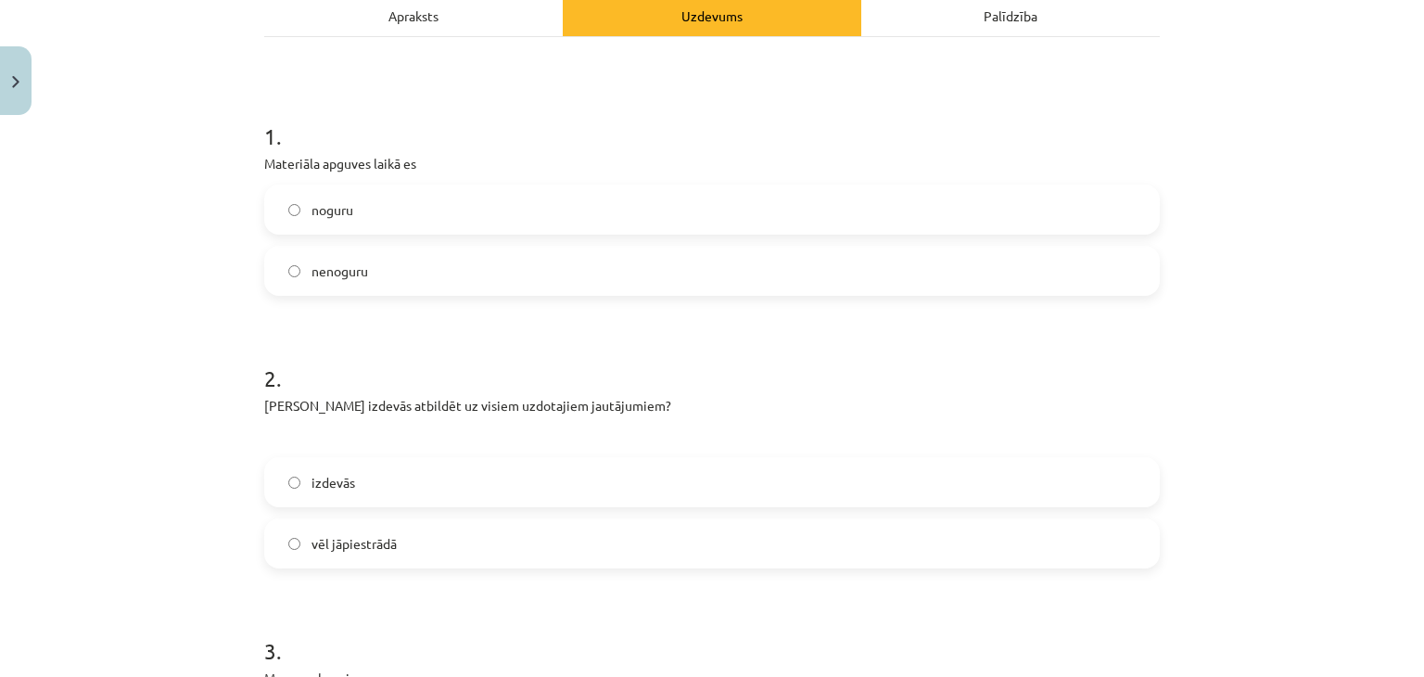
click at [422, 486] on label "izdevās" at bounding box center [712, 482] width 892 height 46
click at [424, 541] on label "vēl jāpiestrādā" at bounding box center [712, 543] width 892 height 46
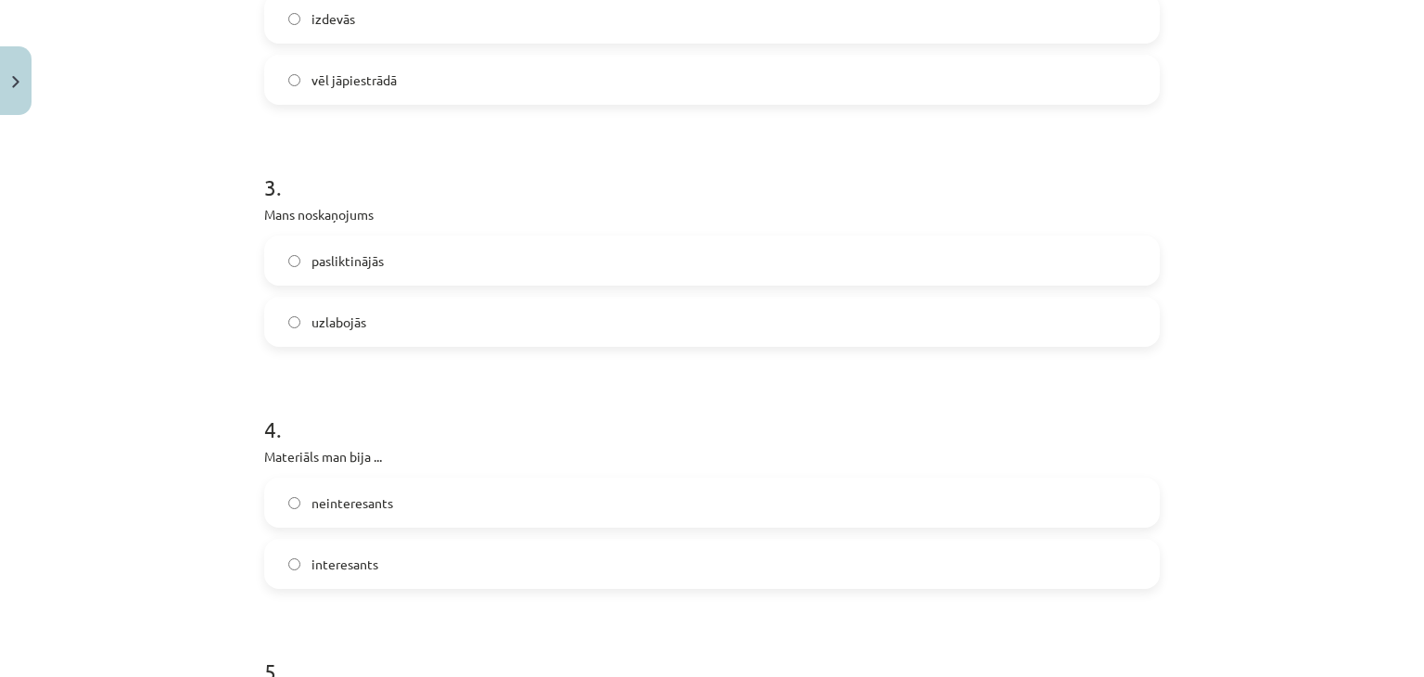
click at [401, 568] on label "interesants" at bounding box center [712, 564] width 892 height 46
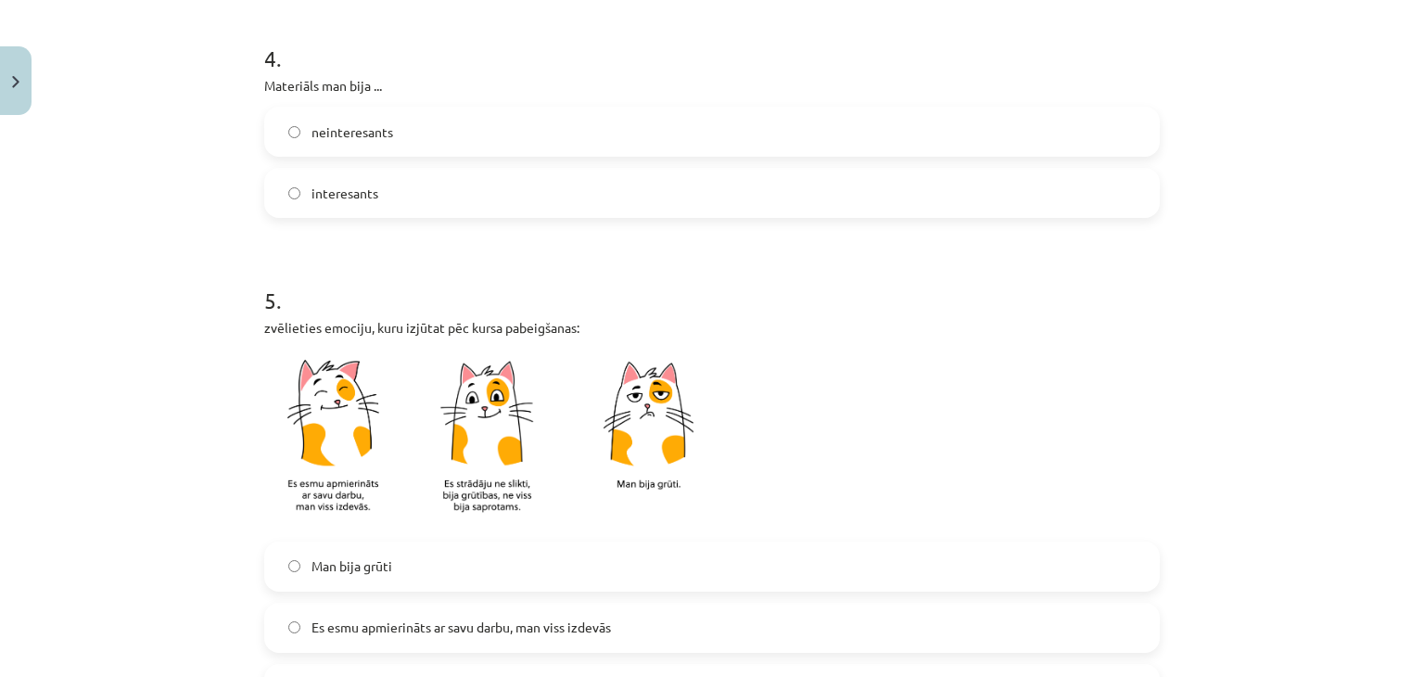
scroll to position [1483, 0]
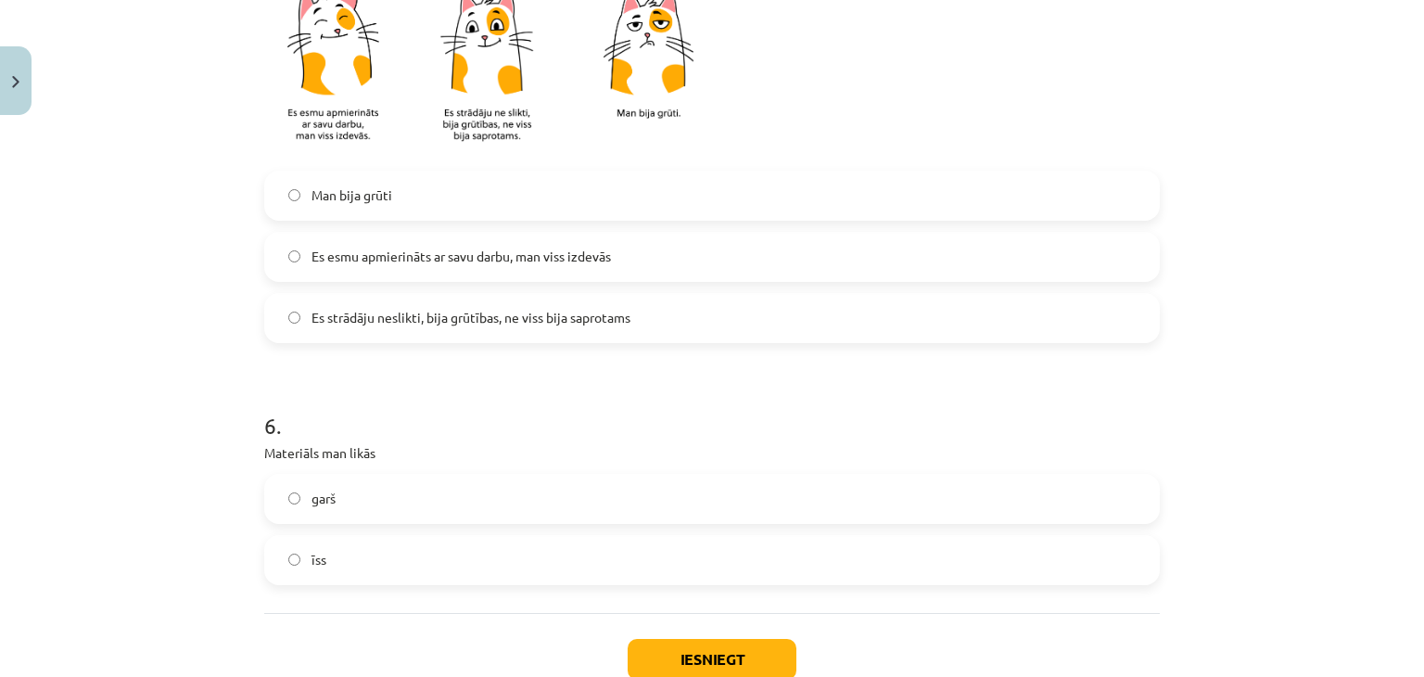
click at [449, 263] on span "Es esmu apmierināts ar savu darbu, man viss izdevās" at bounding box center [461, 256] width 299 height 19
drag, startPoint x: 393, startPoint y: 547, endPoint x: 403, endPoint y: 550, distance: 10.6
click at [396, 547] on label "īss" at bounding box center [712, 560] width 892 height 46
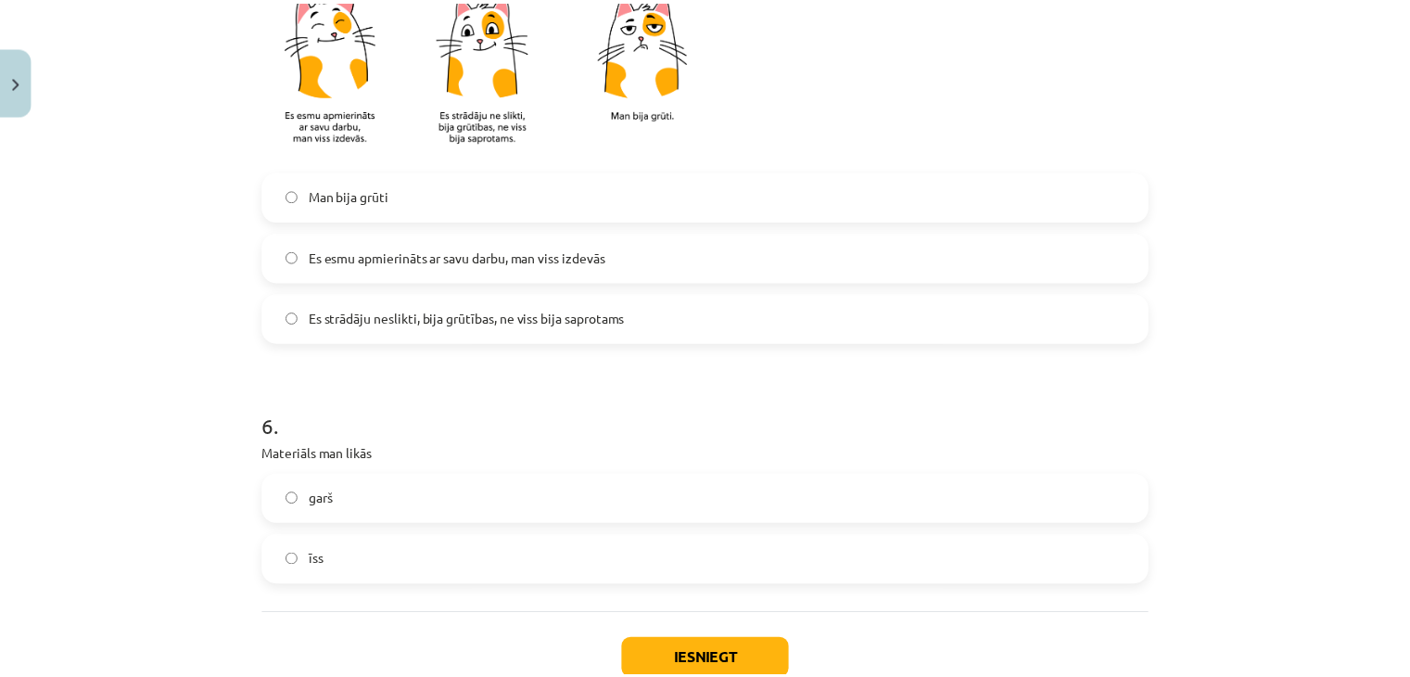
scroll to position [1606, 0]
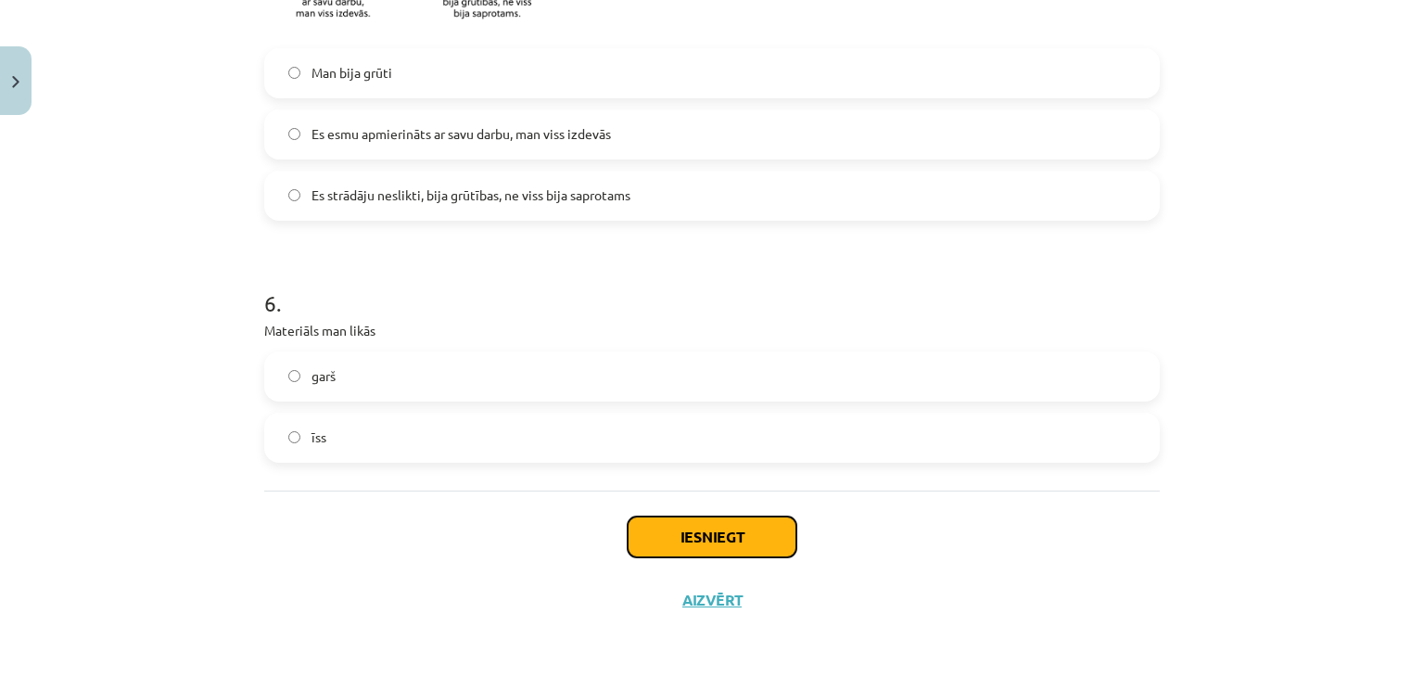
click at [717, 531] on button "Iesniegt" at bounding box center [712, 536] width 169 height 41
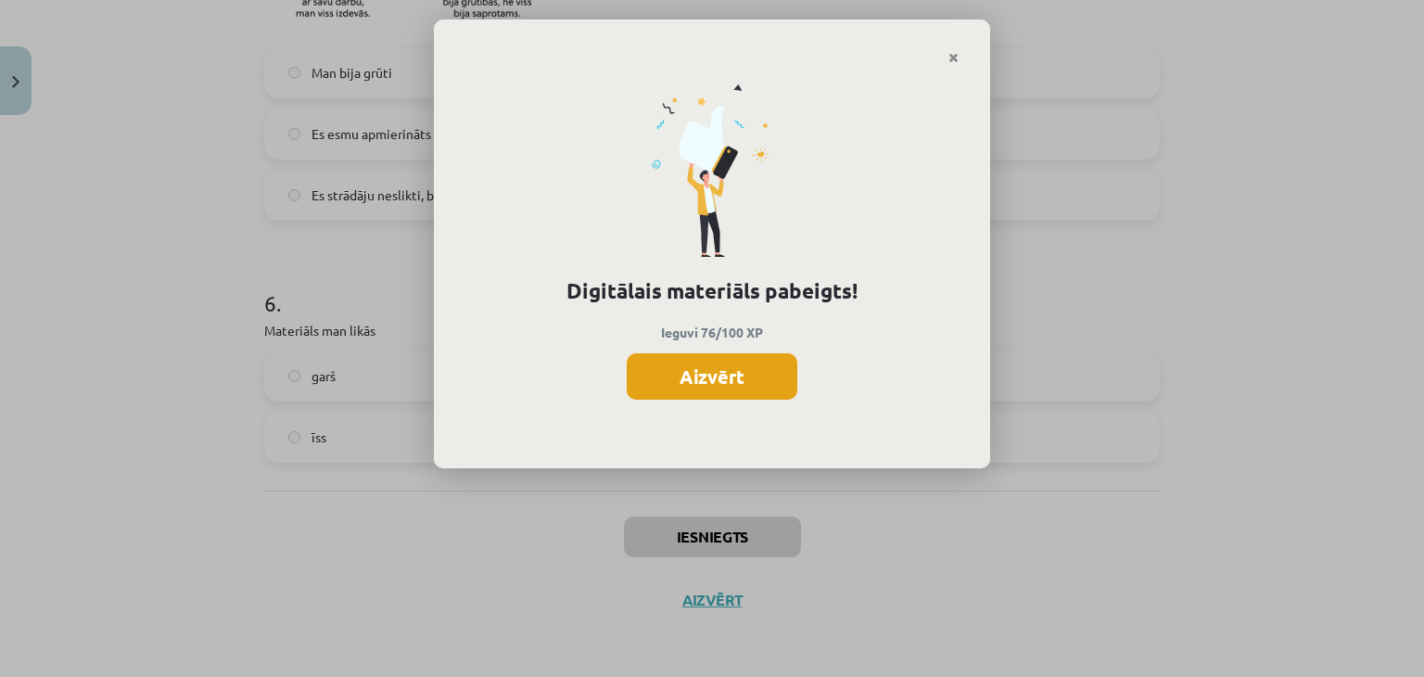
click at [682, 368] on button "Aizvērt" at bounding box center [712, 376] width 171 height 46
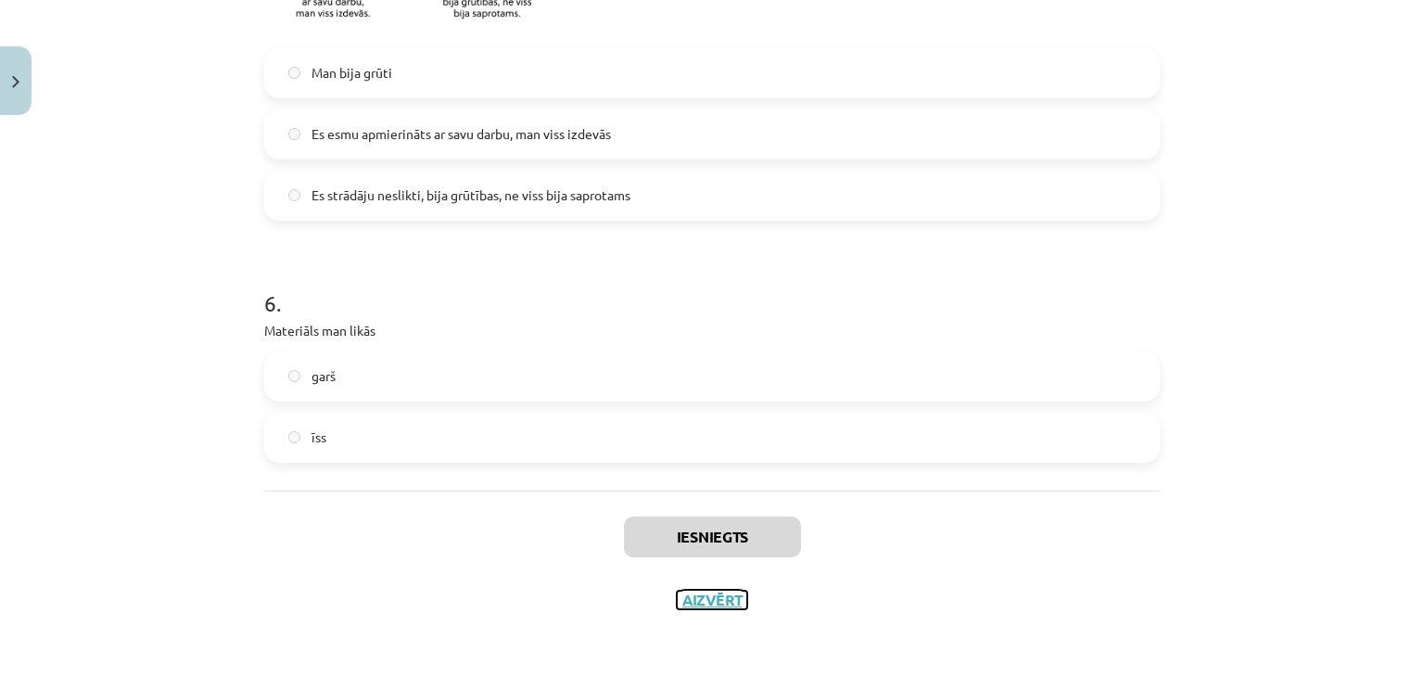
click at [698, 602] on button "Aizvērt" at bounding box center [712, 600] width 70 height 19
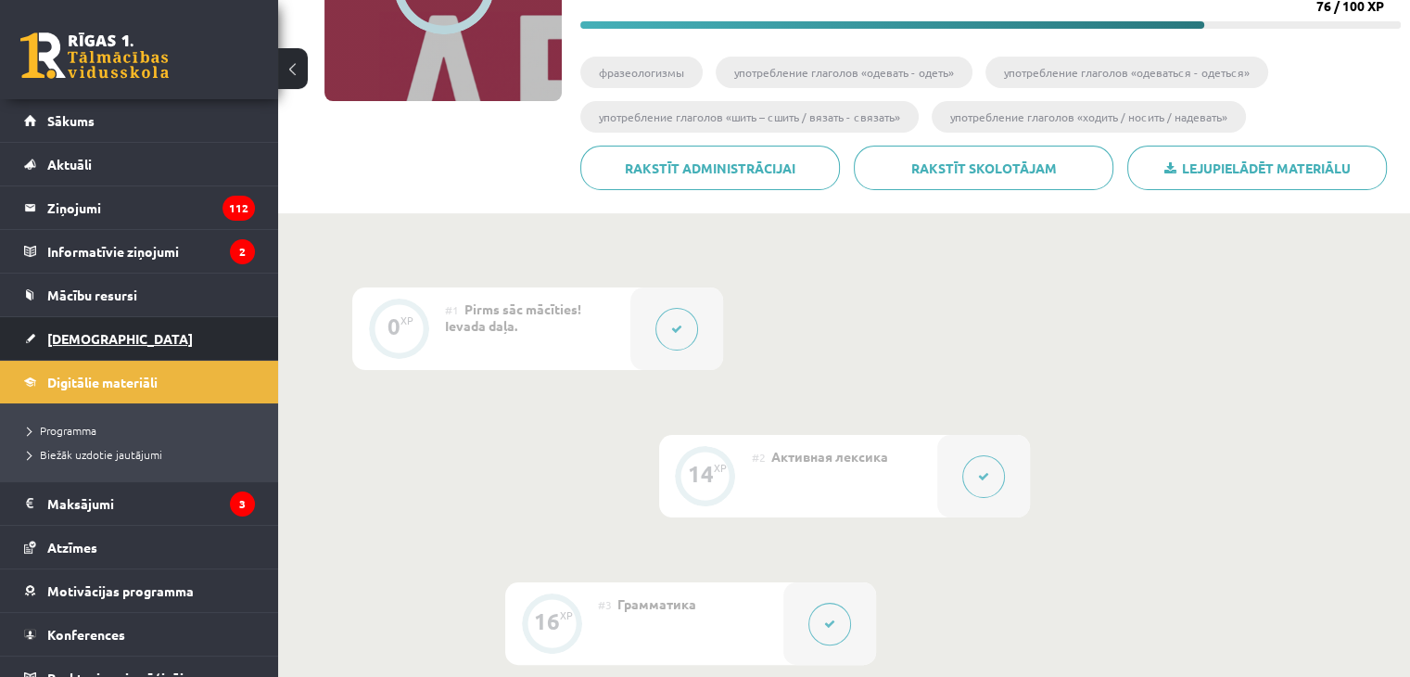
click at [77, 340] on span "[DEMOGRAPHIC_DATA]" at bounding box center [120, 338] width 146 height 17
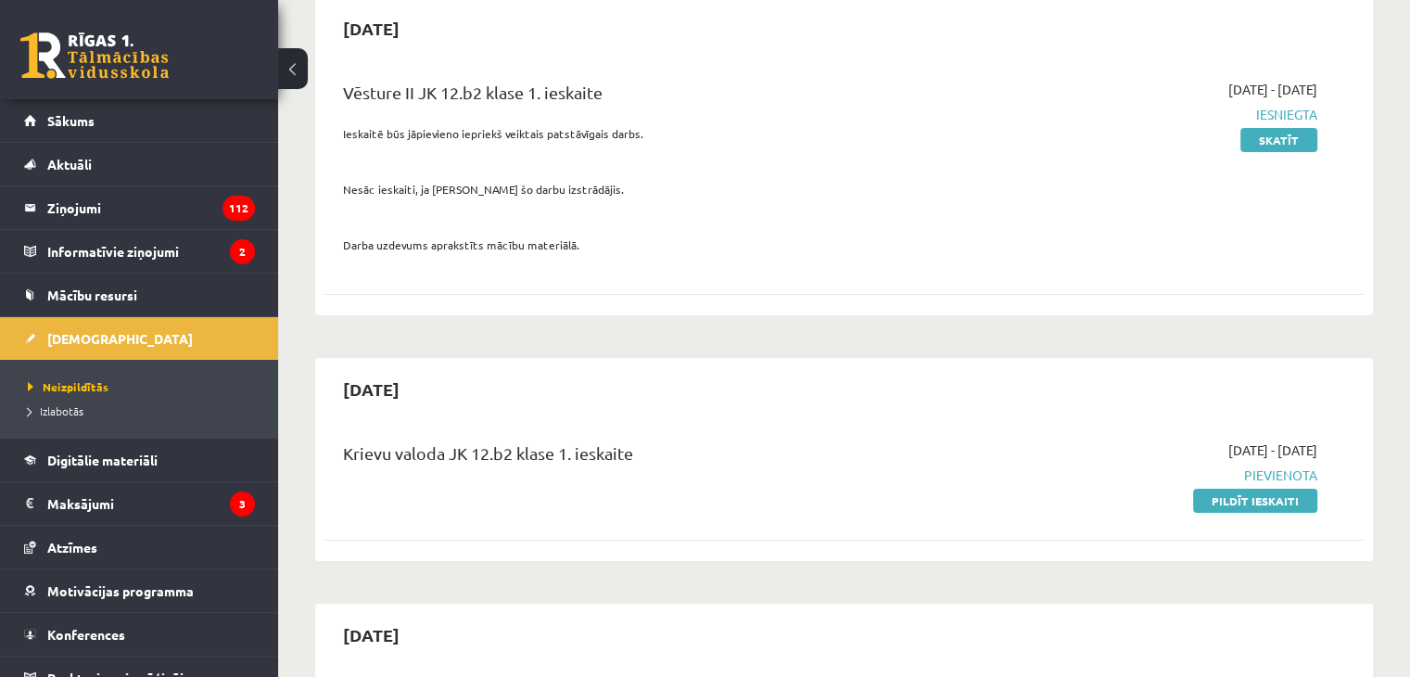
scroll to position [278, 0]
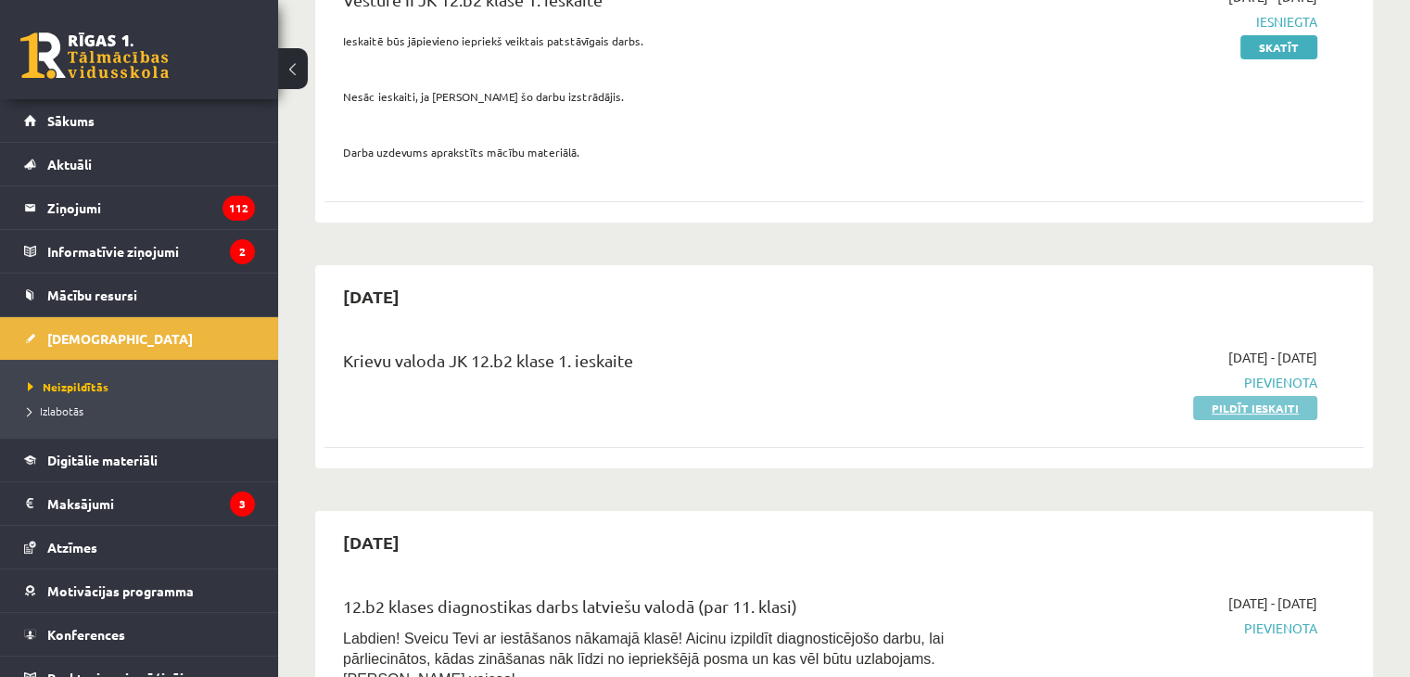
click at [1243, 405] on link "Pildīt ieskaiti" at bounding box center [1255, 408] width 124 height 24
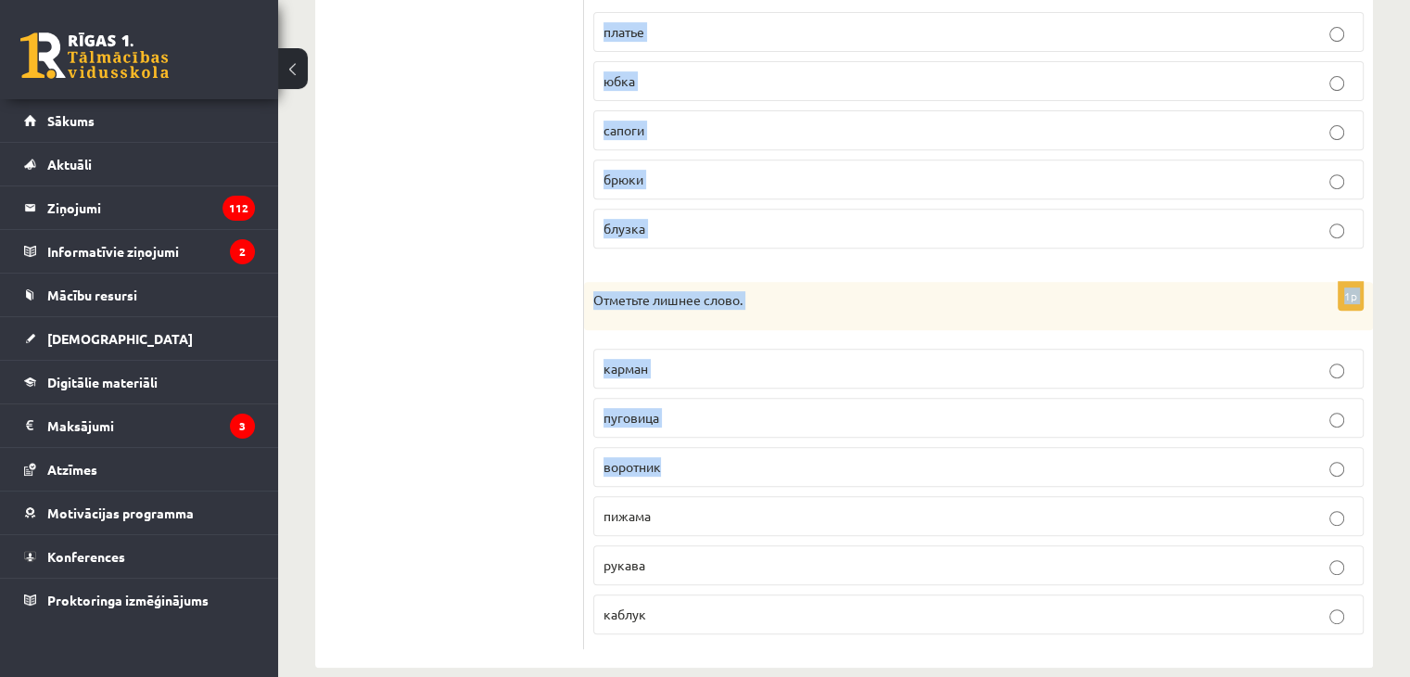
scroll to position [764, 0]
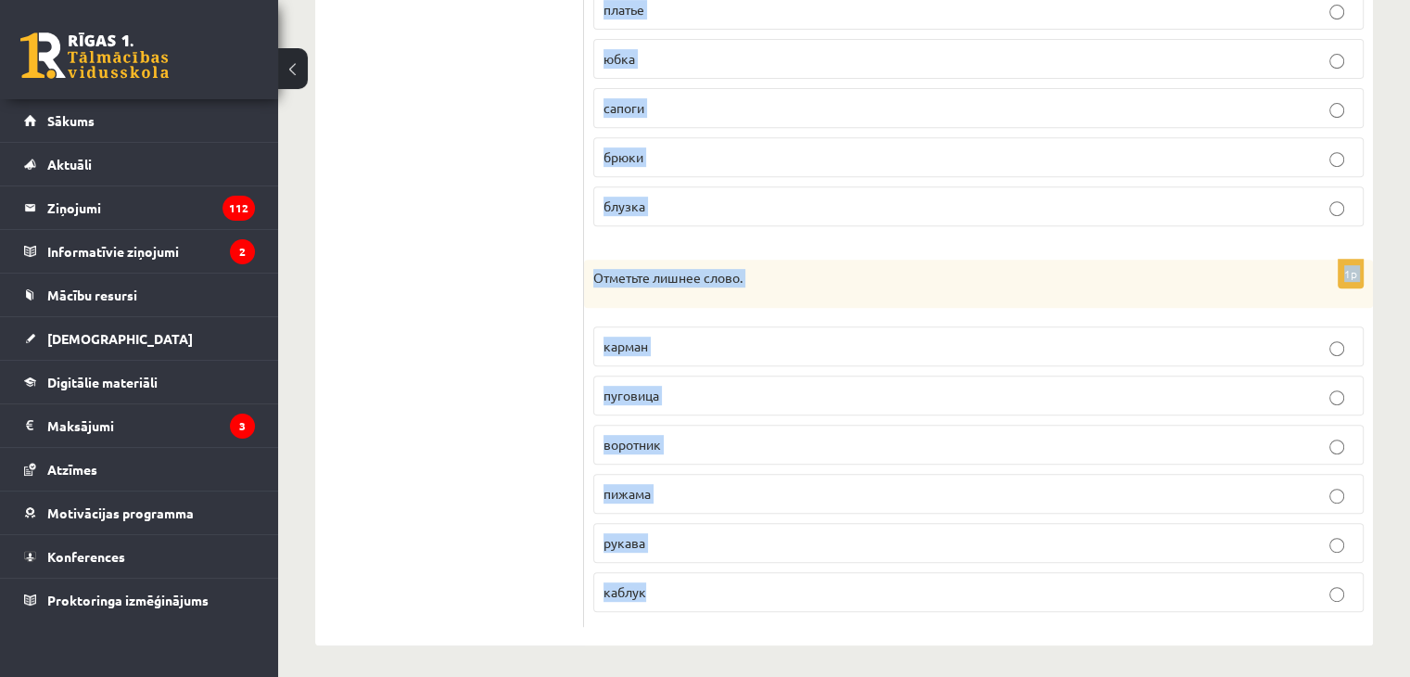
drag, startPoint x: 593, startPoint y: 275, endPoint x: 827, endPoint y: 397, distance: 263.3
copy form "Отметьте лишнее слово. плащ куртка пальто шуба купальник 1p Отметьте лишнее сло…"
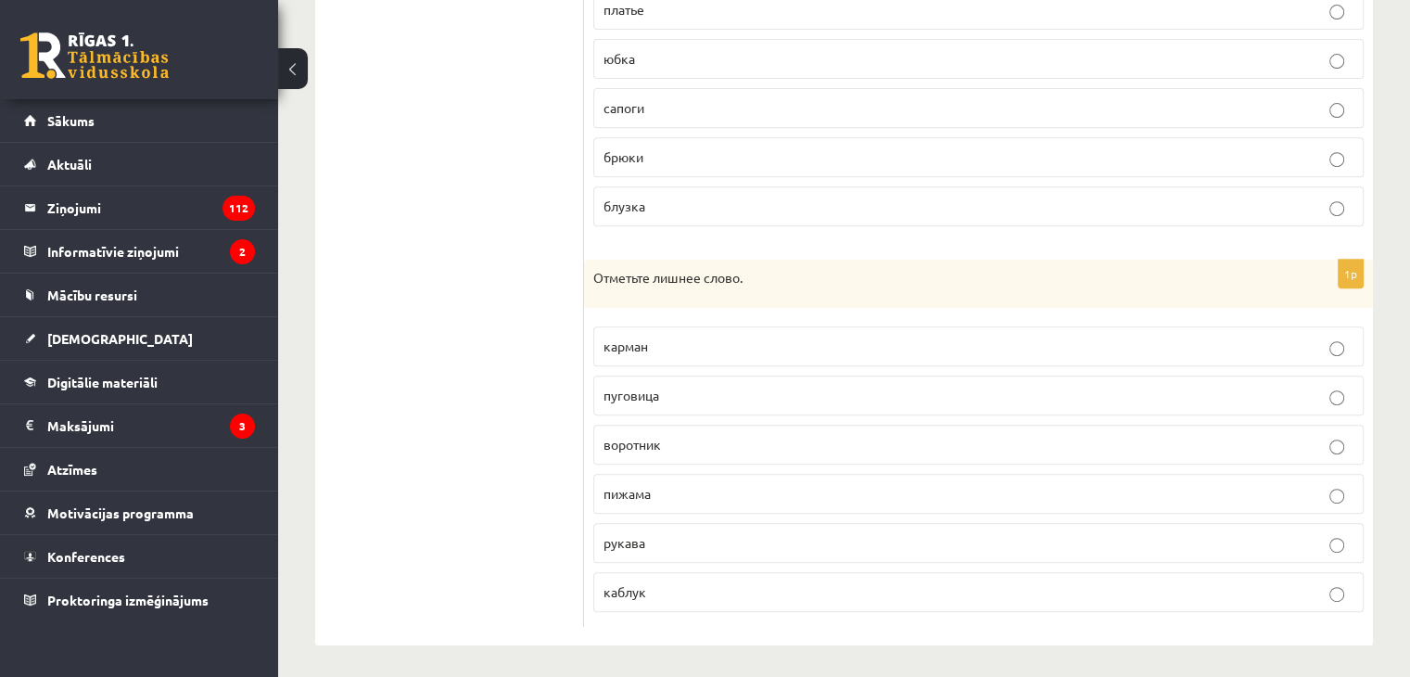
click at [398, 312] on ul "1. uzdevums 2. uzdevums 3. uzdevums 4. uzdevums 5. uzdevums 6. uzdevums 7. uzde…" at bounding box center [459, 98] width 250 height 1058
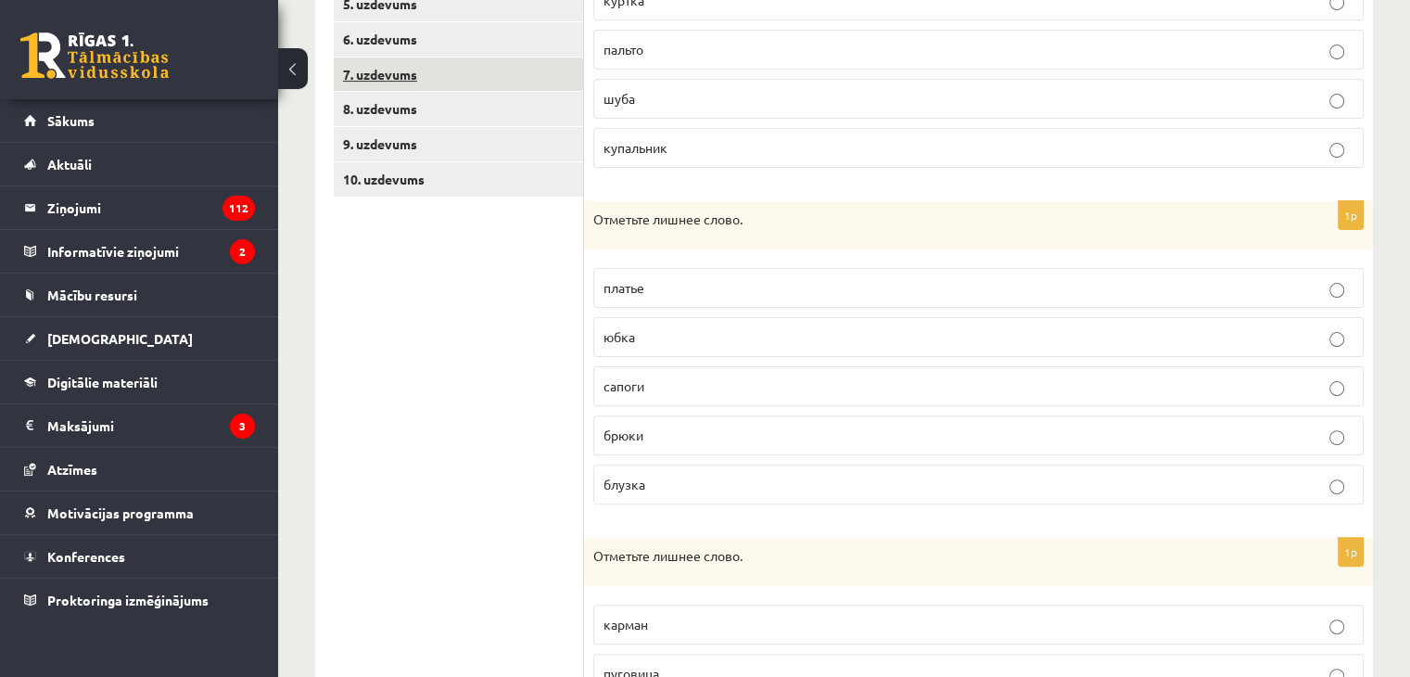
scroll to position [208, 0]
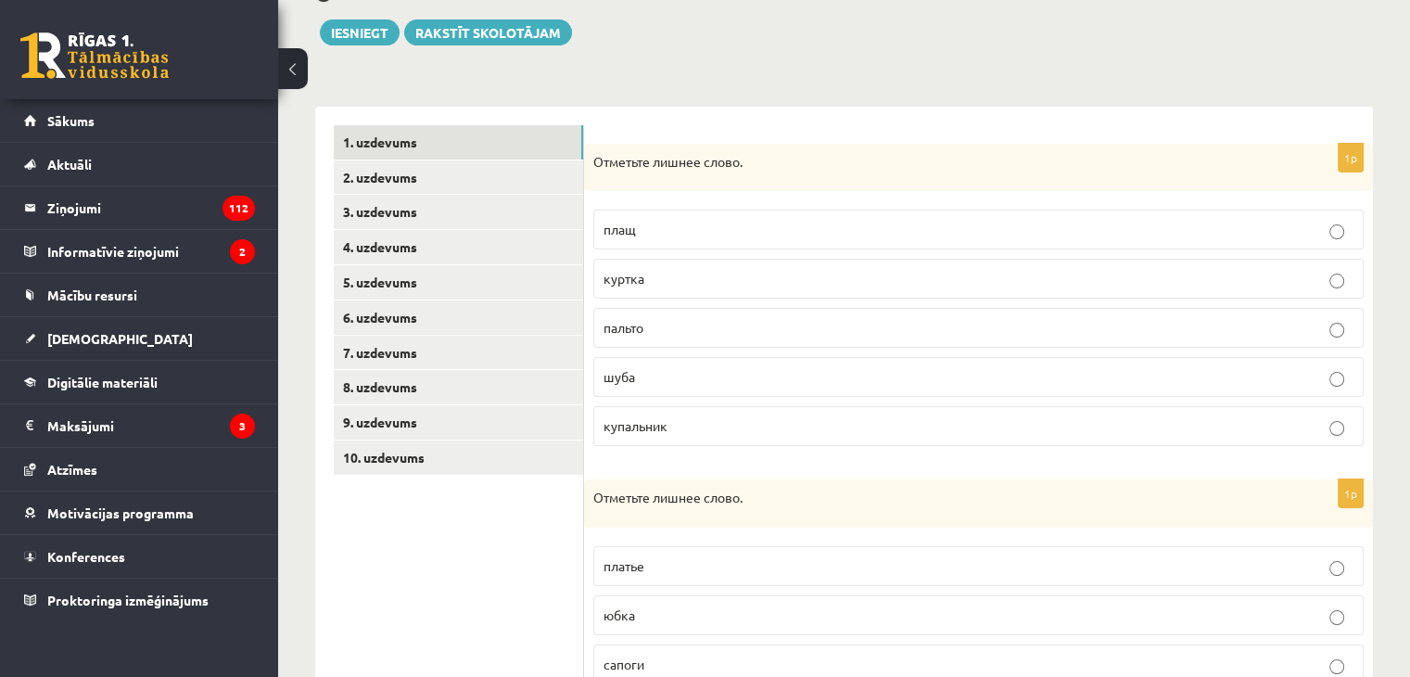
drag, startPoint x: 640, startPoint y: 422, endPoint x: 611, endPoint y: 466, distance: 53.0
click at [640, 420] on span "купальник" at bounding box center [636, 425] width 64 height 17
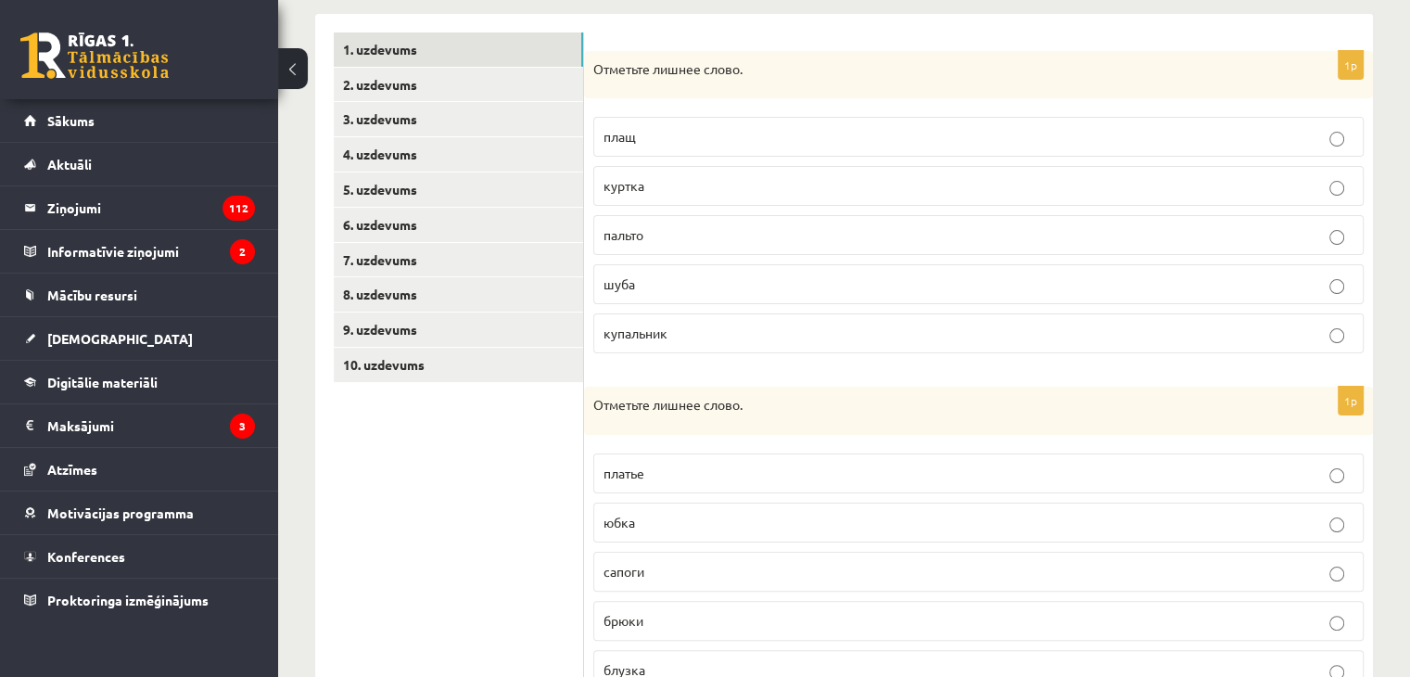
scroll to position [486, 0]
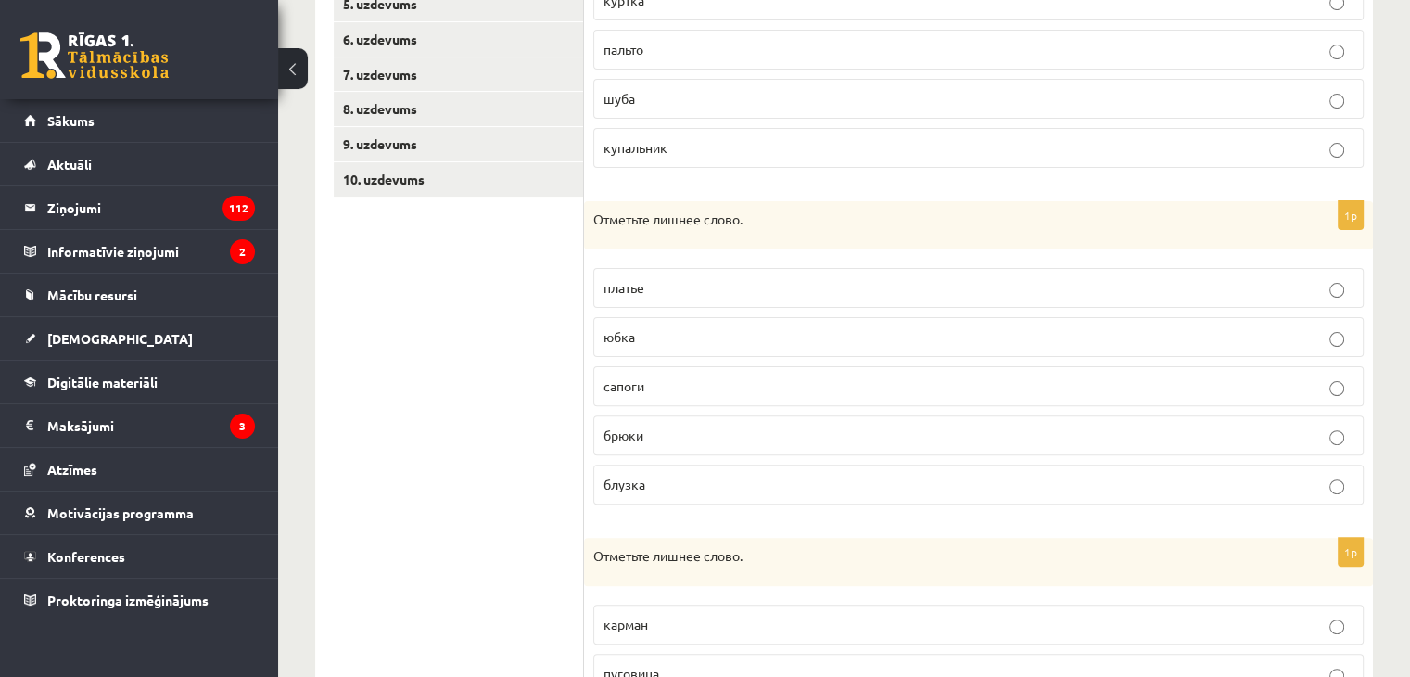
click at [635, 384] on span "сапоги" at bounding box center [624, 385] width 41 height 17
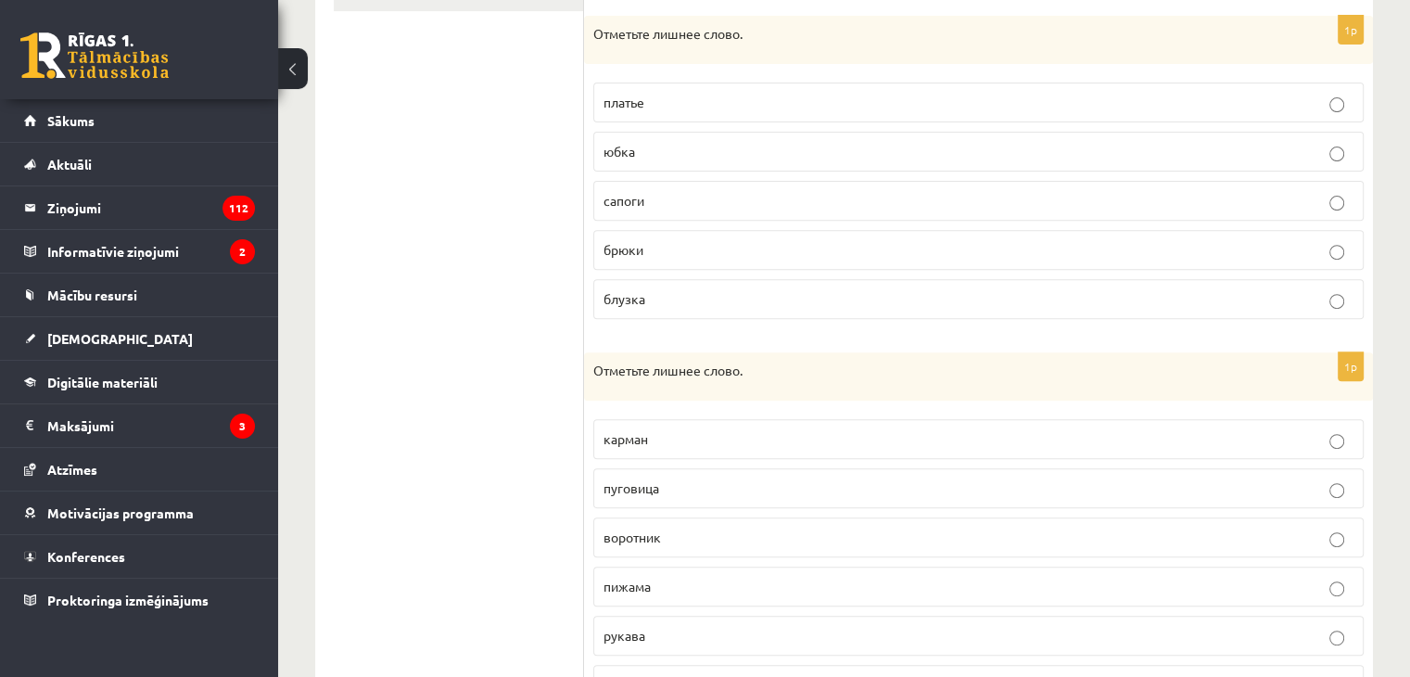
scroll to position [764, 0]
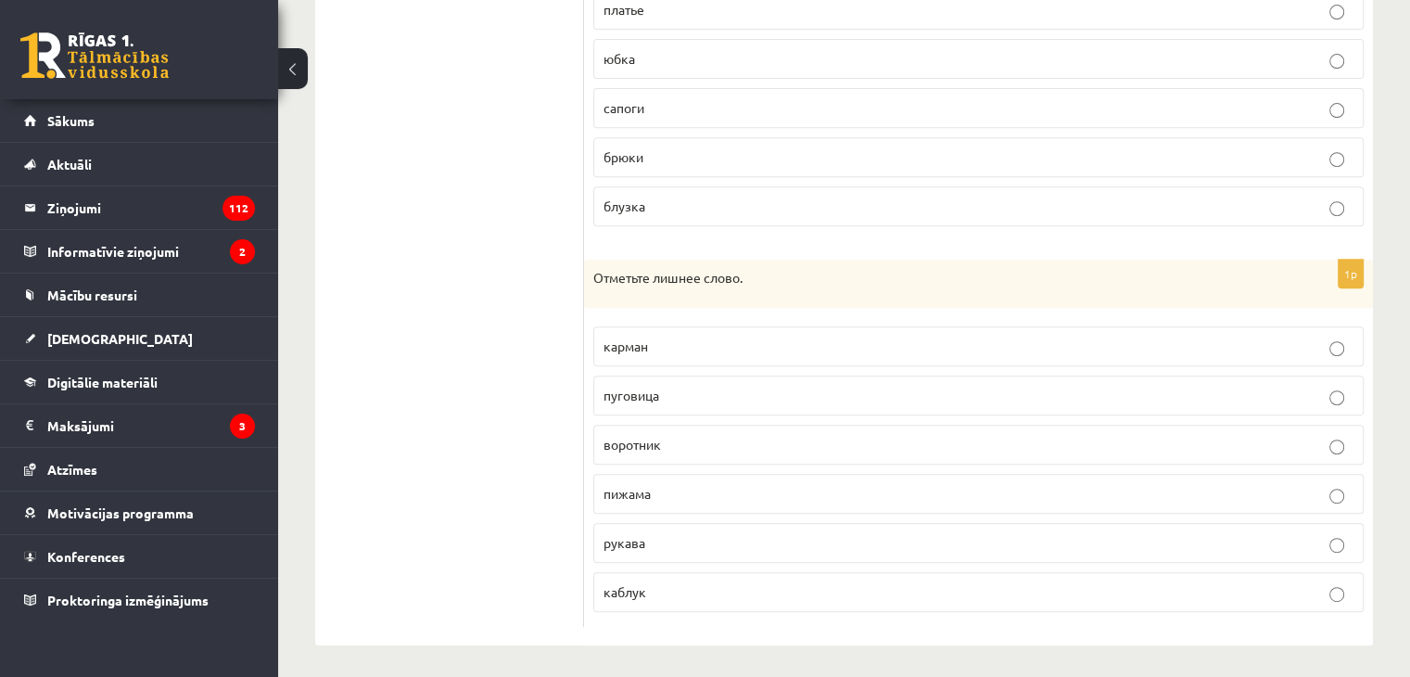
click at [680, 501] on label "пижама" at bounding box center [978, 494] width 770 height 40
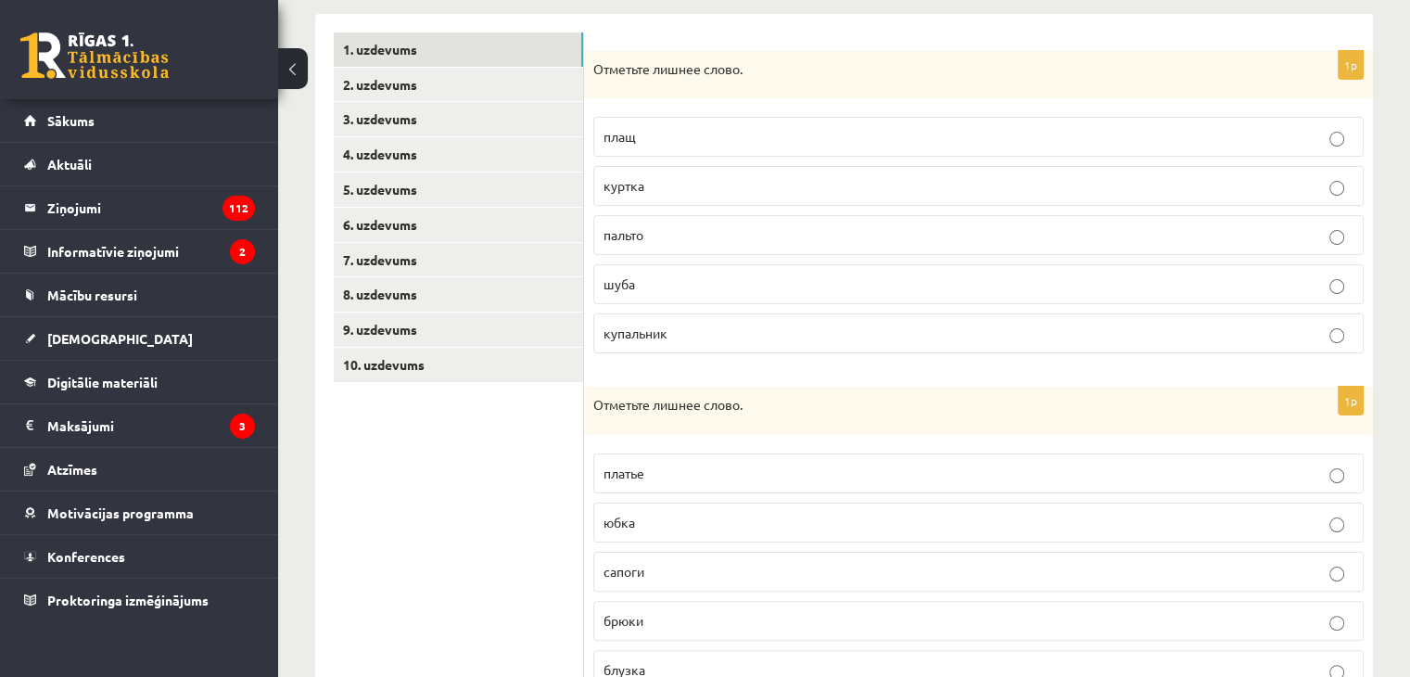
scroll to position [208, 0]
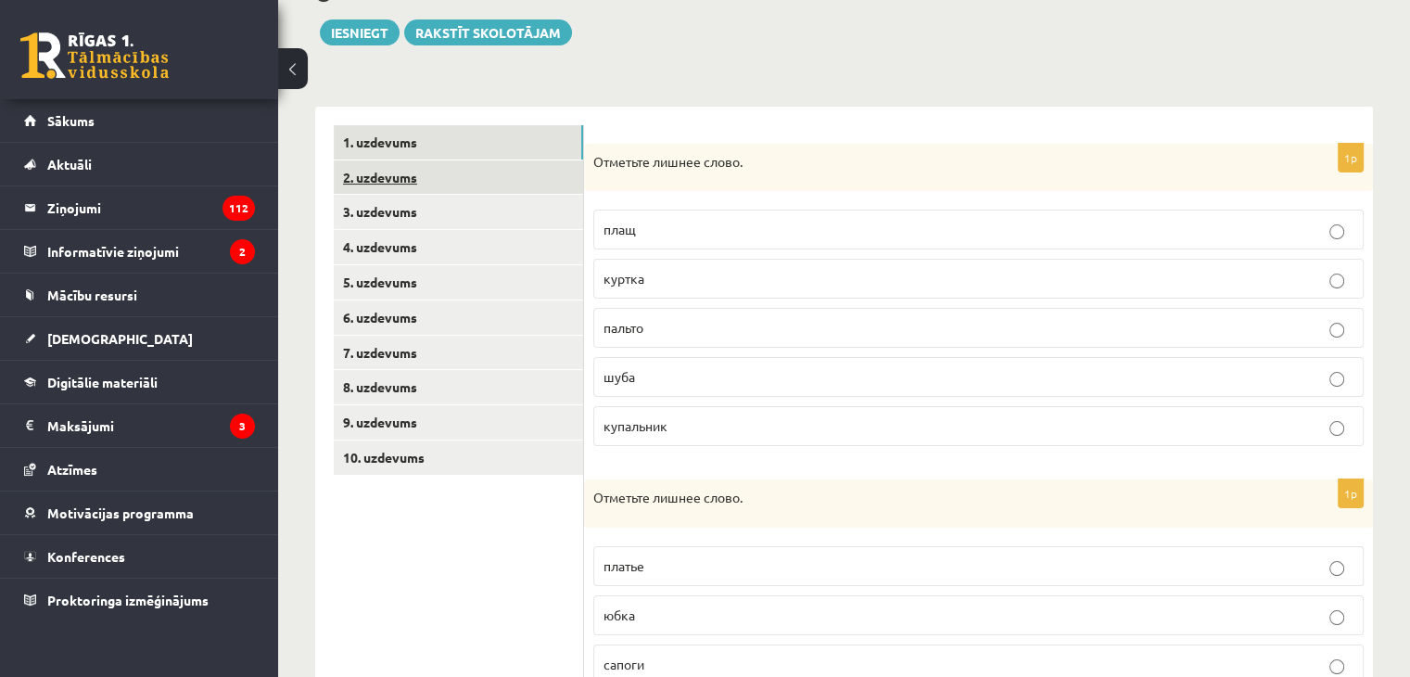
click at [363, 183] on link "2. uzdevums" at bounding box center [458, 177] width 249 height 34
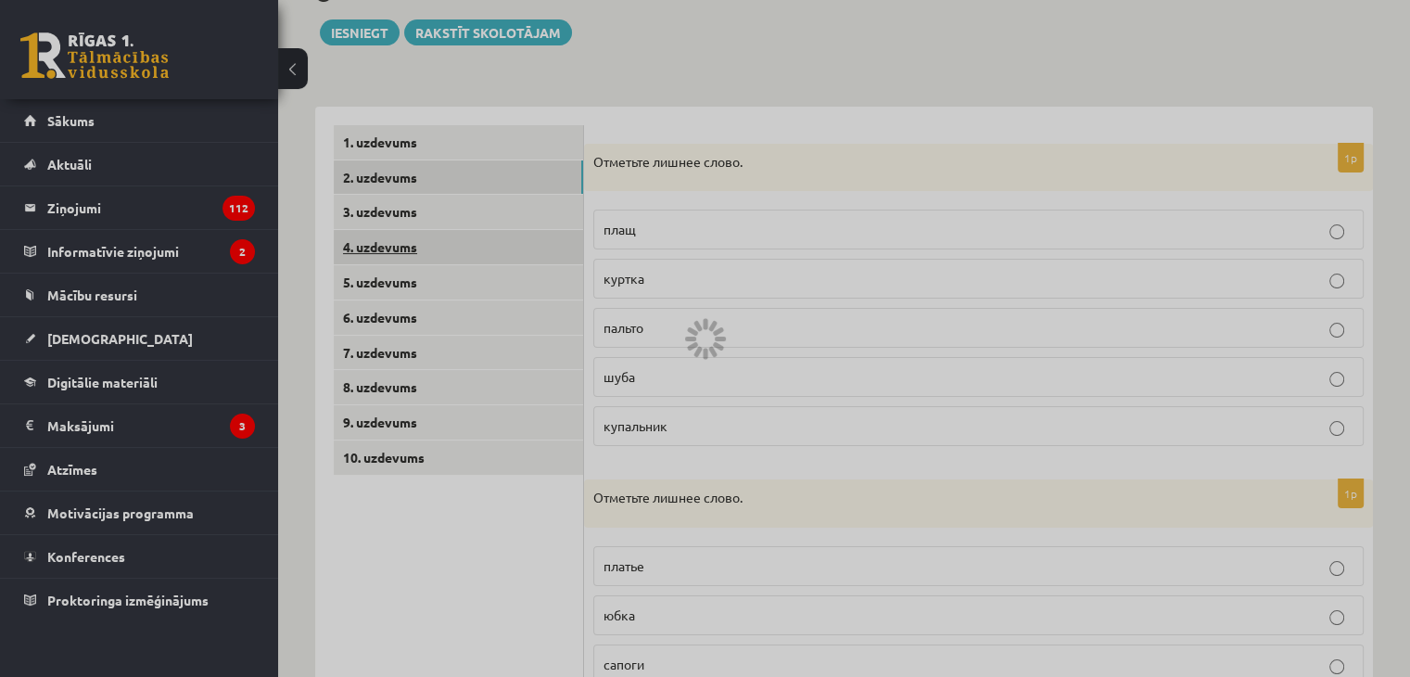
scroll to position [154, 0]
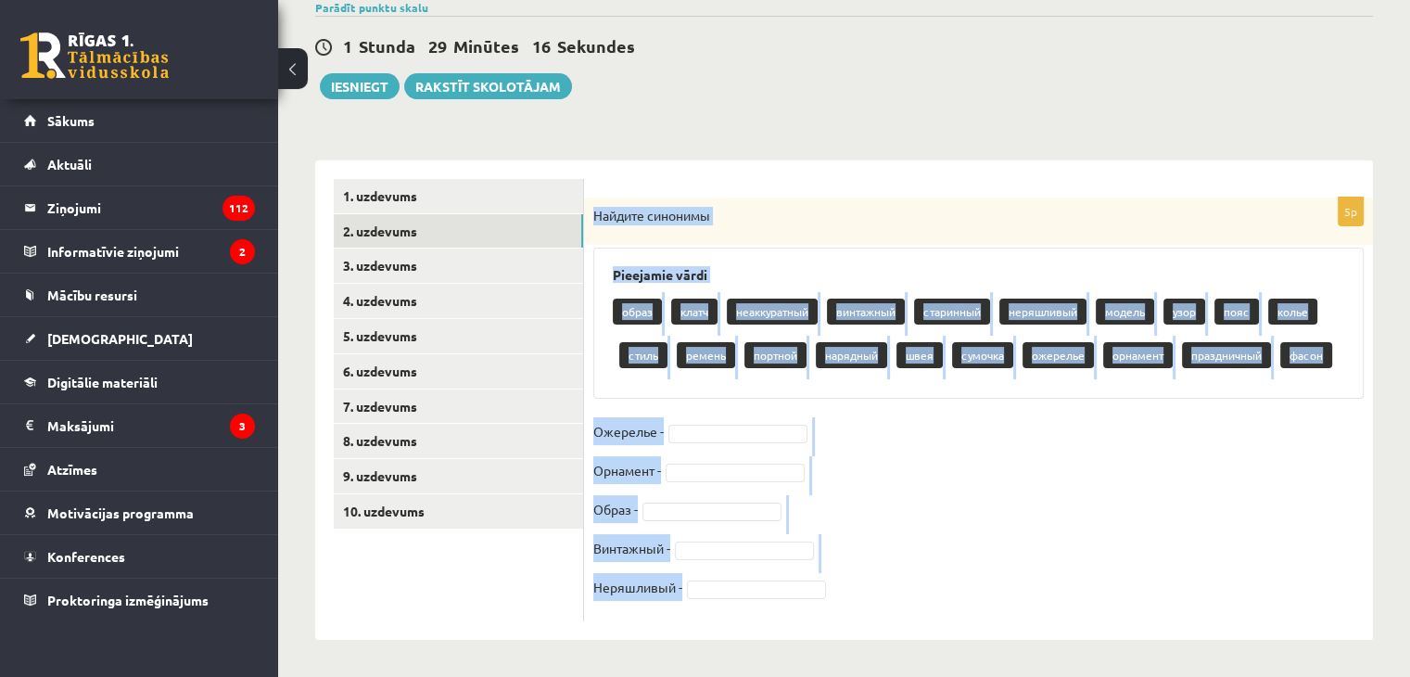
drag, startPoint x: 593, startPoint y: 211, endPoint x: 794, endPoint y: 575, distance: 414.9
click at [799, 578] on div "5p Найдите синонимы Pieejamie vārdi образ клатч неаккуратный винтажный старинны…" at bounding box center [978, 409] width 789 height 424
copy div "Найдите синонимы Pieejamie vārdi образ клатч неаккуратный винтажный старинный н…"
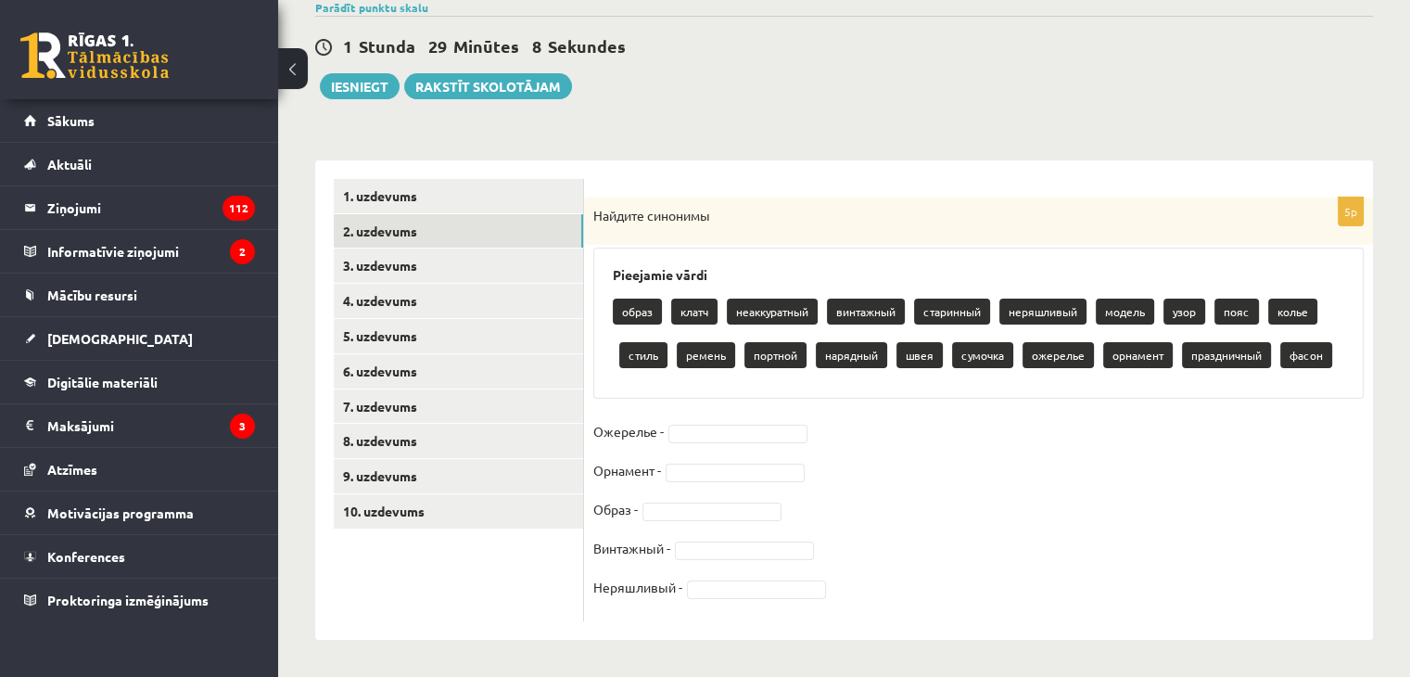
click at [448, 629] on div "1. uzdevums 2. uzdevums 3. uzdevums 4. uzdevums 5. uzdevums 6. uzdevums 7. uzde…" at bounding box center [449, 399] width 269 height 479
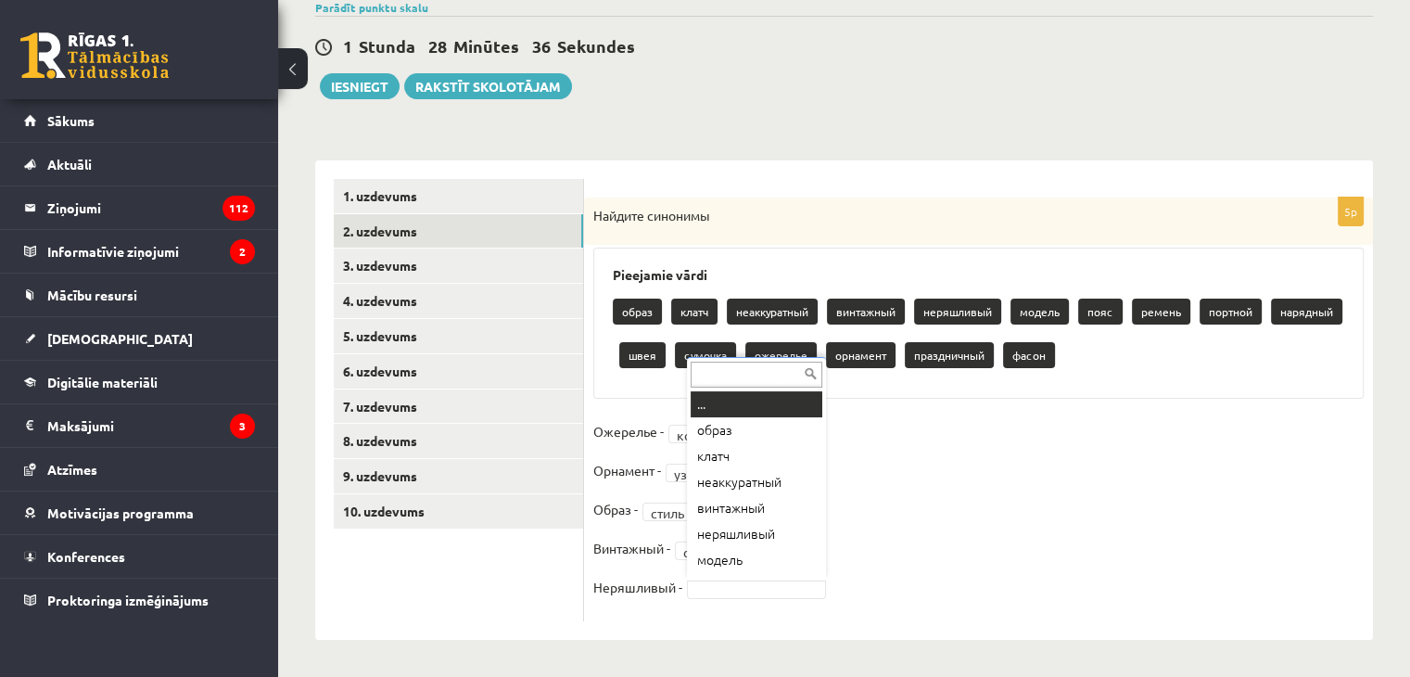
scroll to position [22, 0]
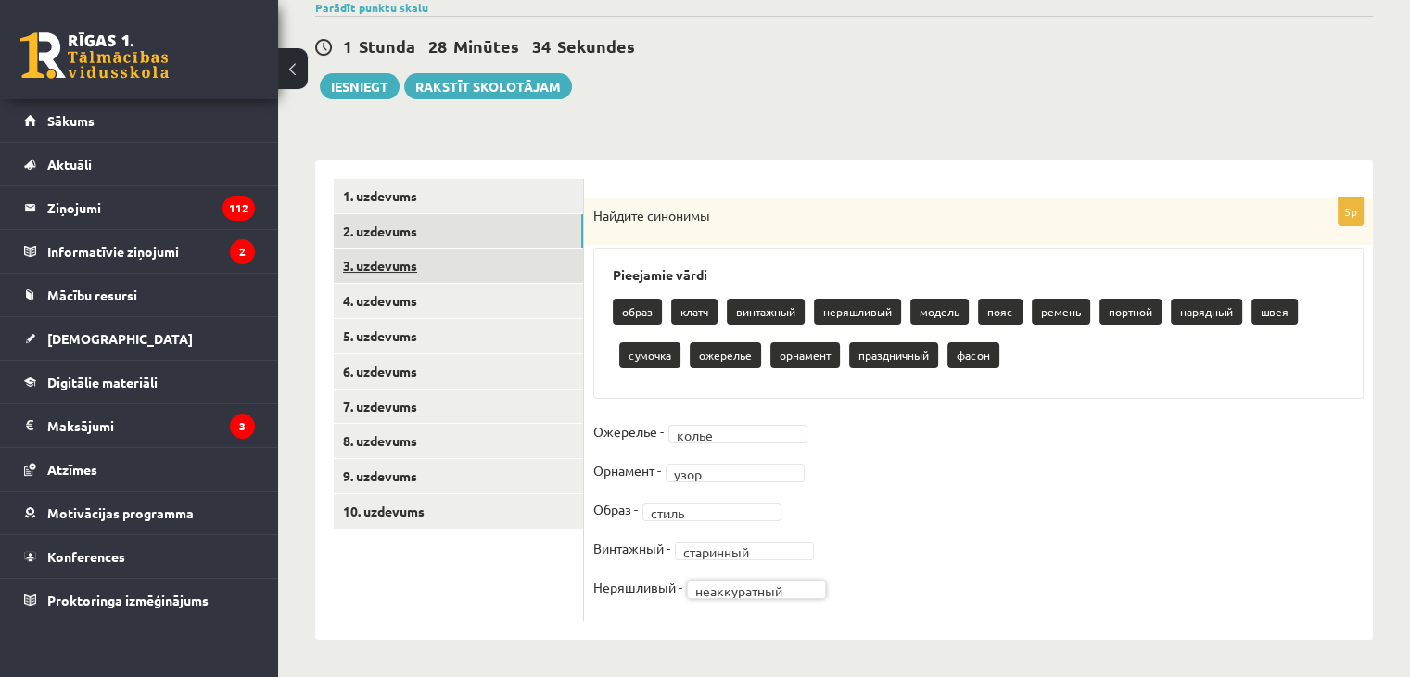
click at [360, 266] on link "3. uzdevums" at bounding box center [458, 265] width 249 height 34
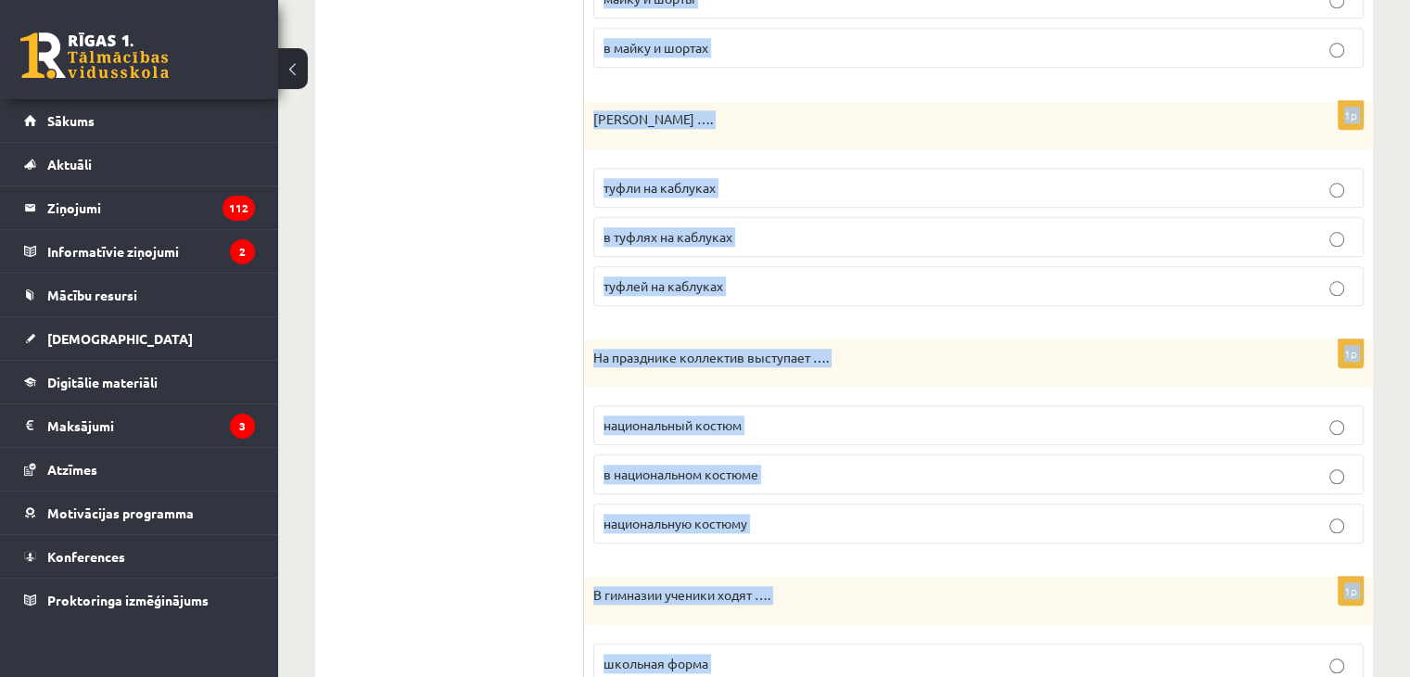
scroll to position [2079, 0]
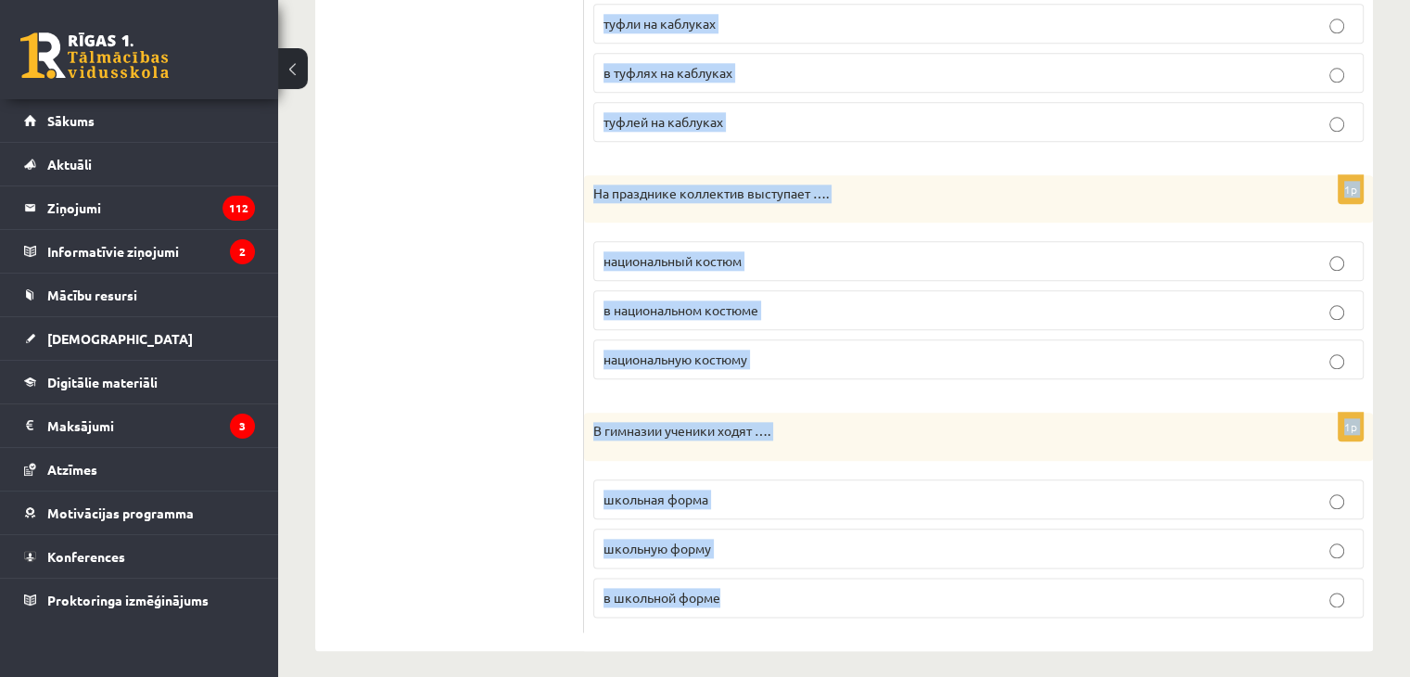
drag, startPoint x: 595, startPoint y: 214, endPoint x: 1007, endPoint y: 561, distance: 538.2
copy form "Это пальто Вам …. мал велико малы 1p Мадара пошла на прогулку …. в новом плаще …"
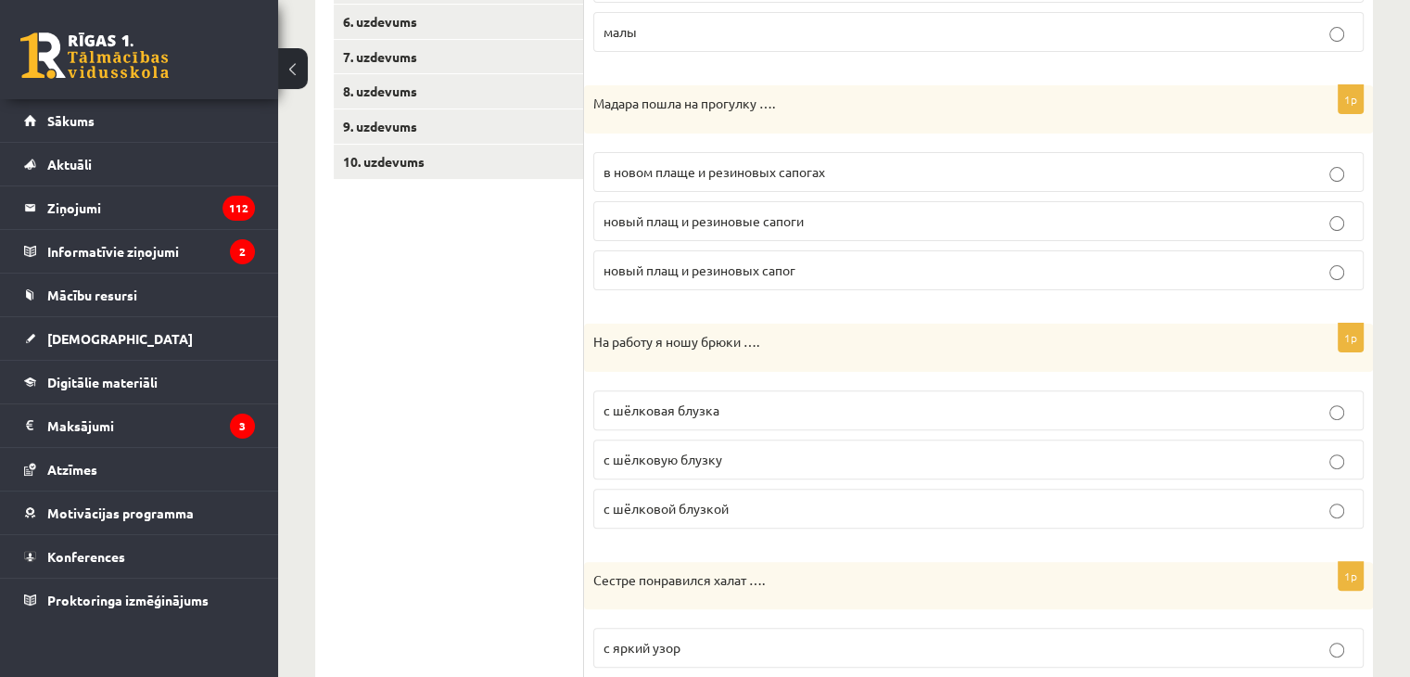
scroll to position [133, 0]
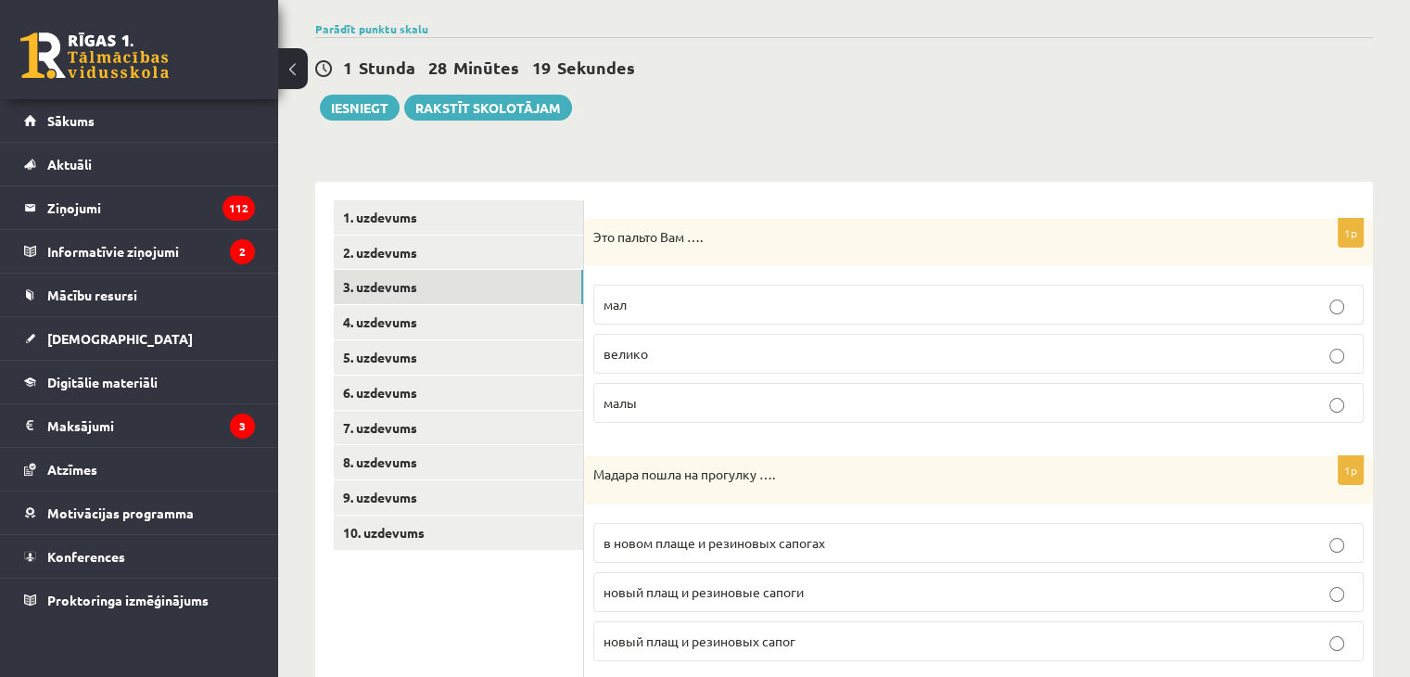
click at [718, 361] on p "велико" at bounding box center [979, 353] width 750 height 19
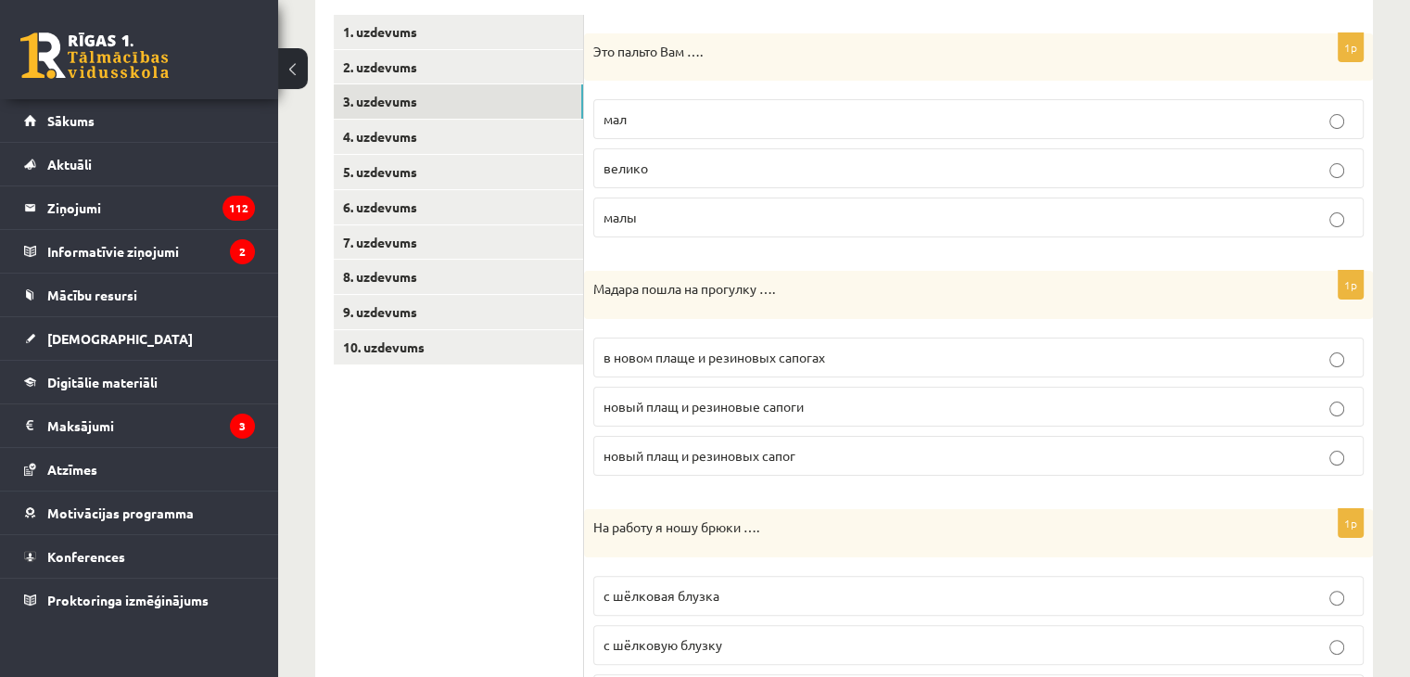
click at [694, 351] on span "в новом плаще и резиновых сапогах" at bounding box center [715, 357] width 222 height 17
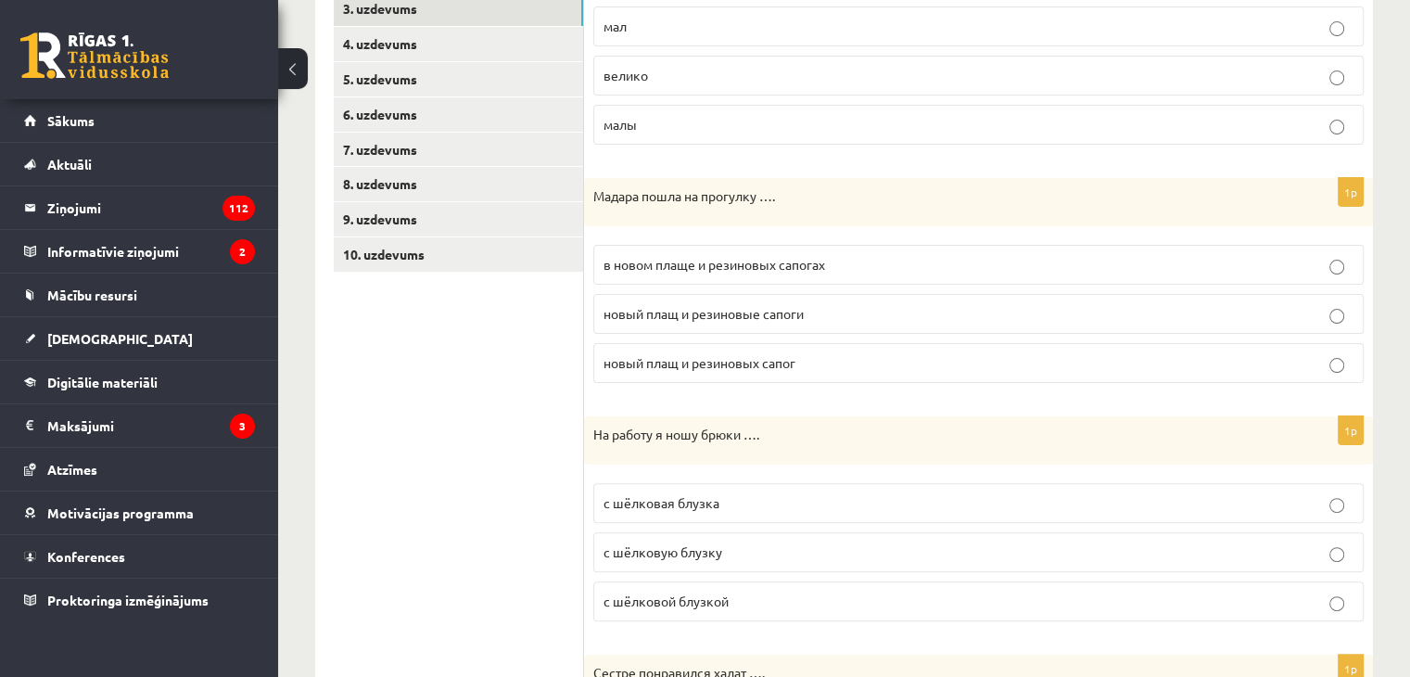
scroll to position [503, 0]
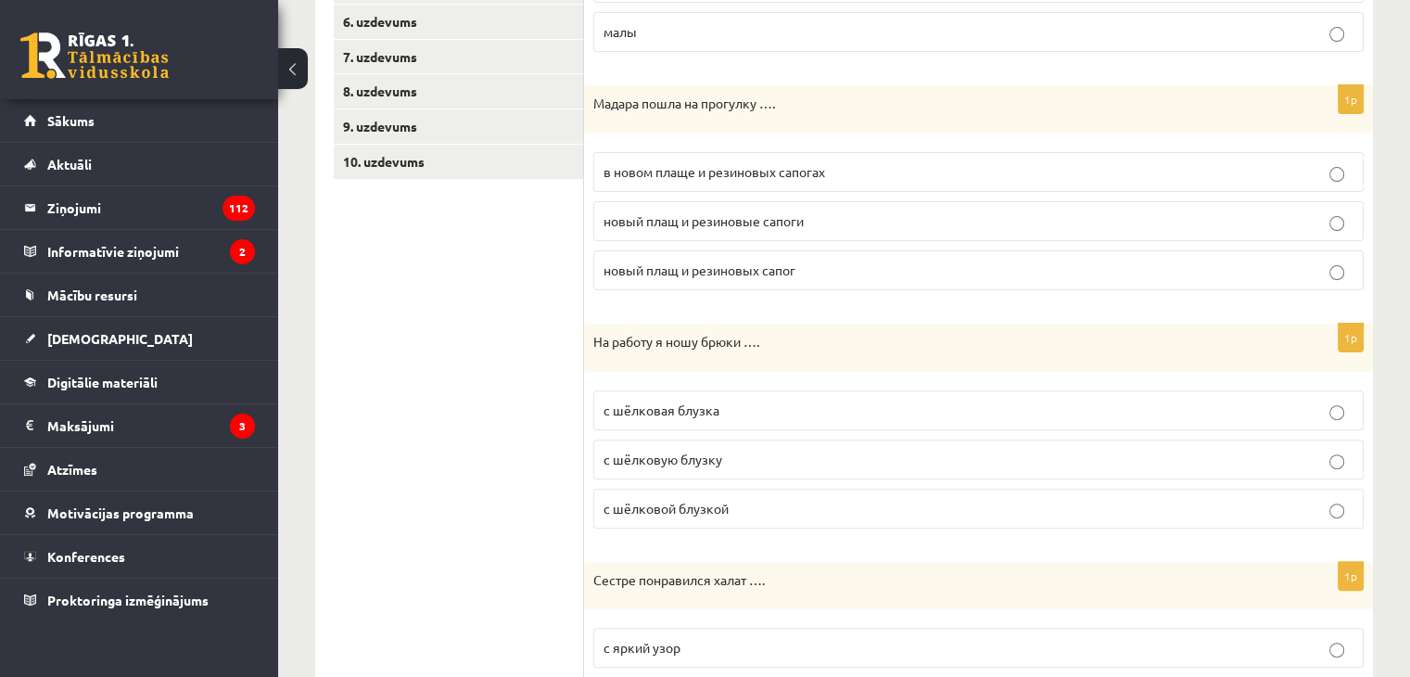
click at [757, 506] on p "с шёлковой блузкой" at bounding box center [979, 508] width 750 height 19
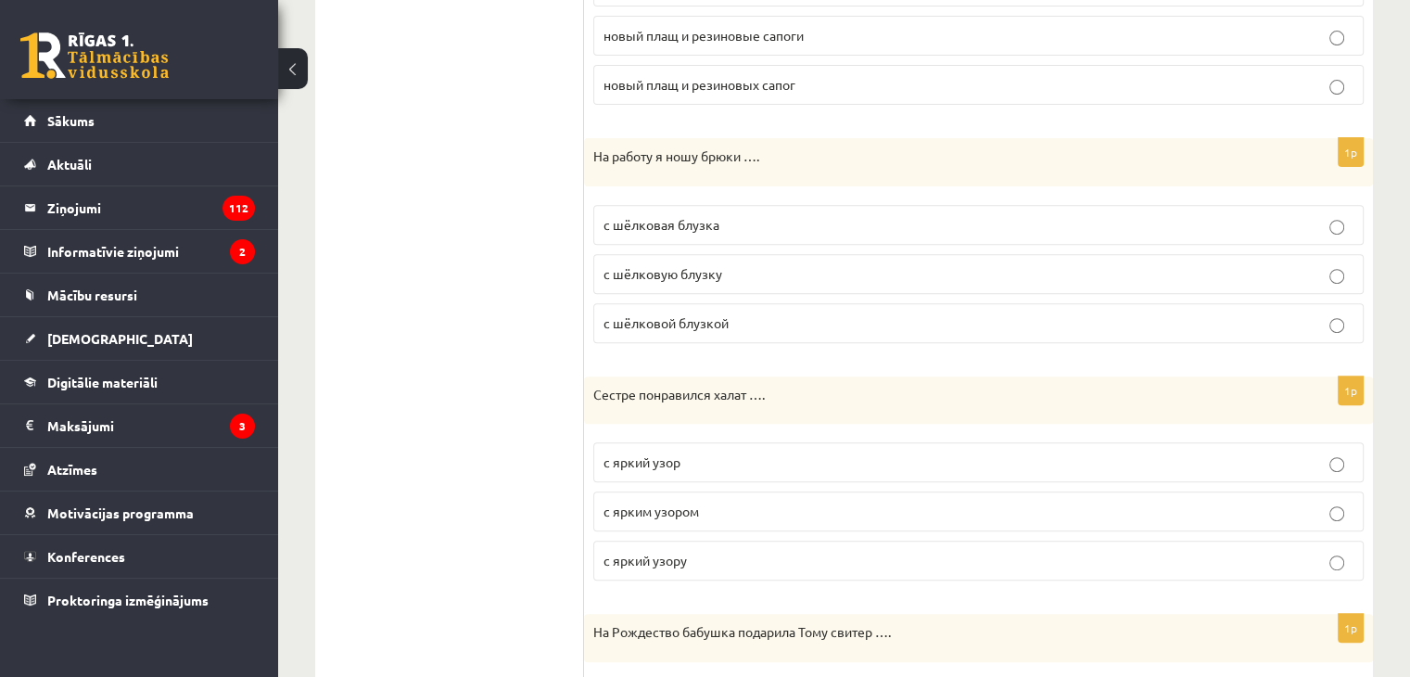
click at [742, 512] on p "с ярким узором" at bounding box center [979, 511] width 750 height 19
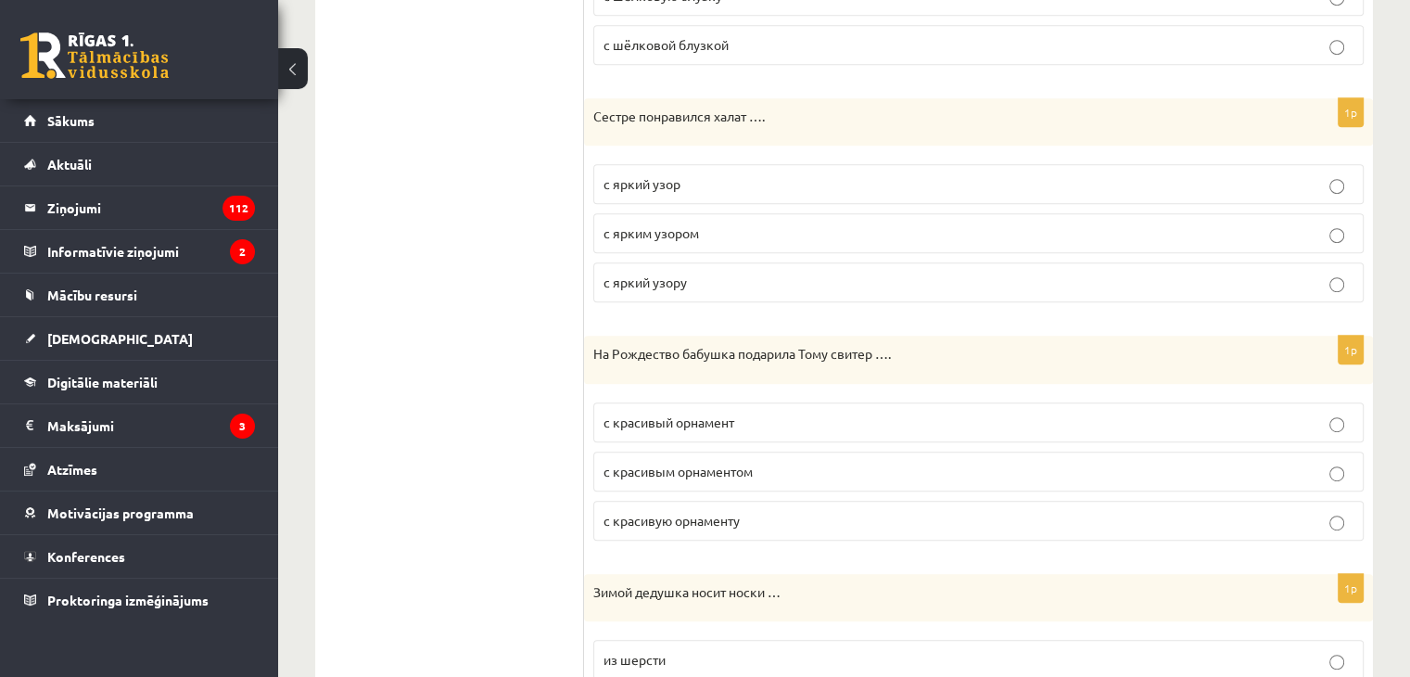
scroll to position [1060, 0]
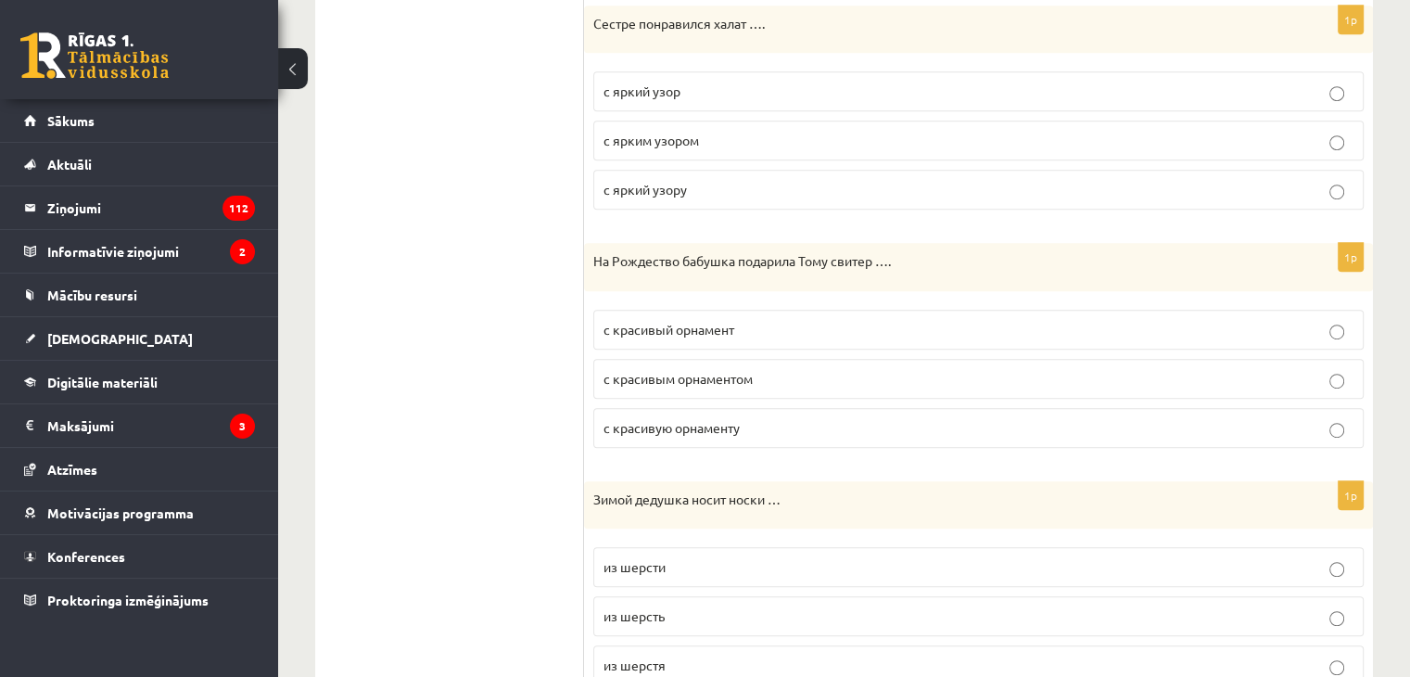
drag, startPoint x: 808, startPoint y: 367, endPoint x: 728, endPoint y: 438, distance: 106.4
click at [806, 369] on p "с красивым орнаментом" at bounding box center [979, 378] width 750 height 19
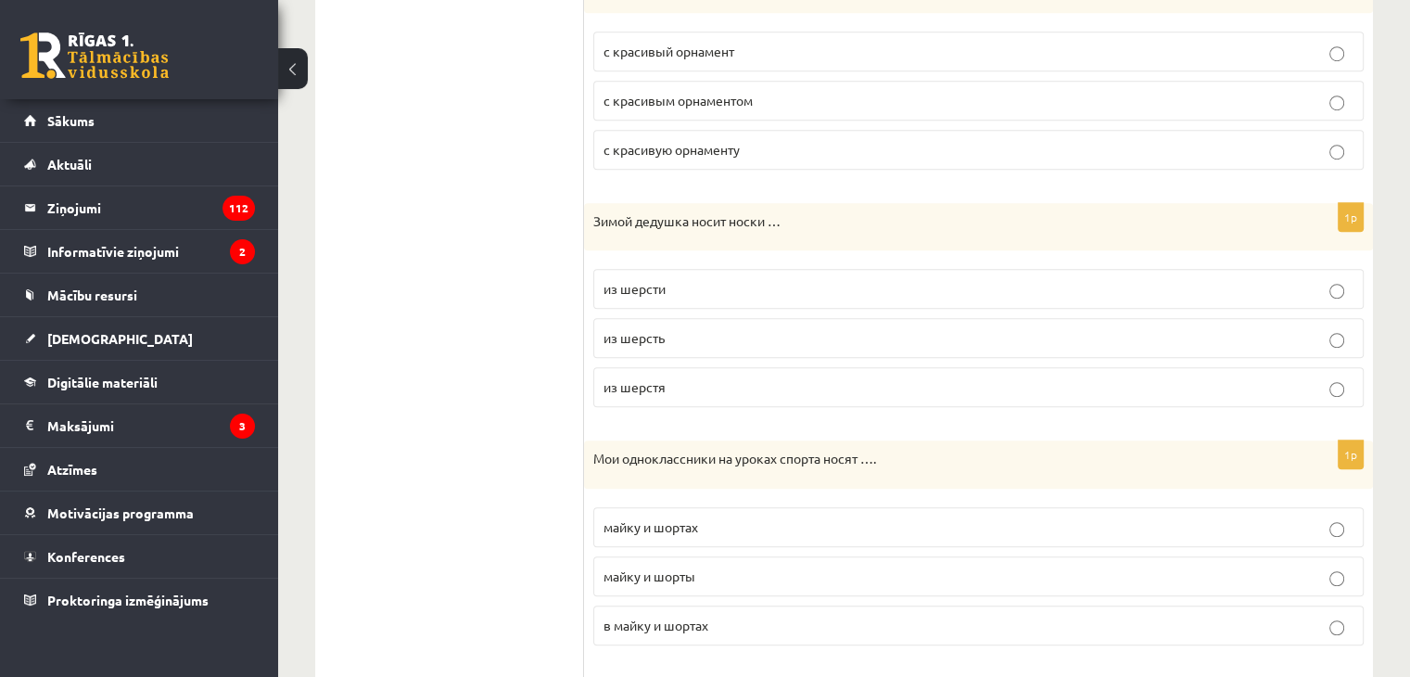
scroll to position [1431, 0]
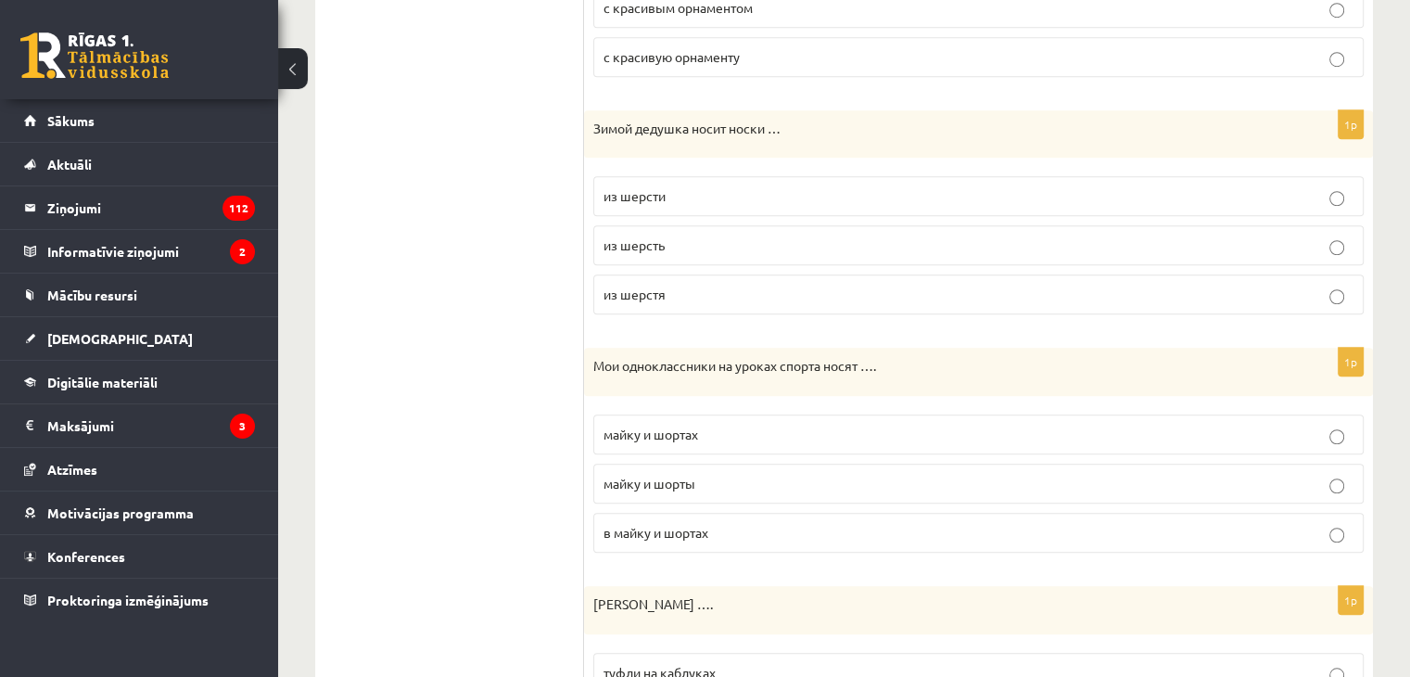
click at [682, 194] on p "из шерсти" at bounding box center [979, 195] width 750 height 19
click at [730, 474] on p "майку и шорты" at bounding box center [979, 483] width 750 height 19
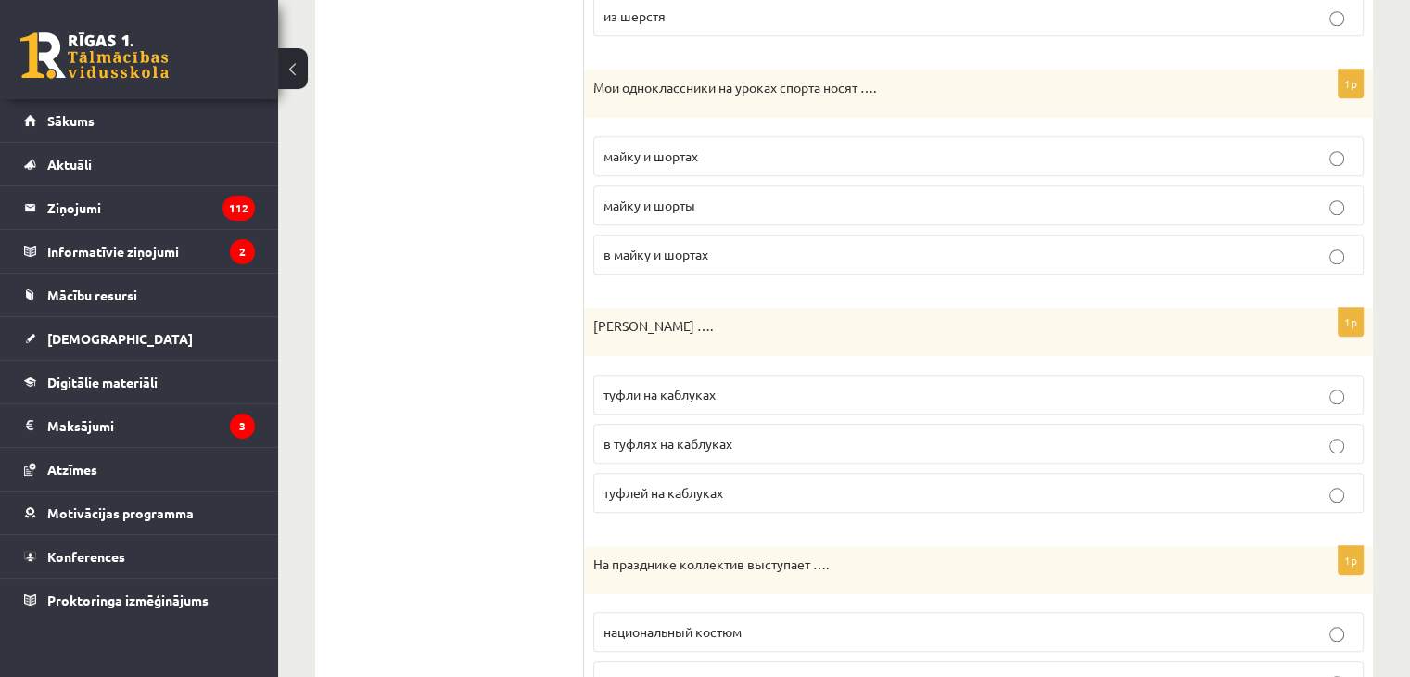
click at [714, 395] on p "туфли на каблуках" at bounding box center [979, 394] width 750 height 19
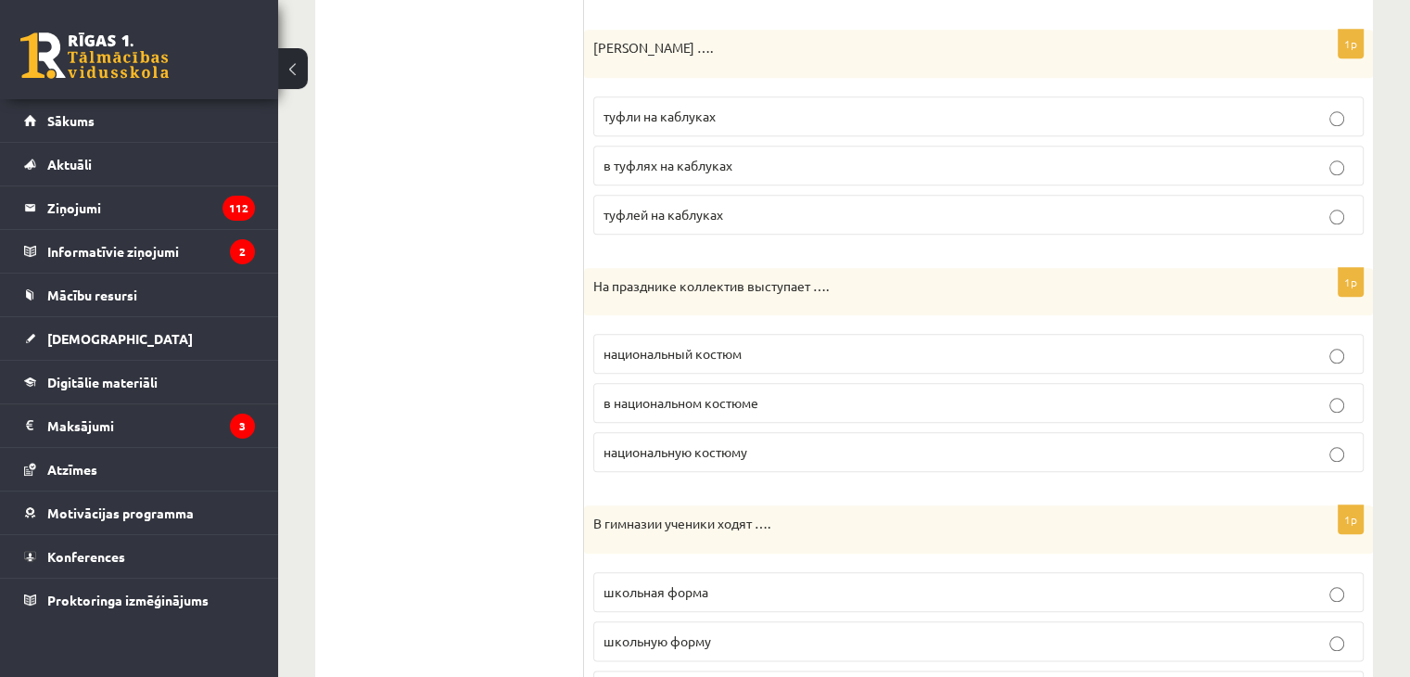
click at [663, 403] on label "в национальном костюме" at bounding box center [978, 403] width 770 height 40
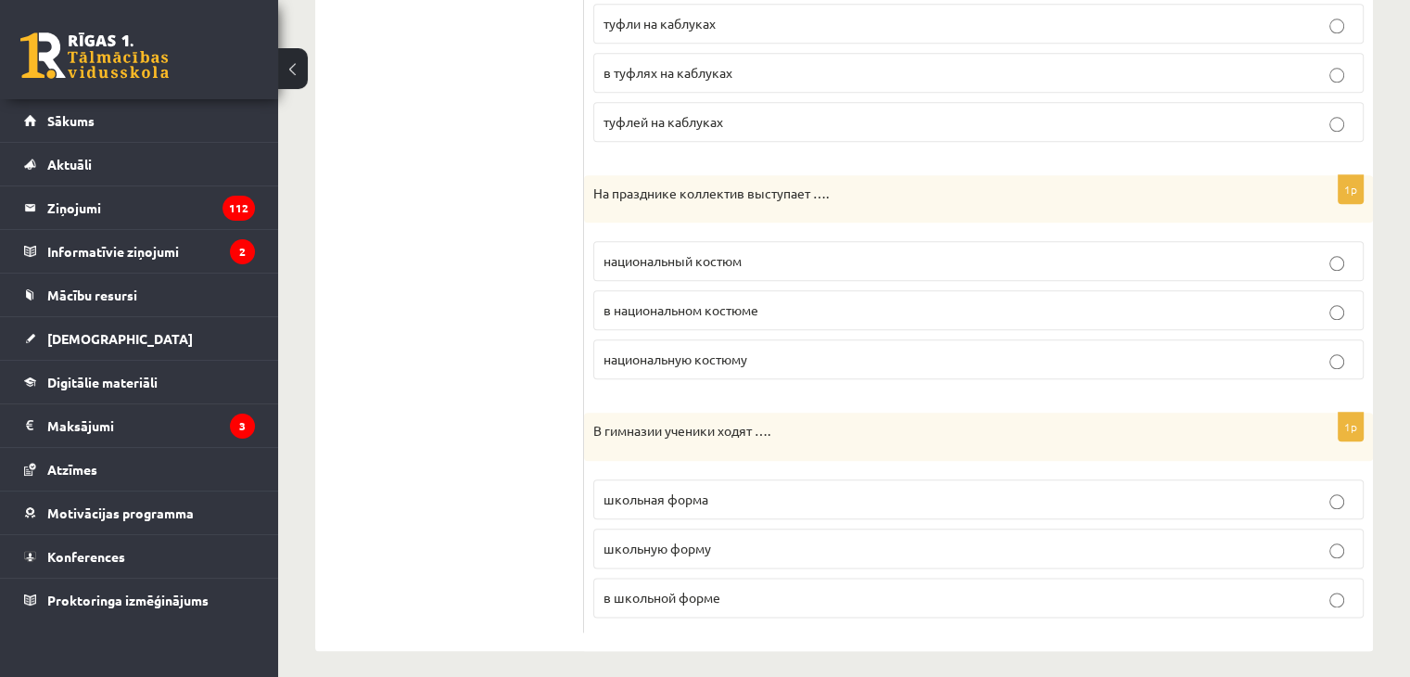
click at [656, 589] on span "в школьной форме" at bounding box center [662, 597] width 117 height 17
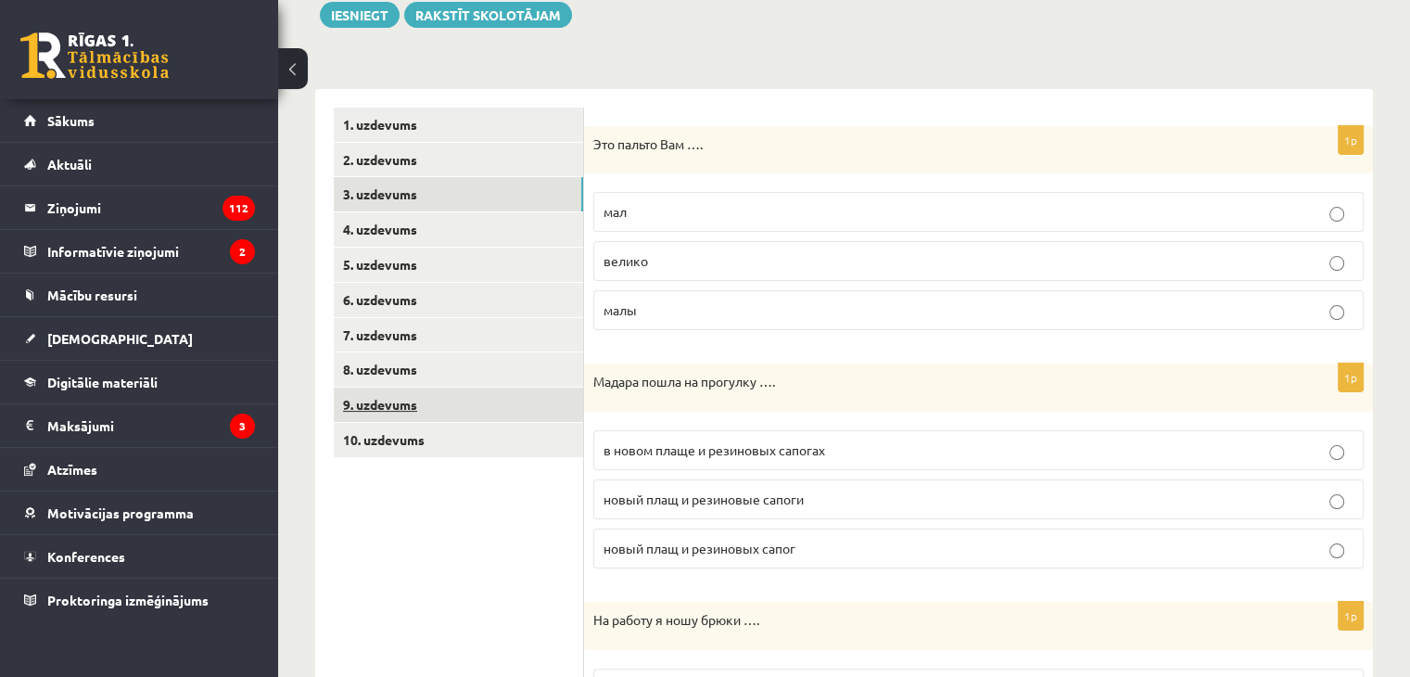
scroll to position [133, 0]
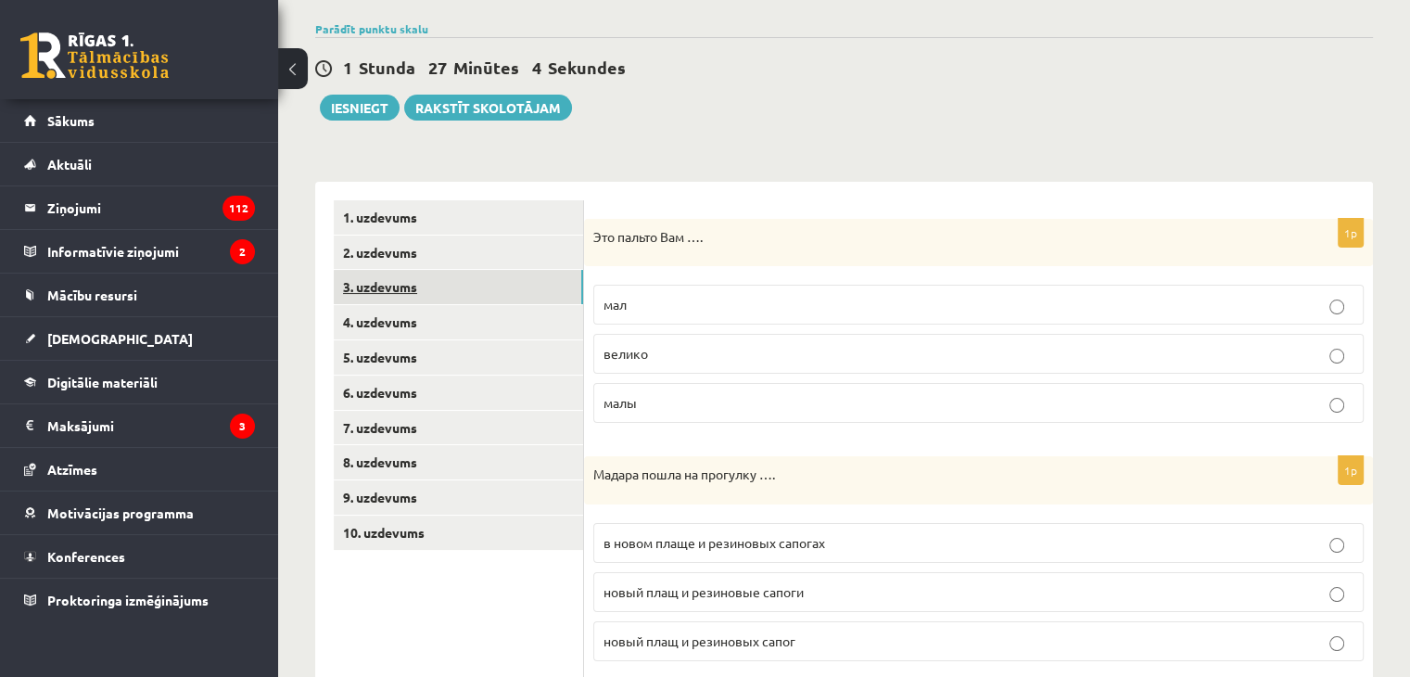
click at [402, 302] on link "3. uzdevums" at bounding box center [458, 287] width 249 height 34
click at [397, 323] on link "4. uzdevums" at bounding box center [458, 322] width 249 height 34
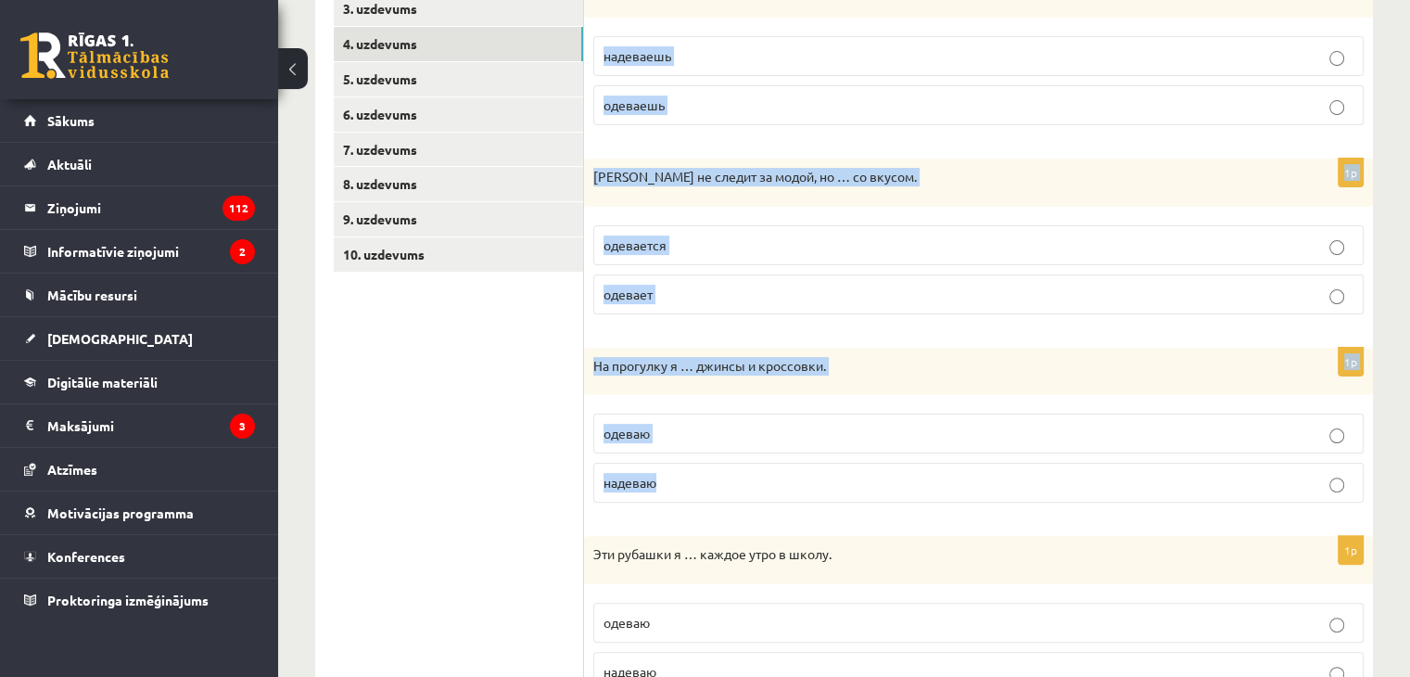
scroll to position [681, 0]
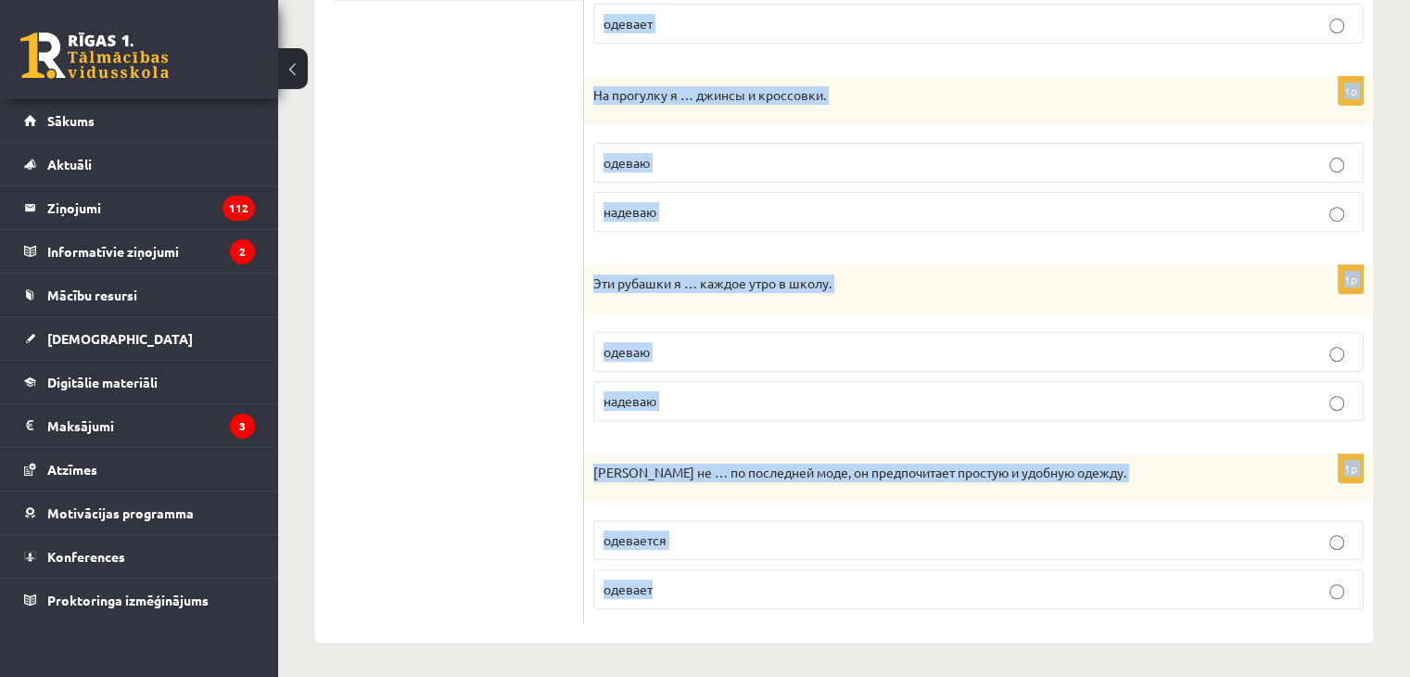
drag, startPoint x: 601, startPoint y: 206, endPoint x: 1141, endPoint y: 603, distance: 670.5
click at [1141, 603] on div "Выберите правильный глагол 1p Почему ты не … серую юбку, которую недавно купила…" at bounding box center [978, 138] width 789 height 1011
copy form "Выберите правильный глагол 1p Почему ты не … серую юбку, которую недавно купила…"
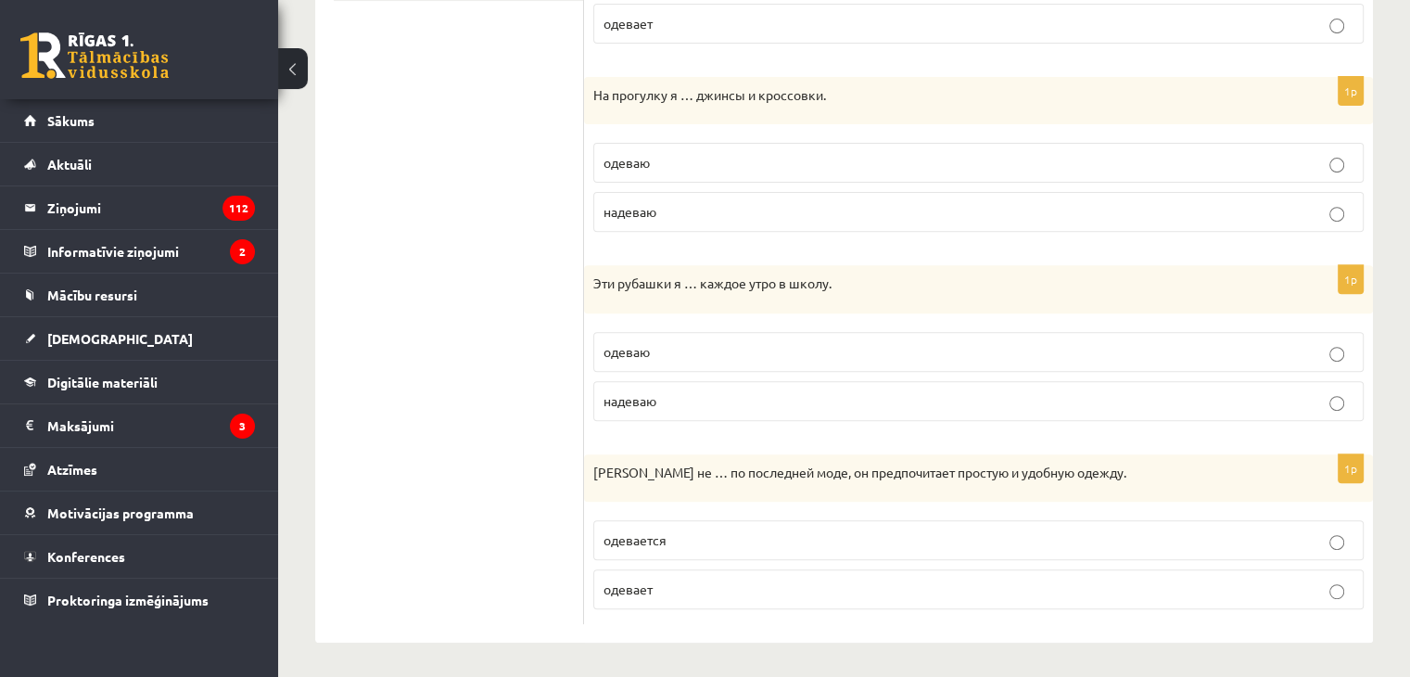
click at [498, 216] on ul "1. uzdevums 2. uzdevums 3. uzdevums 4. uzdevums 5. uzdevums 6. uzdevums 7. uzde…" at bounding box center [459, 137] width 250 height 973
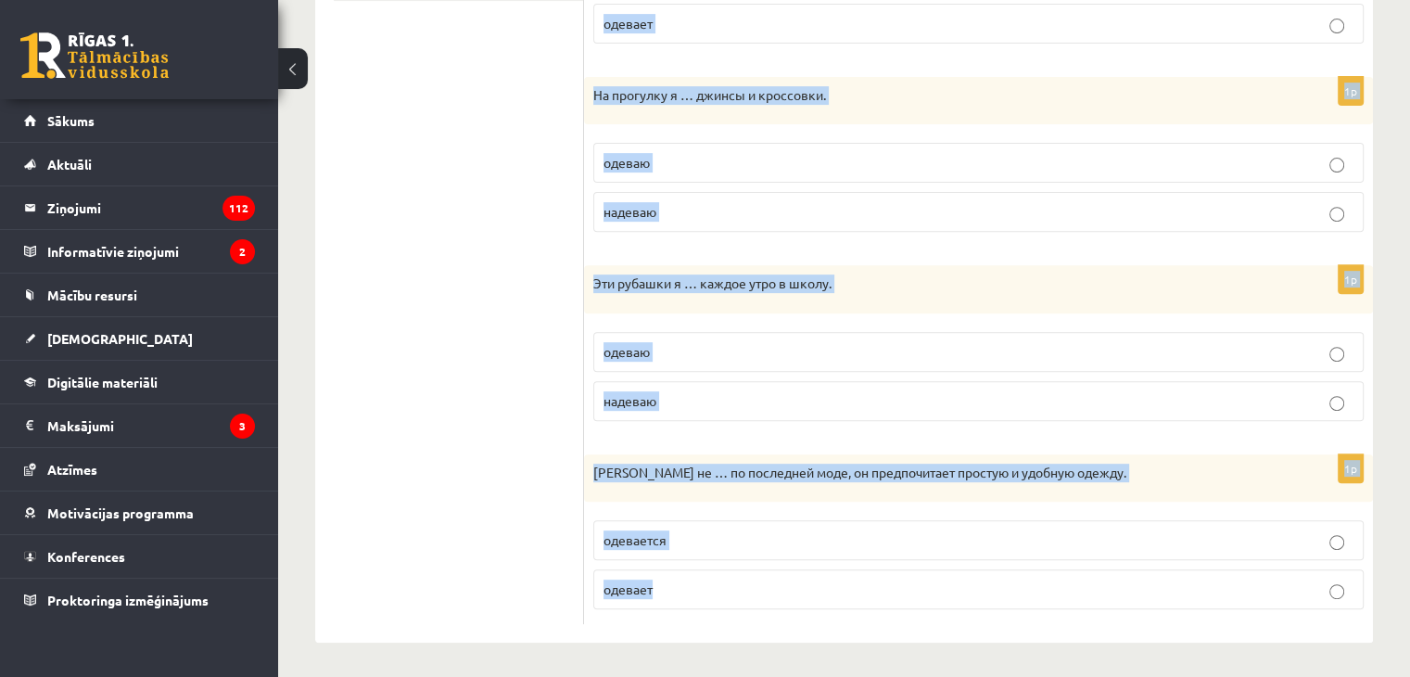
drag, startPoint x: 603, startPoint y: 312, endPoint x: 889, endPoint y: 614, distance: 415.8
click at [889, 614] on form "Выберите правильный глагол 1p Почему ты не … серую юбку, которую недавно купила…" at bounding box center [979, 137] width 752 height 973
copy form "Выберите правильный глагол 1p Почему ты не … серую юбку, которую недавно купила…"
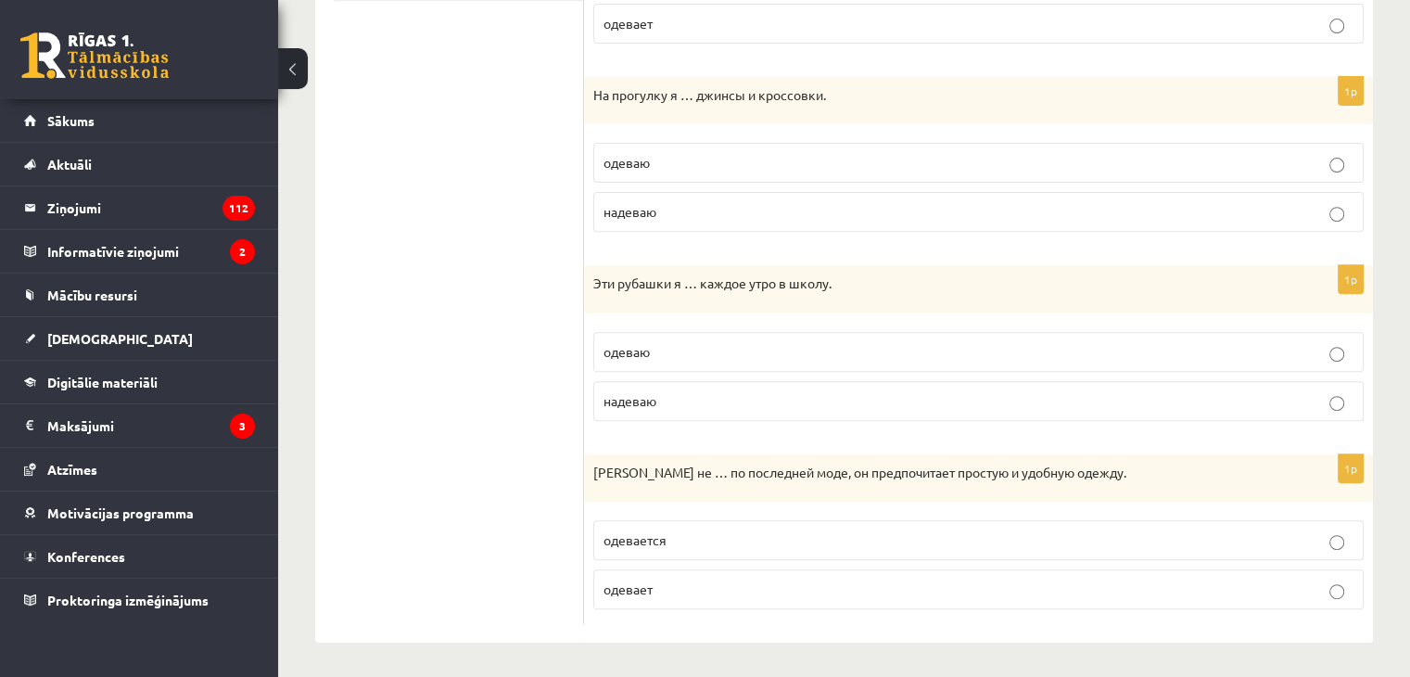
click at [384, 330] on ul "1. uzdevums 2. uzdevums 3. uzdevums 4. uzdevums 5. uzdevums 6. uzdevums 7. uzde…" at bounding box center [459, 137] width 250 height 973
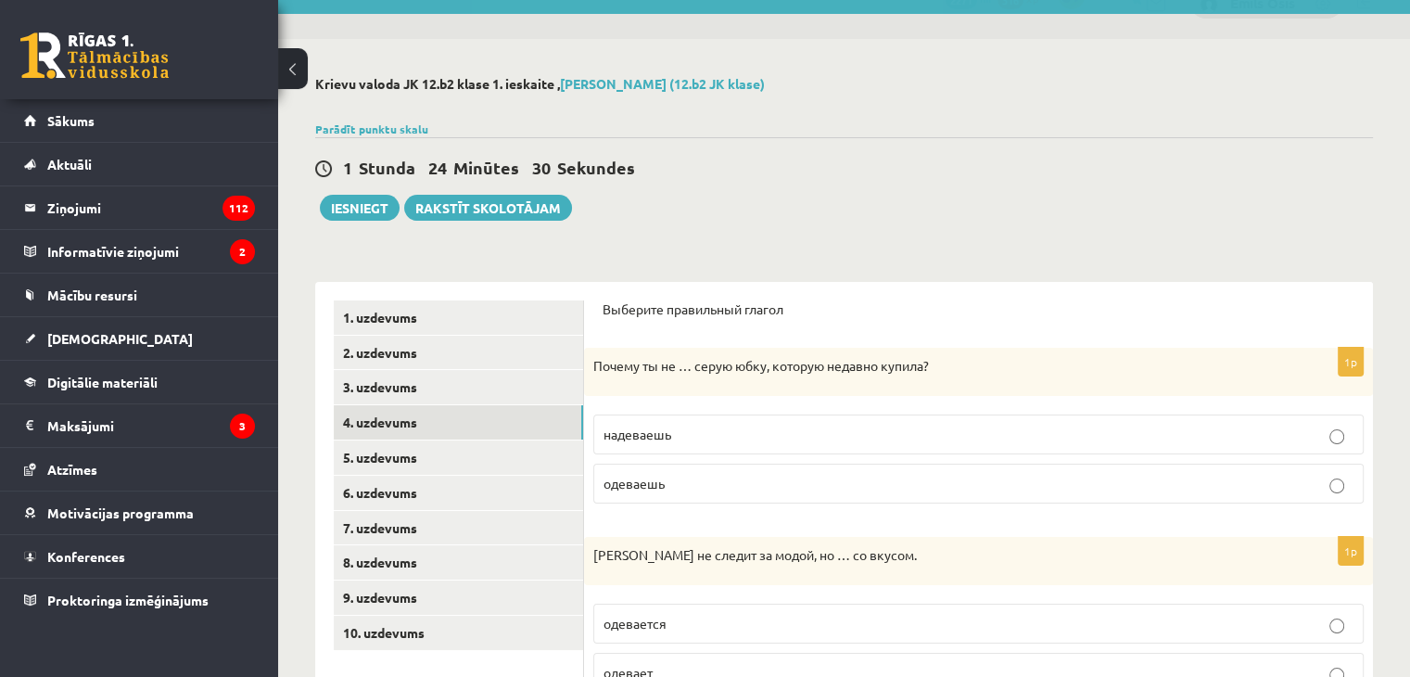
click at [649, 427] on p "надеваешь" at bounding box center [979, 434] width 750 height 19
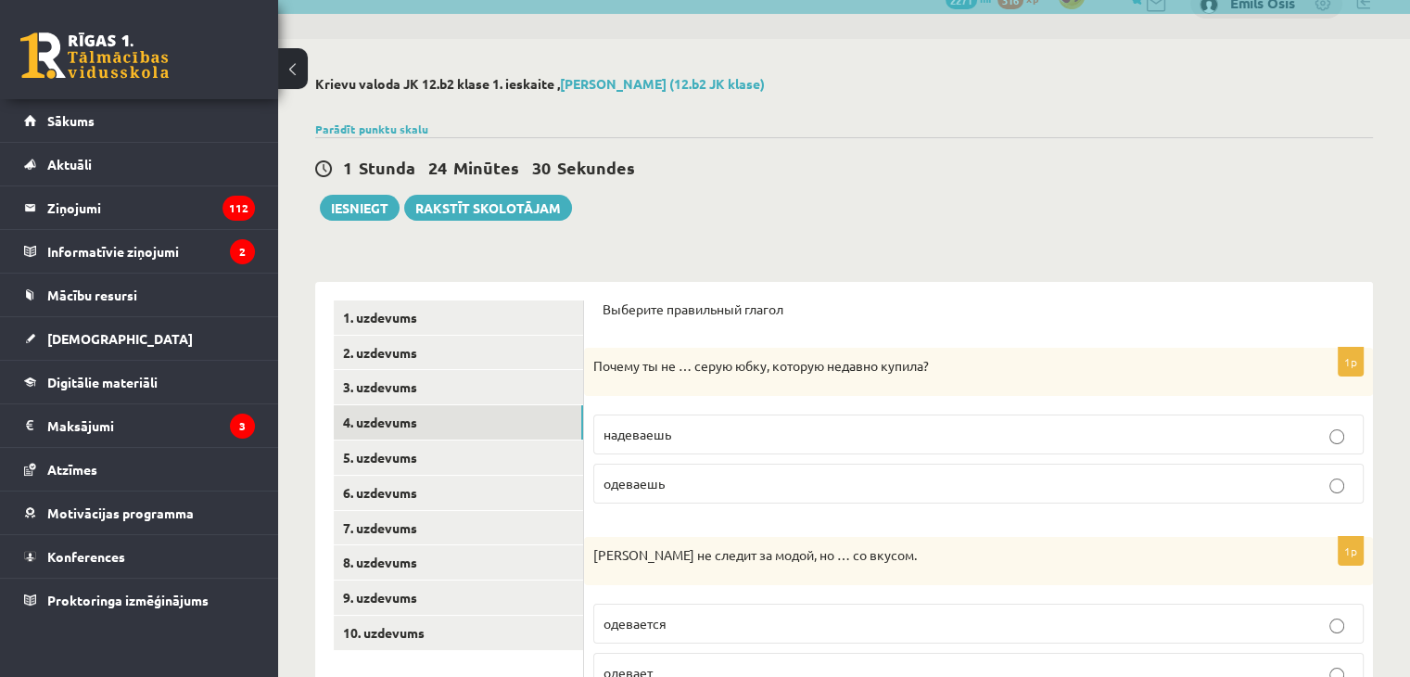
scroll to position [218, 0]
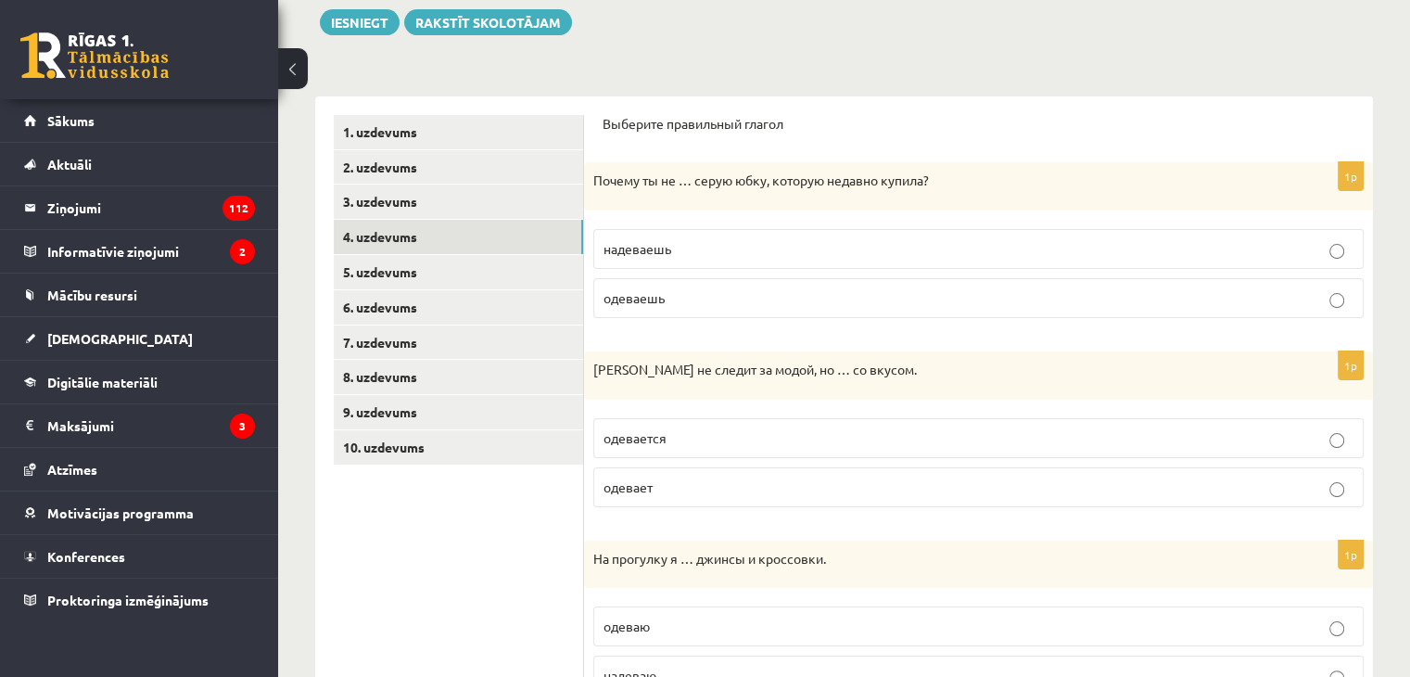
click at [629, 451] on label "одевается" at bounding box center [978, 438] width 770 height 40
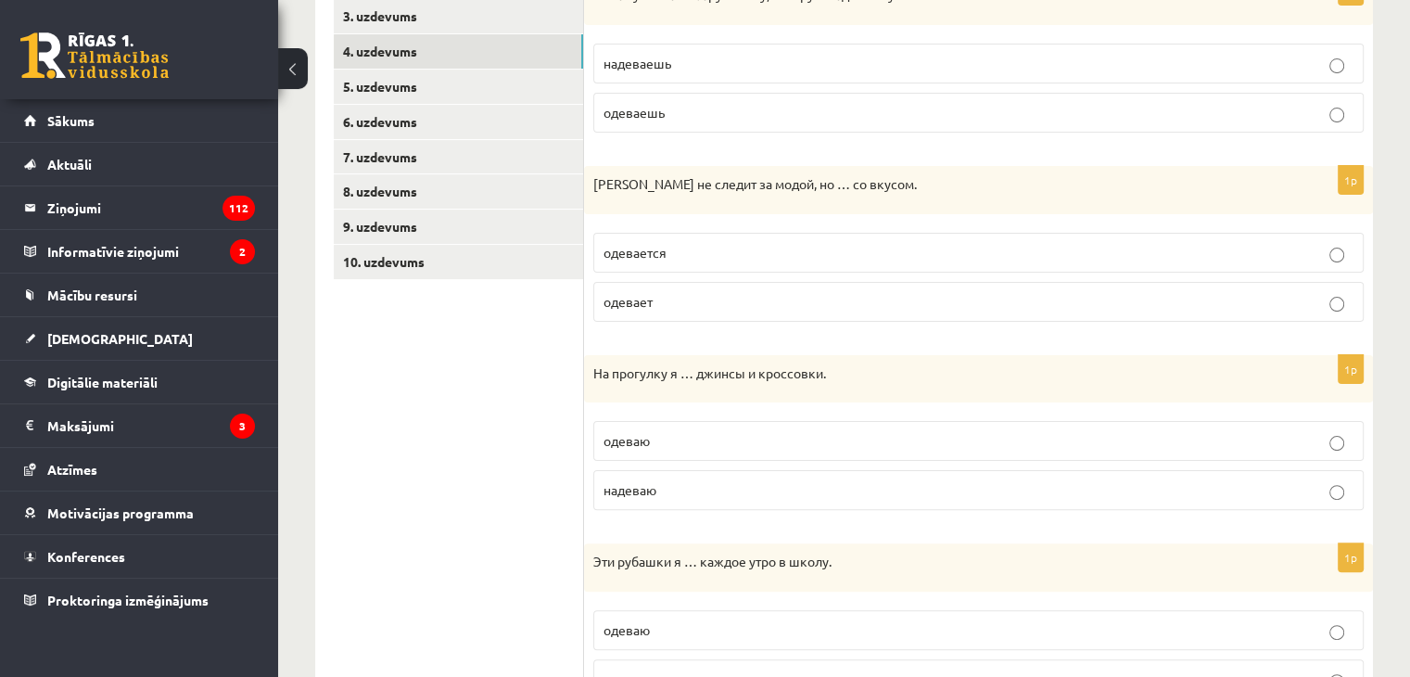
click at [680, 488] on p "надеваю" at bounding box center [979, 489] width 750 height 19
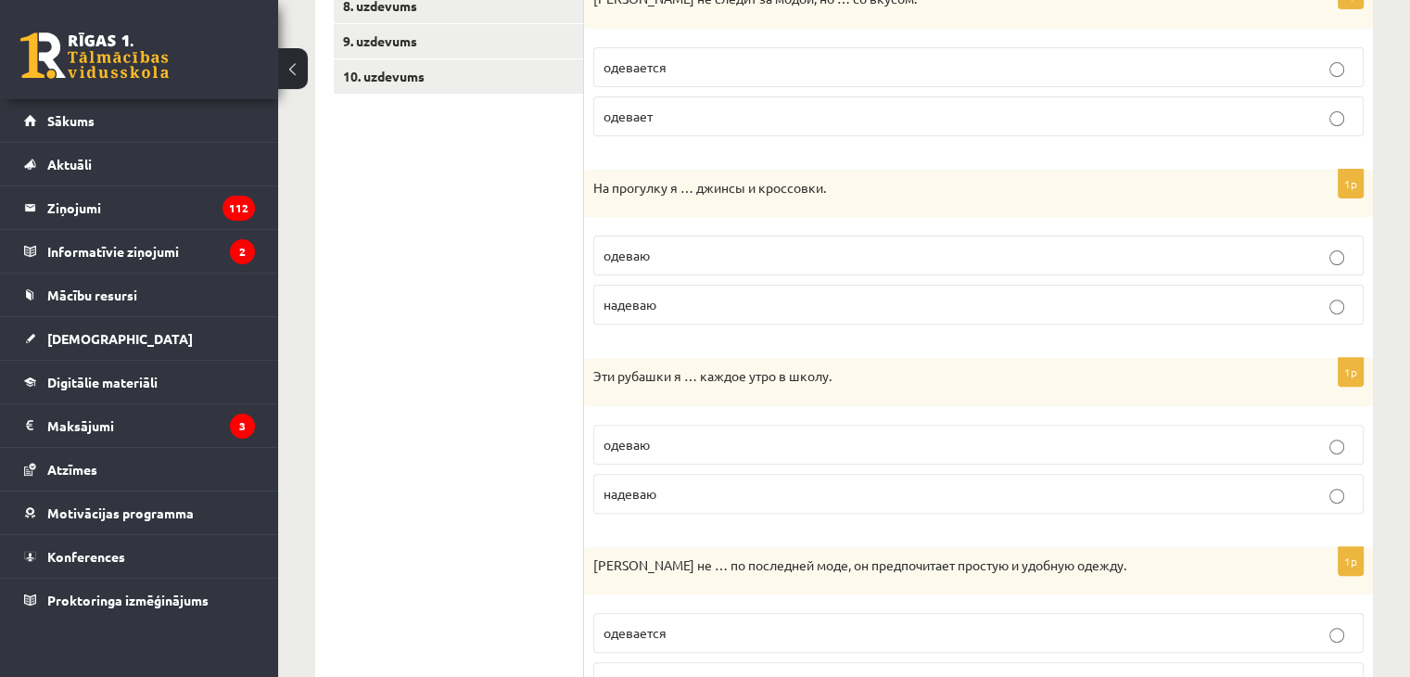
click at [635, 496] on span "надеваю" at bounding box center [630, 493] width 53 height 17
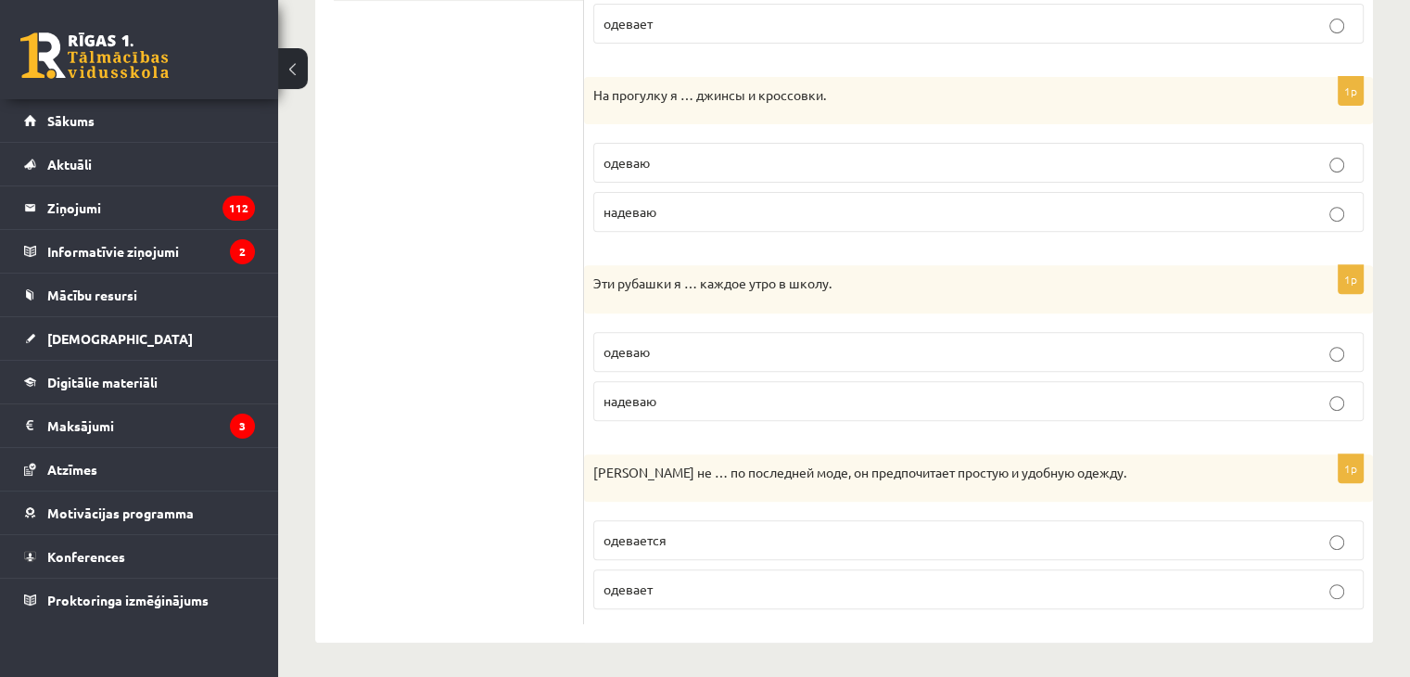
click at [672, 542] on p "одевается" at bounding box center [979, 539] width 750 height 19
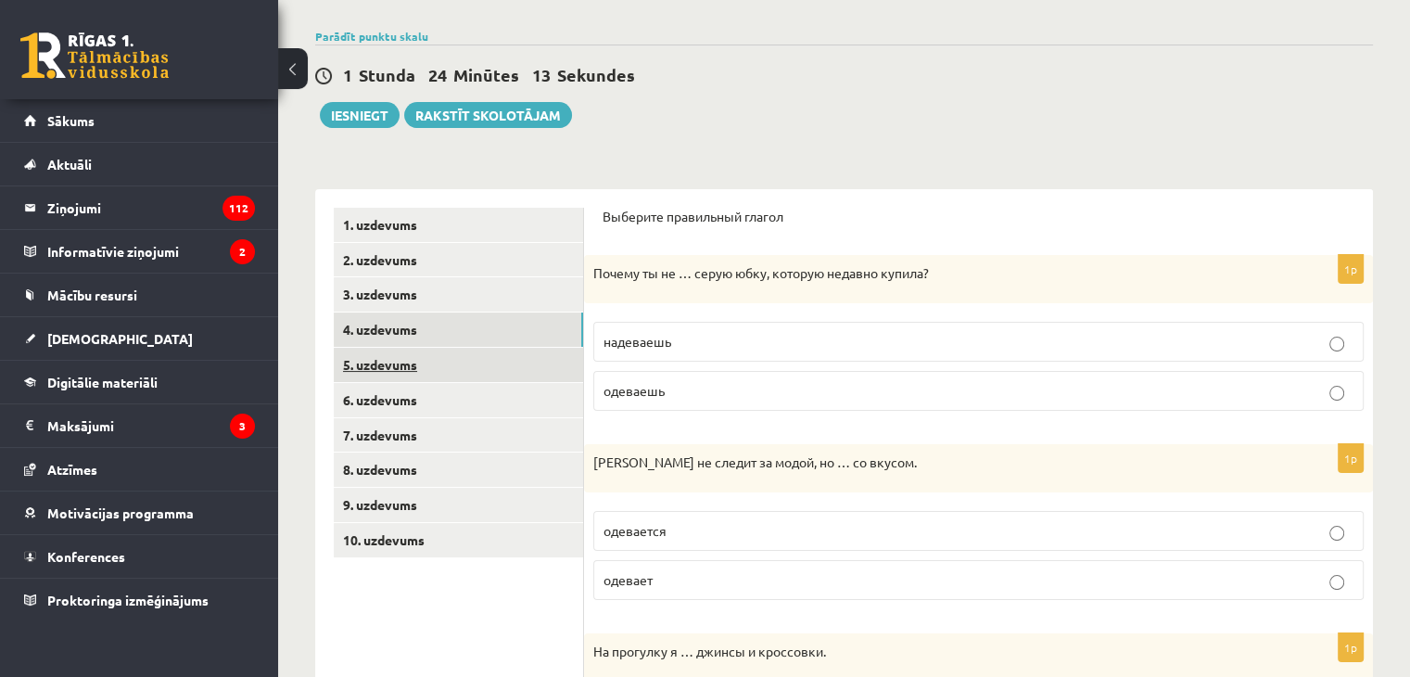
click at [402, 357] on link "5. uzdevums" at bounding box center [458, 365] width 249 height 34
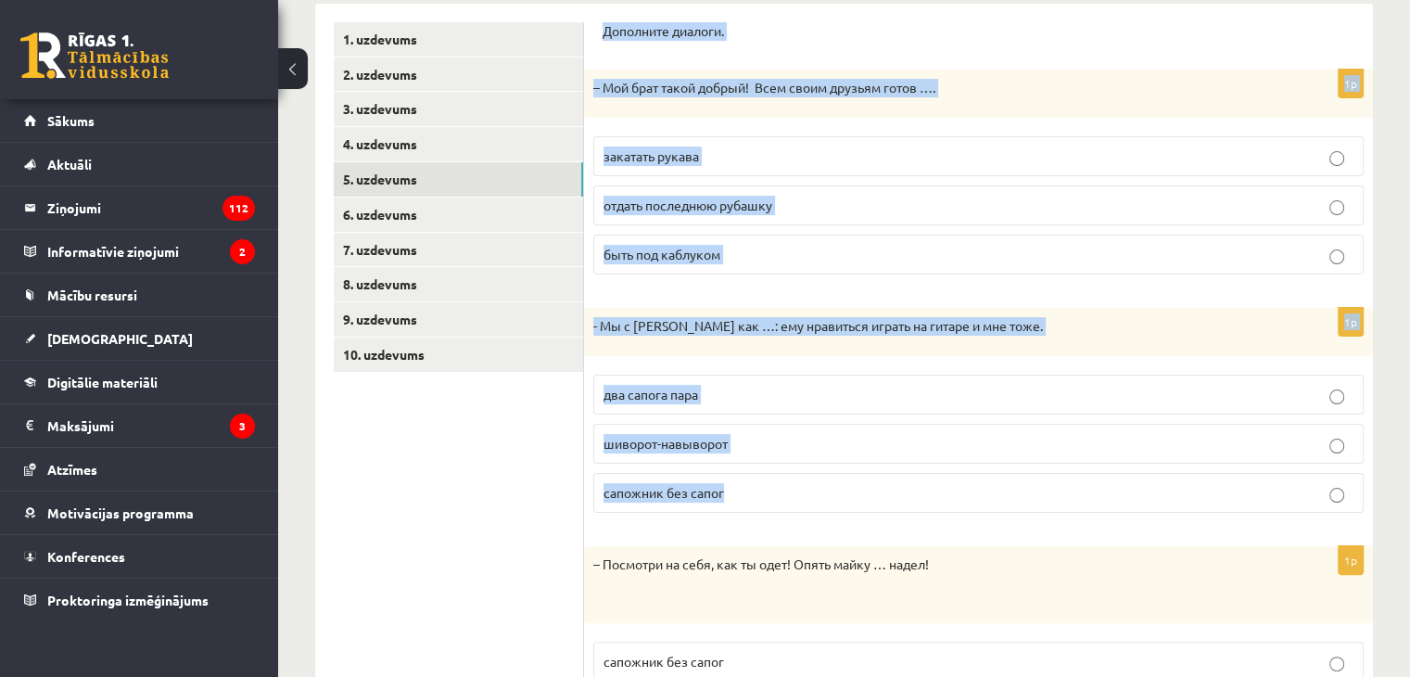
scroll to position [481, 0]
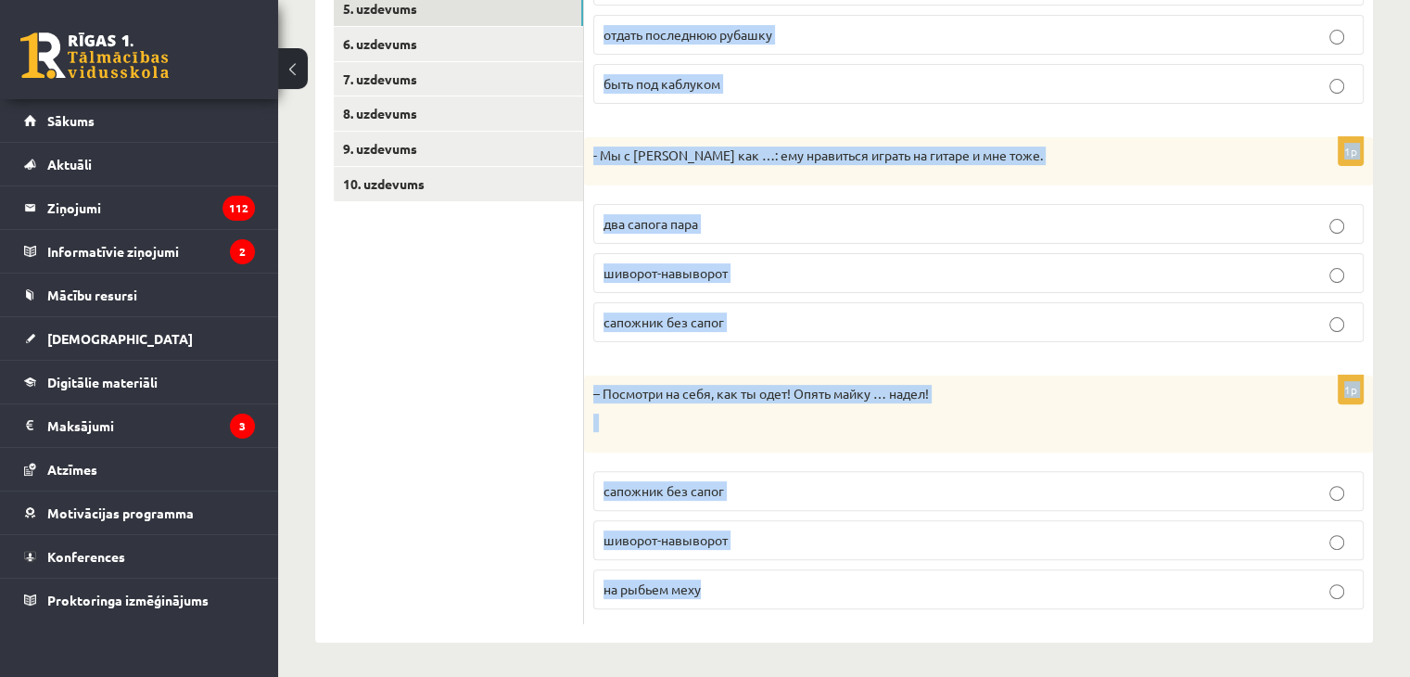
drag, startPoint x: 610, startPoint y: 212, endPoint x: 1021, endPoint y: 614, distance: 574.3
click at [1024, 615] on form "Дополните диалоги. 1p – Мой брат такой добрый! Всем своим друзьям готов …. зака…" at bounding box center [979, 238] width 752 height 772
copy form "Дополните диалоги. 1p – Мой брат такой добрый! Всем своим друзьям готов …. зака…"
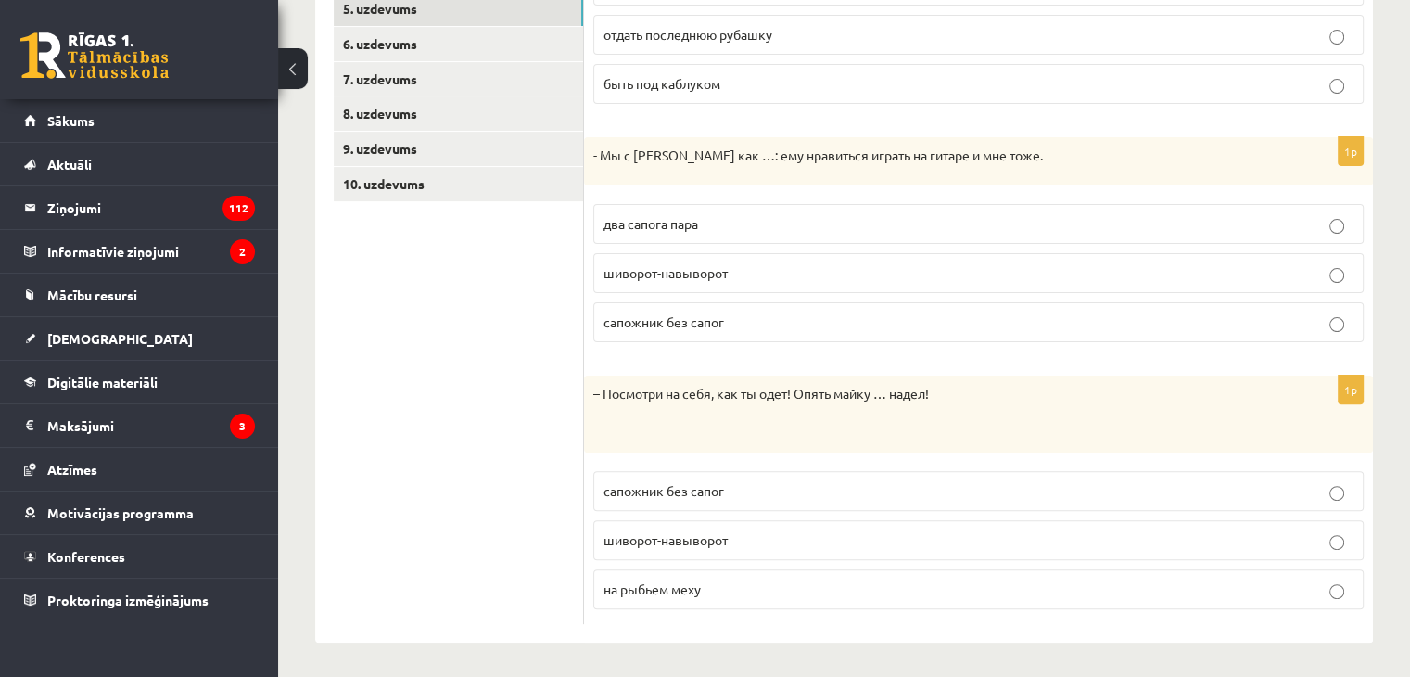
click at [426, 383] on ul "1. uzdevums 2. uzdevums 3. uzdevums 4. uzdevums 5. uzdevums 6. uzdevums 7. uzde…" at bounding box center [459, 238] width 250 height 772
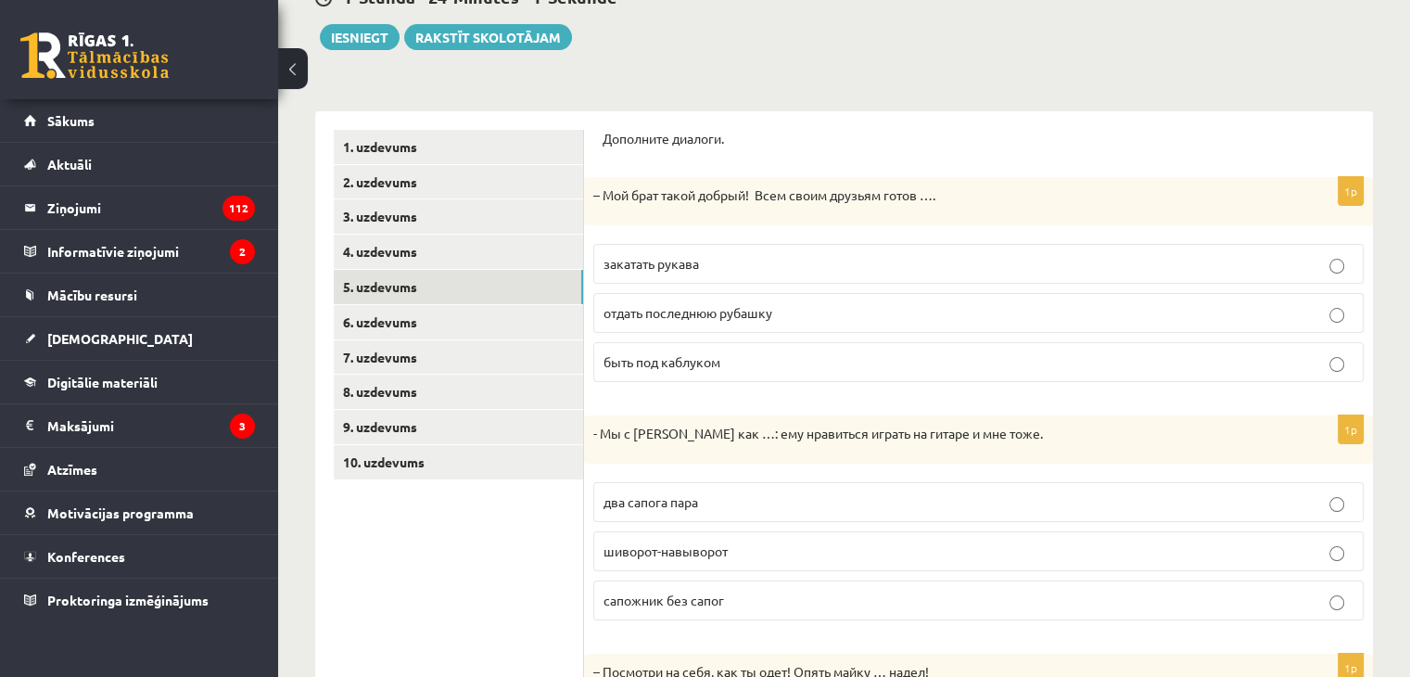
click at [694, 312] on span "отдать последнюю рубашку" at bounding box center [688, 312] width 169 height 17
click at [646, 504] on span "два сапога пара" at bounding box center [651, 501] width 95 height 17
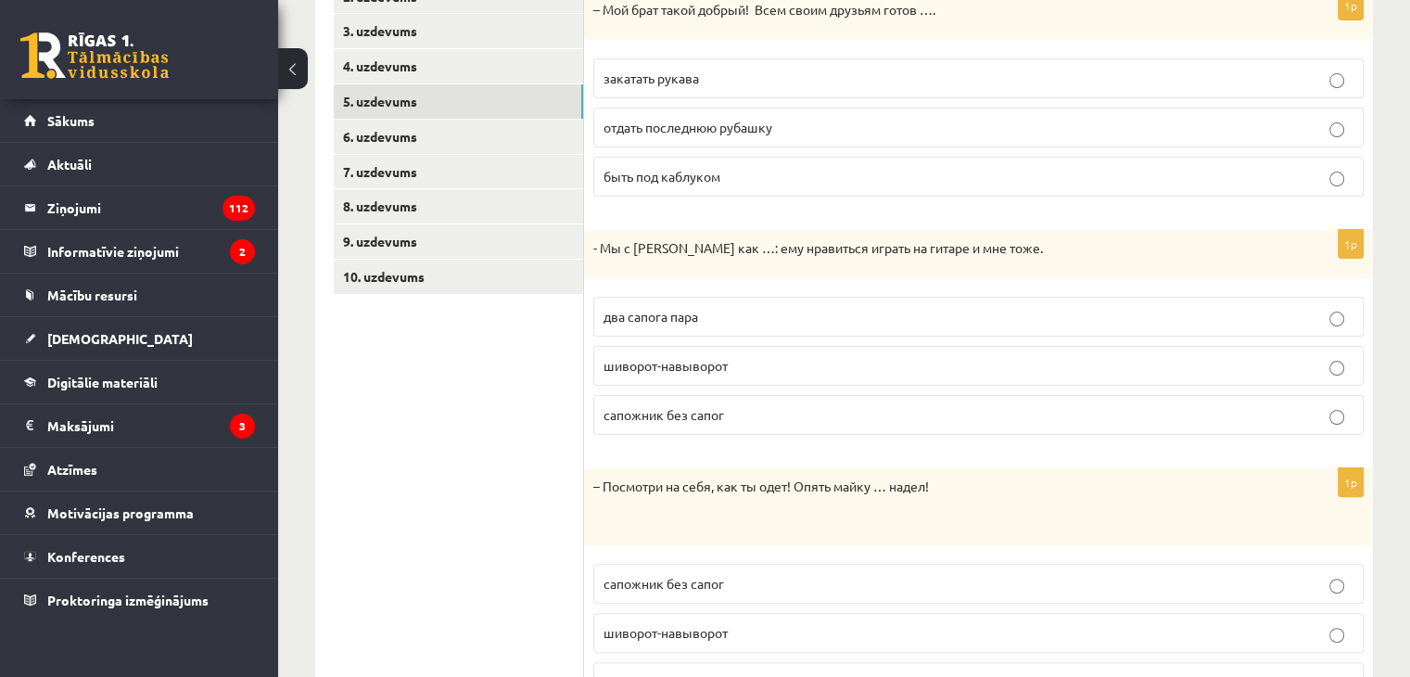
scroll to position [481, 0]
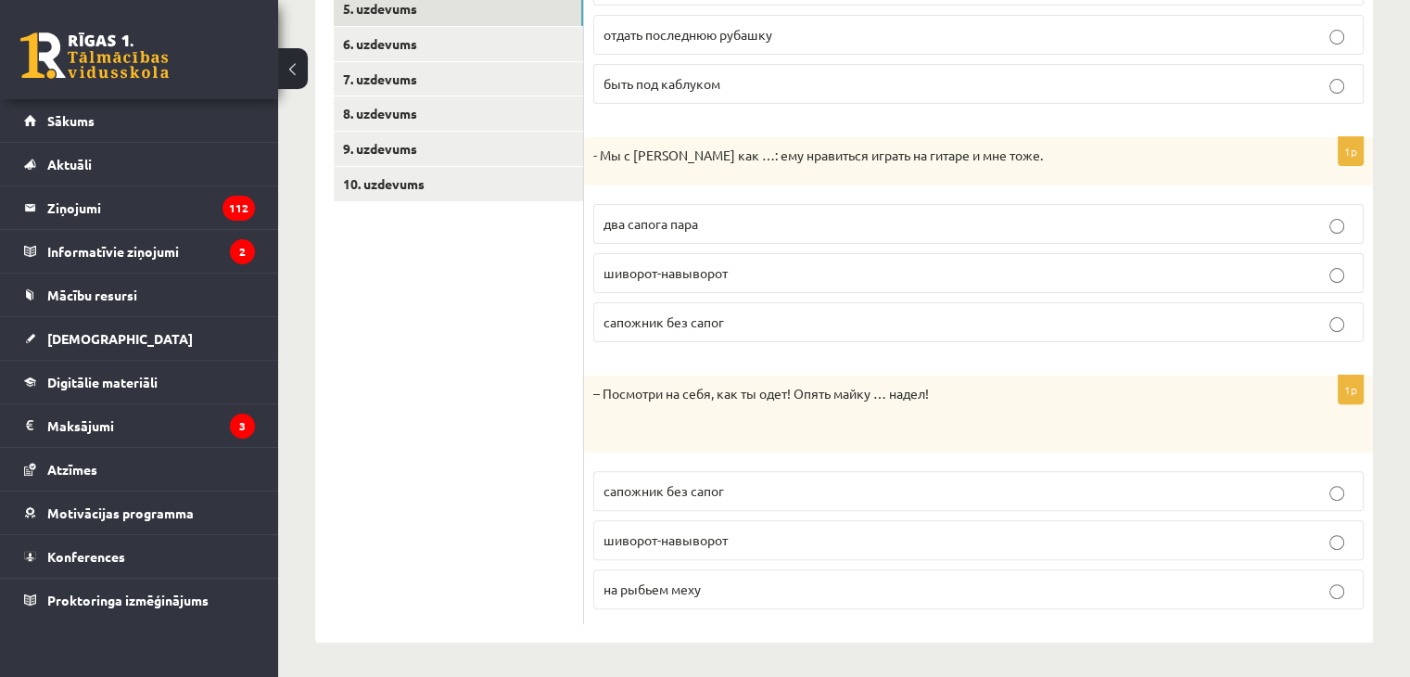
click at [679, 535] on span "шиворот-навыворот" at bounding box center [666, 539] width 124 height 17
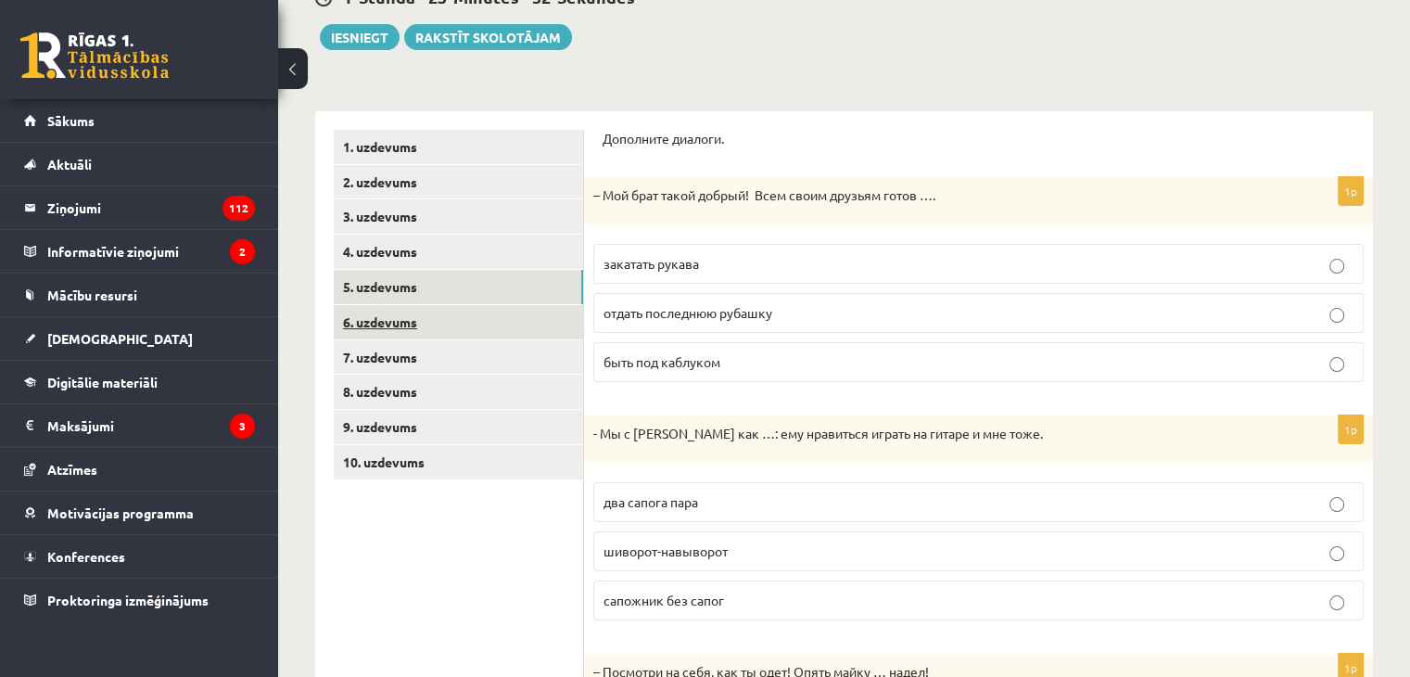
click at [375, 335] on link "6. uzdevums" at bounding box center [458, 322] width 249 height 34
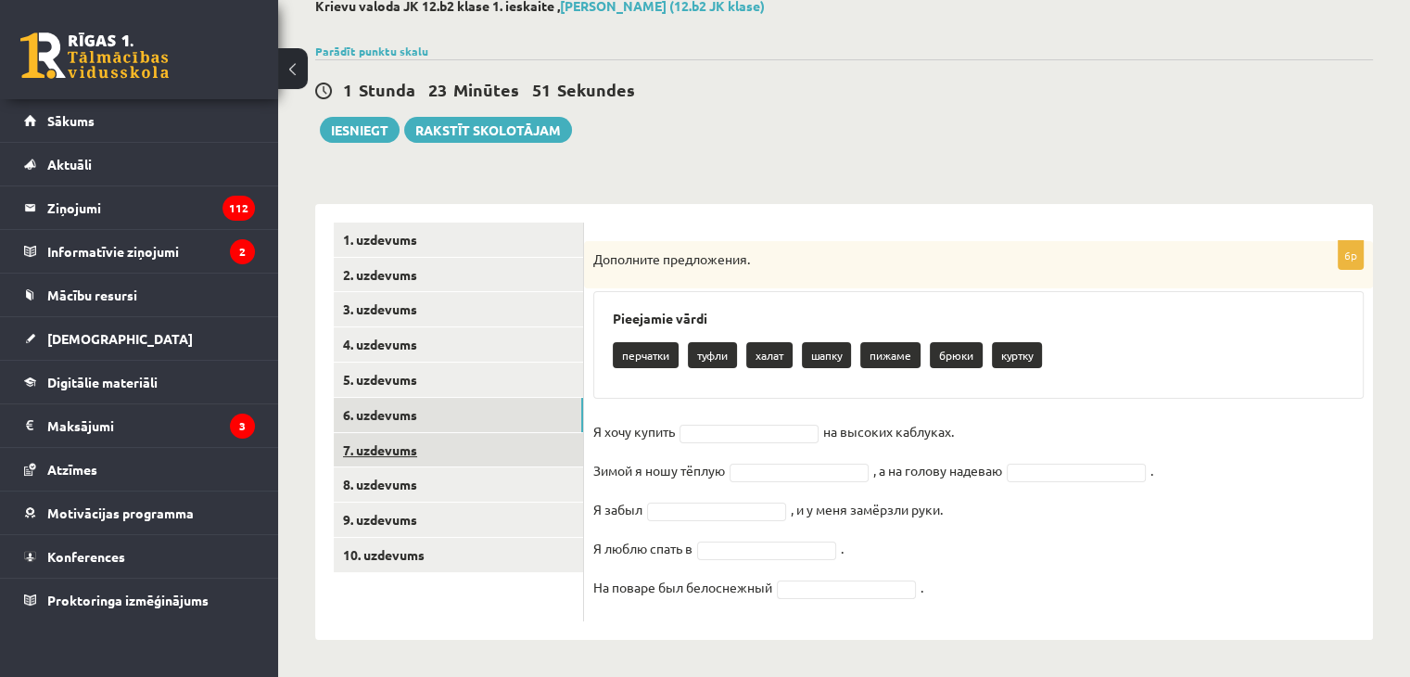
scroll to position [110, 0]
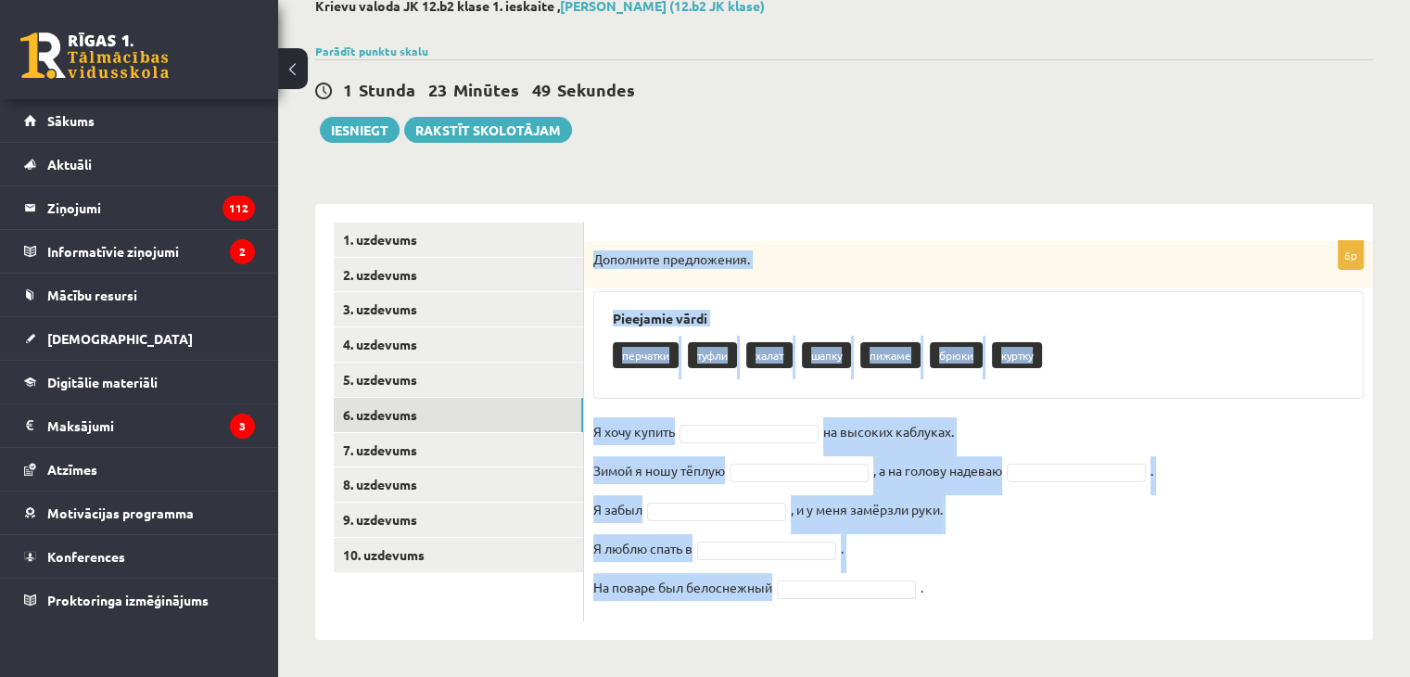
drag, startPoint x: 596, startPoint y: 258, endPoint x: 741, endPoint y: 596, distance: 368.0
click at [816, 621] on div "6p Дополните предложения. Pieejamie vārdi перчатки туфли халат шапку пижаме брю…" at bounding box center [978, 422] width 789 height 436
copy div "Дополните предложения. Pieejamie vārdi перчатки туфли халат шапку пижаме брюки …"
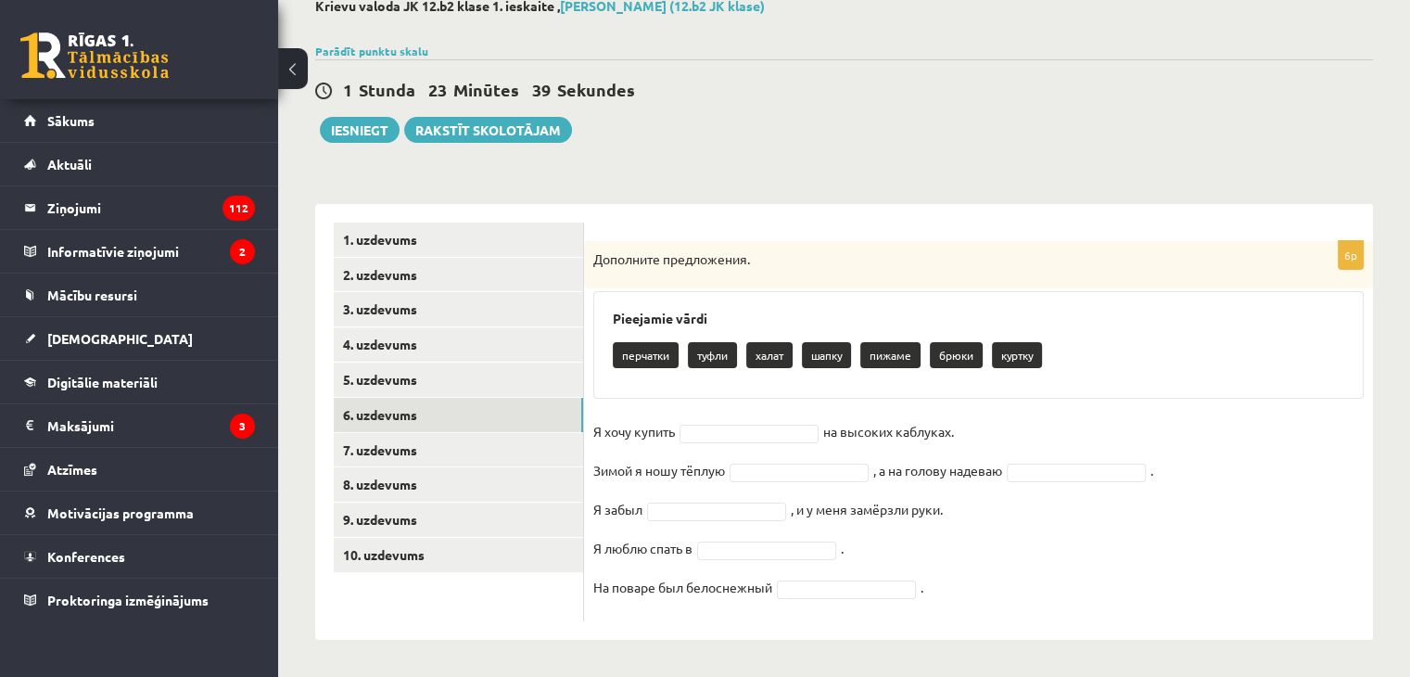
drag, startPoint x: 434, startPoint y: 628, endPoint x: 429, endPoint y: 668, distance: 41.1
click at [435, 628] on div "1. uzdevums 2. uzdevums 3. uzdevums 4. uzdevums 5. uzdevums 6. uzdevums 7. uzde…" at bounding box center [449, 422] width 269 height 436
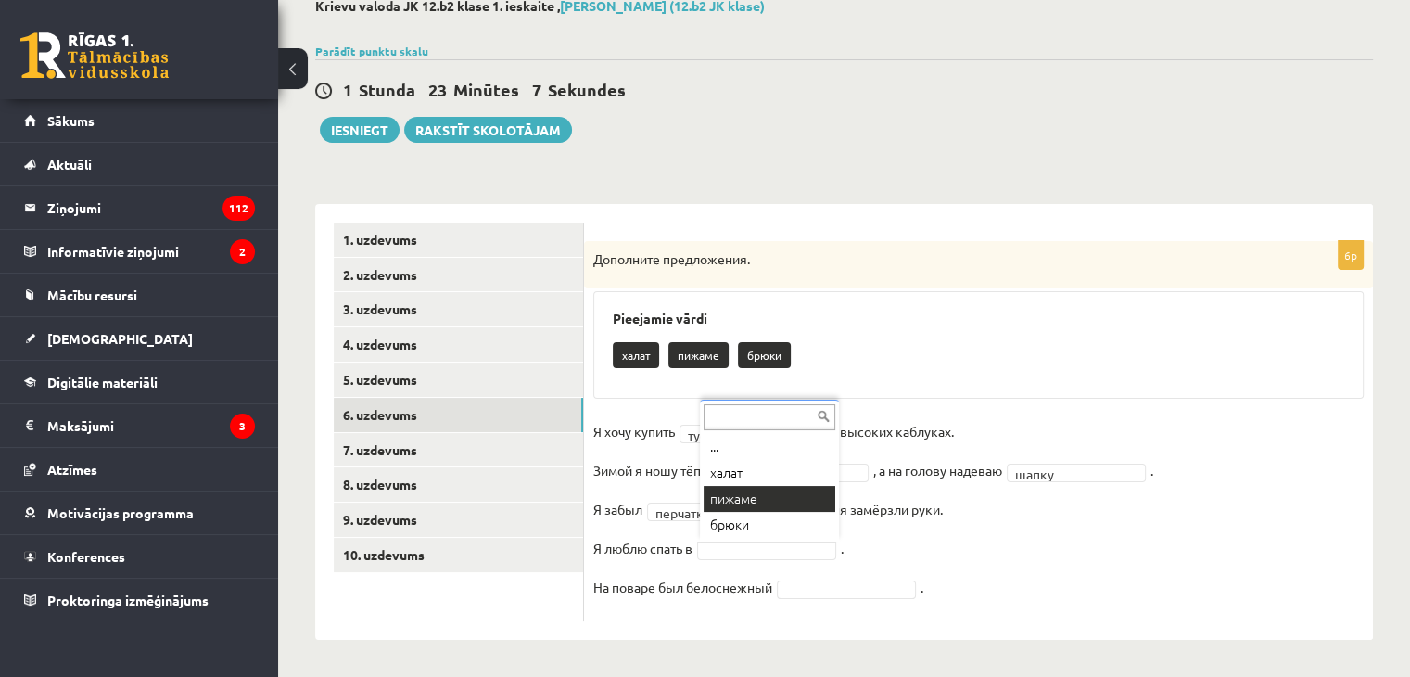
drag, startPoint x: 764, startPoint y: 501, endPoint x: 739, endPoint y: 461, distance: 47.1
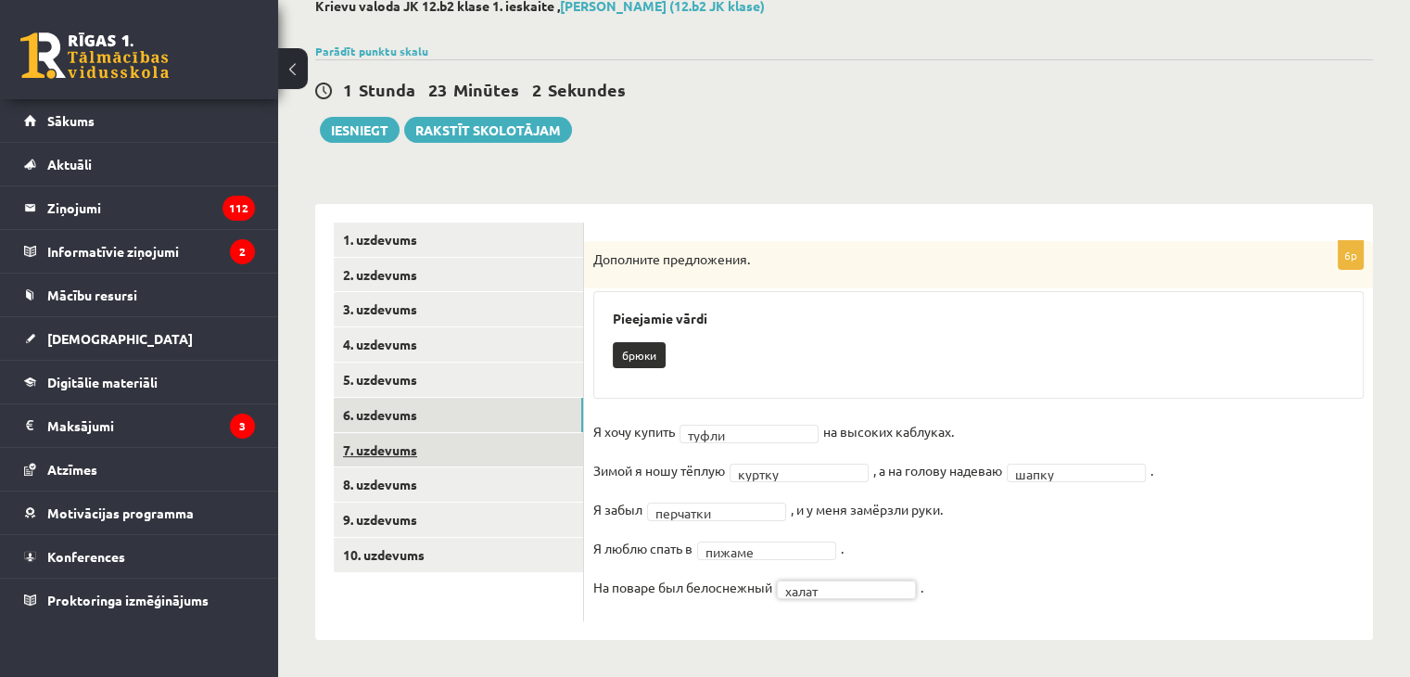
click at [397, 452] on link "7. uzdevums" at bounding box center [458, 450] width 249 height 34
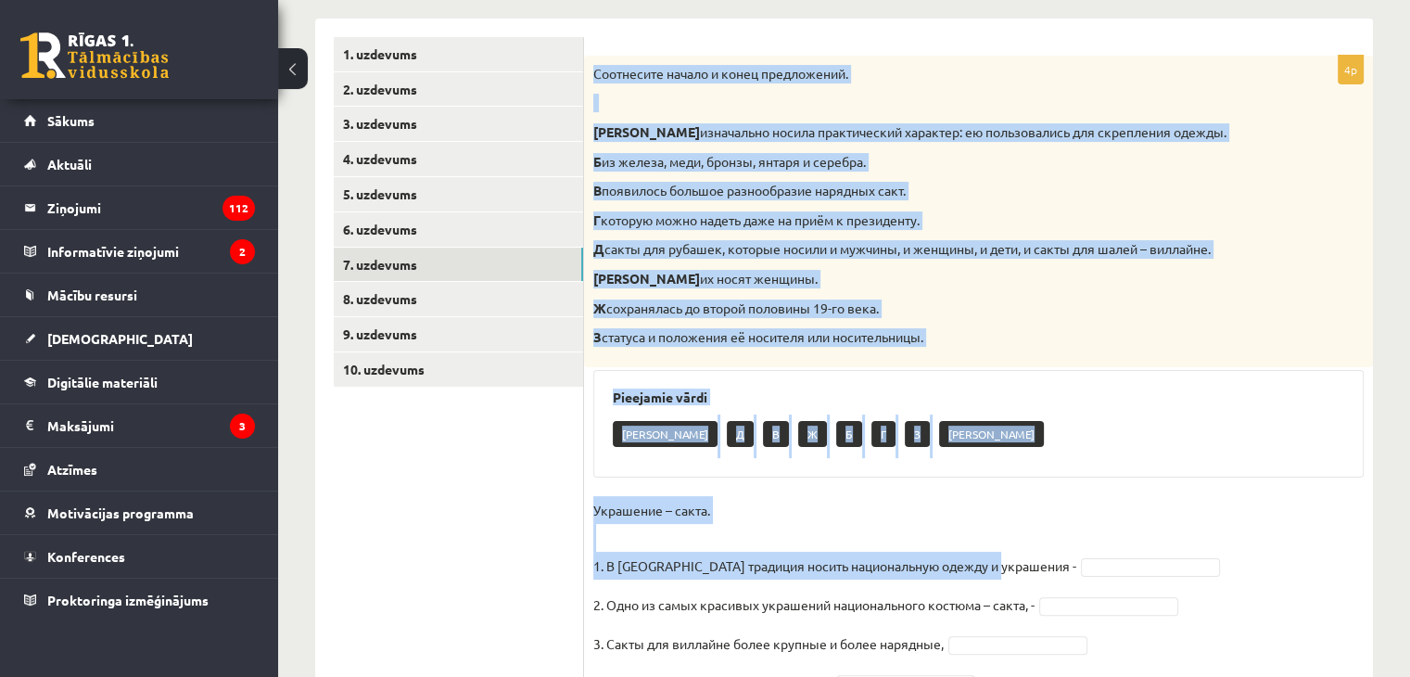
scroll to position [419, 0]
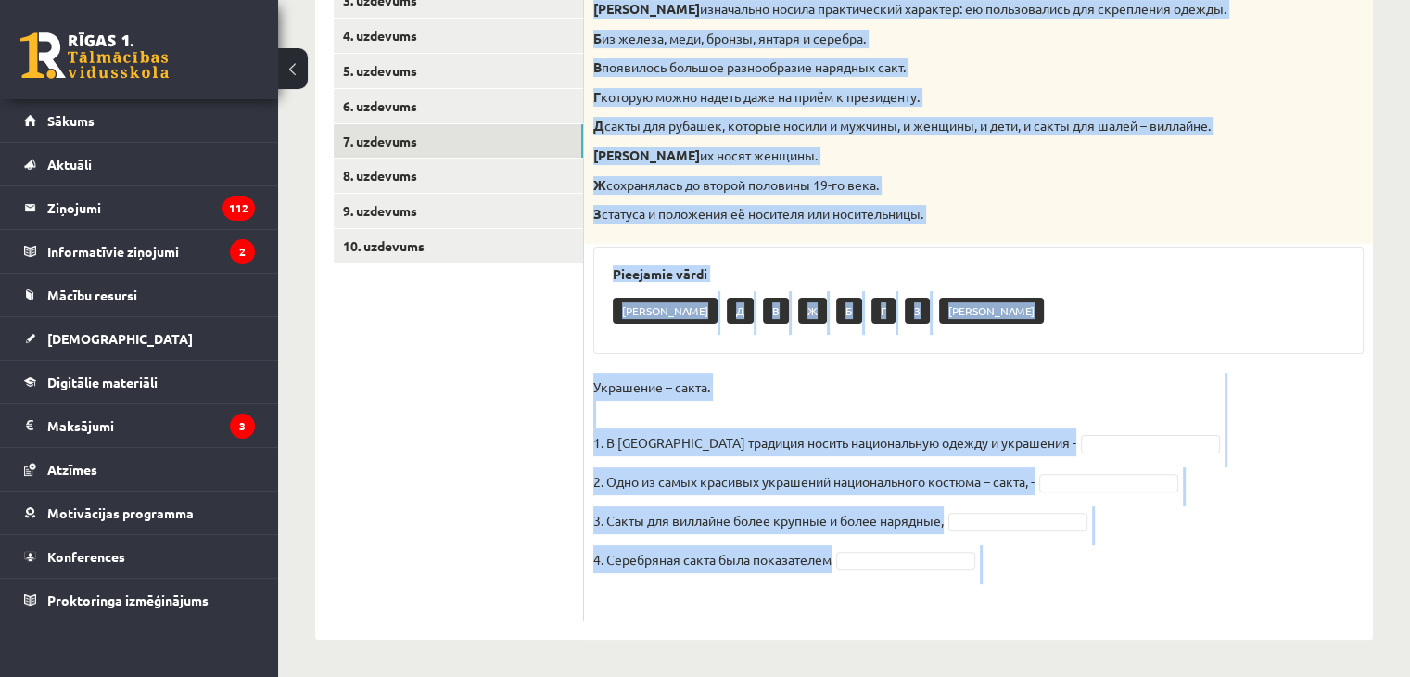
drag, startPoint x: 592, startPoint y: 255, endPoint x: 1075, endPoint y: 589, distance: 587.1
click at [1075, 589] on div "4p Соотнесите начало и конец предложений. А изначально носила практический хара…" at bounding box center [978, 276] width 789 height 689
copy div "Соотнесите начало и конец предложений. А изначально носила практический характе…"
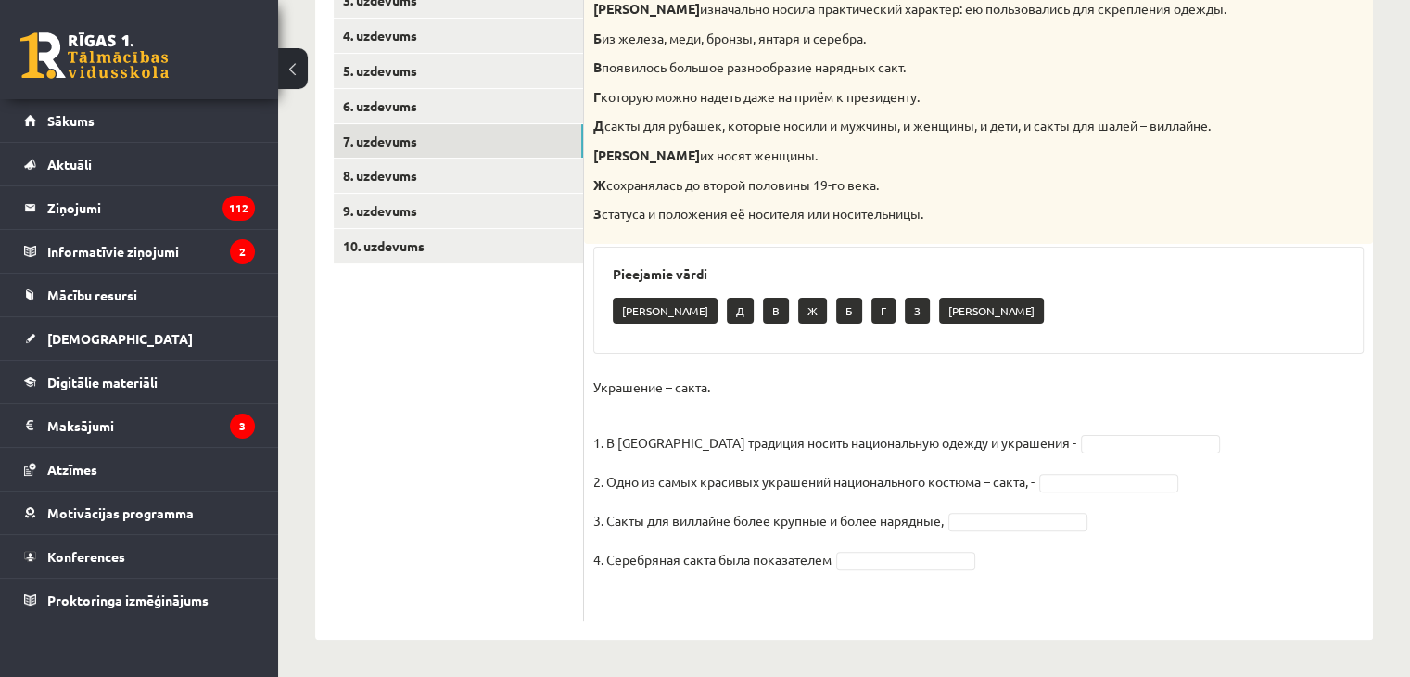
drag, startPoint x: 434, startPoint y: 360, endPoint x: 466, endPoint y: 426, distance: 73.4
click at [435, 360] on ul "1. uzdevums 2. uzdevums 3. uzdevums 4. uzdevums 5. uzdevums 6. uzdevums 7. uzde…" at bounding box center [459, 267] width 250 height 707
click at [1037, 451] on fieldset "Украшение – сакта. 1. В Латвии традиция носить национальную одежду и украшения …" at bounding box center [978, 492] width 770 height 239
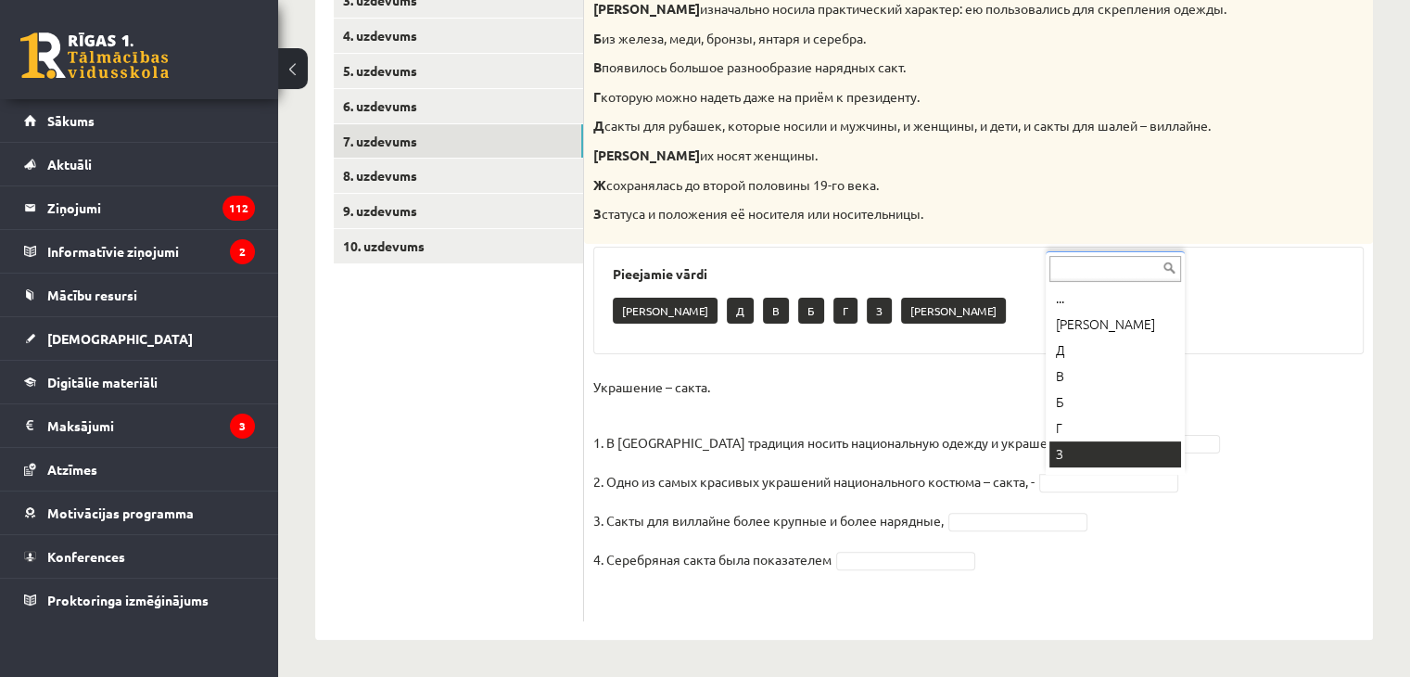
scroll to position [22, 0]
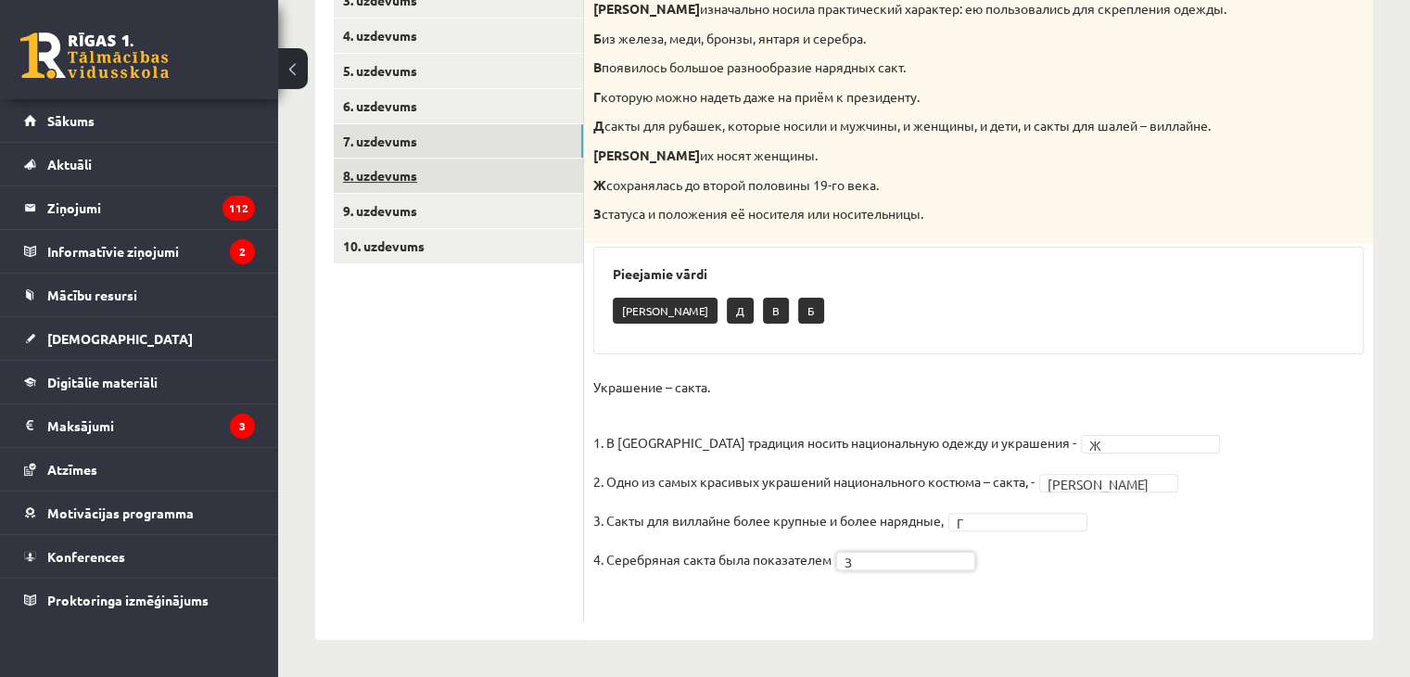
click at [372, 181] on link "8. uzdevums" at bounding box center [458, 176] width 249 height 34
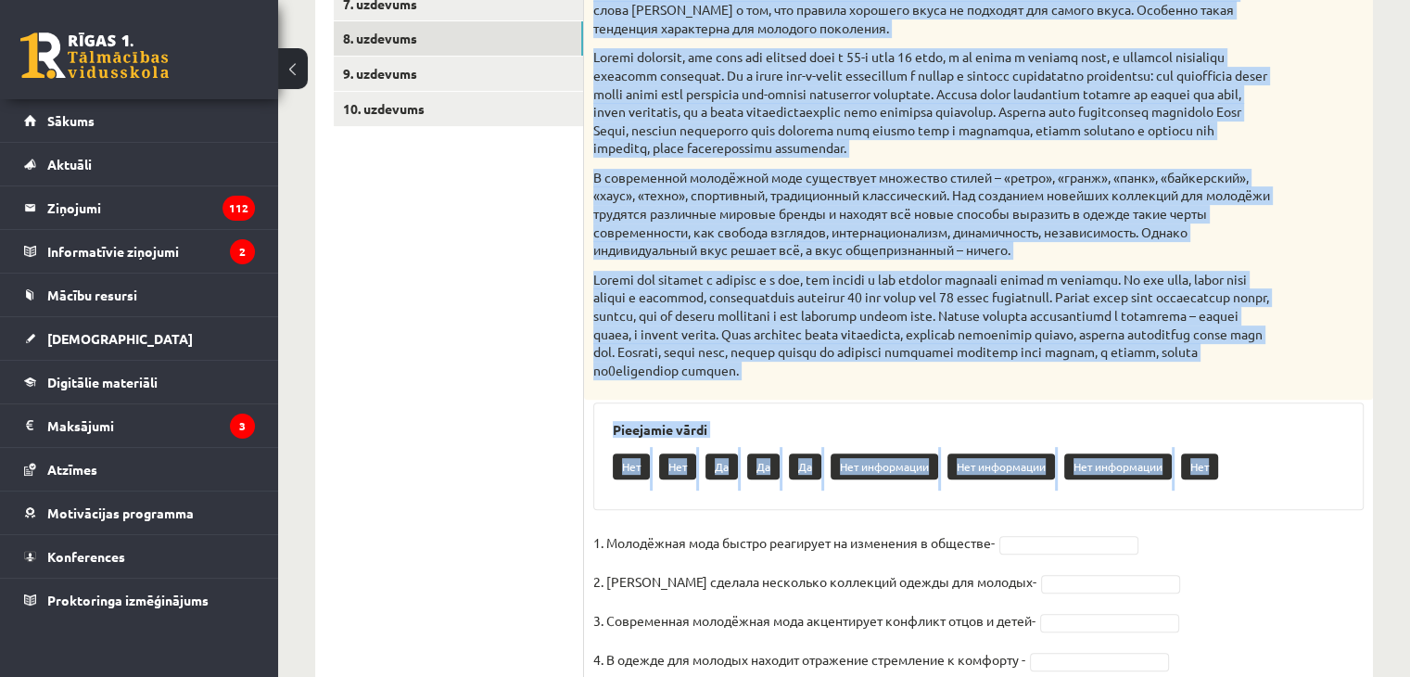
scroll to position [686, 0]
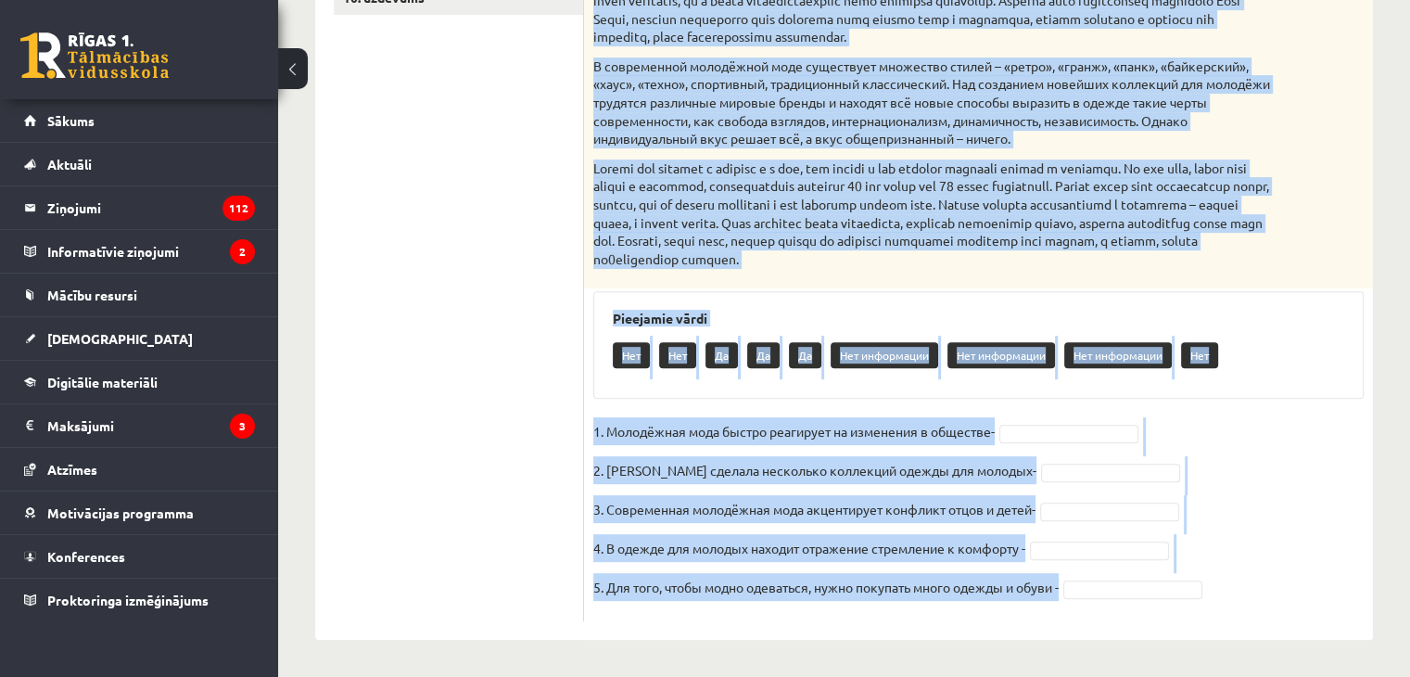
drag, startPoint x: 593, startPoint y: 368, endPoint x: 1193, endPoint y: 620, distance: 650.7
click at [1225, 628] on div "5p Прочитайте текст и выполните задание. Главное отличие молодёжной моды состои…" at bounding box center [978, 143] width 789 height 993
copy div "Прочитайте текст и выполните задание. Главное отличие молодёжной моды состоит в…"
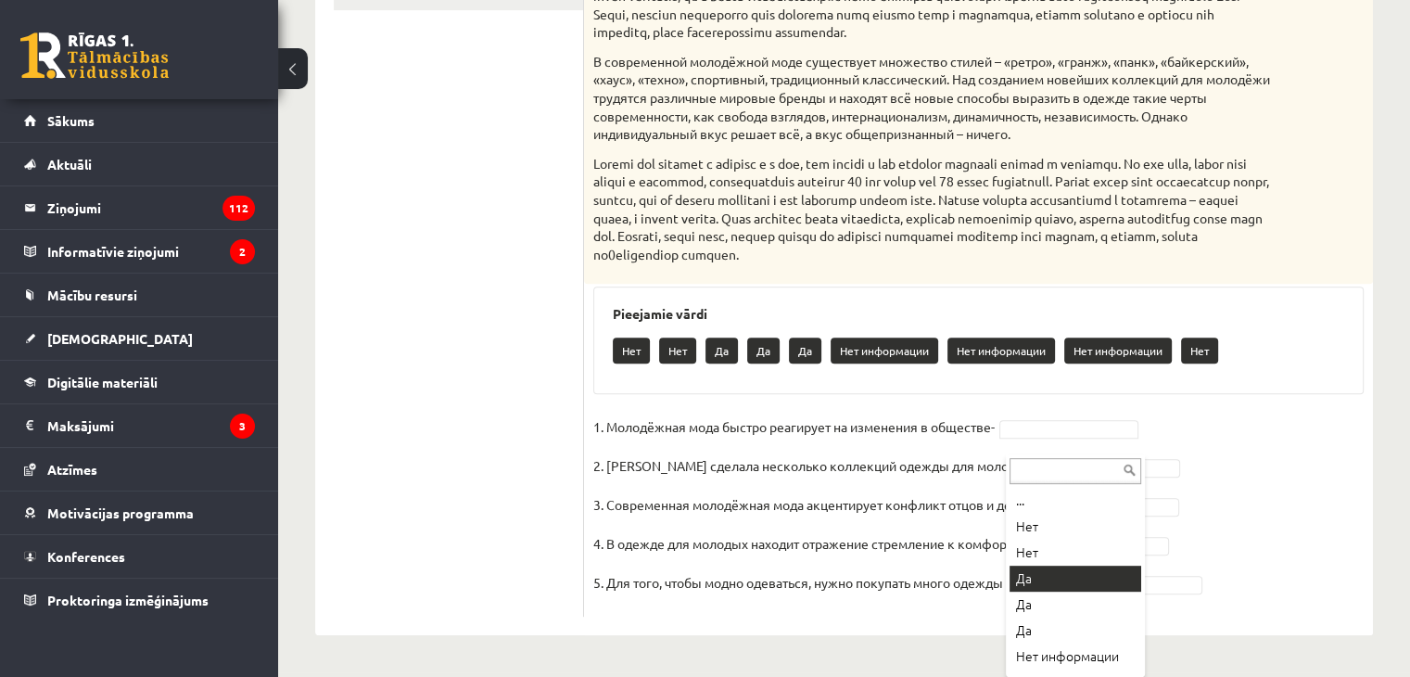
drag, startPoint x: 1066, startPoint y: 553, endPoint x: 1067, endPoint y: 539, distance: 14.9
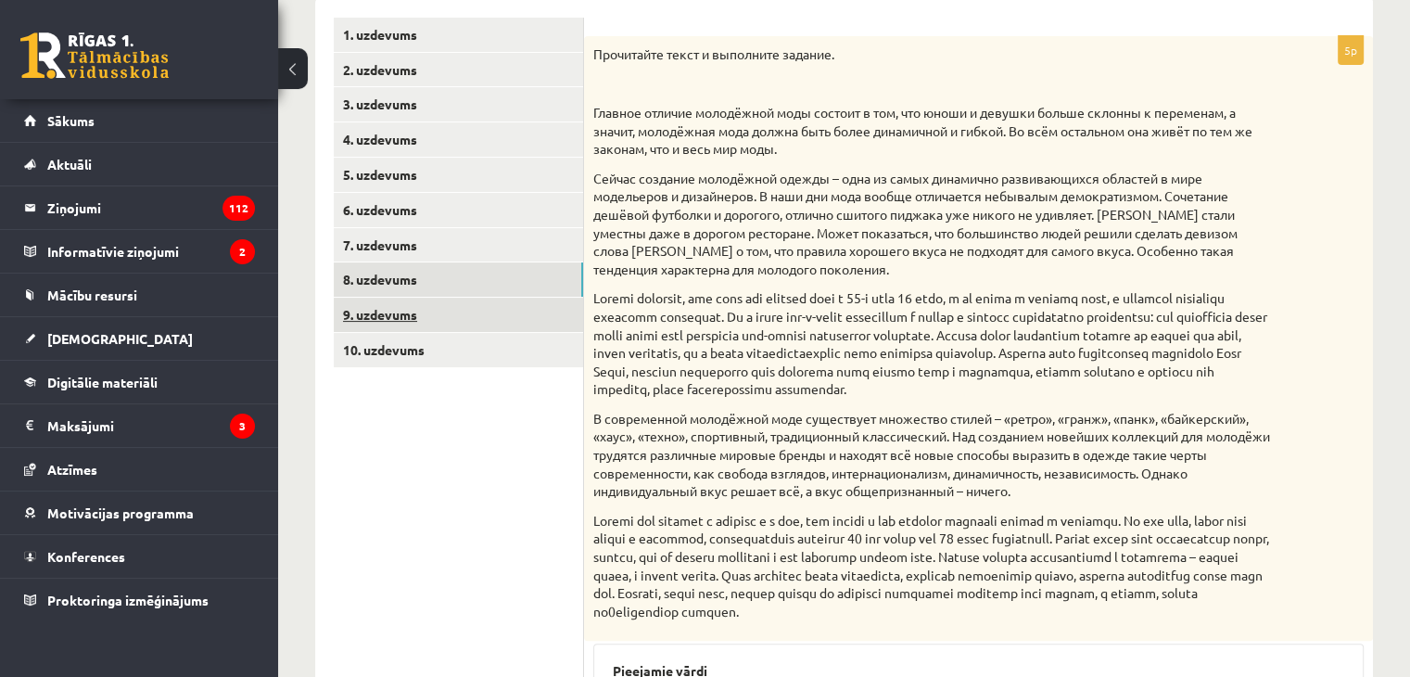
scroll to position [223, 0]
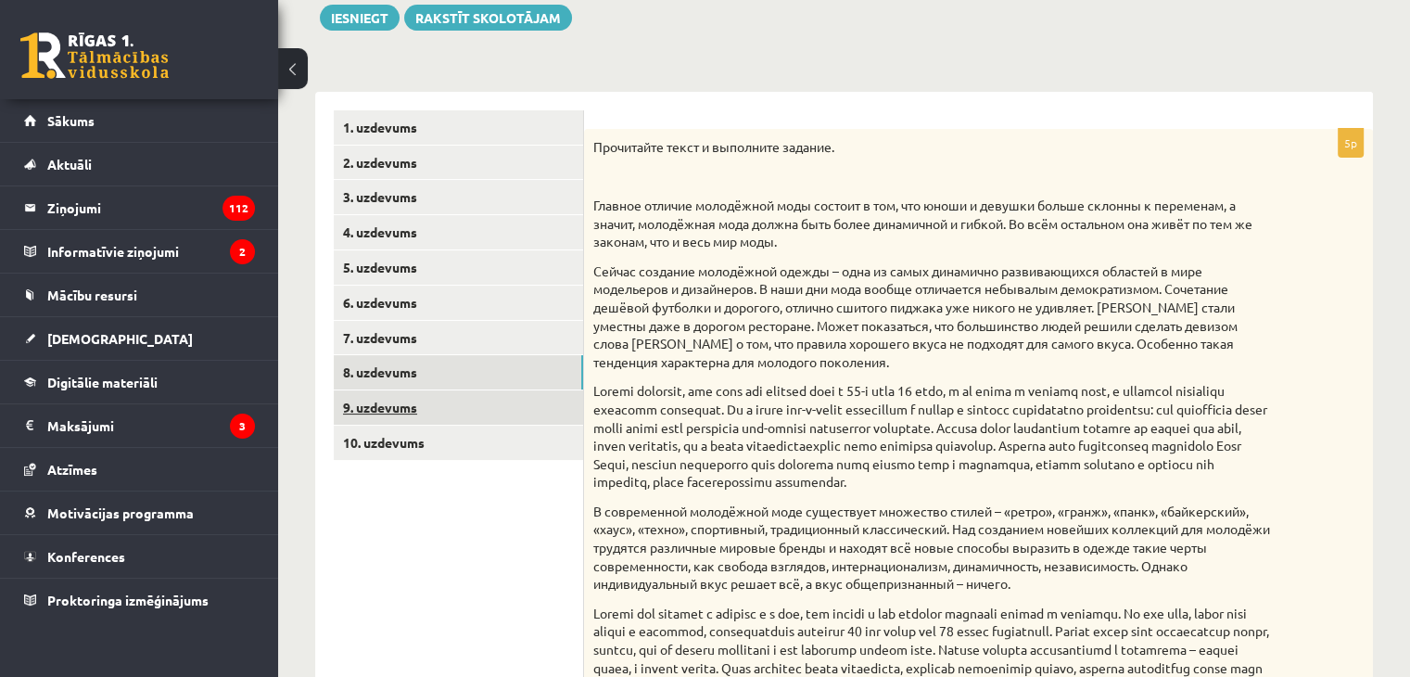
click at [396, 409] on link "9. uzdevums" at bounding box center [458, 407] width 249 height 34
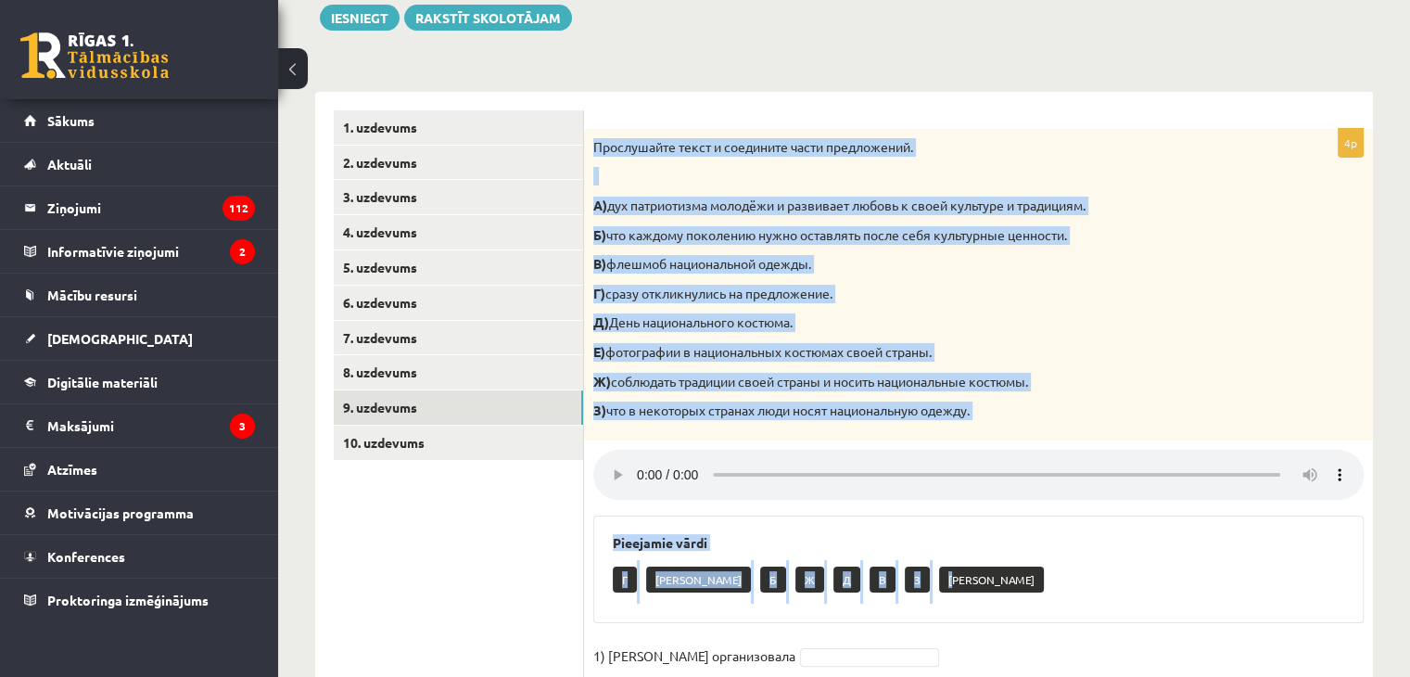
scroll to position [408, 0]
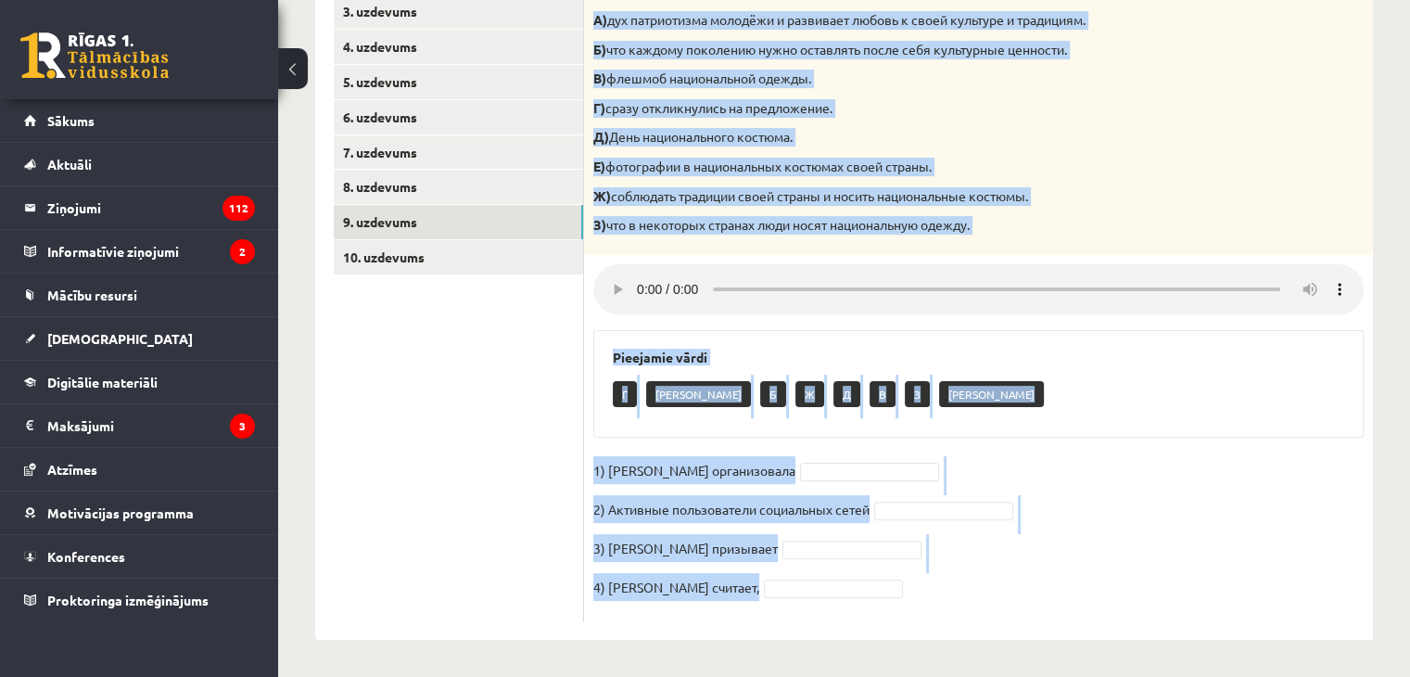
drag, startPoint x: 590, startPoint y: 141, endPoint x: 868, endPoint y: 581, distance: 520.9
click at [892, 598] on div "4p Прослушайте текст и соедините части предложений. А) дух патриотизма молодёжи…" at bounding box center [978, 282] width 789 height 678
copy div "Прослушайте текст и соедините части предложений. А) дух патриотизма молодёжи и …"
click at [607, 365] on div "Pieejamie vārdi Г Е Б Ж Д В З А" at bounding box center [978, 384] width 770 height 108
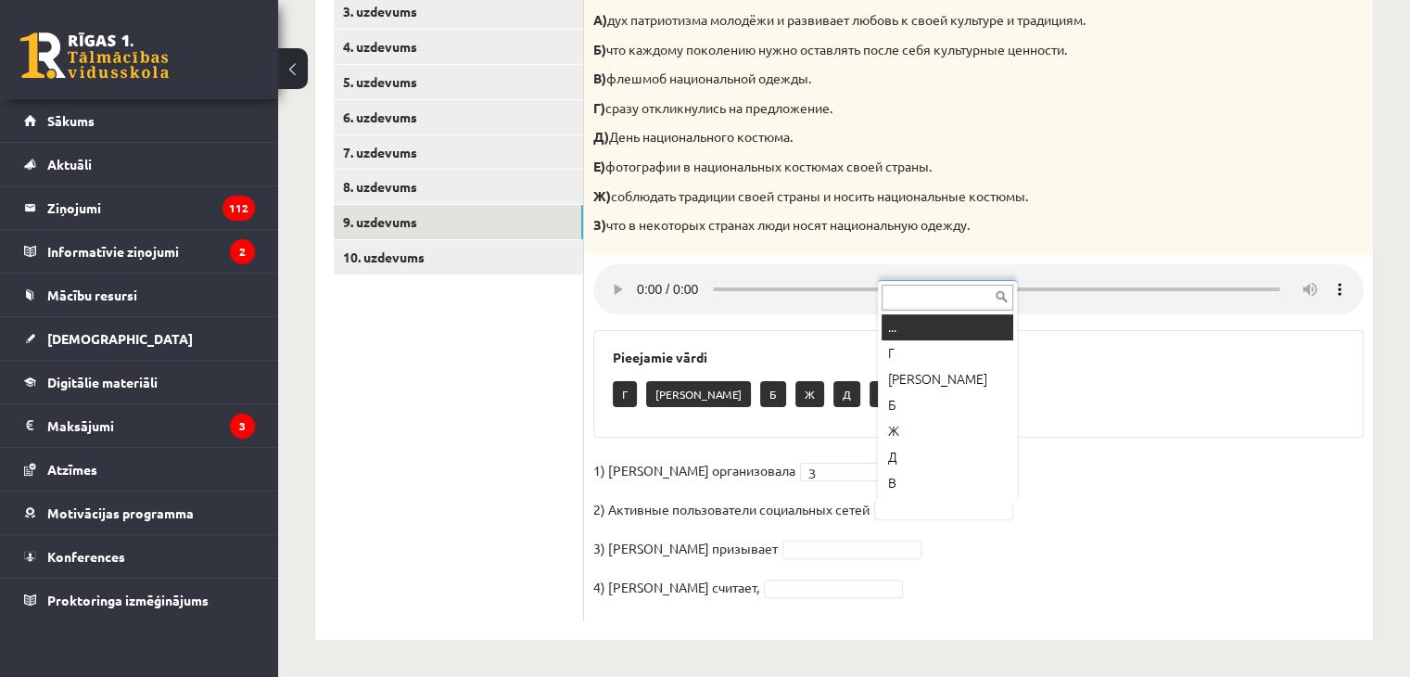
scroll to position [22, 0]
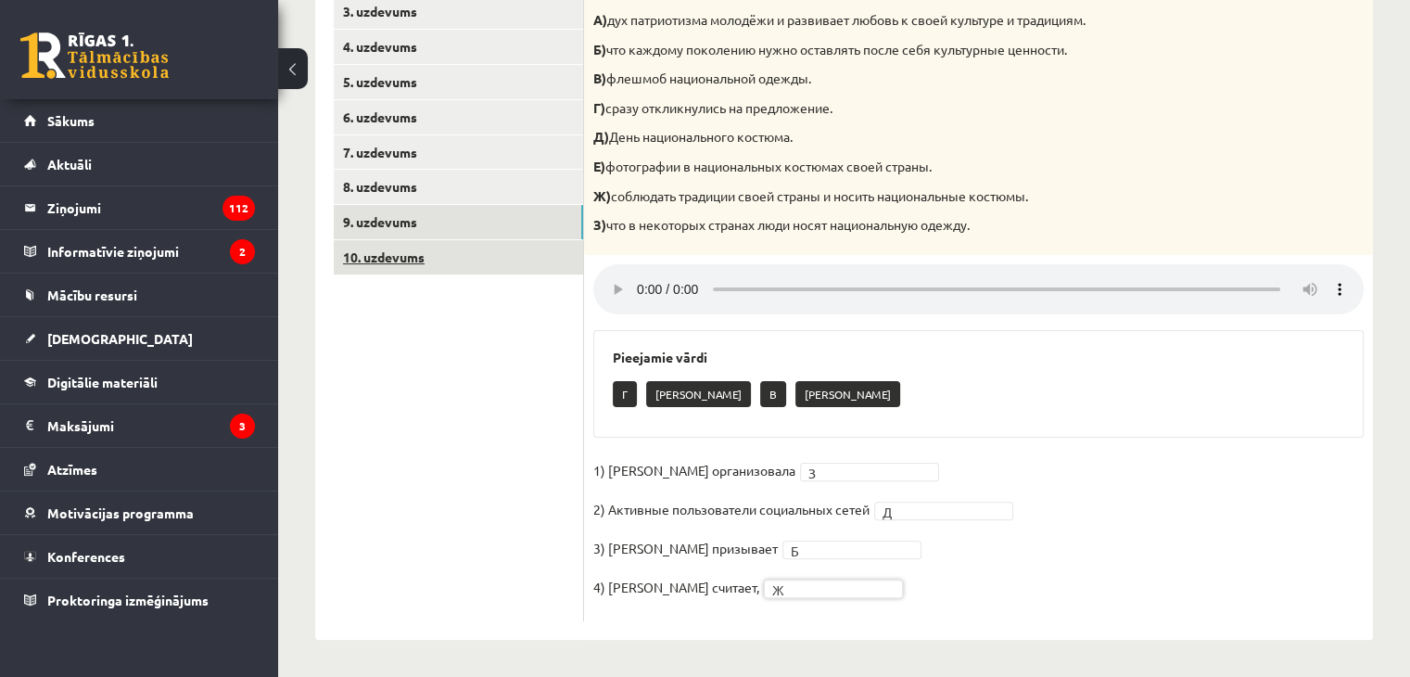
click at [355, 268] on link "10. uzdevums" at bounding box center [458, 257] width 249 height 34
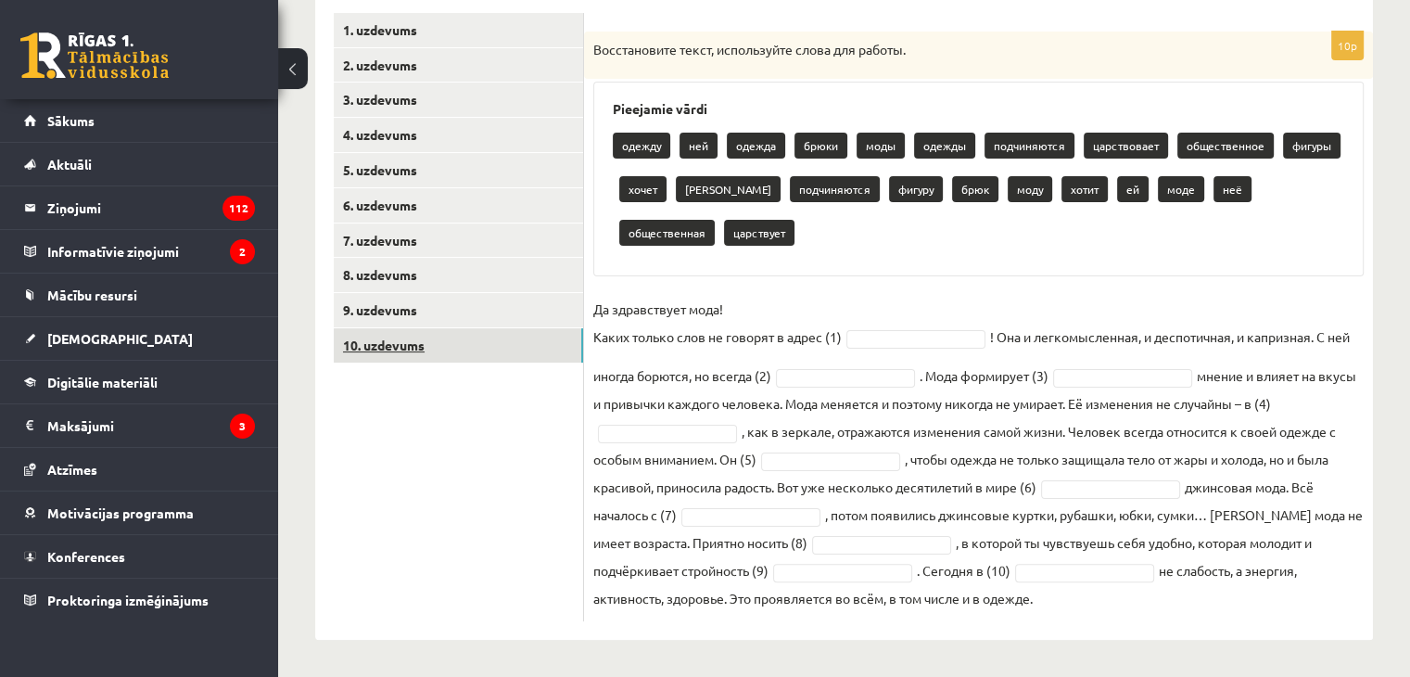
scroll to position [320, 0]
drag, startPoint x: 593, startPoint y: 47, endPoint x: 1087, endPoint y: 608, distance: 746.9
click at [1087, 608] on div "10p Восстановите текст, используйте слова для работы. Pieejamie vārdi одежду не…" at bounding box center [978, 327] width 789 height 590
click at [382, 535] on ul "1. uzdevums 2. uzdevums 3. uzdevums 4. uzdevums 5. uzdevums 6. uzdevums 7. uzde…" at bounding box center [459, 317] width 250 height 608
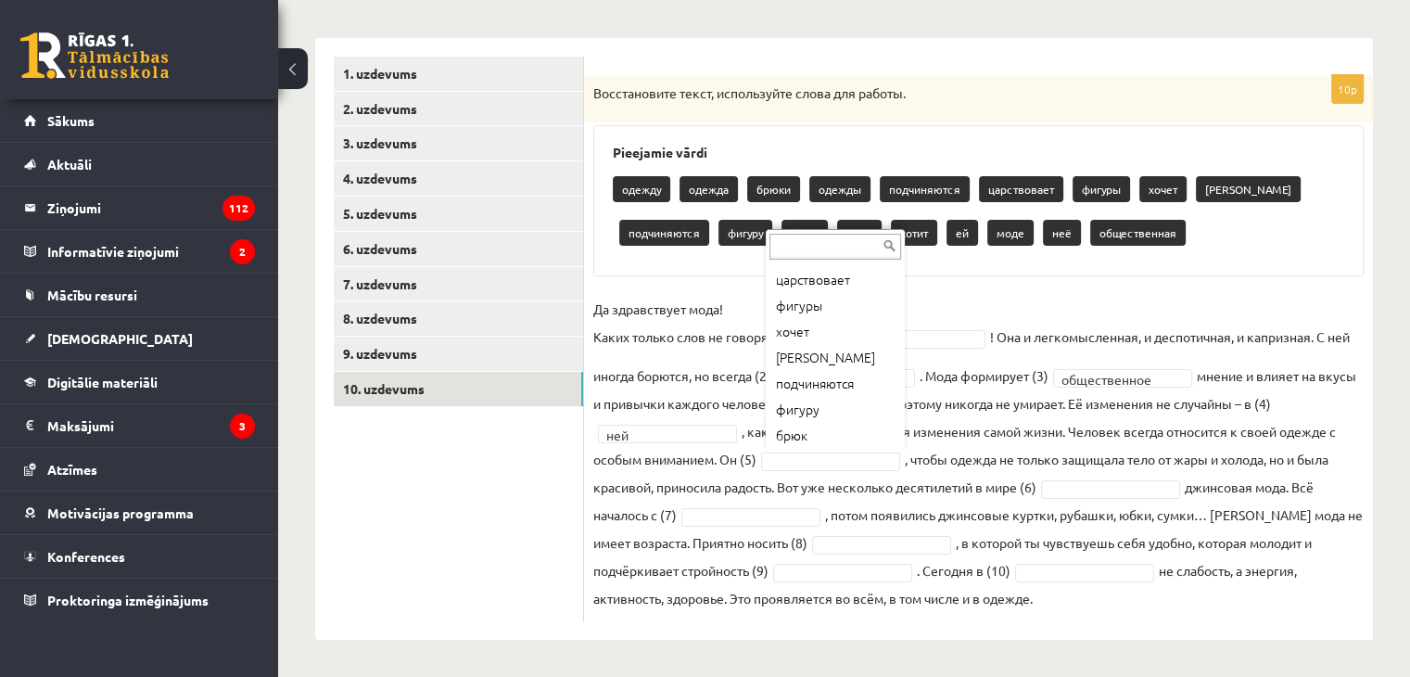
scroll to position [157, 0]
drag, startPoint x: 836, startPoint y: 314, endPoint x: 738, endPoint y: 243, distance: 121.5
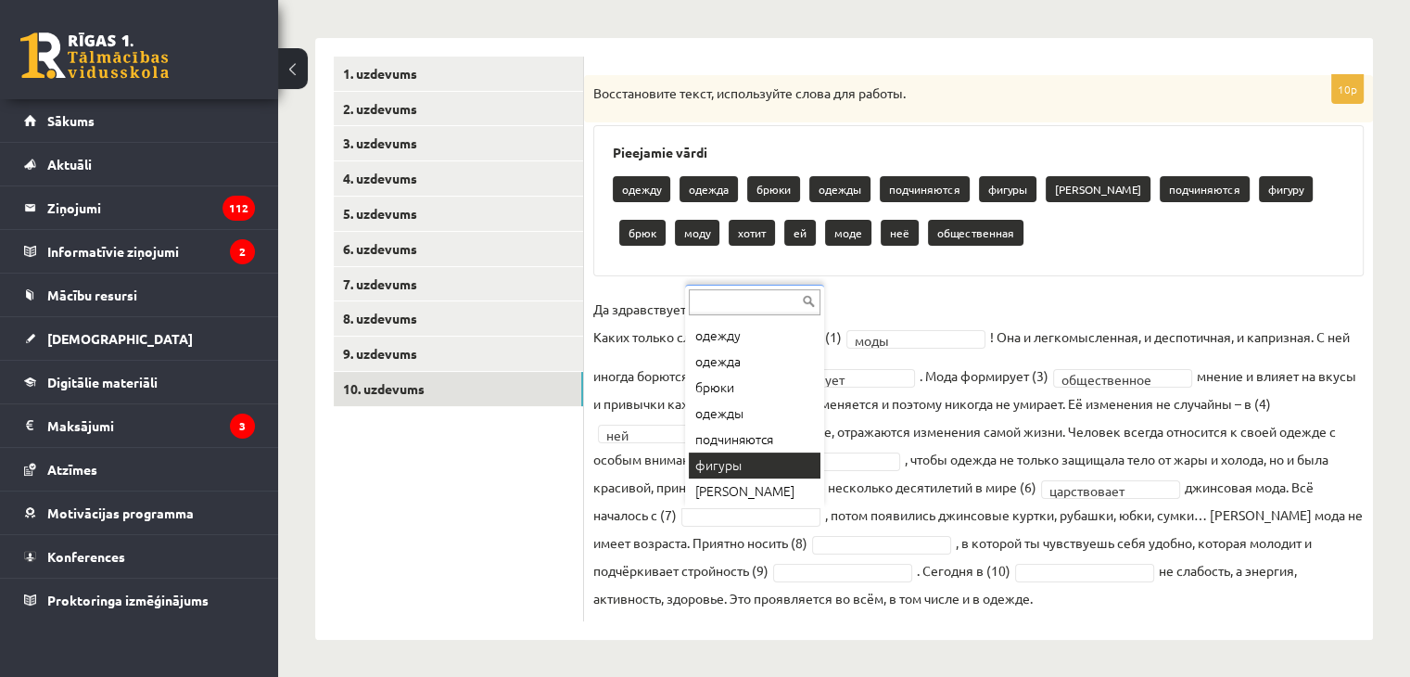
scroll to position [0, 0]
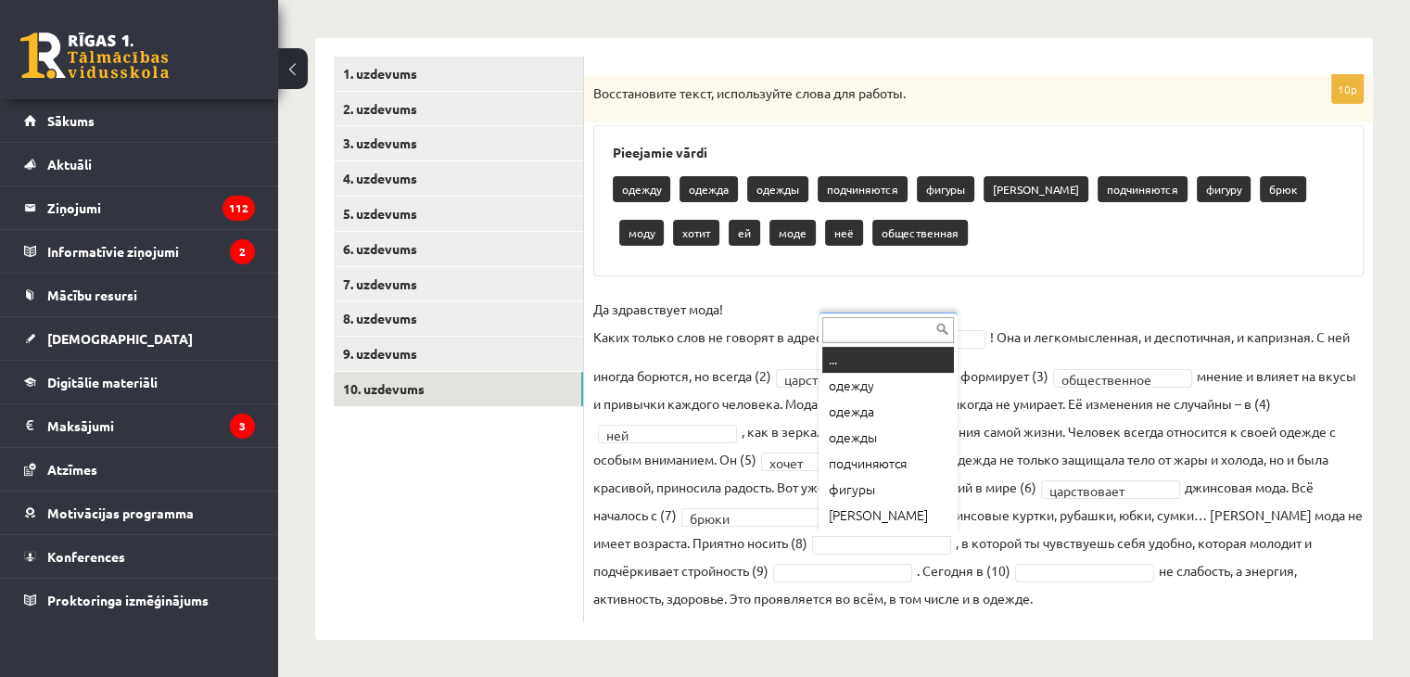
drag, startPoint x: 913, startPoint y: 542, endPoint x: 896, endPoint y: 550, distance: 19.1
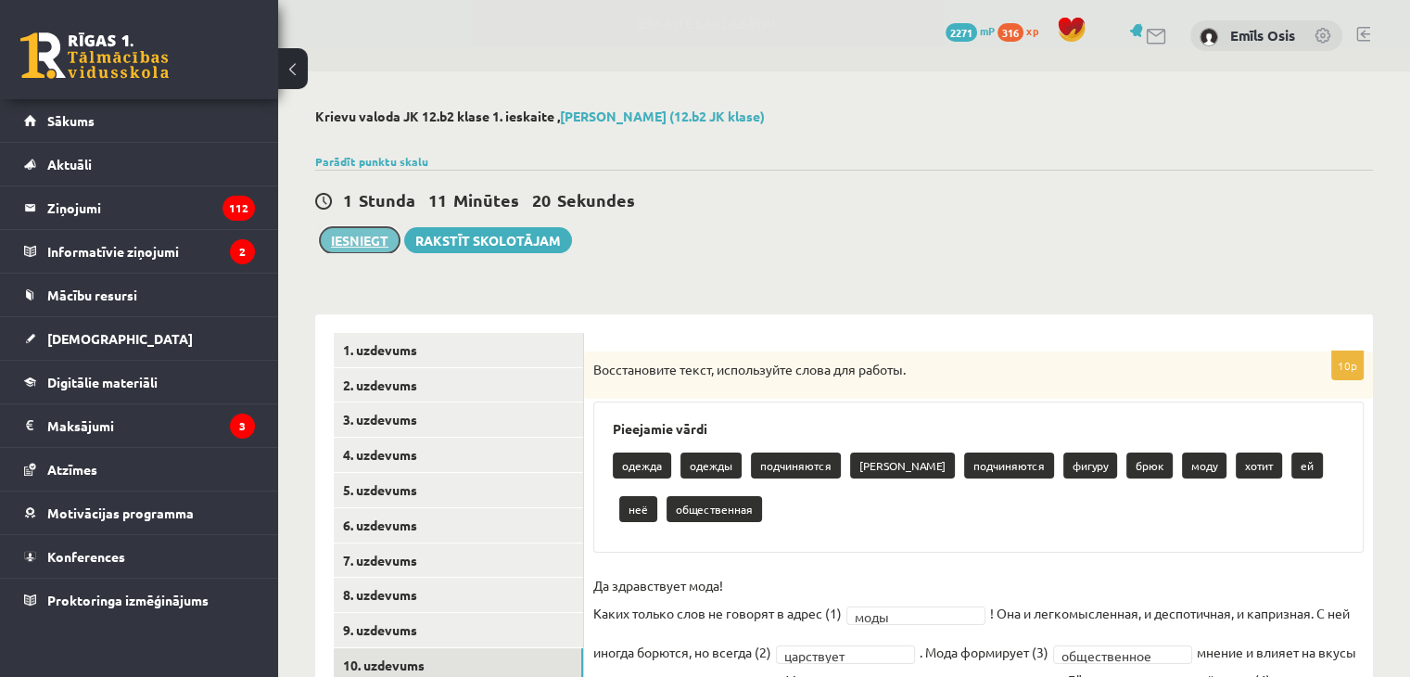
click at [348, 237] on button "Iesniegt" at bounding box center [360, 240] width 80 height 26
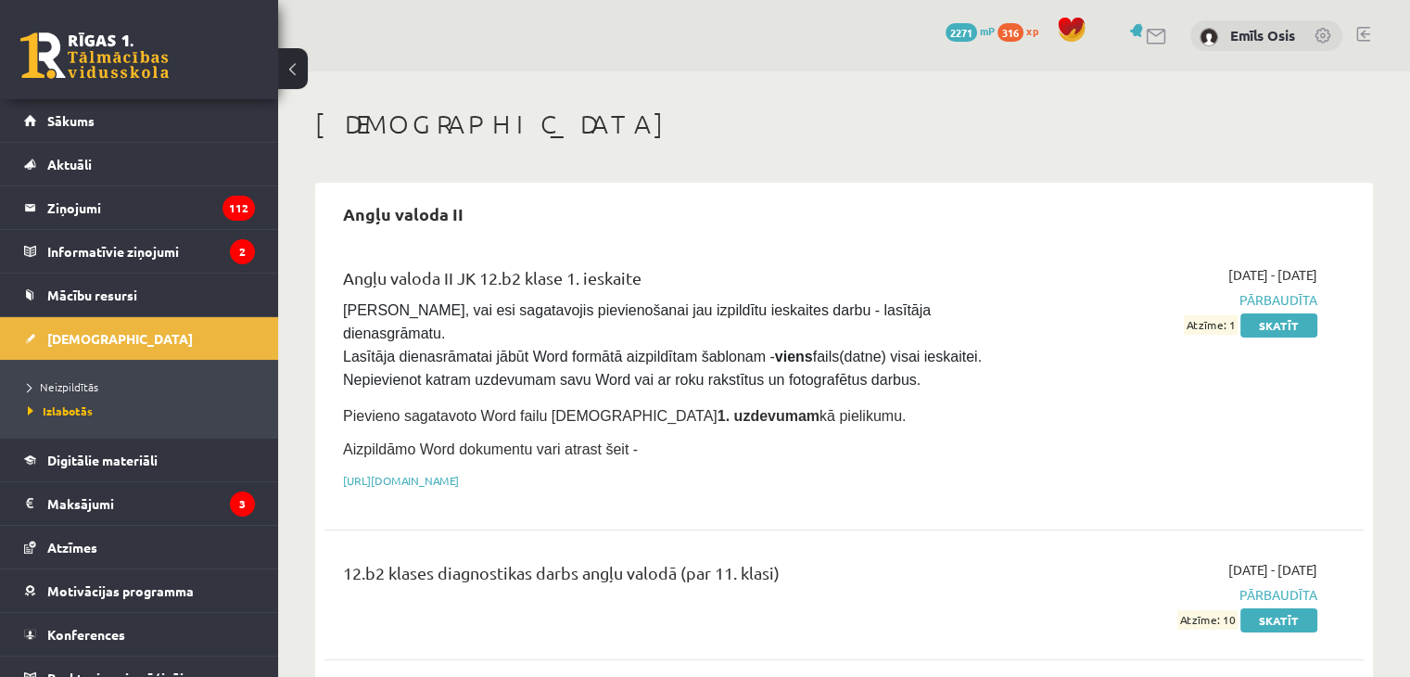
click at [1368, 31] on link at bounding box center [1363, 34] width 14 height 15
